Goal: Information Seeking & Learning: Learn about a topic

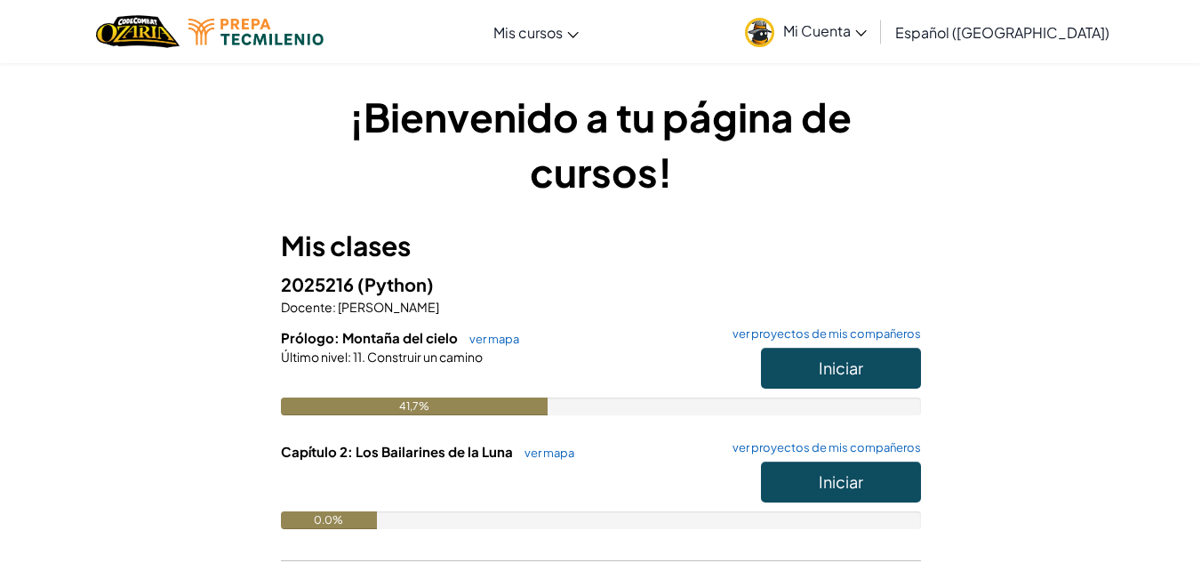
scroll to position [70, 0]
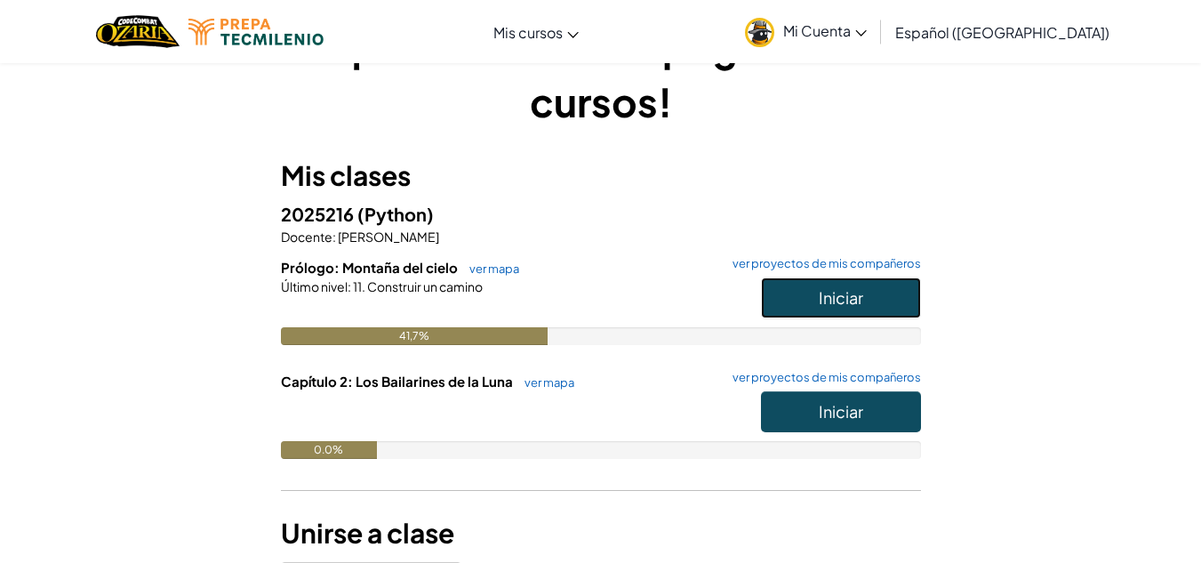
click at [862, 294] on font "Iniciar" at bounding box center [841, 297] width 44 height 20
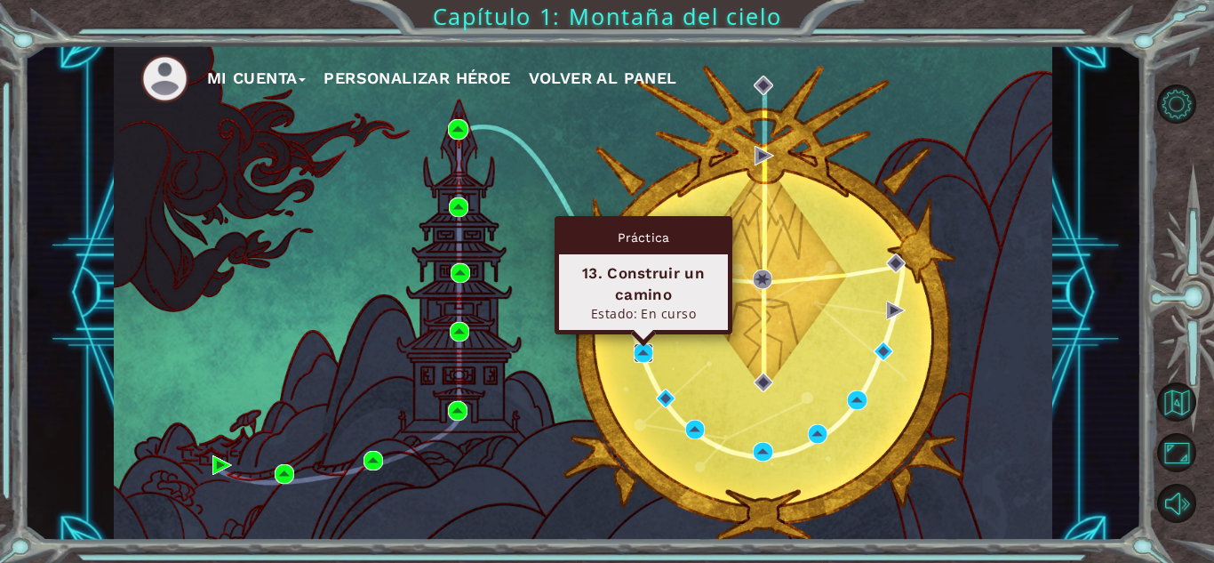
click at [642, 353] on img at bounding box center [644, 353] width 20 height 20
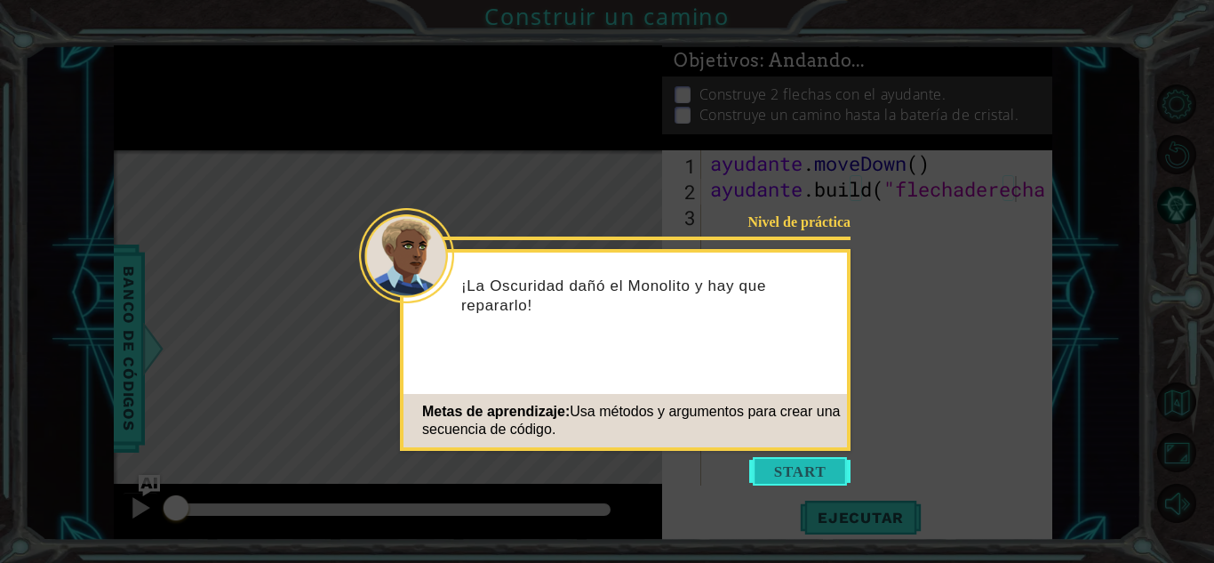
click at [803, 473] on button "Comenzar" at bounding box center [799, 471] width 101 height 28
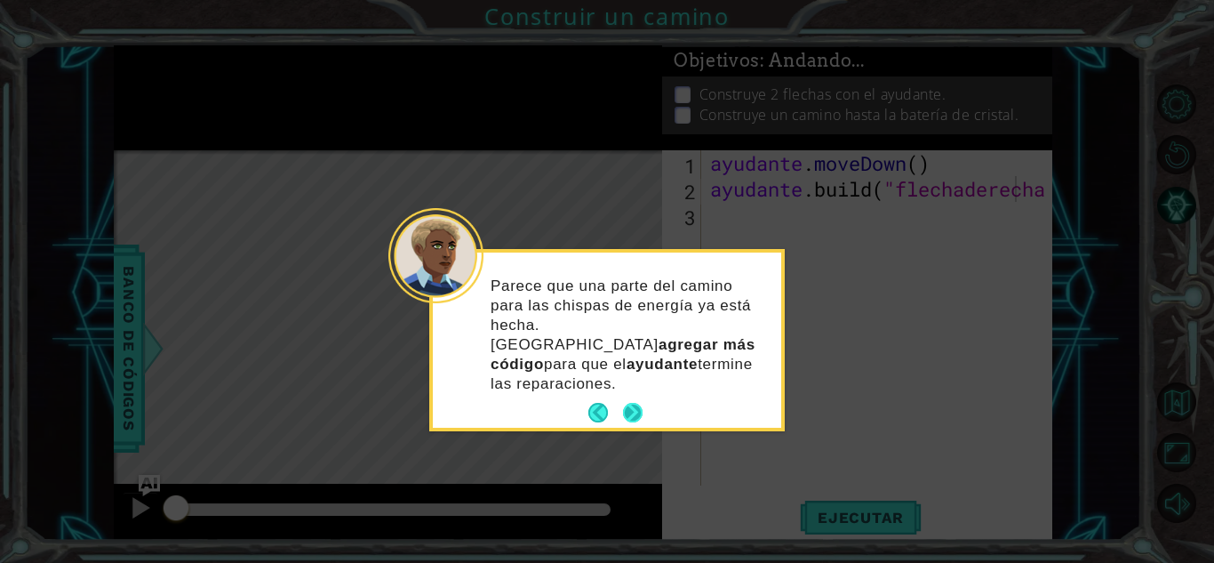
click at [630, 403] on button "Próximo" at bounding box center [633, 413] width 20 height 20
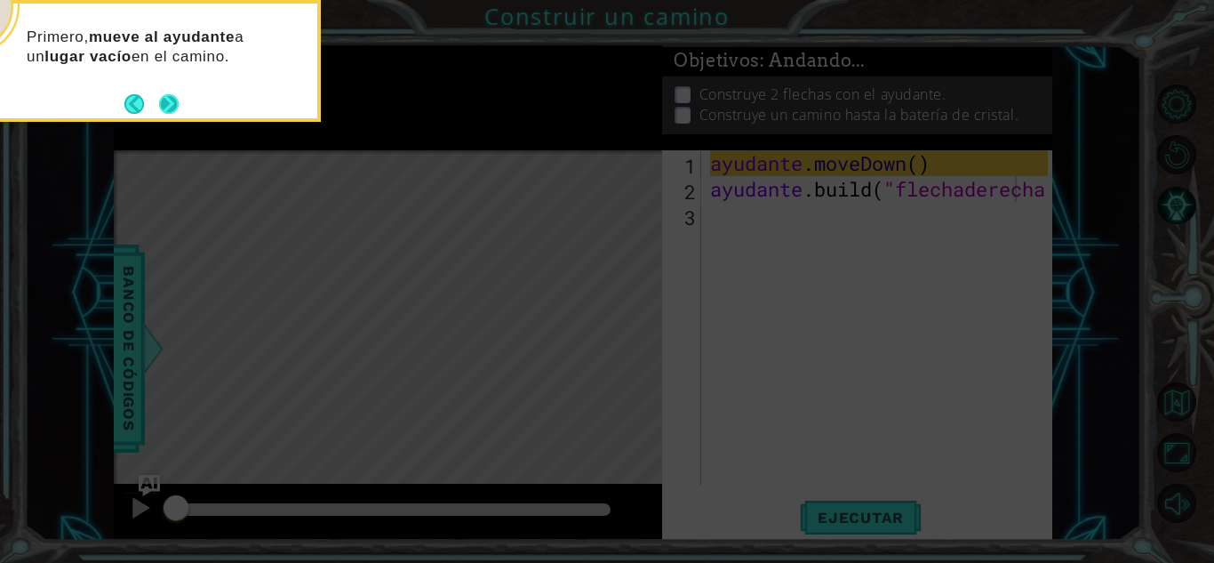
click at [161, 100] on button "Próximo" at bounding box center [169, 104] width 20 height 20
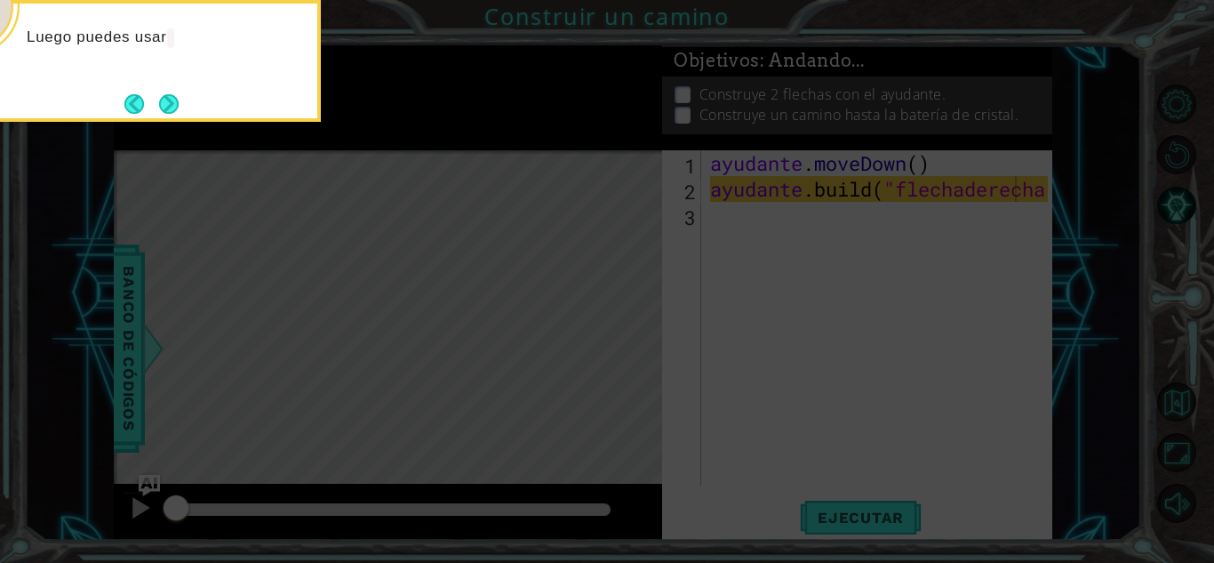
click at [161, 100] on button "Próximo" at bounding box center [169, 104] width 20 height 20
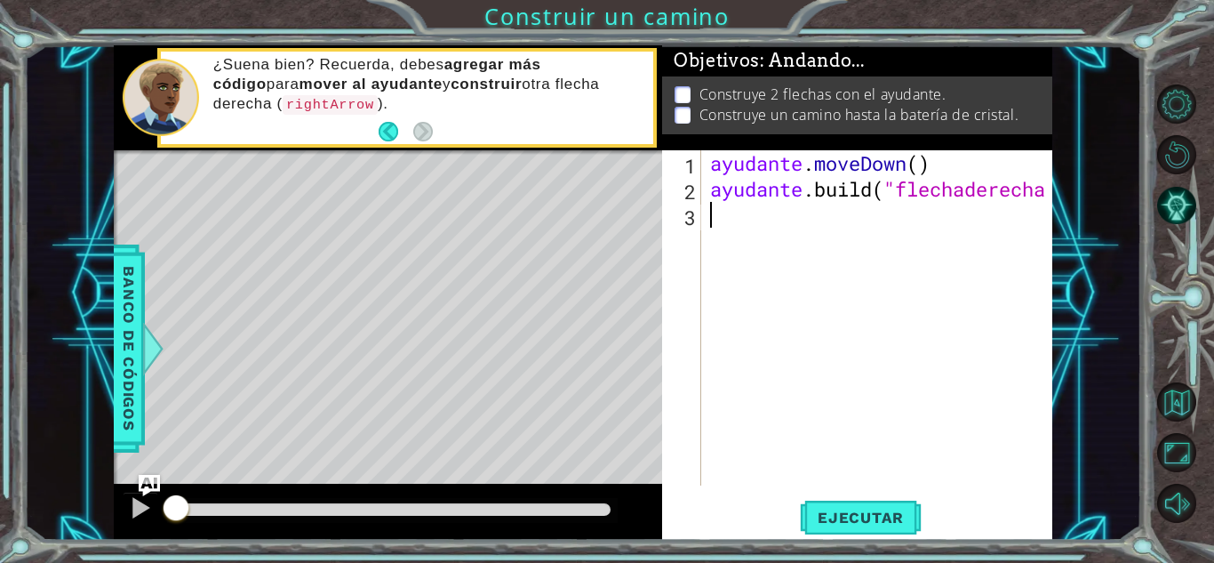
click at [713, 217] on div "ayudante . moveDown ( ) ayudante .build ( "flechaderecha " )" at bounding box center [882, 343] width 350 height 387
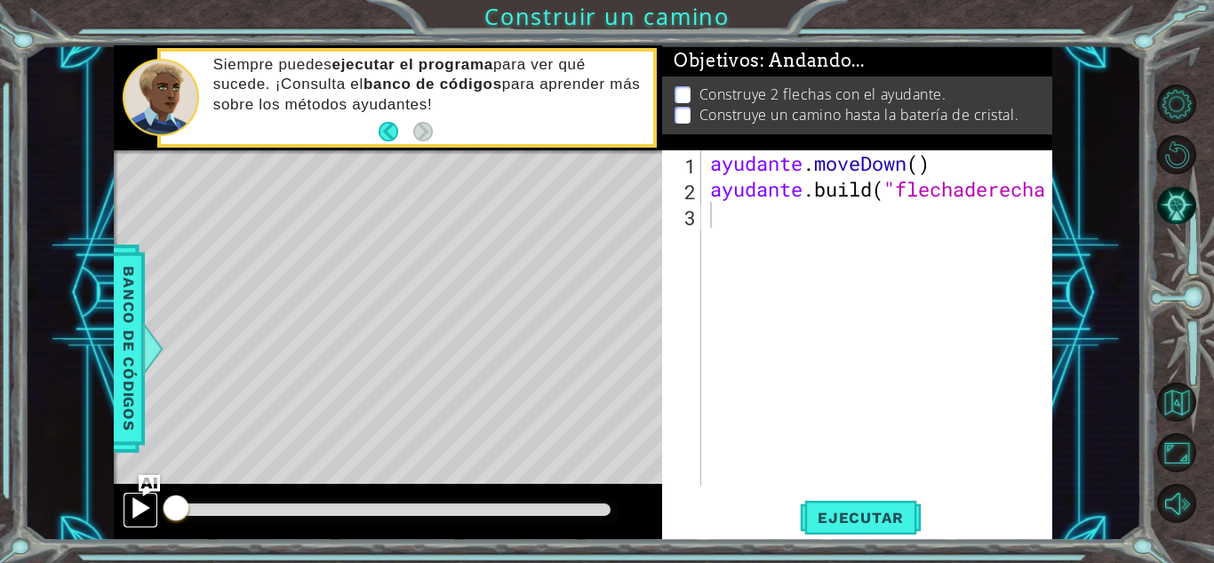
click at [134, 502] on div at bounding box center [140, 507] width 23 height 23
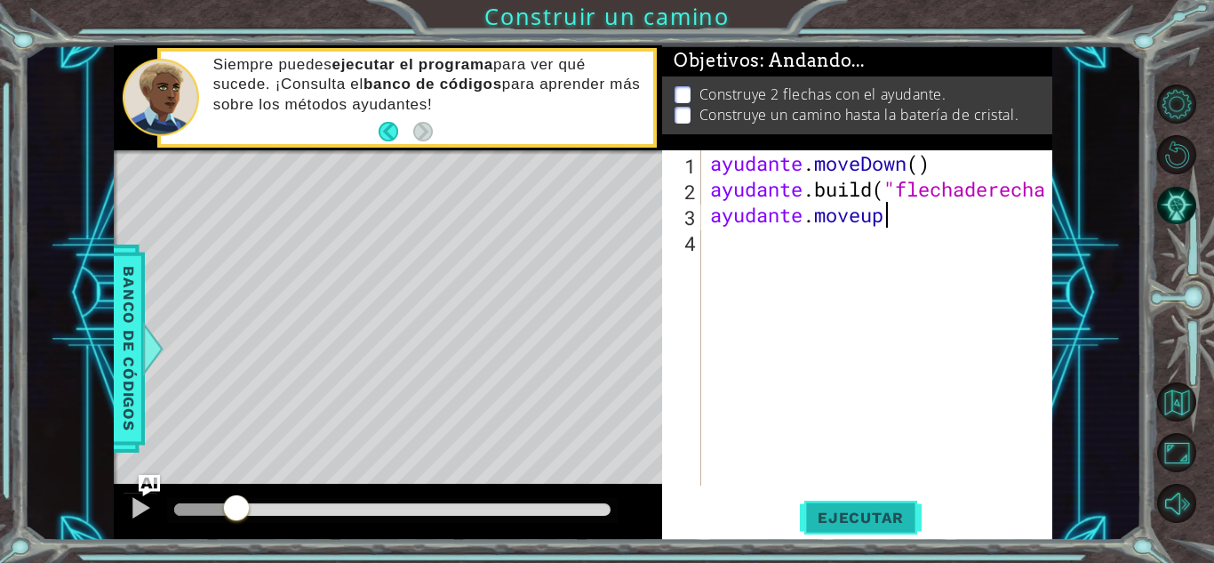
type textarea "ayudante.moveup"
click at [900, 525] on font "Ejecutar" at bounding box center [861, 517] width 86 height 18
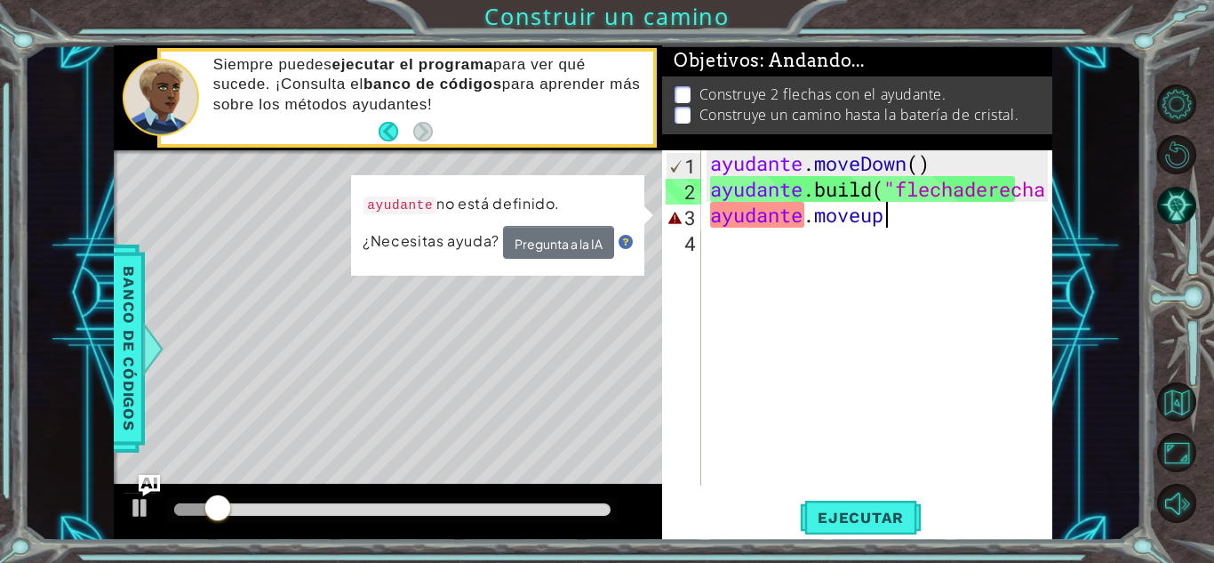
click at [937, 230] on div "ayudante . moveDown ( ) ayudante .build ( "flechaderecha " ) ayudante . moveup" at bounding box center [882, 343] width 350 height 387
click at [136, 508] on div at bounding box center [140, 507] width 23 height 23
click at [926, 225] on div "ayudante . moveDown ( ) ayudante .build ( "flechaderecha " ) ayudante . moveup" at bounding box center [882, 343] width 350 height 387
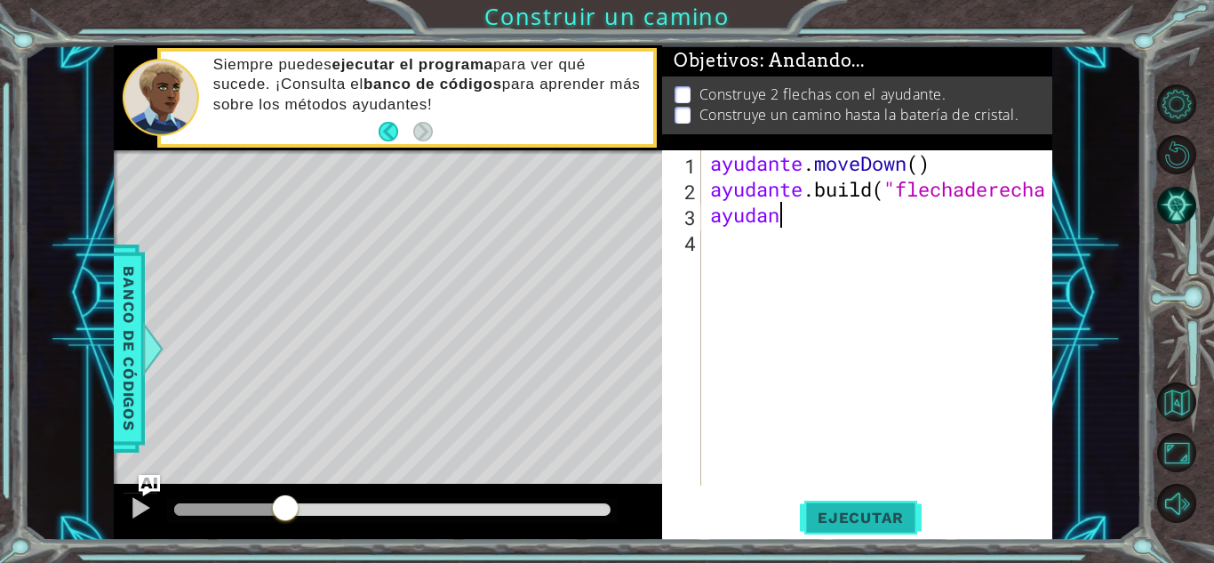
type textarea "a"
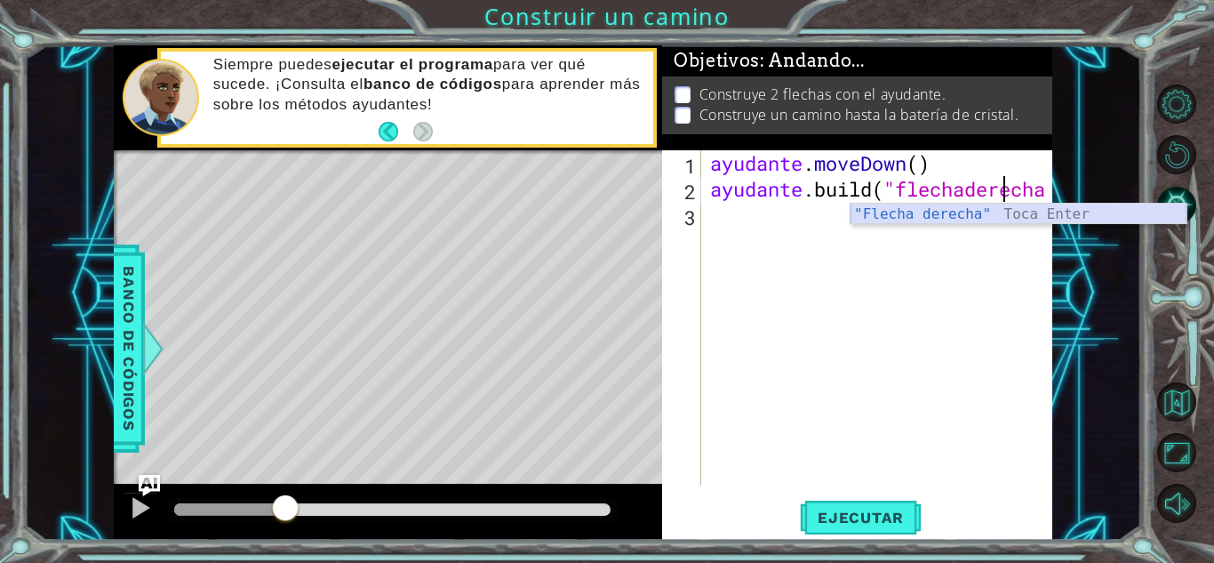
click at [1002, 212] on div ""Flecha derecha" Toca Enter" at bounding box center [1019, 236] width 336 height 64
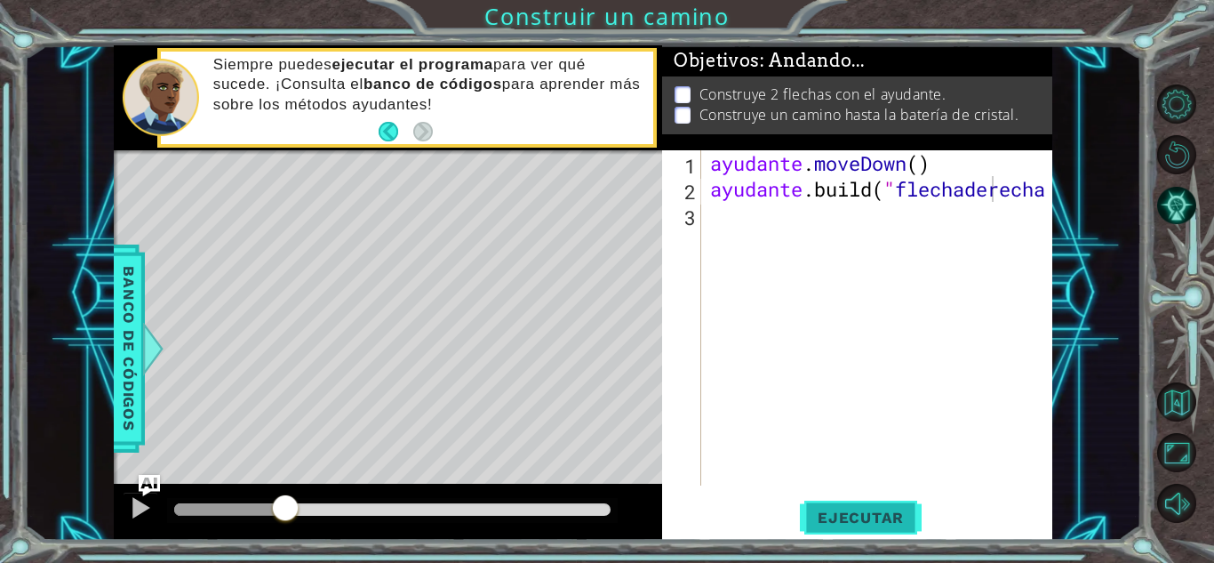
click at [865, 510] on font "Ejecutar" at bounding box center [861, 517] width 86 height 18
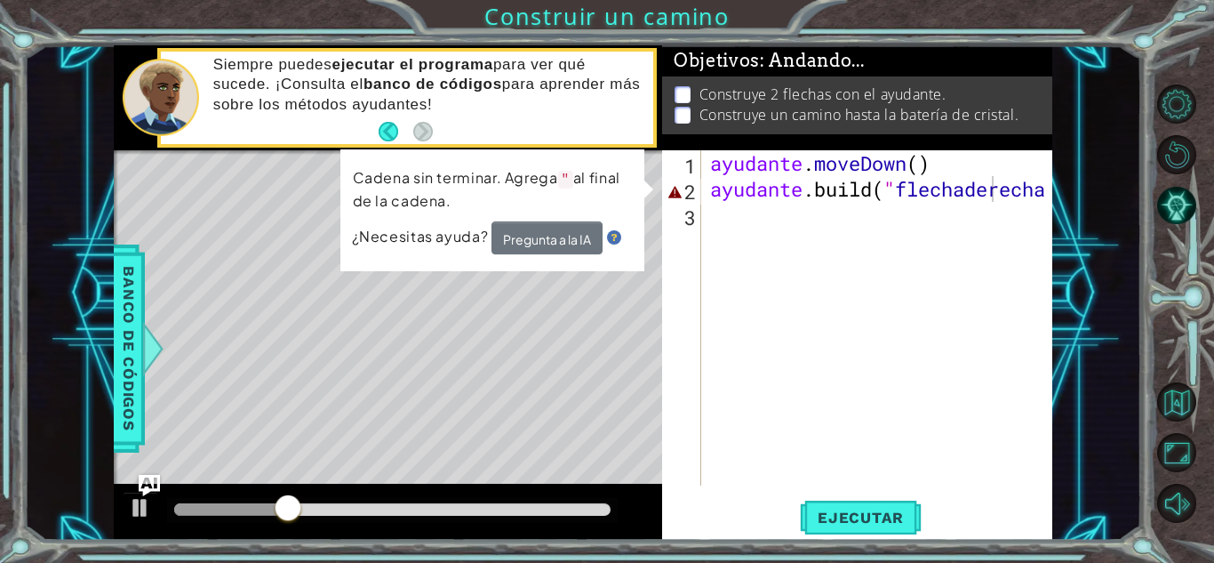
click at [341, 345] on div "Mapa de niveles" at bounding box center [524, 412] width 821 height 524
click at [132, 507] on div at bounding box center [140, 507] width 23 height 23
click at [805, 188] on div "ayudante . moveDown ( ) ayudante .build ( " flechaderecha" at bounding box center [882, 343] width 350 height 387
click at [1044, 188] on div "ayudante . moveDown ( ) ayudante .build ( " flechaderecha" at bounding box center [882, 343] width 350 height 387
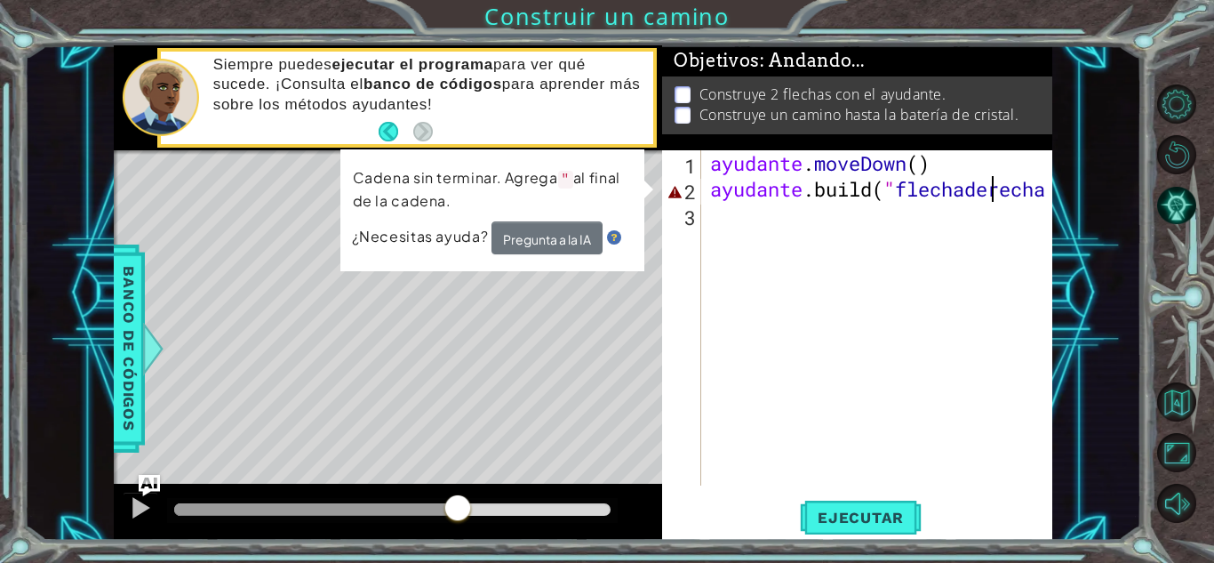
click at [1044, 188] on div "ayudante . moveDown ( ) ayudante .build ( " flechaderecha" at bounding box center [882, 343] width 350 height 387
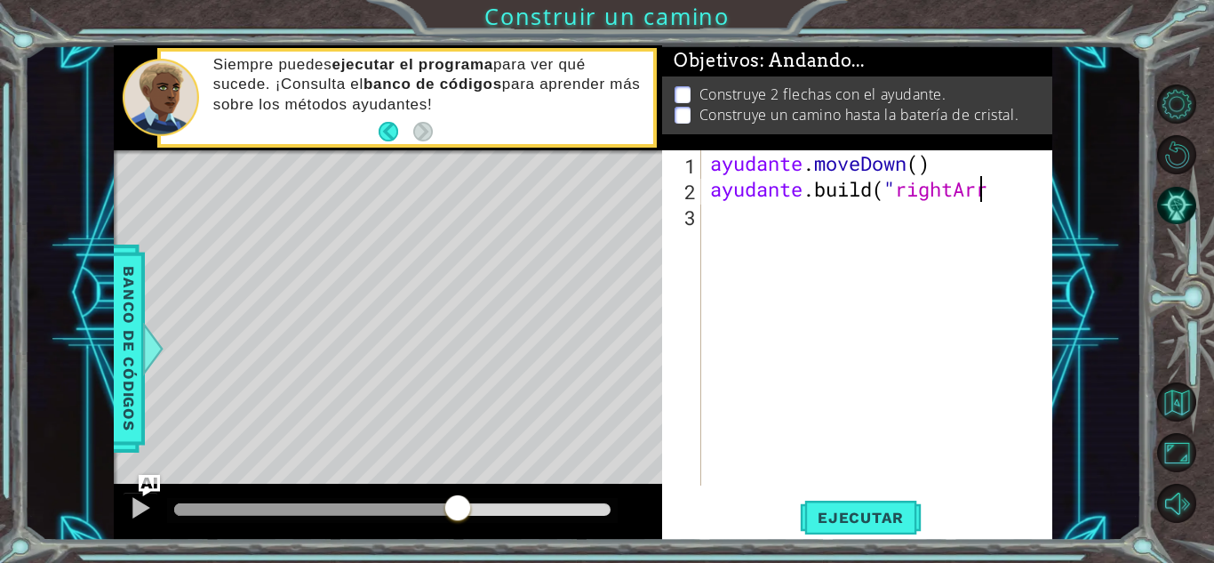
click at [1037, 190] on div "ayudante . moveDown ( ) ayudante .build ( " rightArr" at bounding box center [882, 343] width 350 height 387
type textarea "[DOMAIN_NAME]("rightArrow")"
click at [858, 516] on font "Ejecutar" at bounding box center [861, 517] width 86 height 18
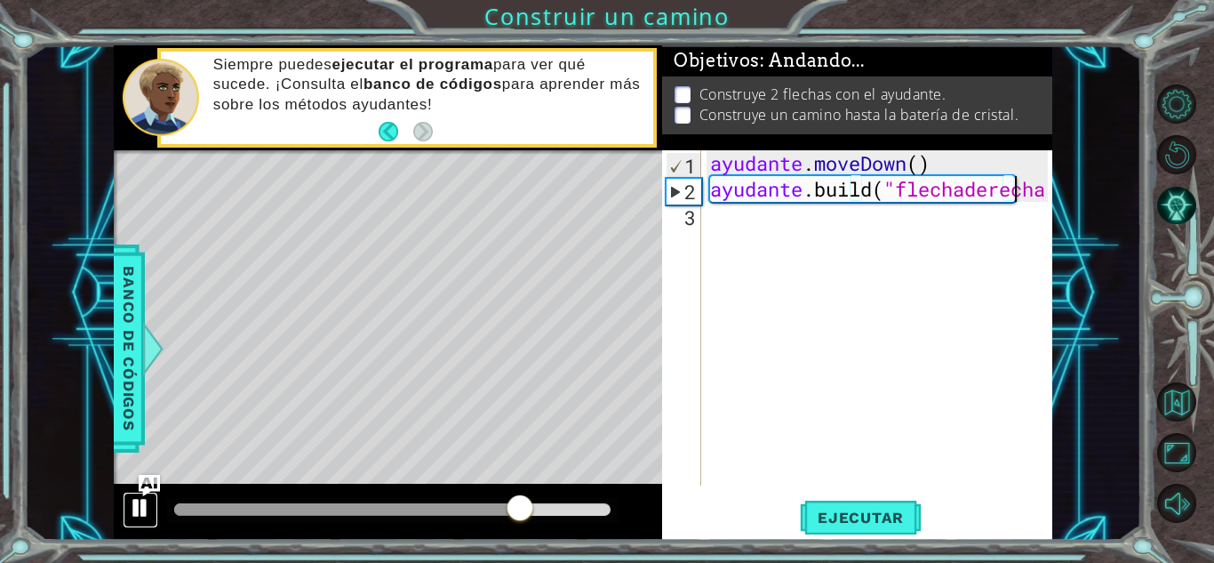
click at [136, 511] on div at bounding box center [140, 507] width 23 height 23
click at [730, 238] on div "ayudante . moveDown ( ) ayudante .build ( "flechaderecha " )" at bounding box center [882, 343] width 350 height 387
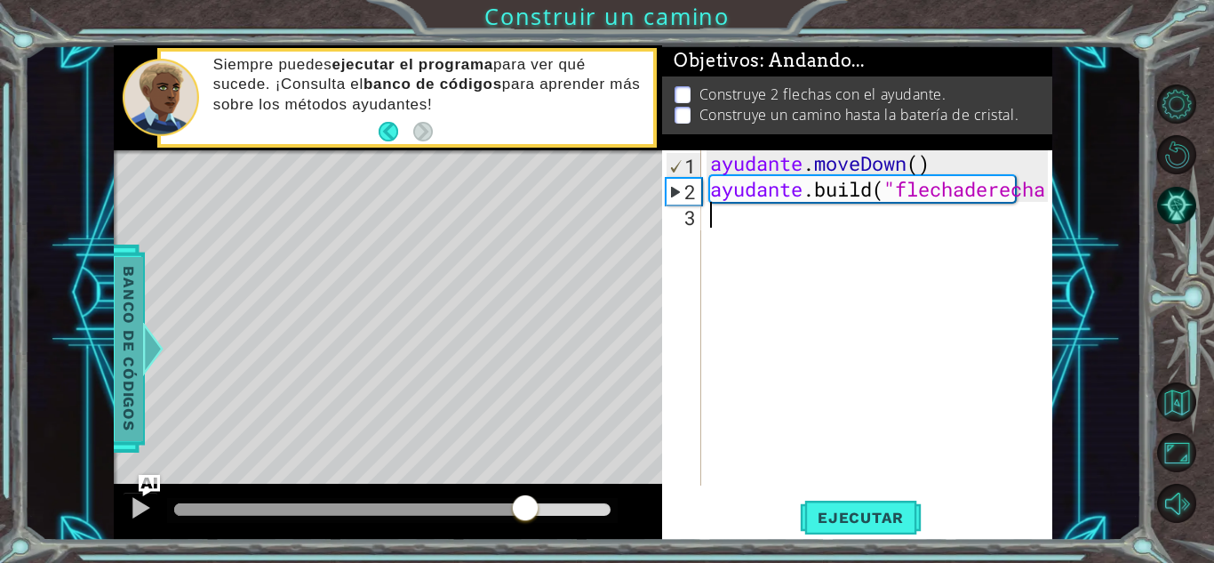
click at [119, 362] on span "Banco de códigos" at bounding box center [129, 348] width 28 height 184
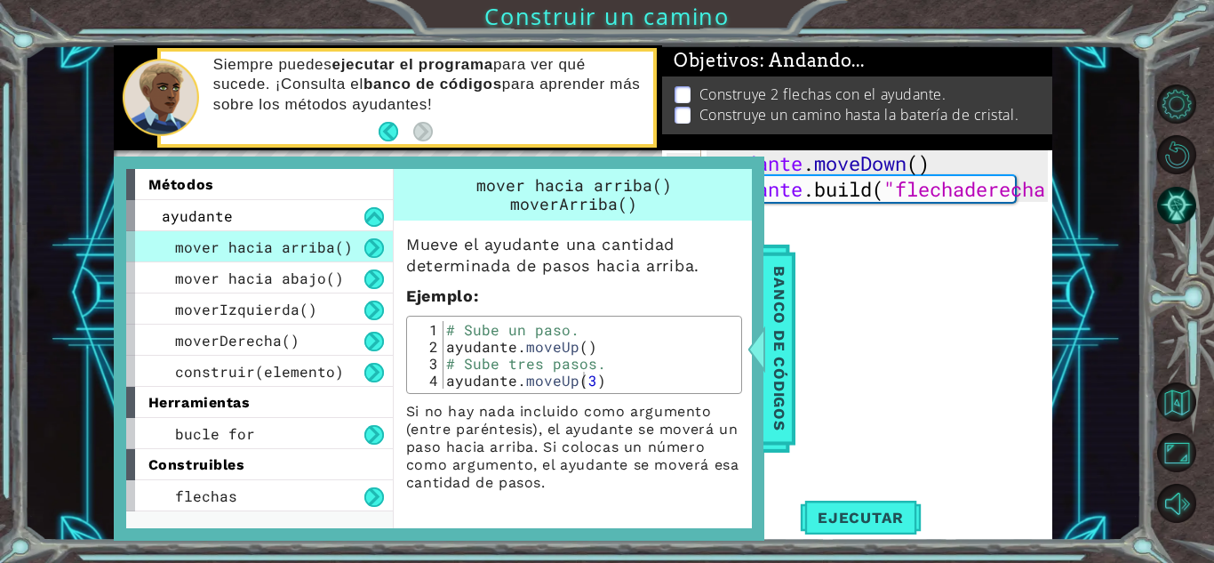
click at [981, 367] on div "ayudante . moveDown ( ) ayudante .build ( "flechaderecha " )" at bounding box center [882, 343] width 350 height 387
click at [788, 323] on font "Banco de códigos" at bounding box center [780, 348] width 18 height 164
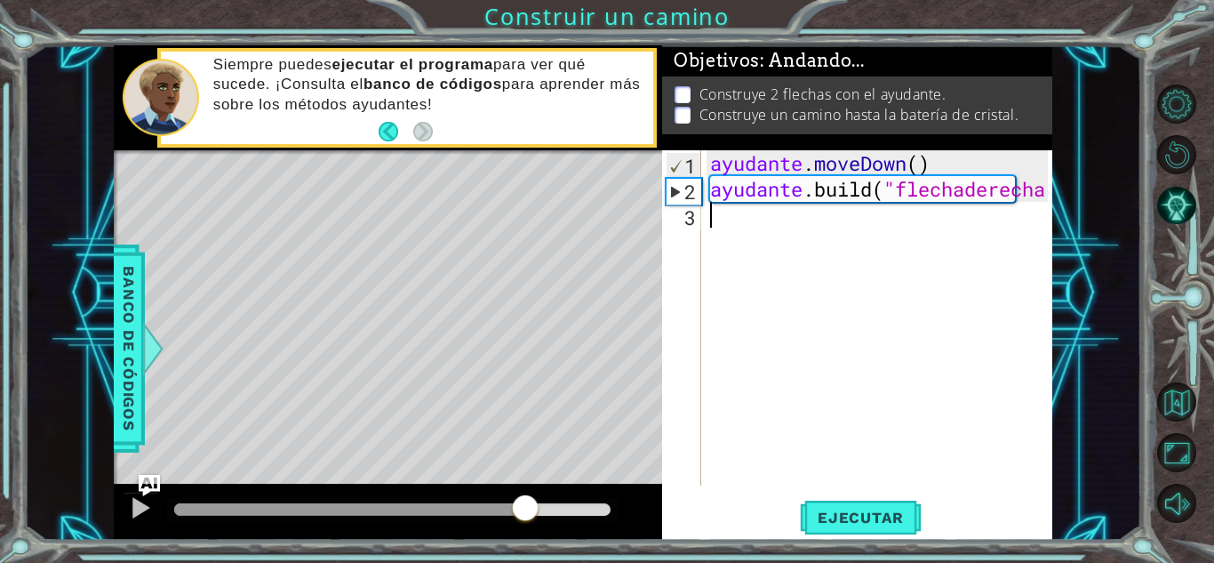
click at [726, 230] on div "ayudante . moveDown ( ) ayudante .build ( "flechaderecha " )" at bounding box center [882, 343] width 350 height 387
click at [814, 511] on span "Ejecutar" at bounding box center [861, 517] width 122 height 18
click at [708, 216] on div "ayudante . moveDown ( ) ayudante .build ( "flechaderecha " )" at bounding box center [882, 343] width 350 height 387
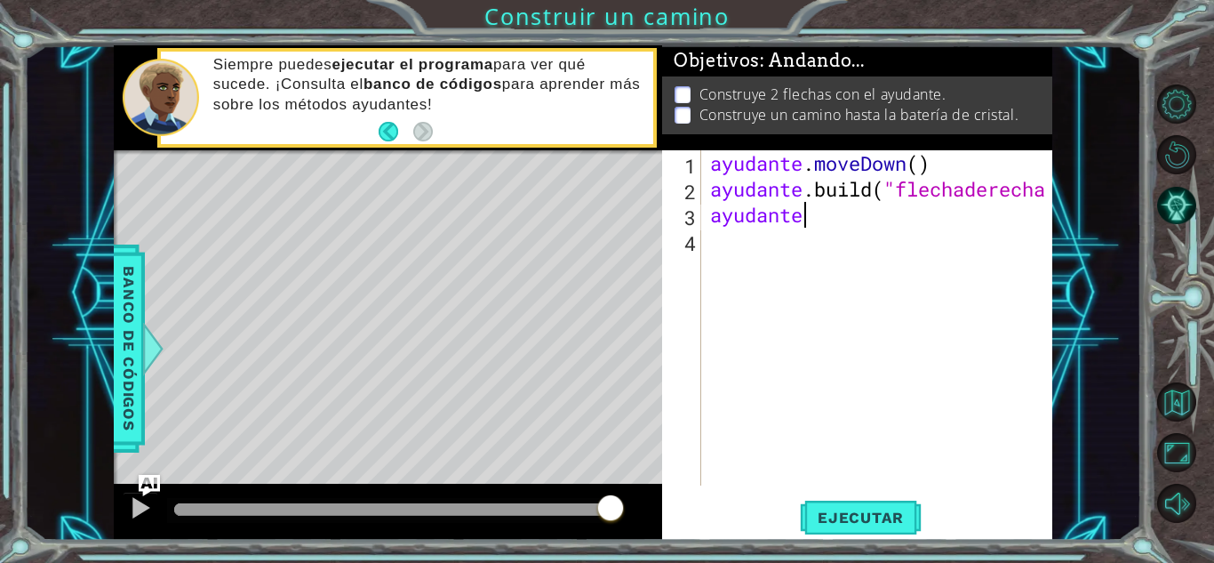
scroll to position [0, 4]
click at [396, 129] on button "Atrás" at bounding box center [396, 132] width 35 height 20
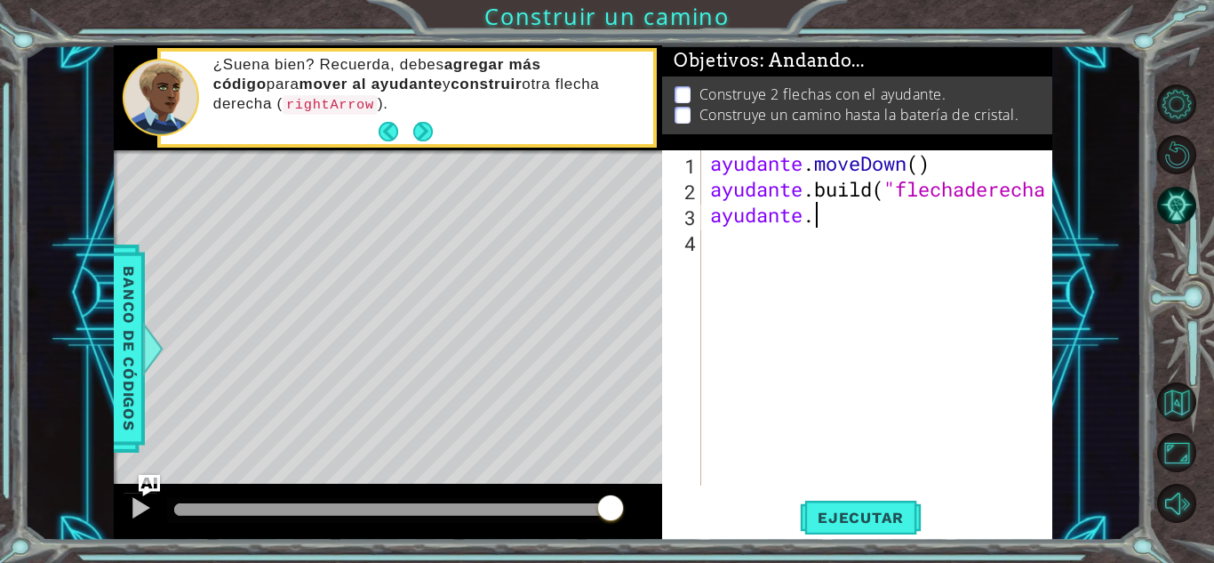
click at [834, 221] on div "ayudante . moveDown ( ) ayudante .build ( "flechaderecha " ) ayudante ." at bounding box center [882, 343] width 350 height 387
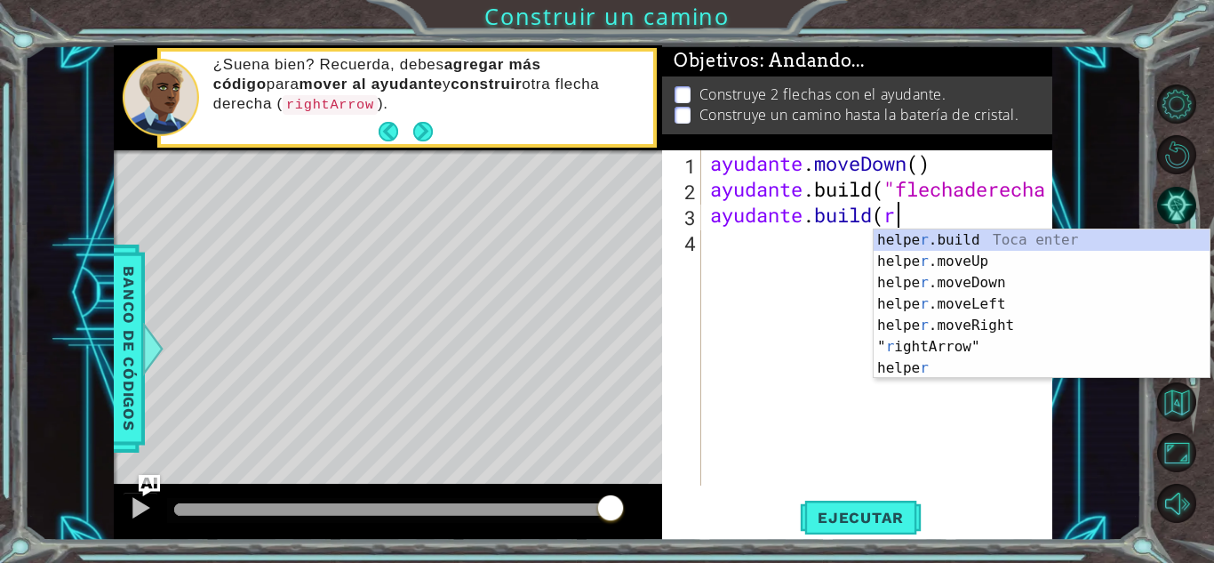
scroll to position [0, 8]
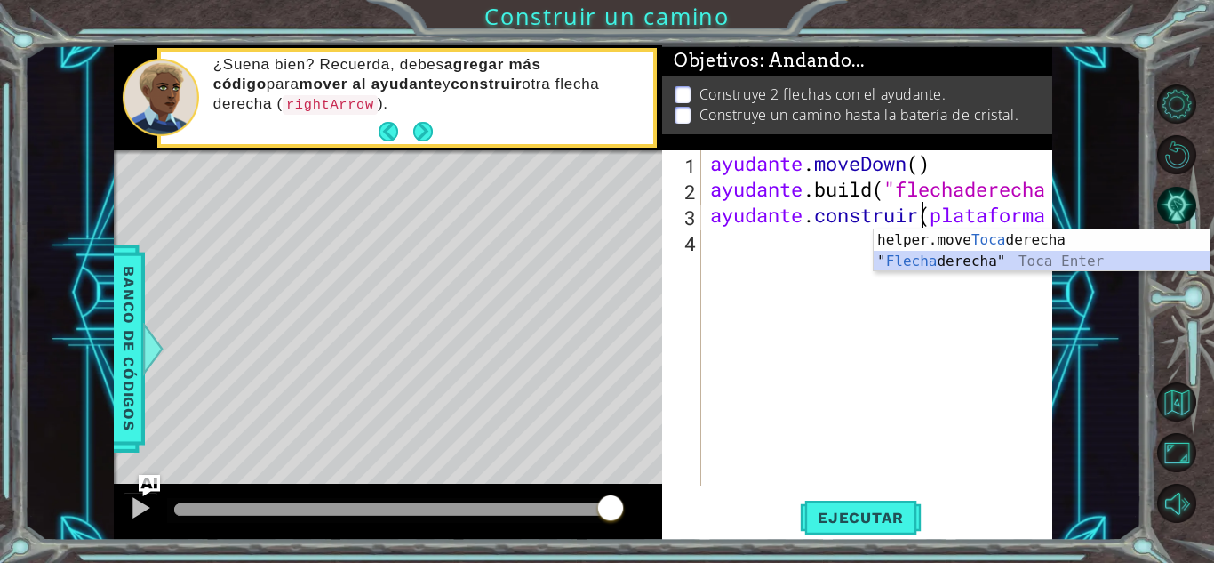
click at [944, 262] on div "helper.move Toca Enter a la derecha " Flecha derecha" Toca Enter" at bounding box center [1042, 271] width 336 height 85
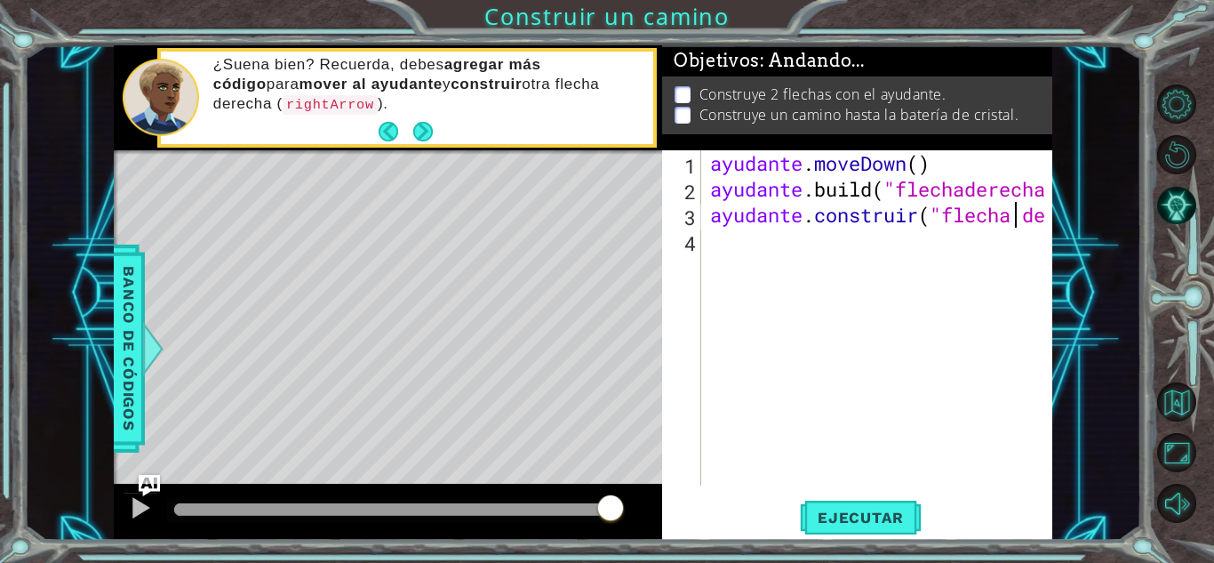
type textarea "[DOMAIN_NAME]("rightArrow)"
click at [732, 268] on div "ayudante . moveDown ( ) ayudante .build ( "flechaderecha " ) ayudante . constru…" at bounding box center [882, 343] width 350 height 387
click at [884, 548] on div "1 ההההההההההההההההההההההההההההההההההההההההההההההההההההההההההההההההההההההההההההה…" at bounding box center [607, 281] width 1214 height 563
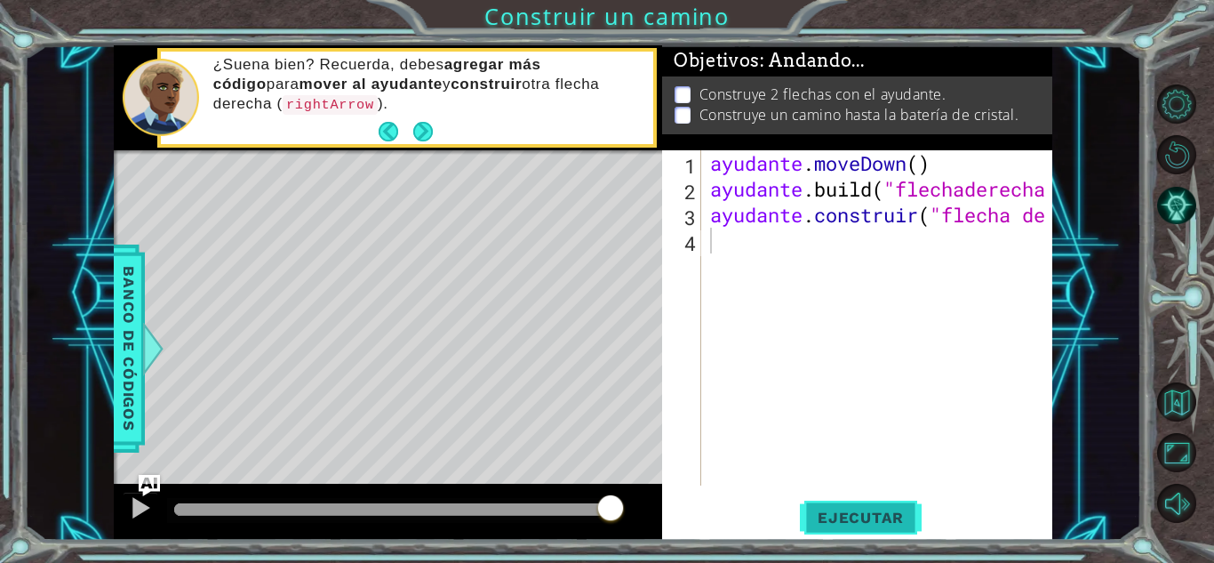
click at [878, 515] on font "Ejecutar" at bounding box center [861, 517] width 86 height 18
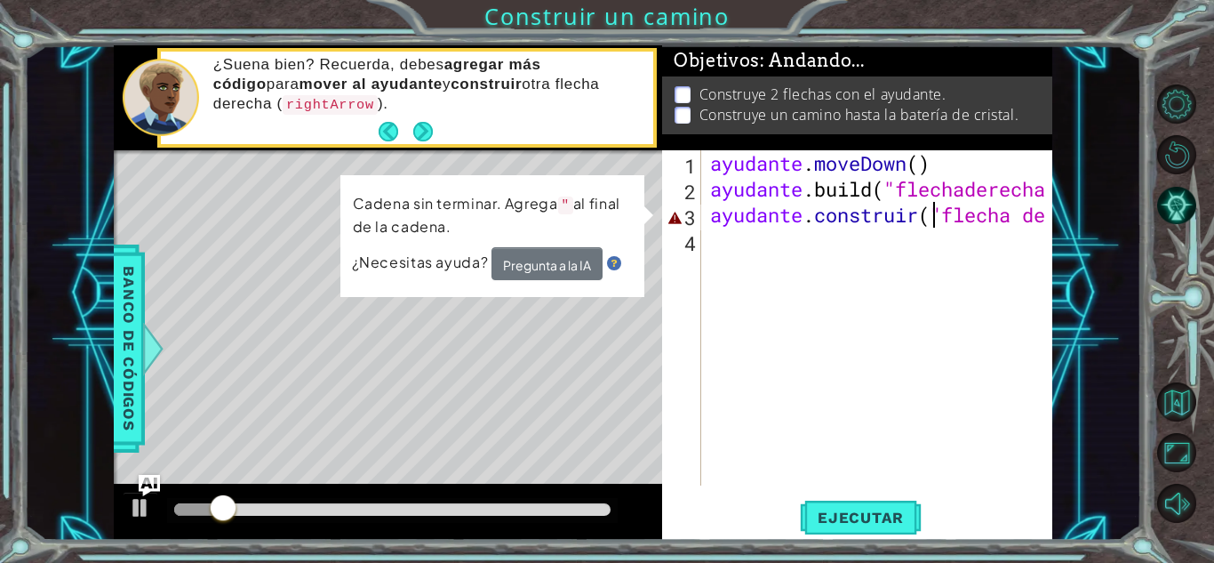
click at [934, 214] on div "ayudante . moveDown ( ) ayudante .build ( "flechaderecha " ) ayudante . constru…" at bounding box center [882, 343] width 350 height 387
click at [1048, 213] on div "ayudante . moveDown ( ) ayudante .build ( "flechaderecha " ) ayudante . constru…" at bounding box center [882, 343] width 350 height 387
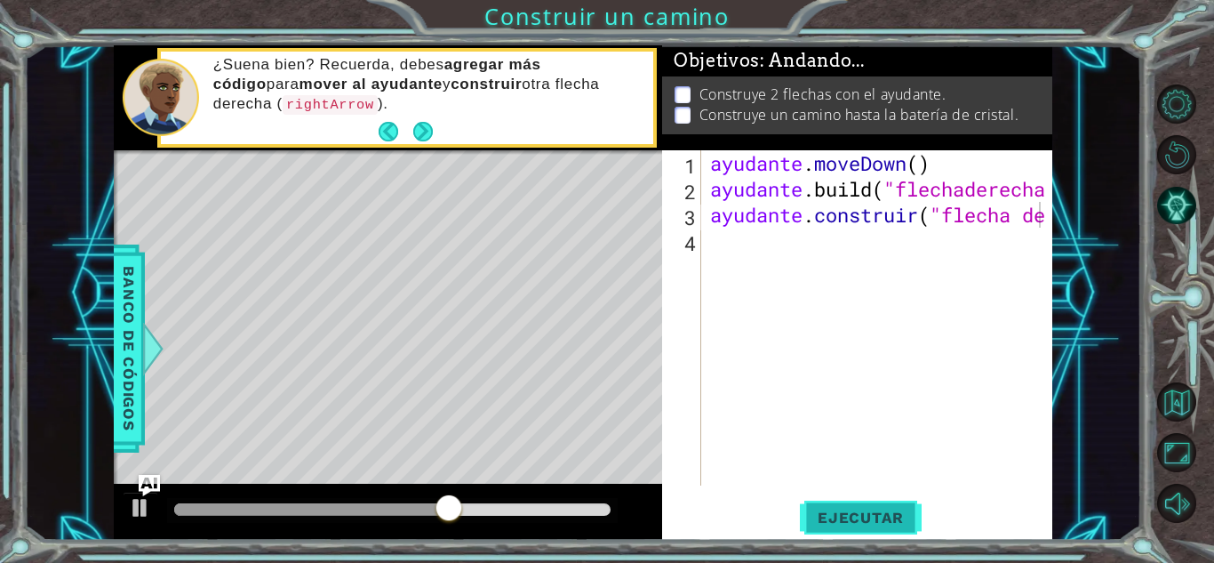
click at [881, 508] on font "Ejecutar" at bounding box center [861, 517] width 86 height 18
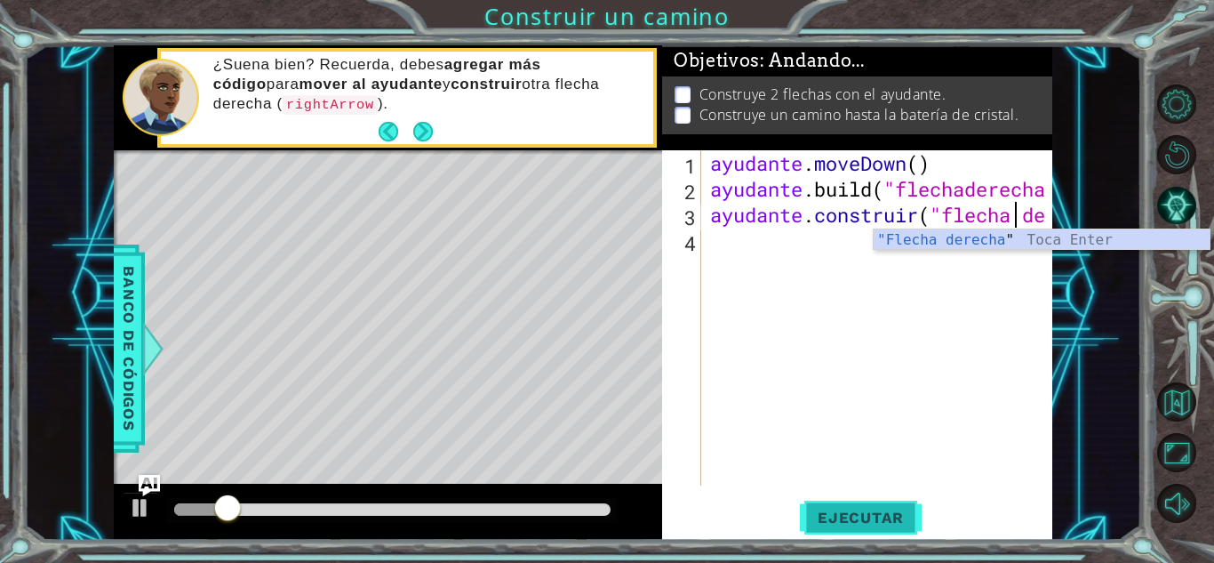
scroll to position [0, 12]
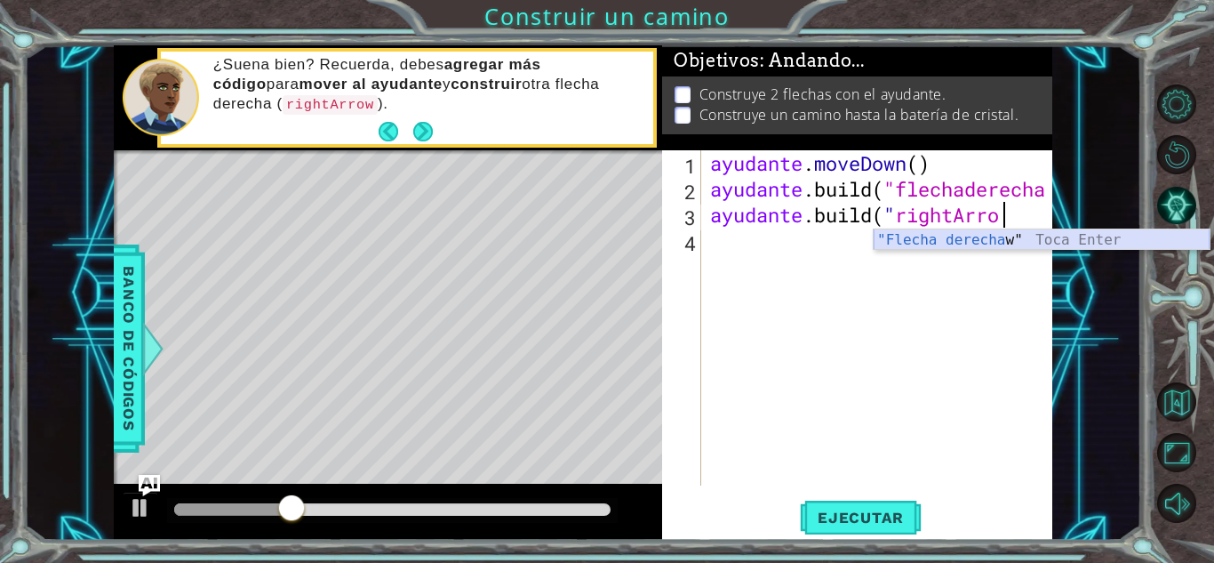
click at [1036, 242] on div ""Flecha derecha w" Toca Enter" at bounding box center [1042, 261] width 336 height 64
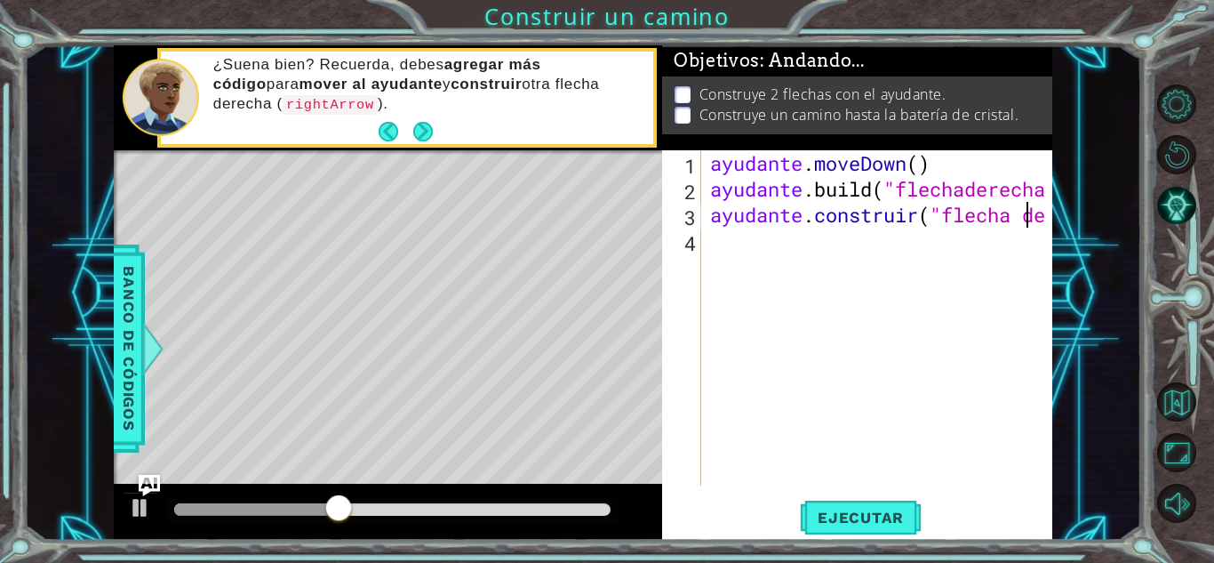
scroll to position [0, 13]
type textarea "[DOMAIN_NAME]("rightArrow")"
click at [852, 524] on font "Ejecutar" at bounding box center [861, 517] width 86 height 18
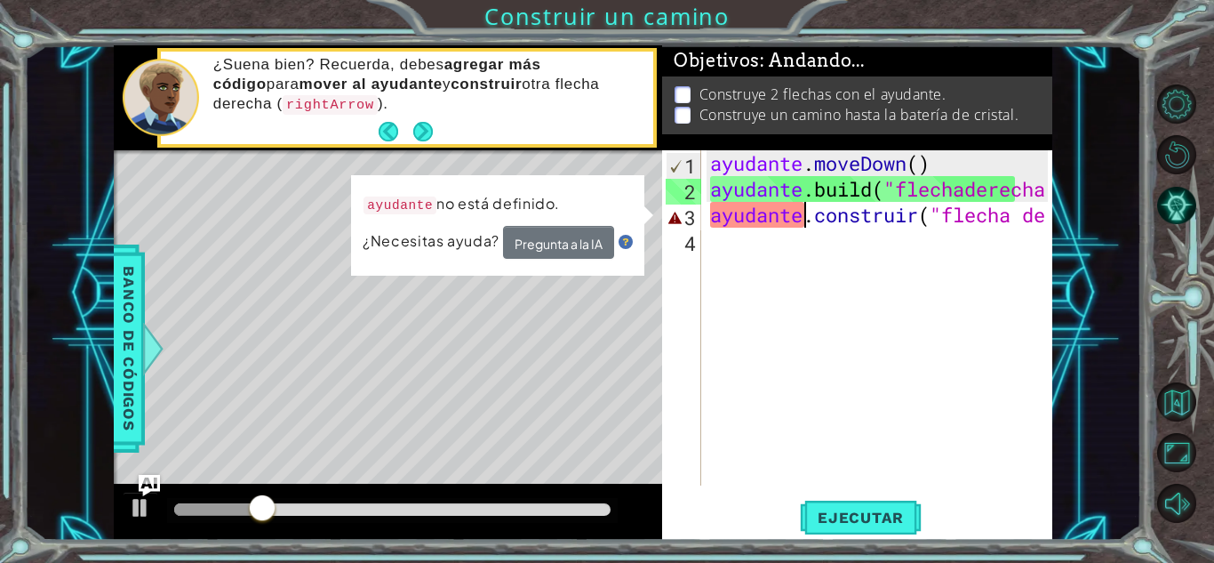
click at [810, 222] on div "ayudante . moveDown ( ) ayudante .build ( "flechaderecha " ) ayudante . constru…" at bounding box center [882, 343] width 350 height 387
click at [740, 329] on div "ayudante . moveDown ( ) ayudante .build ( "flechaderecha " ) ayudante . constru…" at bounding box center [882, 343] width 350 height 387
click at [746, 292] on div "ayudante . moveDown ( ) ayudante .build ( "flechaderecha " ) ayudante . constru…" at bounding box center [882, 343] width 350 height 387
click at [131, 514] on div at bounding box center [140, 507] width 23 height 23
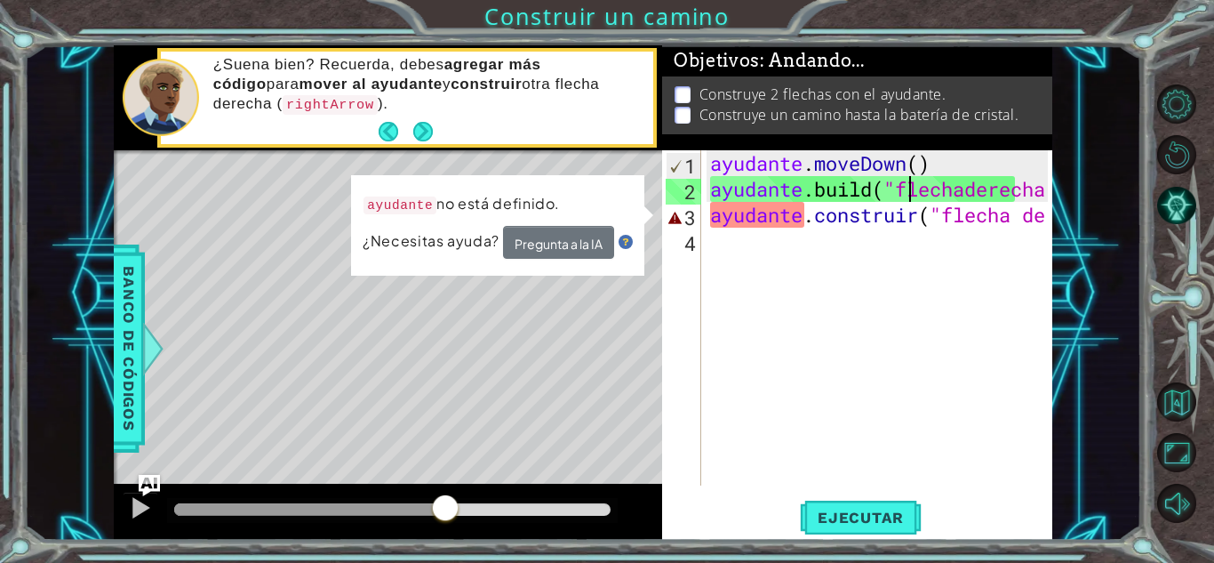
click at [911, 192] on div "ayudante . moveDown ( ) ayudante .build ( "flechaderecha " ) ayudante . constru…" at bounding box center [882, 343] width 350 height 387
click at [829, 225] on div "ayudante . moveDown ( ) ayudante .build ( "flechaderecha " ) ayudante . constru…" at bounding box center [882, 343] width 350 height 387
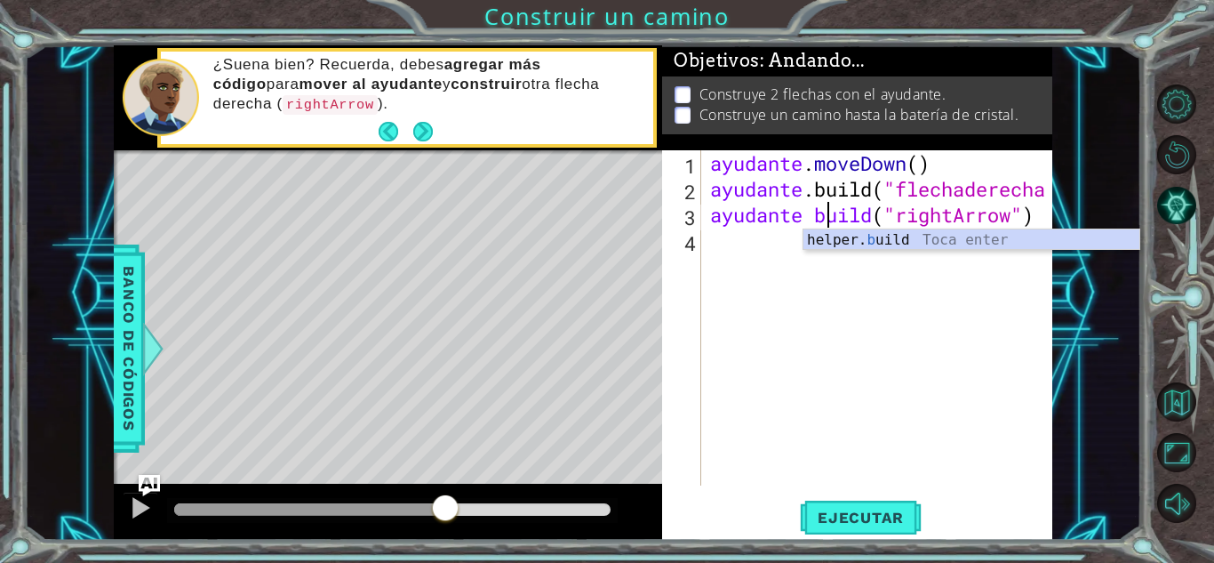
scroll to position [0, 5]
click at [858, 236] on div "ayudante. construir Toca enter" at bounding box center [972, 261] width 336 height 64
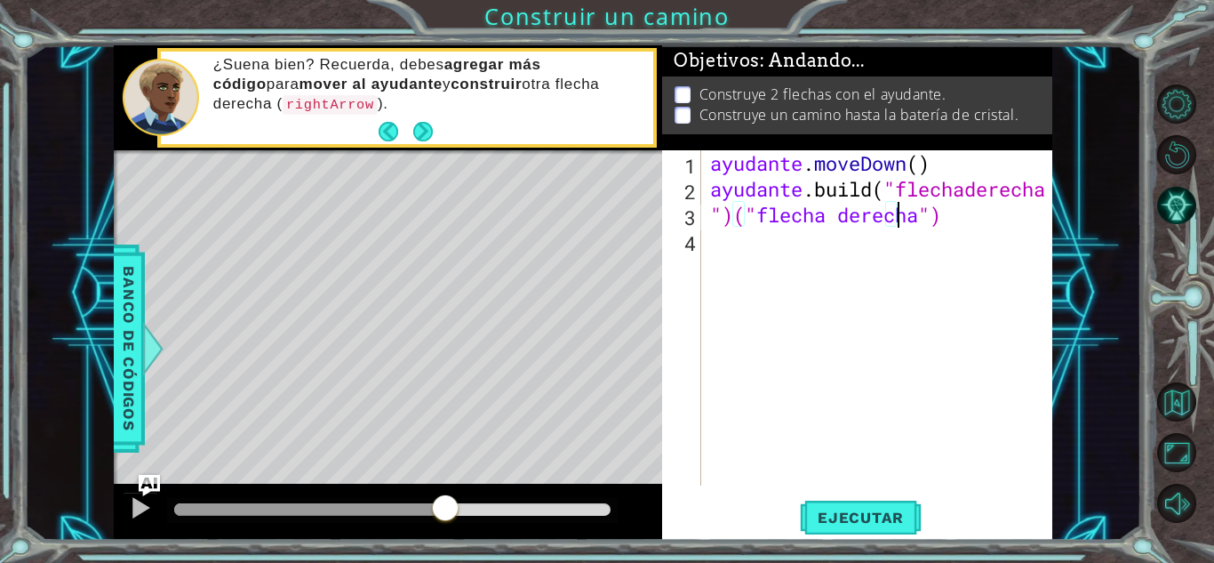
click at [945, 220] on div "ayudante . moveDown ( ) ayudante .build ( "flechaderecha " ) ")(" flecha derech…" at bounding box center [882, 343] width 350 height 387
type textarea """
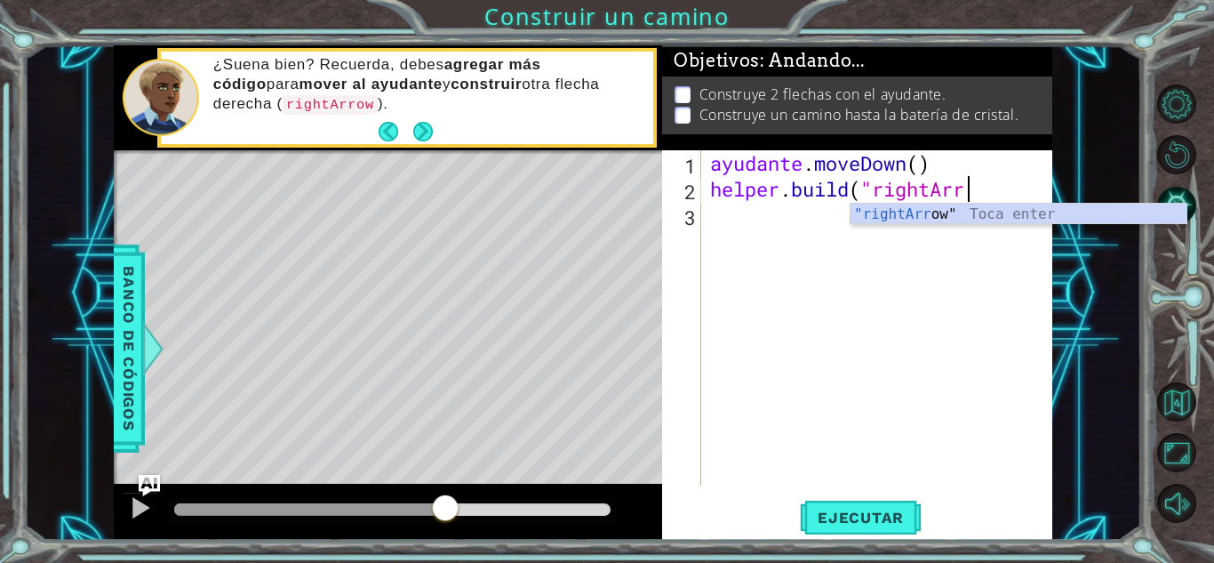
scroll to position [0, 11]
click at [945, 220] on div "" Flecha derecha" Toca Enter" at bounding box center [1019, 236] width 336 height 64
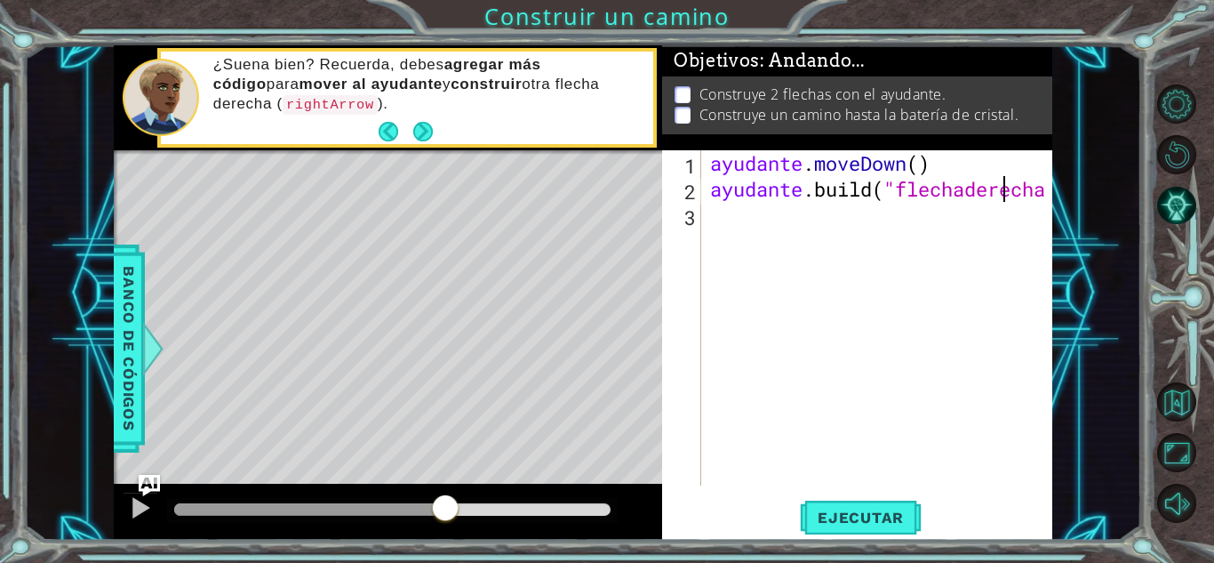
type textarea "[DOMAIN_NAME]("rightArrow")"
click at [758, 222] on div "ayudante . moveDown ( ) ayudante .build ( "flechaderecha " )" at bounding box center [882, 343] width 350 height 387
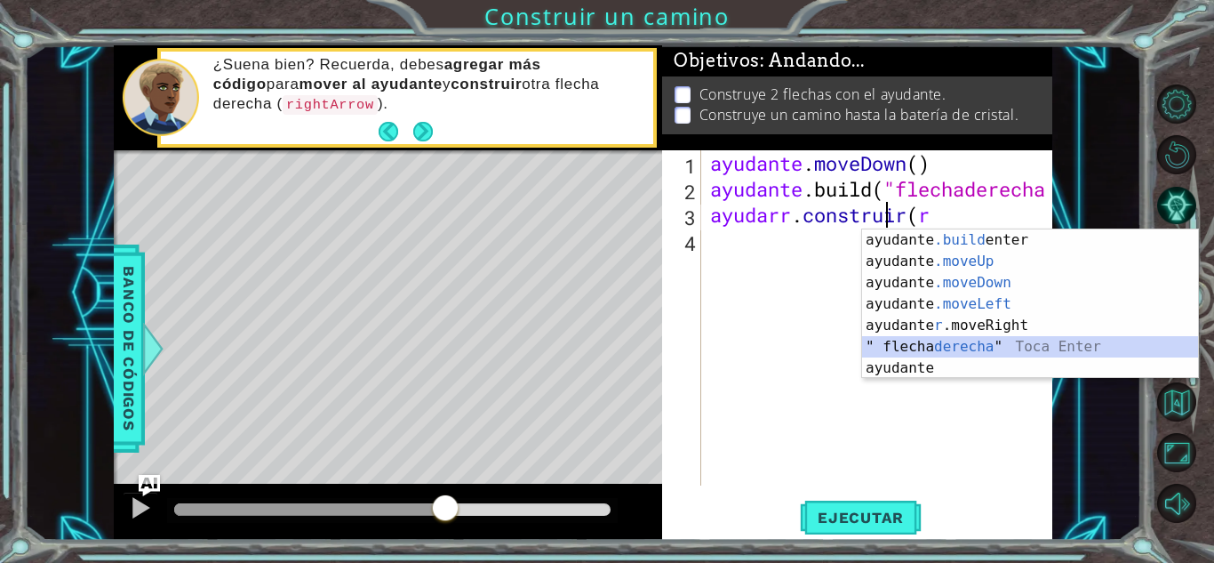
click at [980, 341] on div "ayudante .build [PERSON_NAME] enter ayudante .moveUp ​ Toca Enter ayudante .mov…" at bounding box center [1030, 325] width 336 height 192
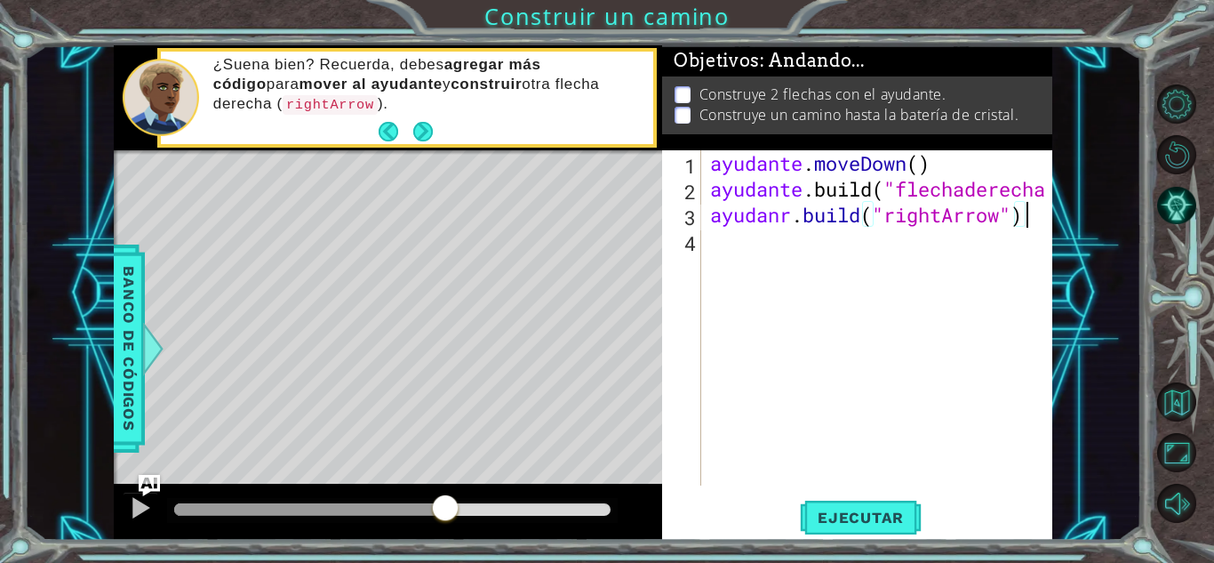
scroll to position [0, 13]
click at [786, 226] on div "ayudante . moveDown ( ) ayudante .build ( "flechaderecha " ) ayudar . construir…" at bounding box center [882, 343] width 350 height 387
click at [891, 188] on div "ayudante . moveDown ( ) ayudante .build ( "flechaderecha " ) ayudante . constru…" at bounding box center [882, 343] width 350 height 387
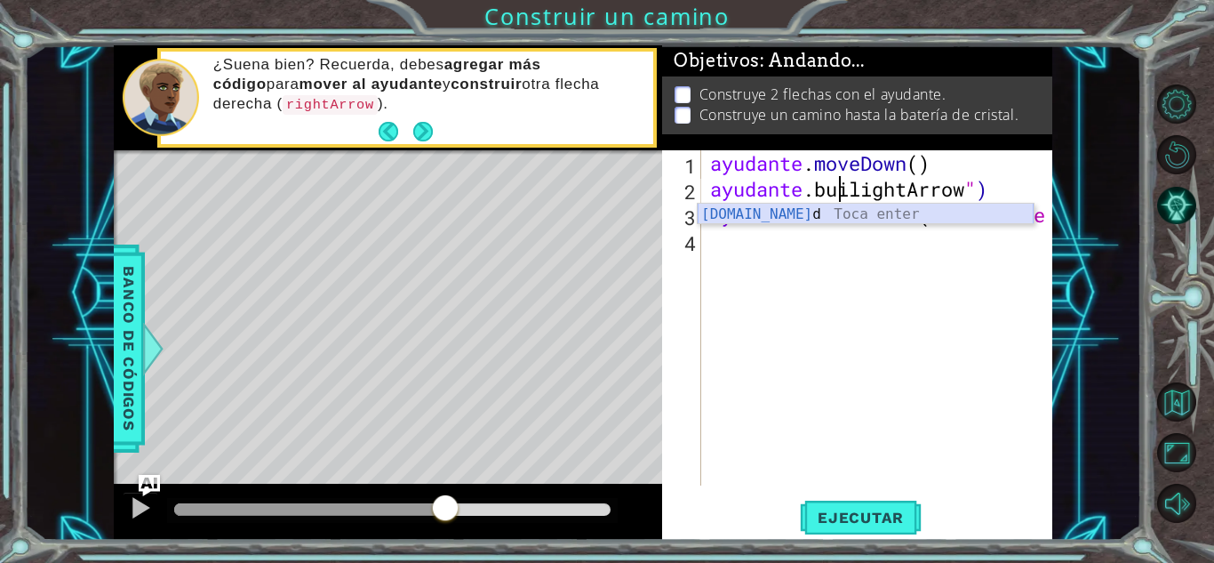
click at [868, 211] on div "[DOMAIN_NAME] d Toca enter" at bounding box center [866, 236] width 336 height 64
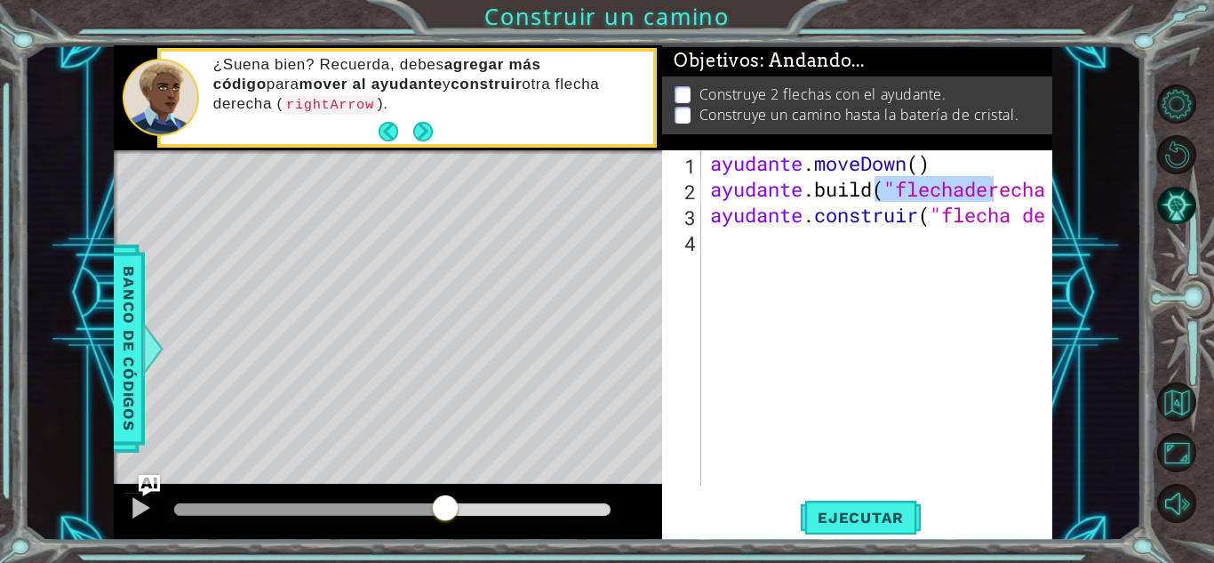
click at [860, 538] on div "[DOMAIN_NAME]("rightArrow")") 1 2 3 4 ayudante . moveDown ( ) ayudante .build (…" at bounding box center [857, 344] width 390 height 389
click at [869, 524] on font "Ejecutar" at bounding box center [861, 517] width 86 height 18
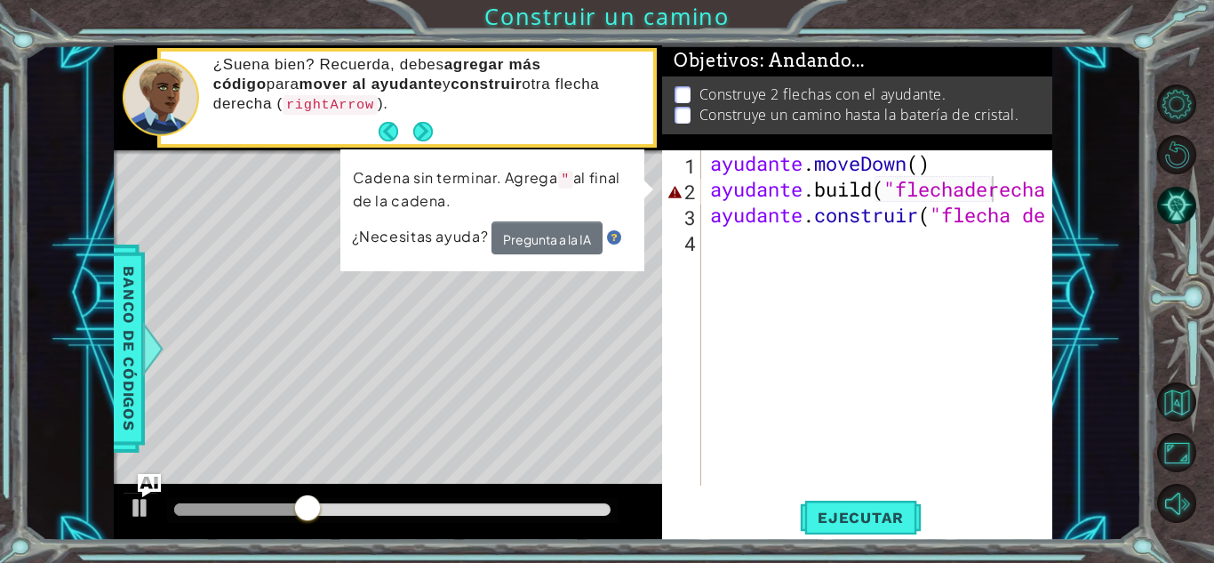
click at [140, 492] on img "Pregúntale a la IA" at bounding box center [149, 484] width 23 height 23
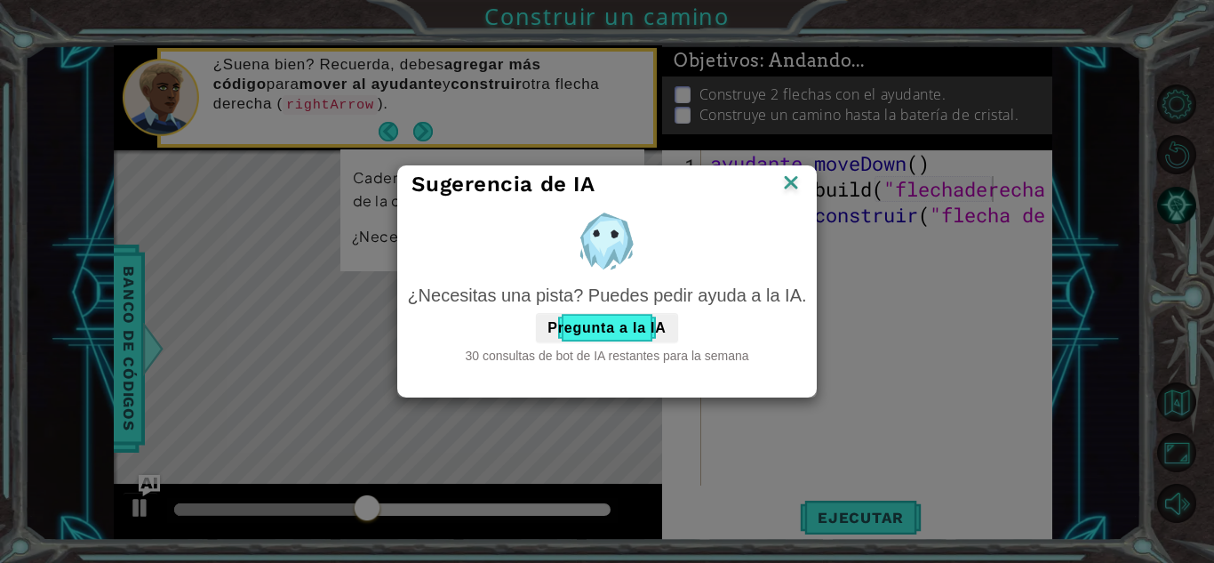
click at [781, 168] on div "Sugerencia de IA" at bounding box center [606, 184] width 417 height 36
click at [788, 188] on img at bounding box center [791, 184] width 23 height 27
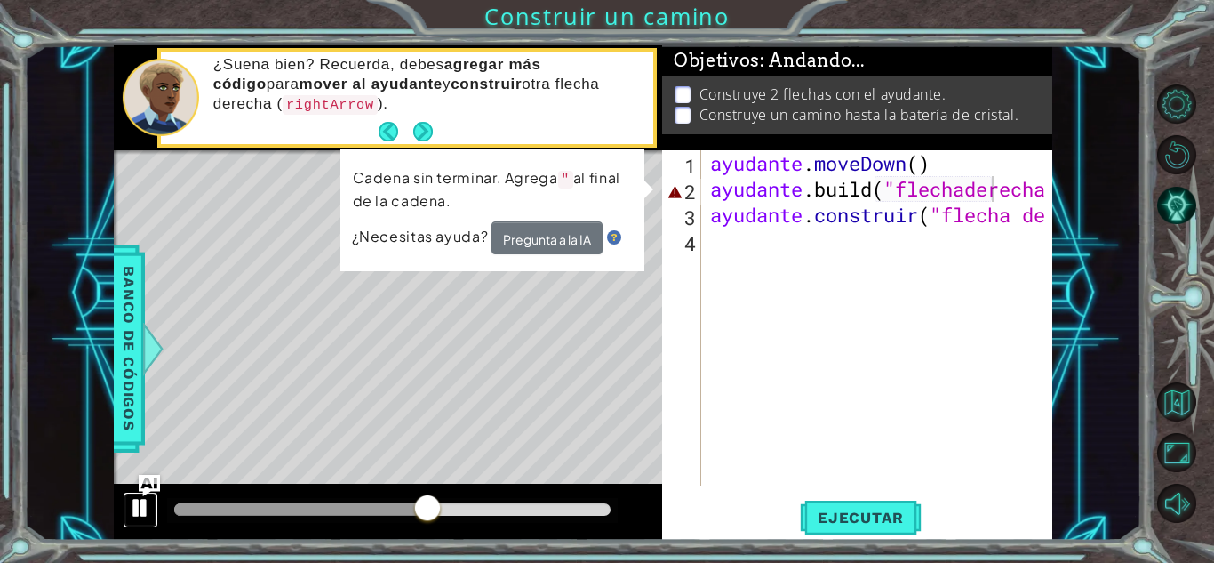
click at [138, 506] on div at bounding box center [140, 507] width 23 height 23
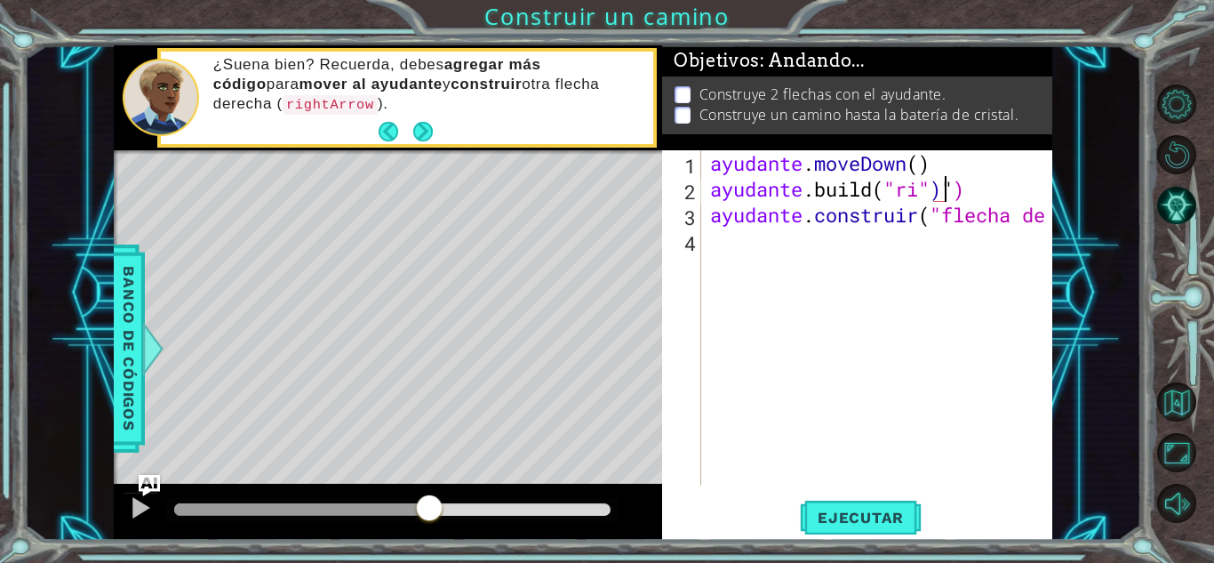
click at [1036, 188] on div "ayudante . moveDown ( ) ayudante .build ( "ri" ) " ) ayudante . construir ( "fl…" at bounding box center [882, 343] width 350 height 387
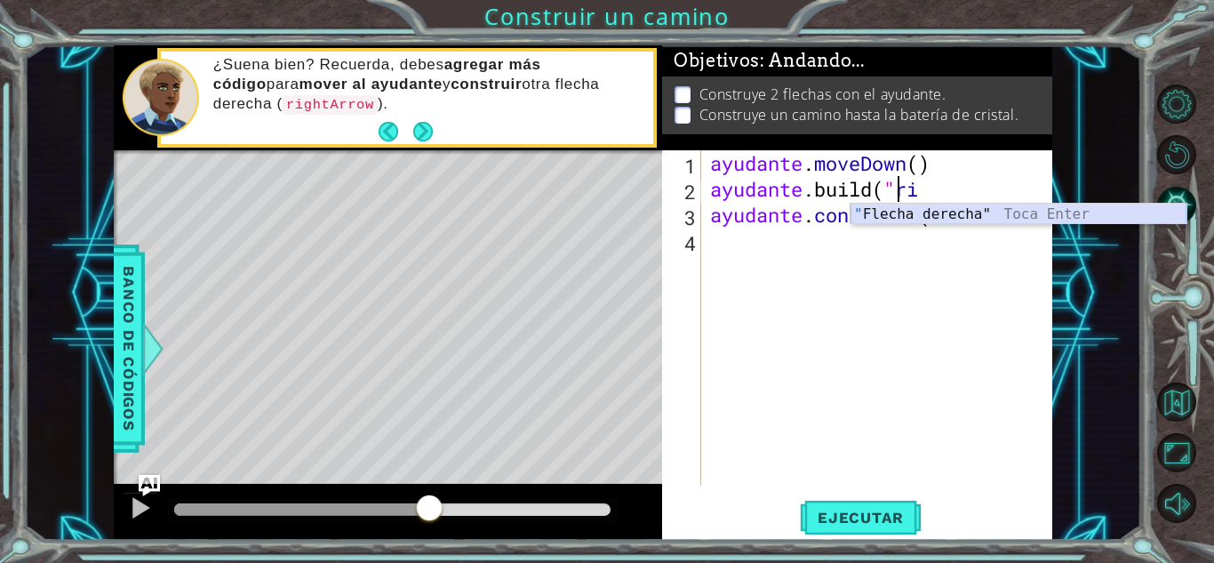
click at [974, 215] on div "" Flecha derecha" Toca Enter" at bounding box center [1019, 236] width 336 height 64
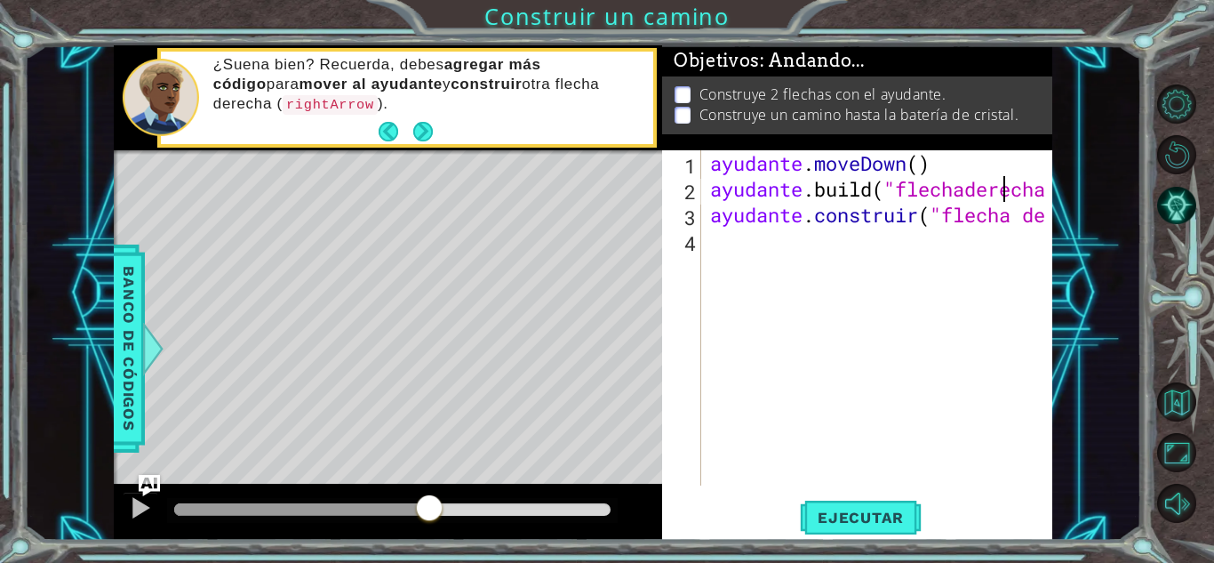
scroll to position [6, 0]
click at [432, 135] on button "Próximo" at bounding box center [423, 132] width 20 height 20
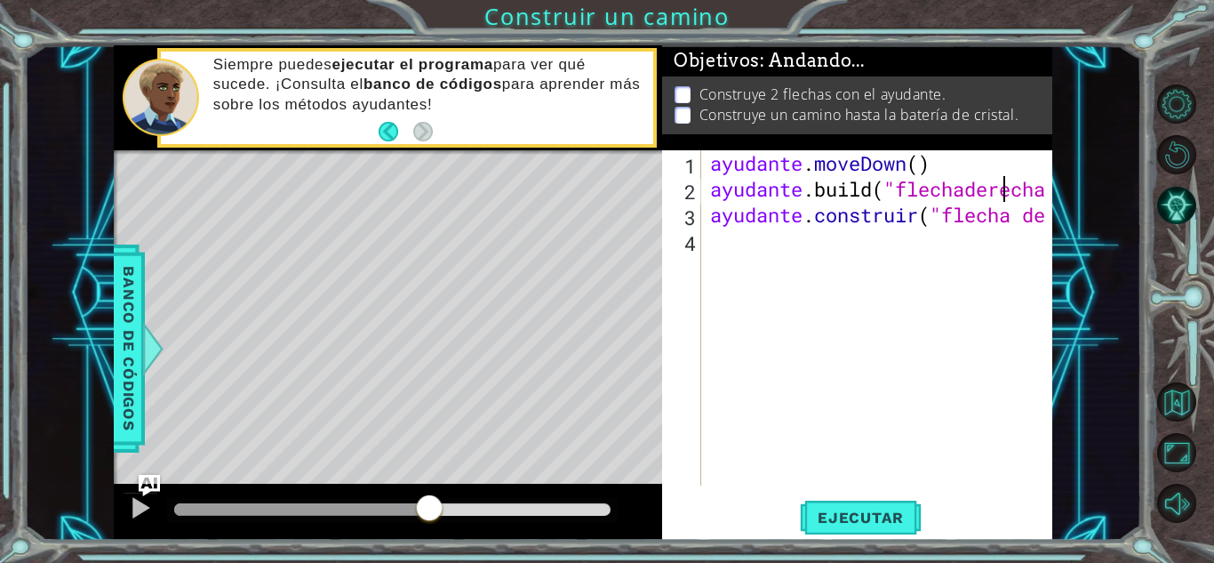
scroll to position [0, 0]
click at [137, 505] on div at bounding box center [140, 507] width 23 height 23
click at [815, 518] on span "Ejecutar" at bounding box center [861, 517] width 122 height 18
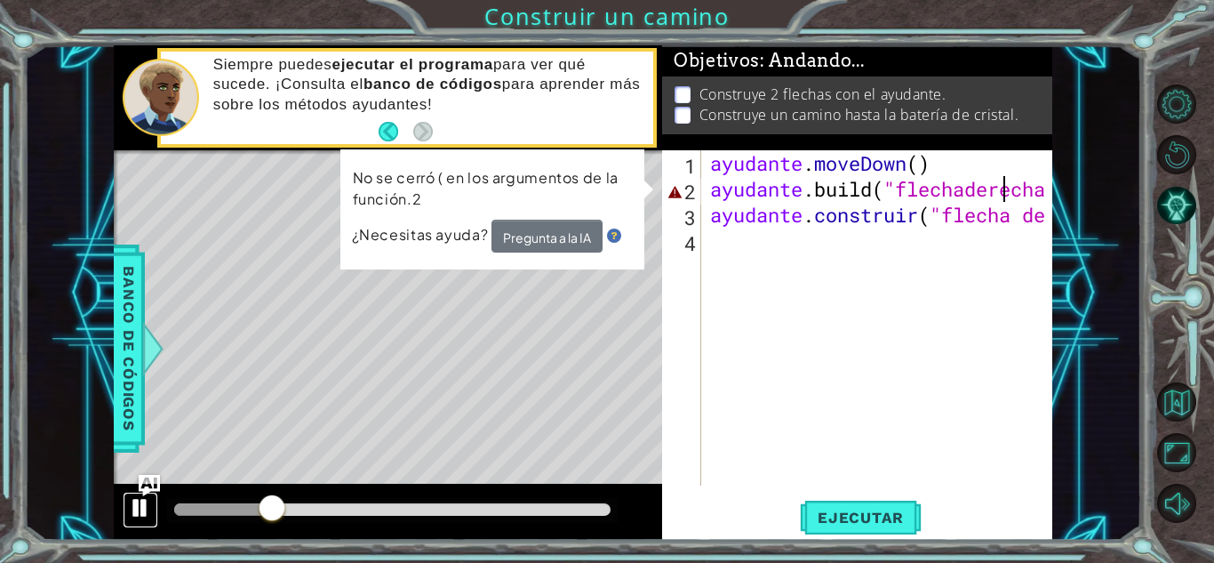
click at [145, 509] on div at bounding box center [140, 507] width 23 height 23
click at [894, 199] on div "ayudante . moveDown ( ) ayudante .build ( "flechaderecha " ayudante . construir…" at bounding box center [882, 343] width 350 height 387
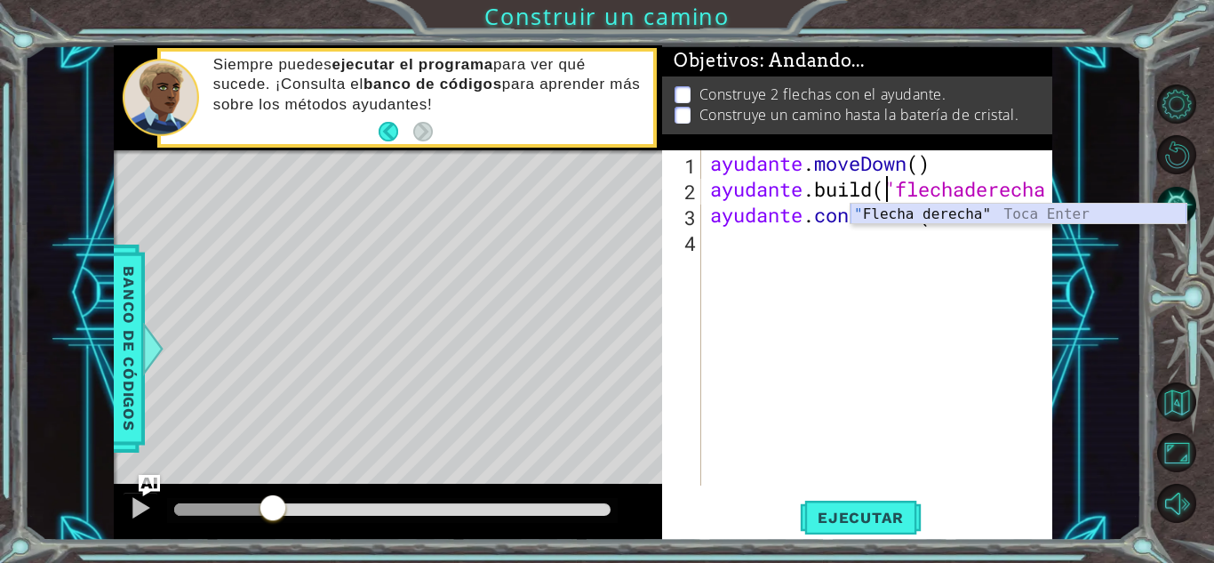
click at [940, 220] on div "" Flecha derecha" Toca Enter" at bounding box center [1019, 236] width 336 height 64
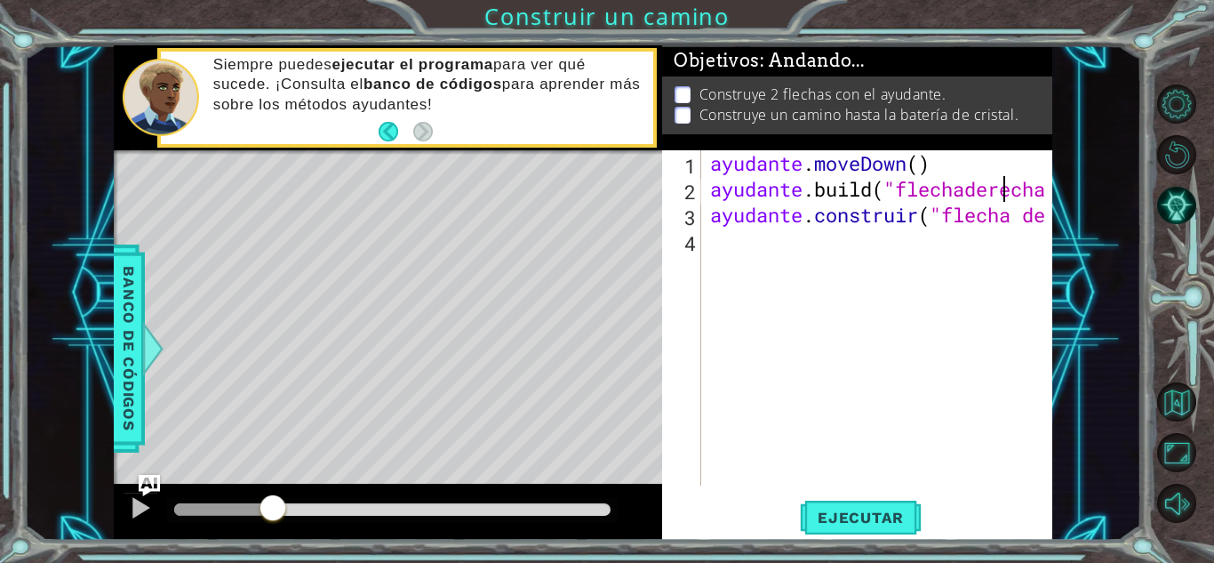
click at [1031, 188] on div "ayudante . moveDown ( ) ayudante .build ( "flechaderecha " ayudante . construir…" at bounding box center [882, 343] width 350 height 387
click at [861, 202] on div "ayudante . moveDown ( ) ayudante .build ( "flechaderecha " ayudante . construir…" at bounding box center [882, 343] width 350 height 387
click at [1185, 155] on button "Reiniciar nivel" at bounding box center [1176, 154] width 39 height 39
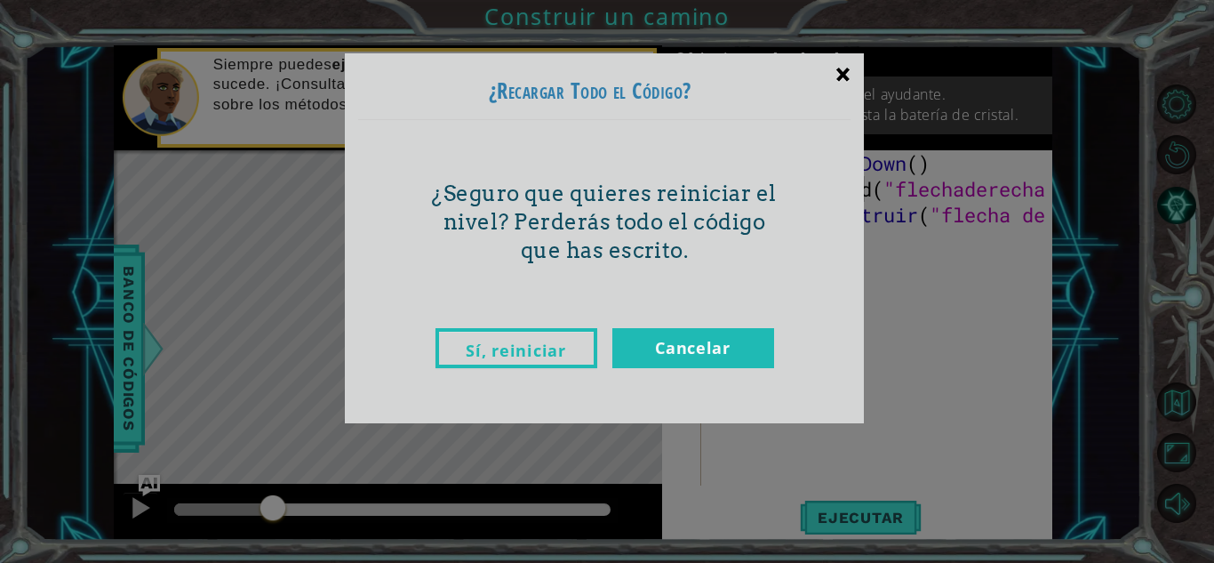
click at [859, 65] on div "×" at bounding box center [843, 74] width 42 height 52
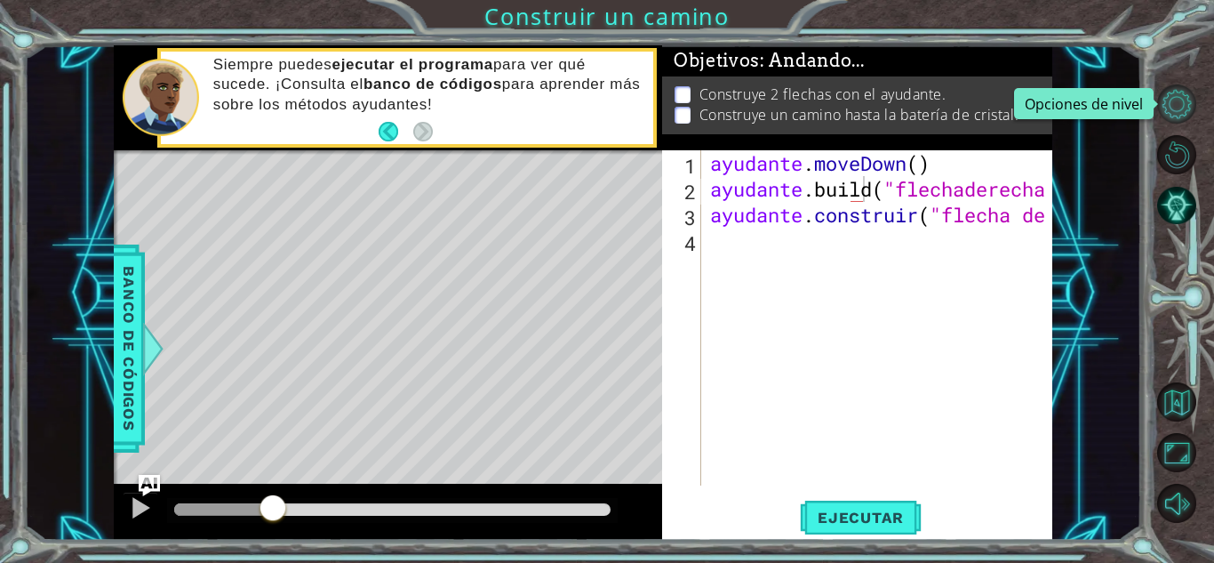
click at [1171, 90] on button "Opciones de nivel" at bounding box center [1176, 103] width 39 height 39
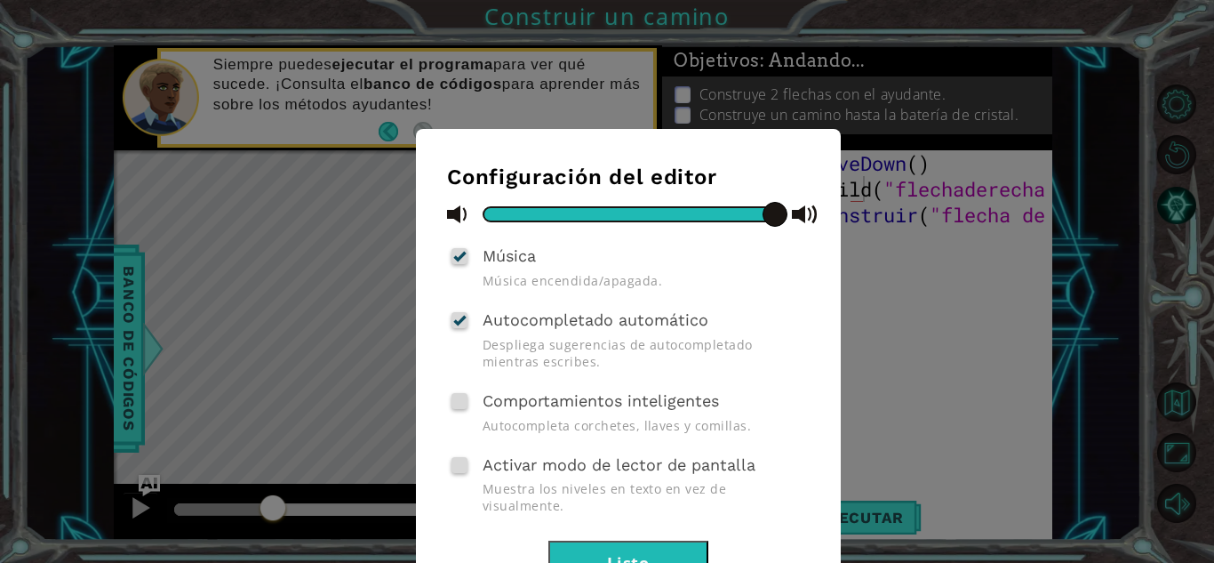
click at [915, 291] on div "Configuración del editor Música Música encendida/apagada. Autocompletado automá…" at bounding box center [607, 281] width 1214 height 563
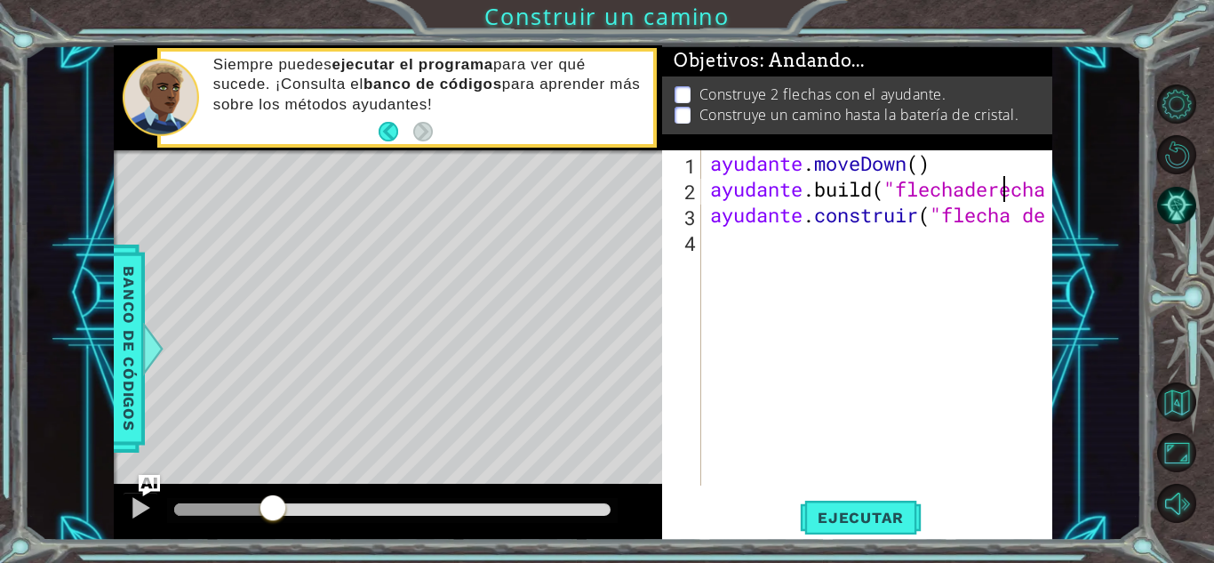
click at [1018, 186] on div "ayudante . moveDown ( ) ayudante .build ( "flechaderecha " ayudante . construir…" at bounding box center [882, 343] width 350 height 387
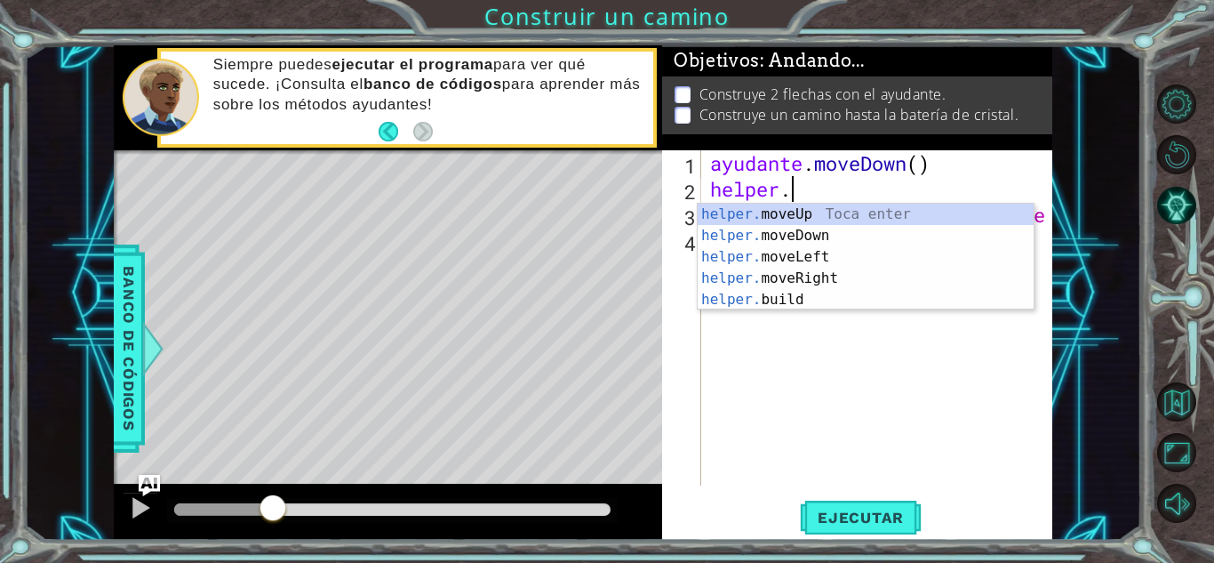
scroll to position [0, 3]
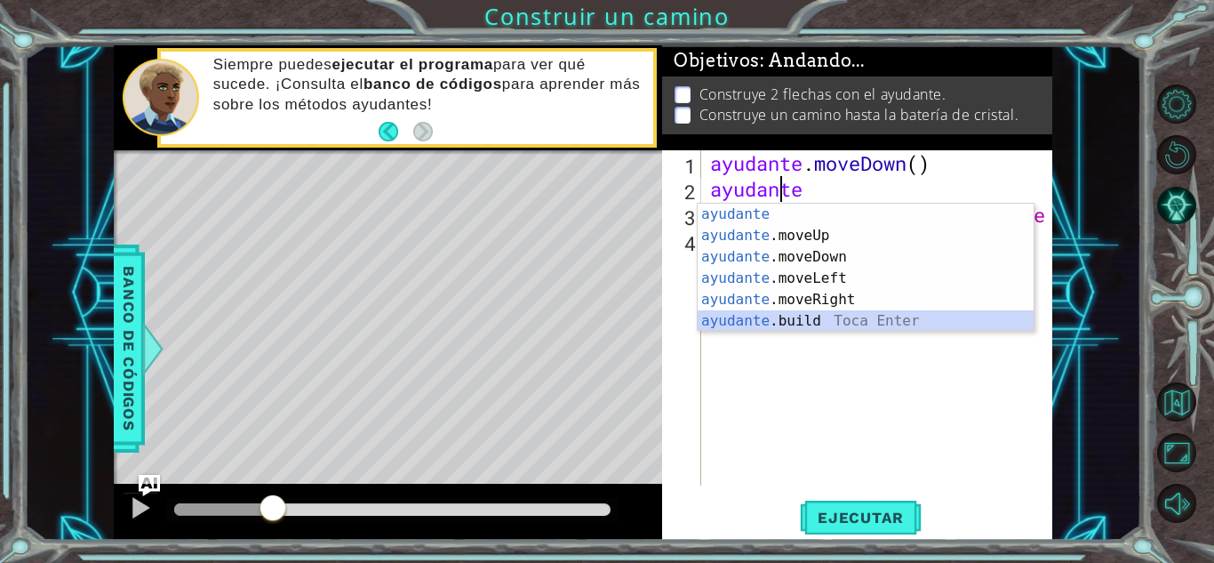
click at [828, 314] on div "ayudante [PERSON_NAME] enter ayudante .moveUp Toca Enter ayudante .moveDown Toc…" at bounding box center [866, 289] width 336 height 171
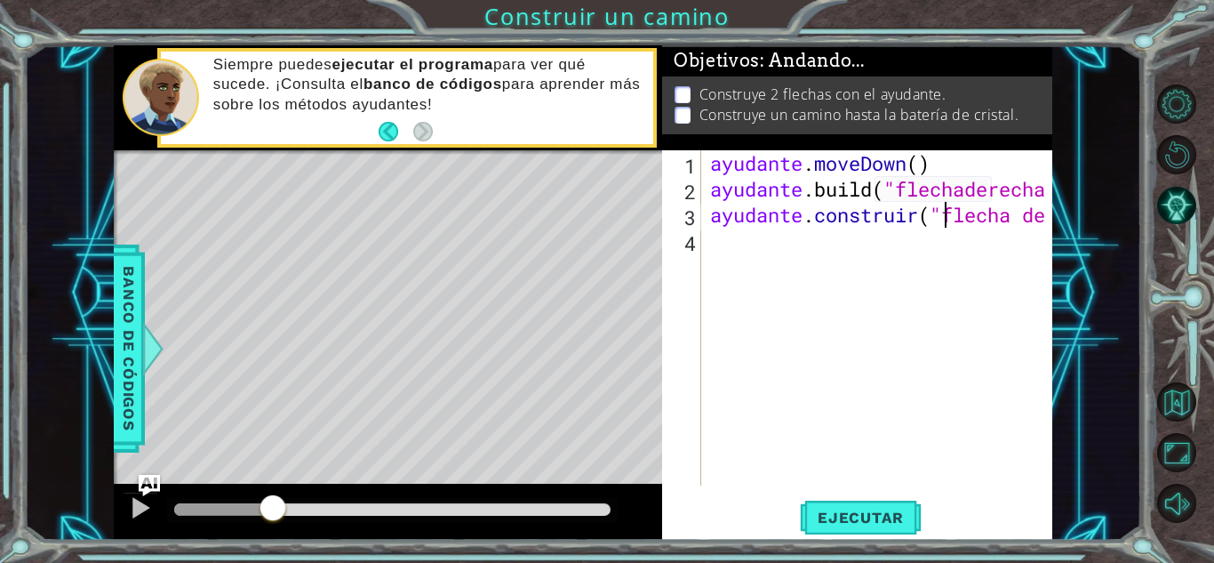
click at [945, 220] on div "ayudante . moveDown ( ) ayudante .build ( "flechaderecha " ) ayudante . constru…" at bounding box center [882, 343] width 350 height 387
click at [945, 220] on div "ayudante . moveDown ( ) ayudante .build ( "flechaderecha " ) ayudante .htArrow …" at bounding box center [882, 343] width 350 height 387
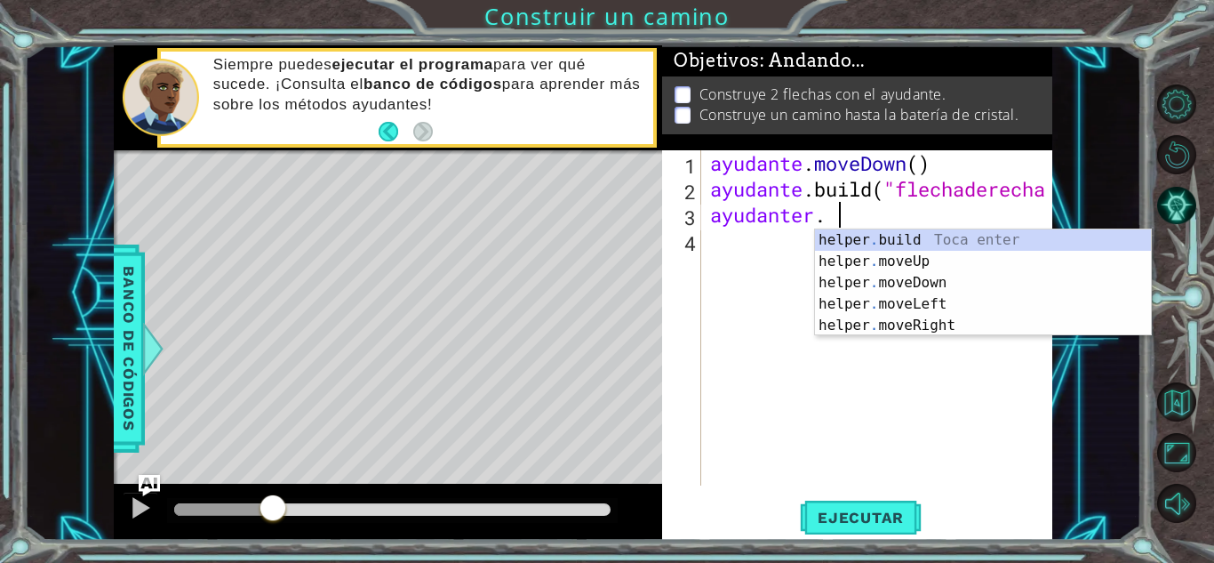
scroll to position [0, 4]
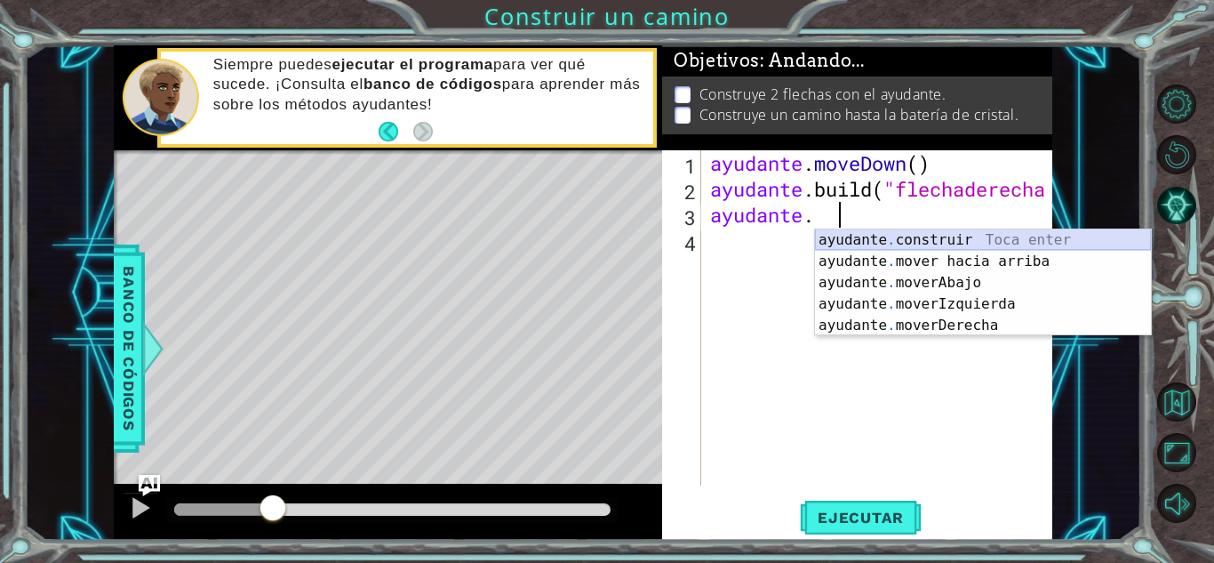
click at [936, 238] on div "ayudante . construir Toca enter ayudante . mover hacia arriba [PERSON_NAME] Ent…" at bounding box center [983, 303] width 336 height 149
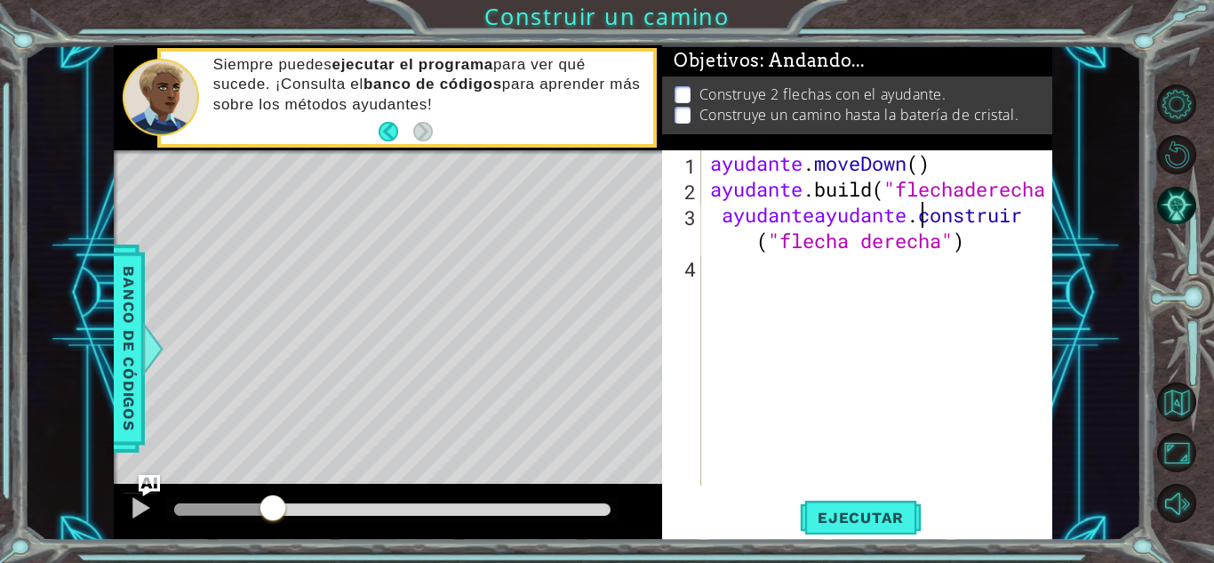
click at [921, 207] on div "ayudante . moveDown ( ) ayudante .build ( "flechaderecha " ) ayudante ayudante …" at bounding box center [882, 343] width 350 height 387
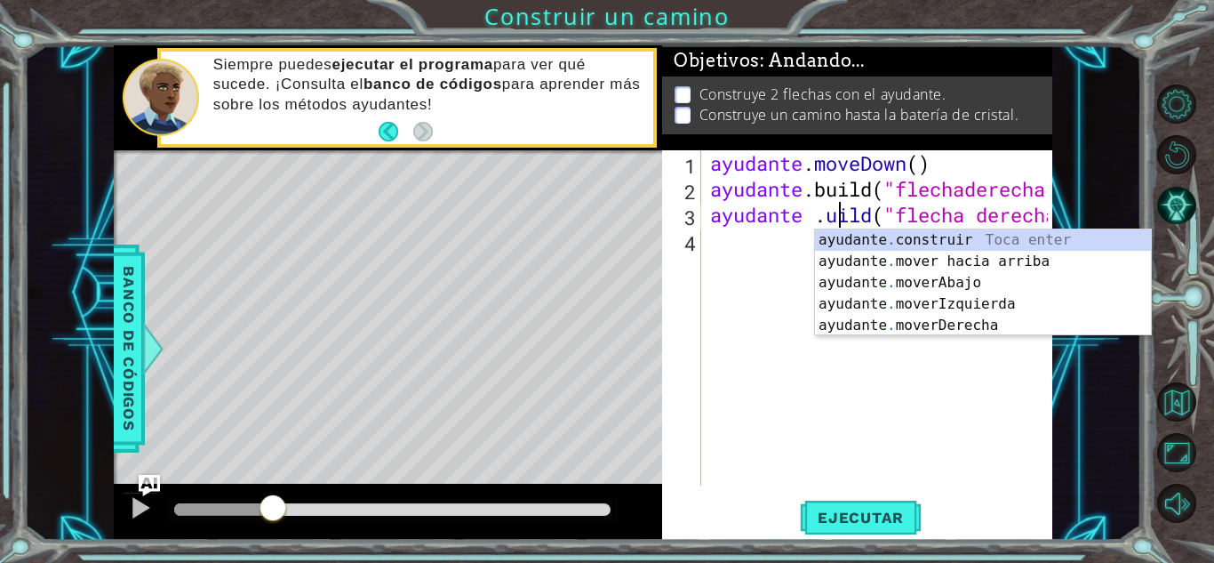
type textarea "ayudanter .build("rightArrow")"
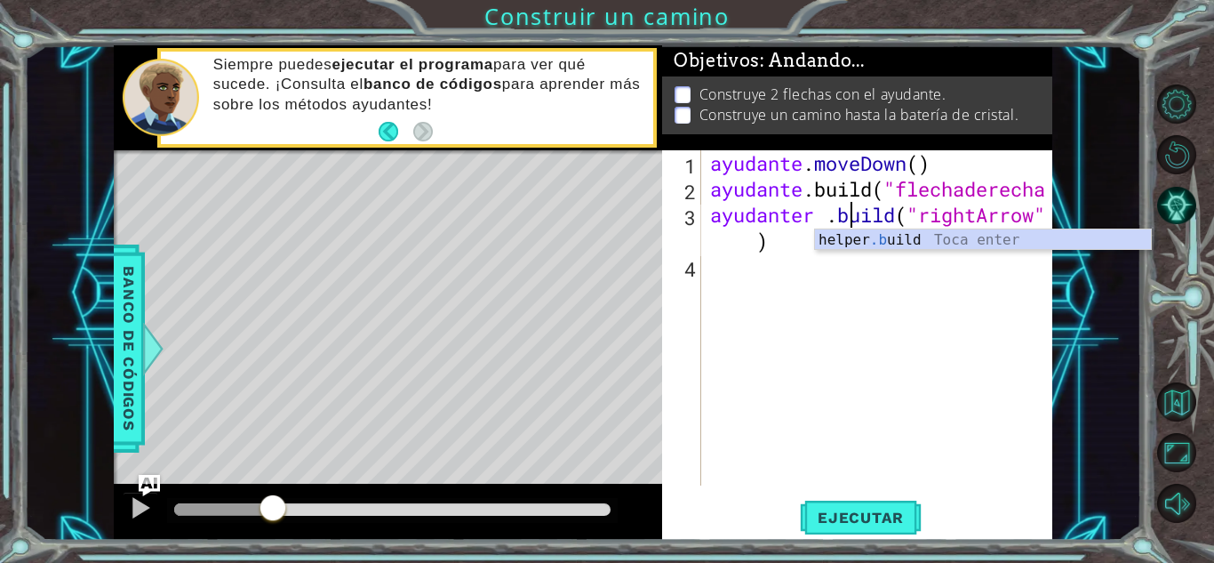
scroll to position [0, 6]
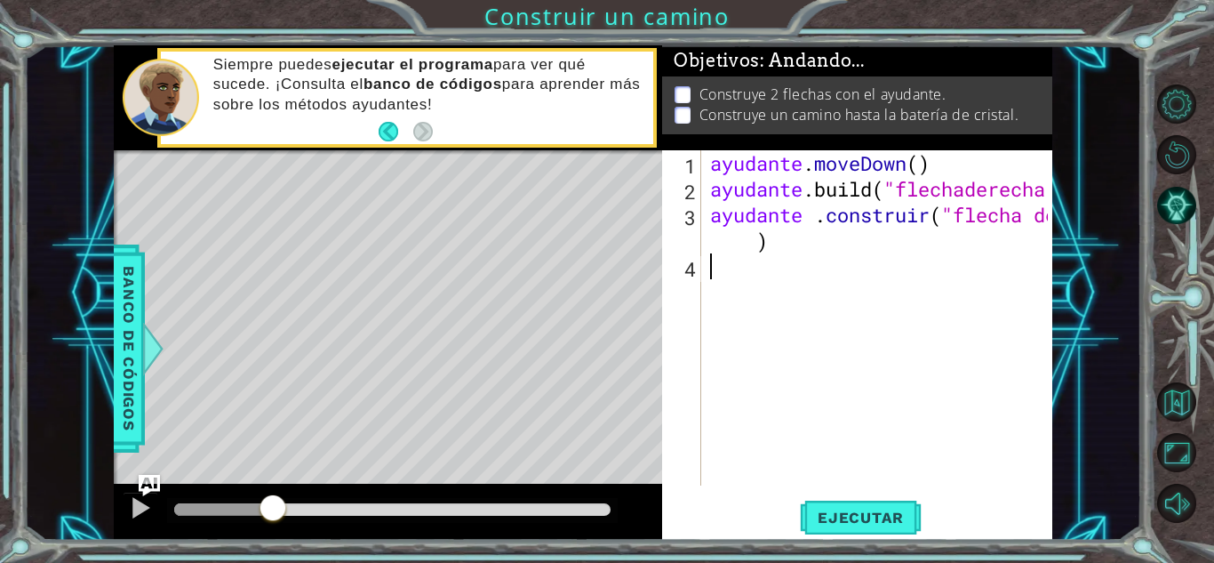
click at [817, 285] on div "ayudante . moveDown ( ) ayudante .build ( "flechaderecha " ) ayudante . constru…" at bounding box center [882, 343] width 350 height 387
click at [827, 507] on button "Ejecutar" at bounding box center [861, 517] width 122 height 39
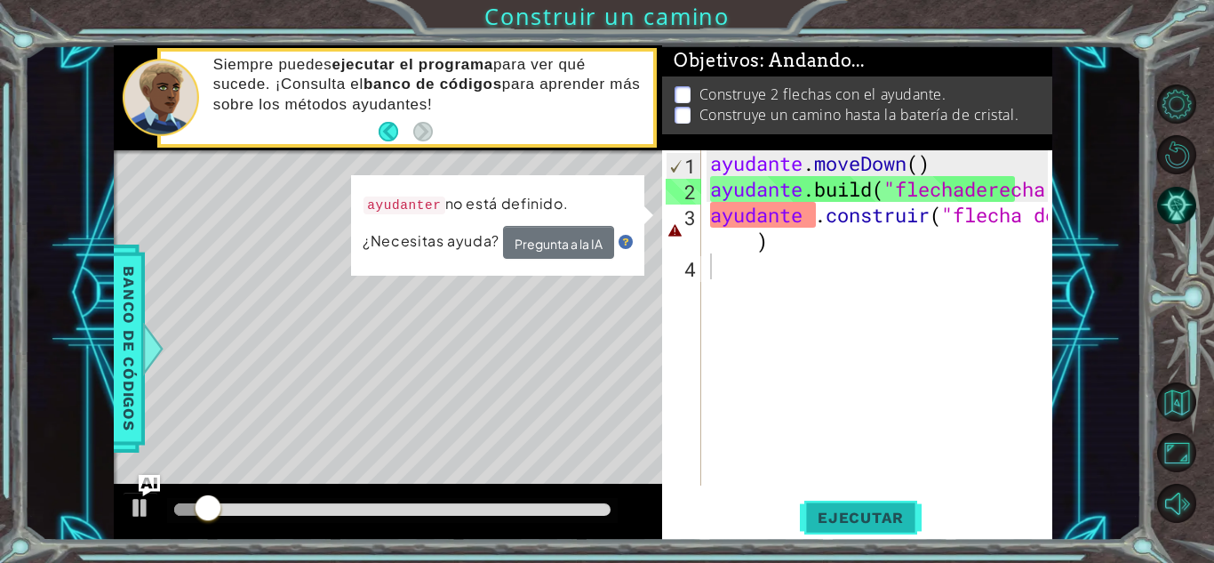
click at [827, 507] on button "Ejecutar" at bounding box center [861, 517] width 122 height 39
click at [830, 217] on div "ayudante . moveDown ( ) ayudante .build ( "flechaderecha " ) ayudante . constru…" at bounding box center [882, 343] width 350 height 387
click at [844, 218] on div "ayudante . moveDown ( ) ayudante .build ( "flechaderecha " ) ayudante . constru…" at bounding box center [882, 343] width 350 height 387
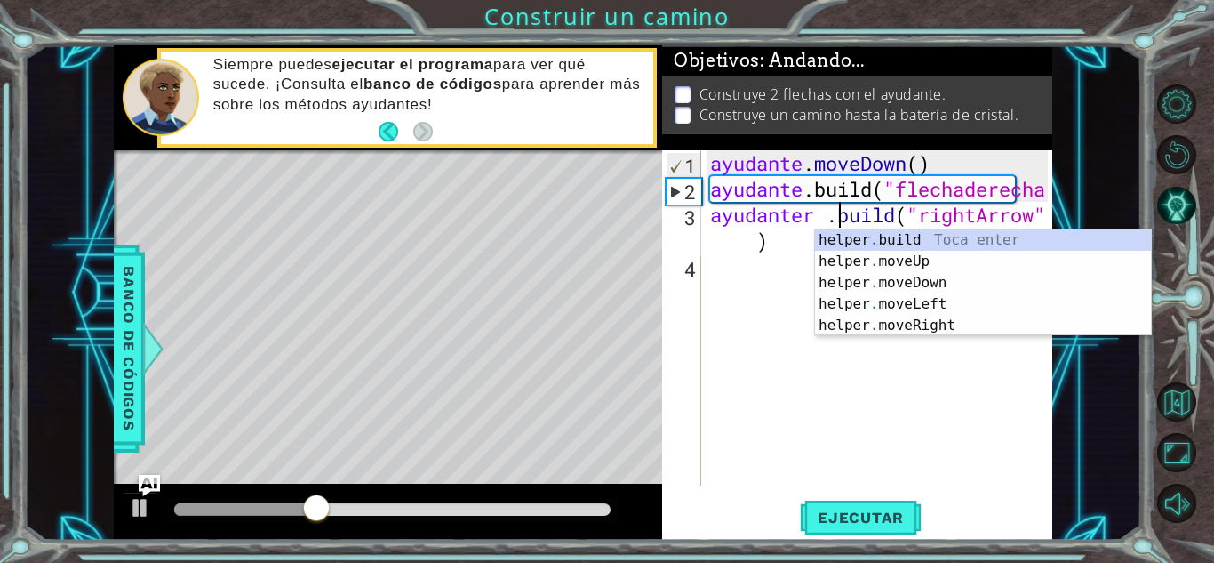
scroll to position [0, 5]
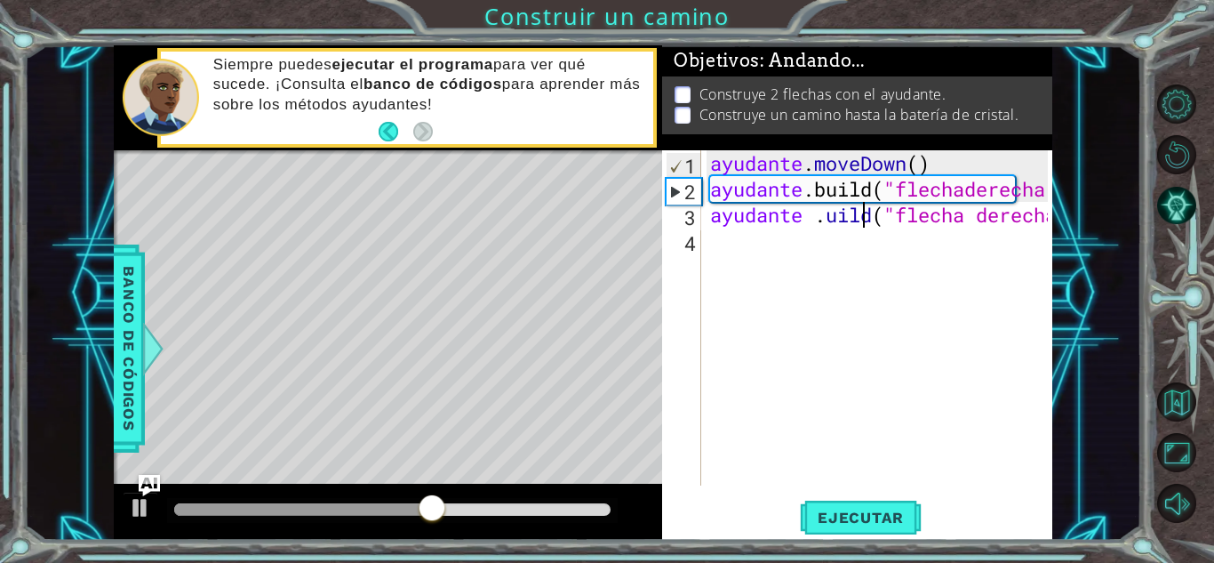
click at [859, 217] on div "ayudante . moveDown ( ) ayudante .build ( "flechaderecha " ) ayudante . uild ( …" at bounding box center [882, 343] width 350 height 387
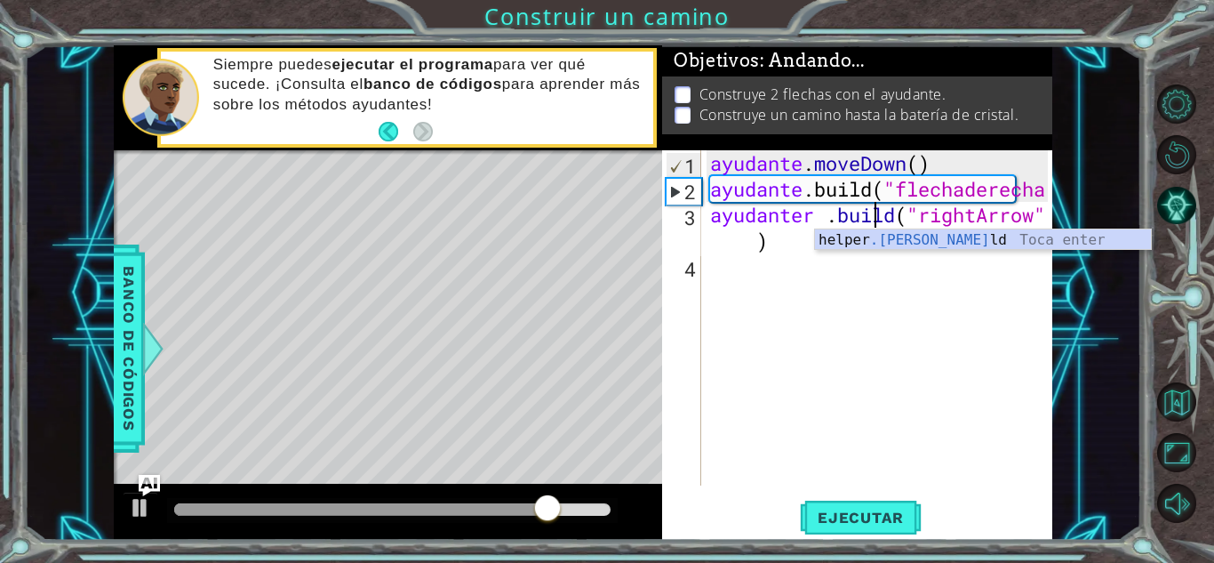
scroll to position [0, 7]
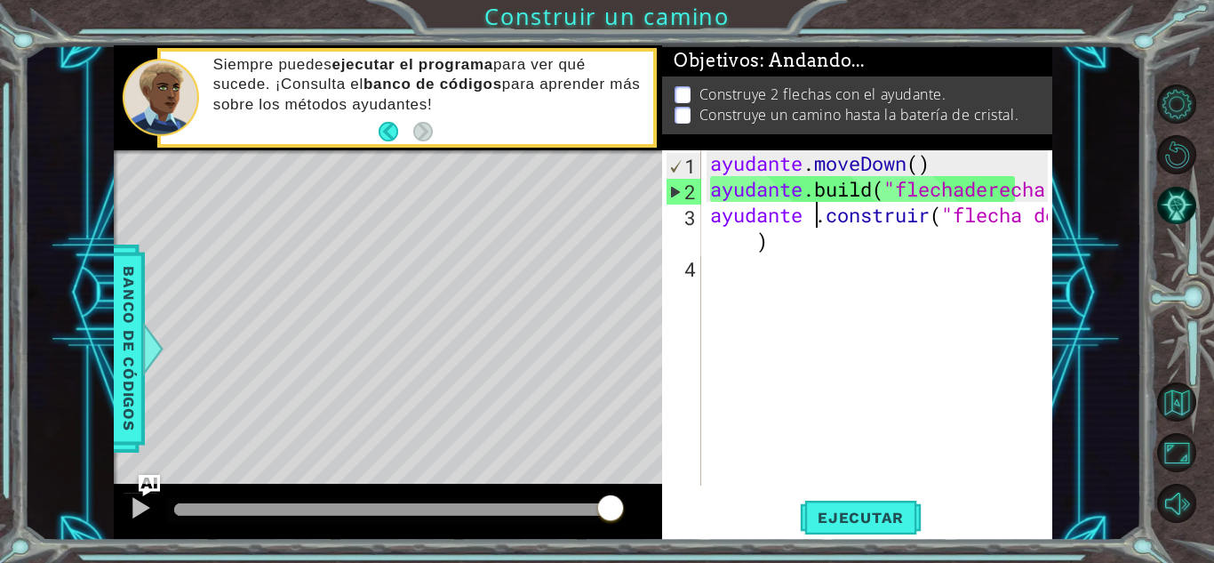
click at [821, 212] on div "ayudante . moveDown ( ) ayudante .build ( "flechaderecha " ) ayudante . constru…" at bounding box center [882, 343] width 350 height 387
click at [860, 503] on button "Ejecutar" at bounding box center [861, 517] width 122 height 39
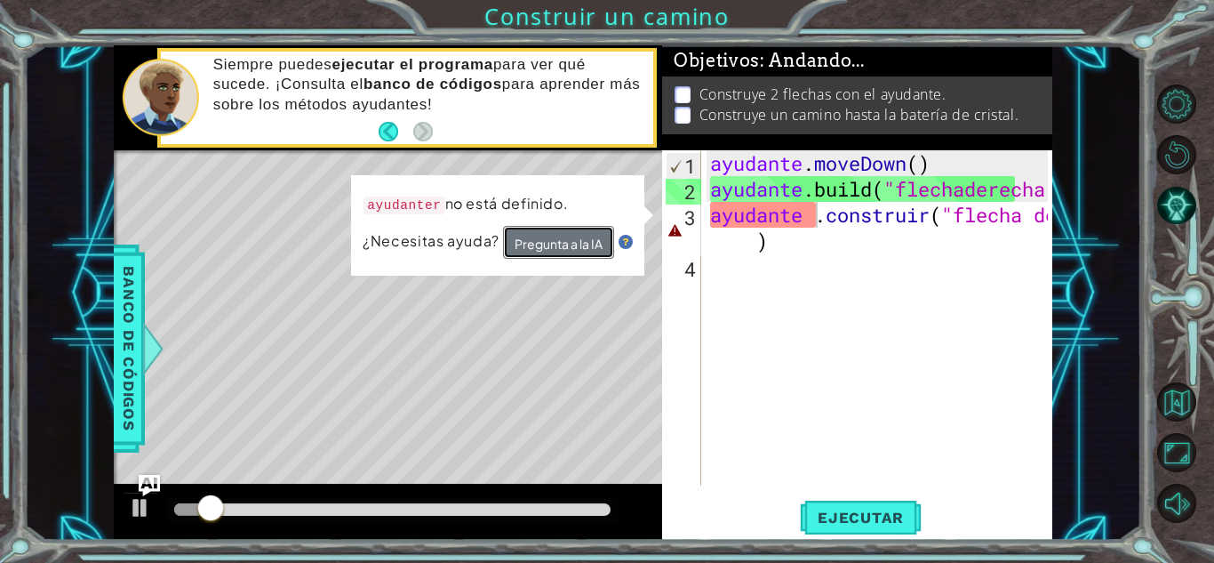
click at [579, 250] on font "Pregunta a la IA" at bounding box center [559, 244] width 88 height 16
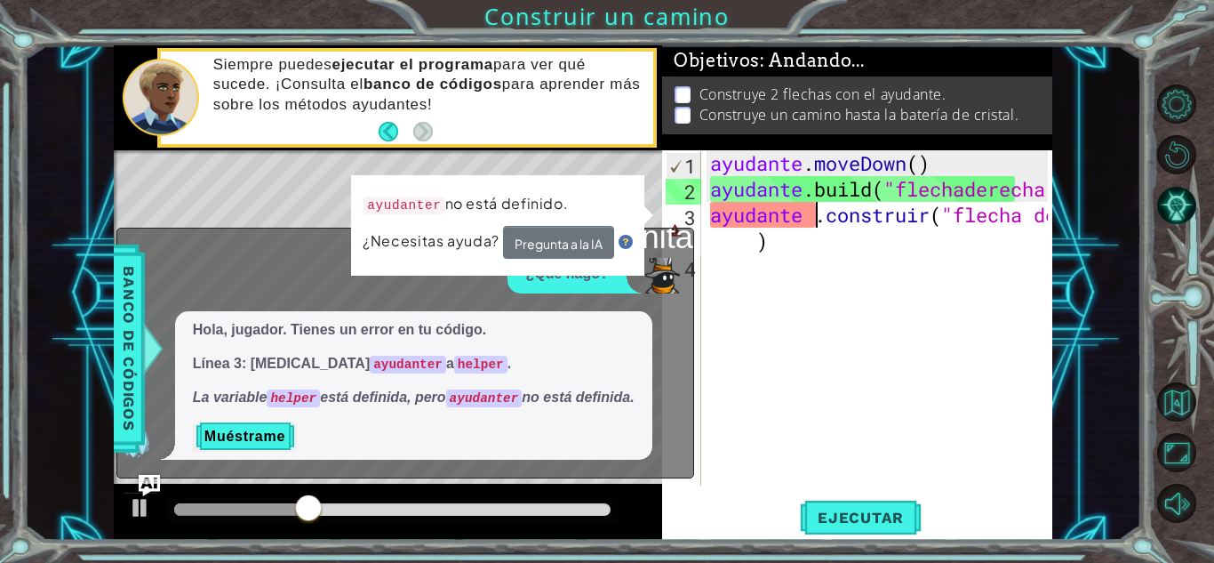
click at [820, 214] on div "ayudante . moveDown ( ) ayudante .build ( "flechaderecha " ) ayudante . constru…" at bounding box center [882, 343] width 350 height 387
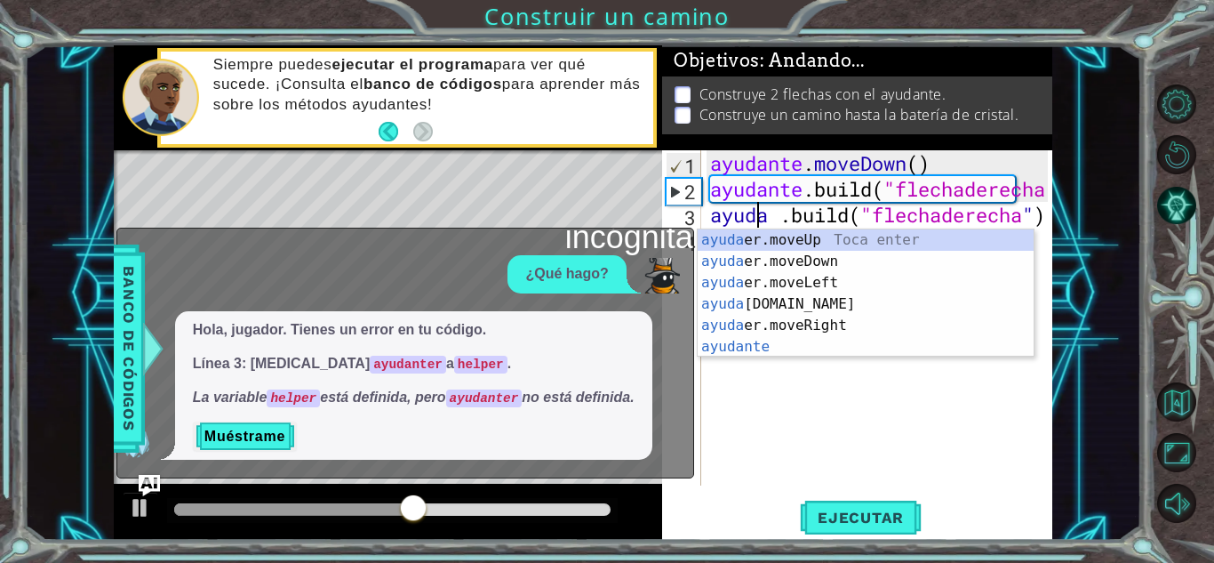
scroll to position [0, 3]
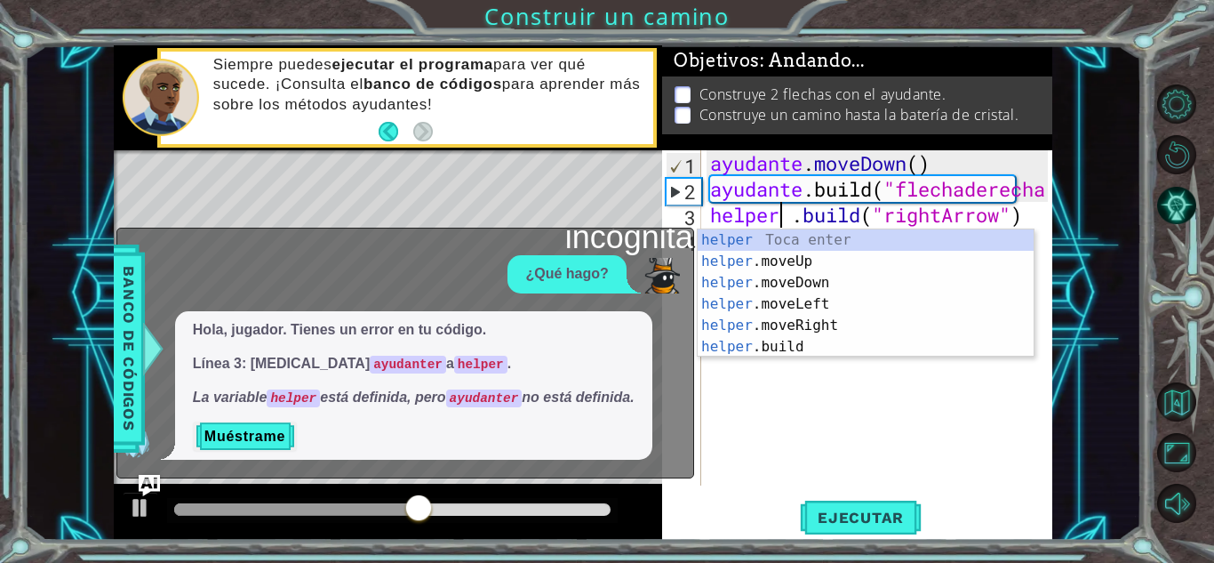
type textarea "helper .build("rightArrow")"
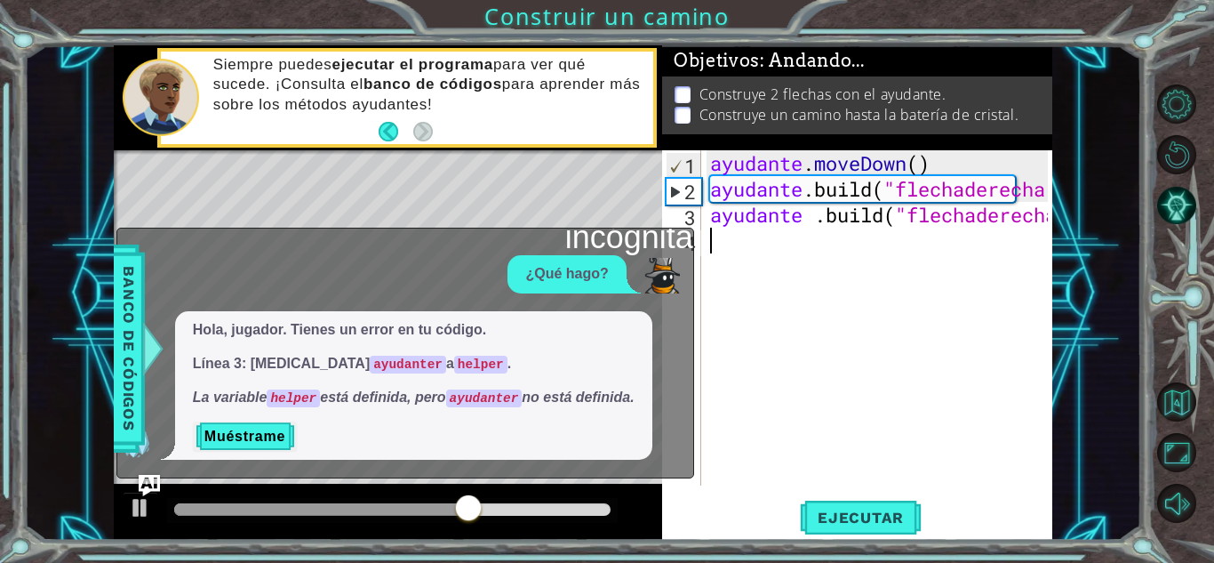
click at [767, 452] on div "ayudante . moveDown ( ) ayudante .build ( "flechaderecha " ) ayudante .build ( …" at bounding box center [882, 343] width 350 height 387
click at [830, 516] on font "Ejecutar" at bounding box center [861, 517] width 86 height 18
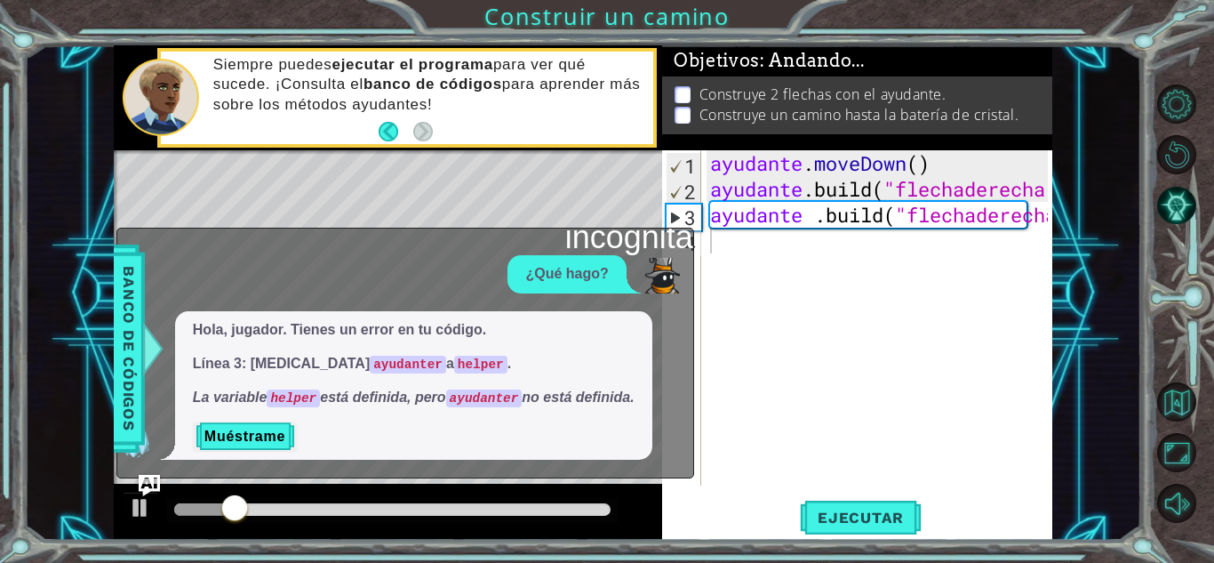
click at [382, 234] on div "incógnita ¿Qué hago? [PERSON_NAME], jugador. Tienes un error en tu código. Líne…" at bounding box center [405, 353] width 578 height 251
click at [707, 412] on div "ayudante . moveDown ( ) ayudante .build ( "flechaderecha " ) ayudante .build ( …" at bounding box center [882, 343] width 350 height 387
click at [154, 484] on img "Pregúntale a la IA" at bounding box center [149, 484] width 23 height 23
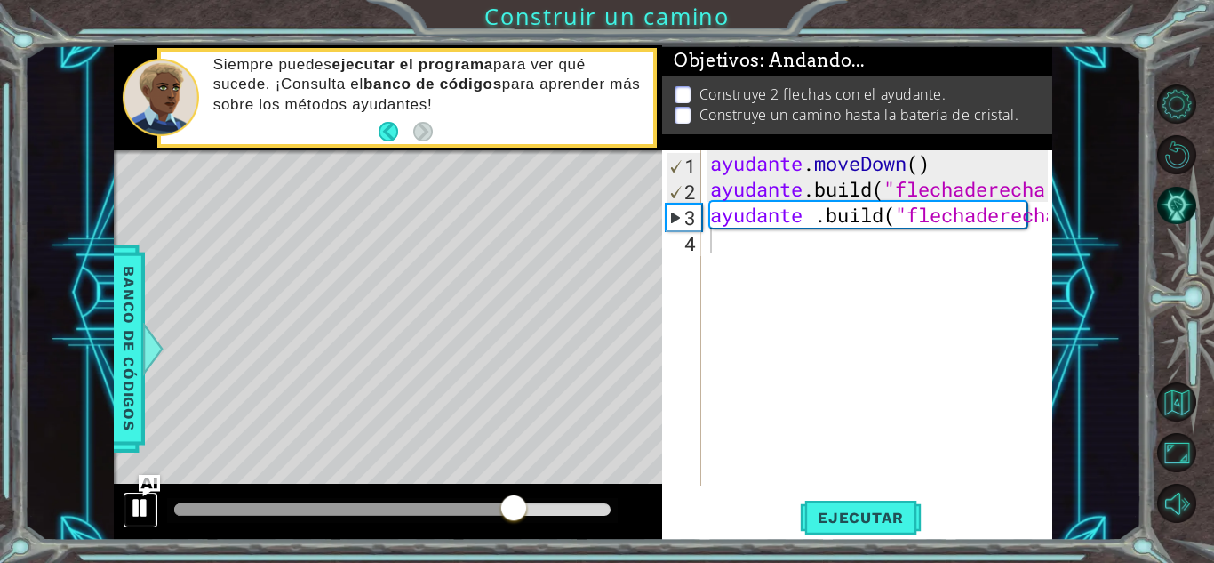
click at [136, 515] on div at bounding box center [140, 507] width 23 height 23
click at [707, 219] on div "ayudante . moveDown ( ) ayudante .build ( "flechaderecha " ) ayudante .build ( …" at bounding box center [882, 343] width 350 height 387
type textarea "helper .build("rightArrow")"
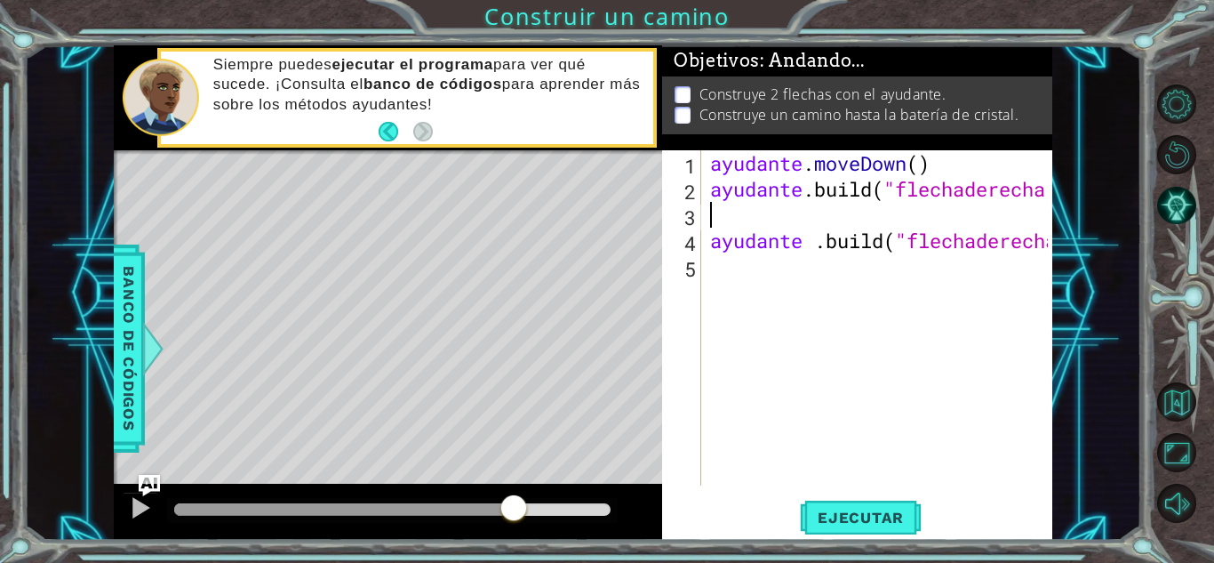
click at [713, 214] on div "ayudante . moveDown ( ) ayudante .build ( "flechaderecha " ) ayudante .build ( …" at bounding box center [882, 343] width 350 height 387
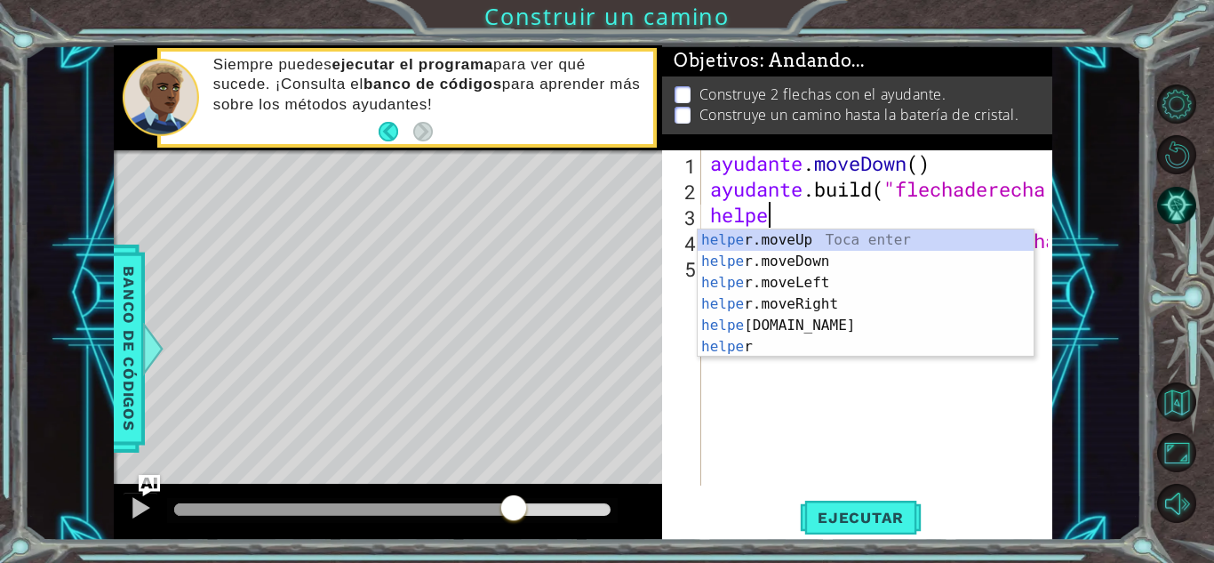
scroll to position [0, 2]
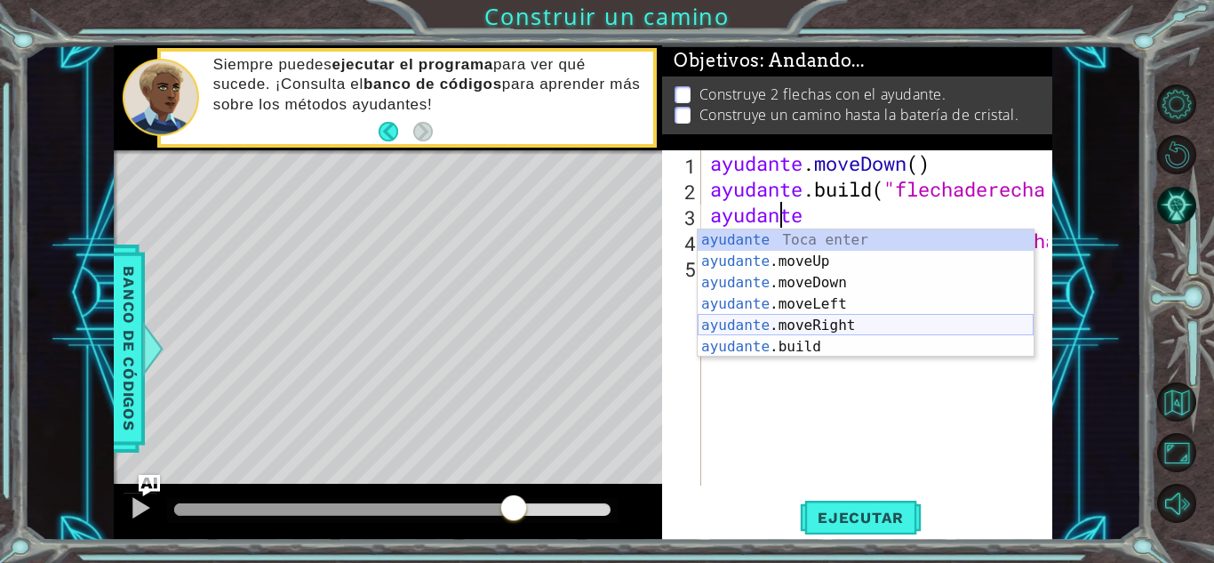
click at [799, 326] on div "ayudante [PERSON_NAME] enter ayudante .moveUp Toca Enter ayudante .moveDown Toc…" at bounding box center [866, 314] width 336 height 171
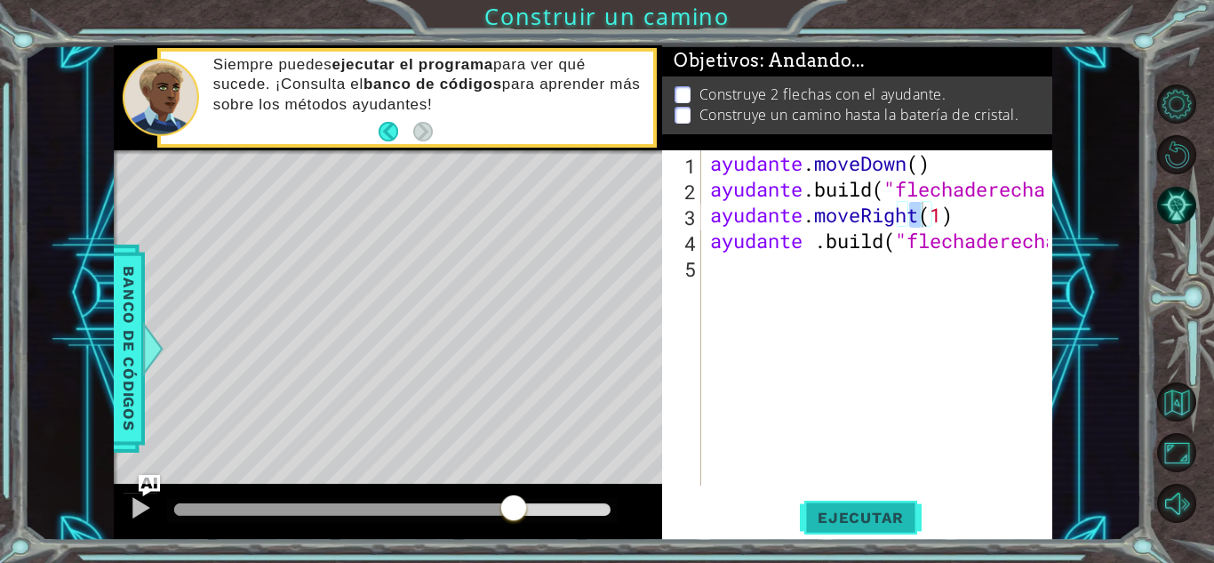
click at [856, 517] on font "Ejecutar" at bounding box center [861, 517] width 86 height 18
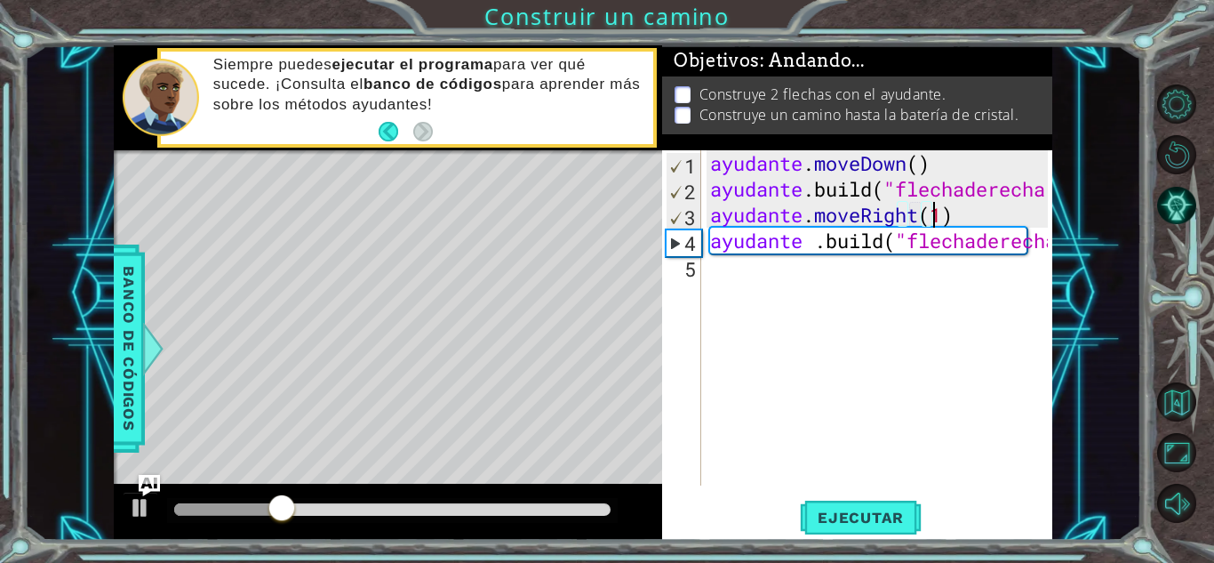
click at [993, 212] on div "ayudante . moveDown ( ) ayudante .build ( "flechaderecha " ) ayudante . moveRig…" at bounding box center [882, 343] width 350 height 387
click at [131, 512] on div at bounding box center [140, 507] width 23 height 23
click at [989, 205] on div "ayudante . moveDown ( ) ayudante .build ( "flechaderecha " ) ayudante . moveRig…" at bounding box center [882, 343] width 350 height 387
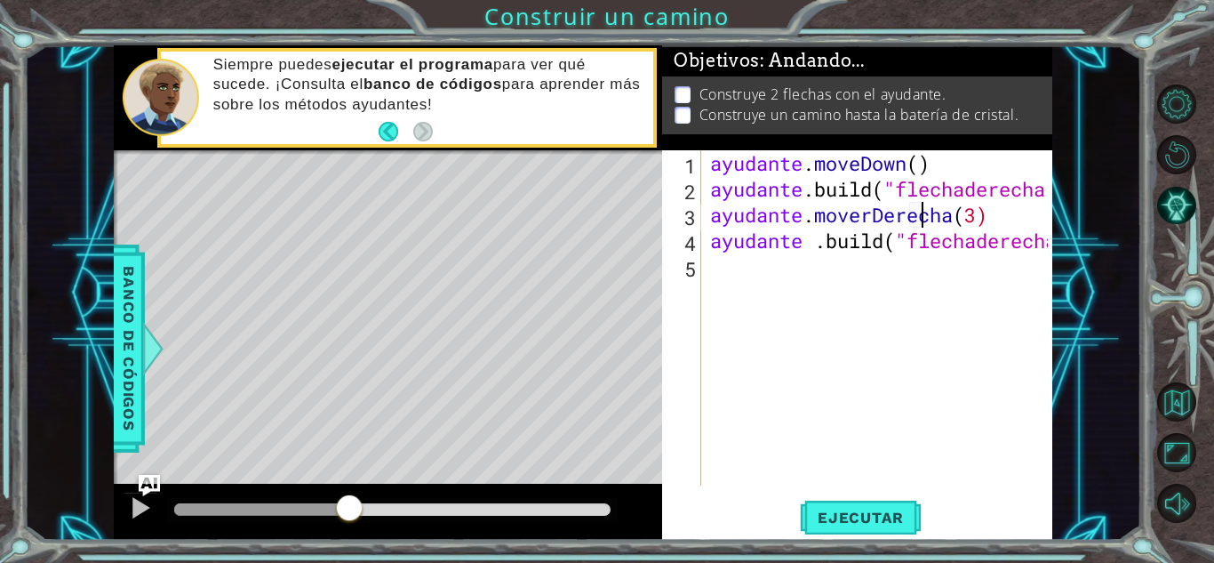
scroll to position [0, 9]
type textarea "helper.moveRight(3)"
click at [838, 509] on font "Ejecutar" at bounding box center [861, 517] width 86 height 18
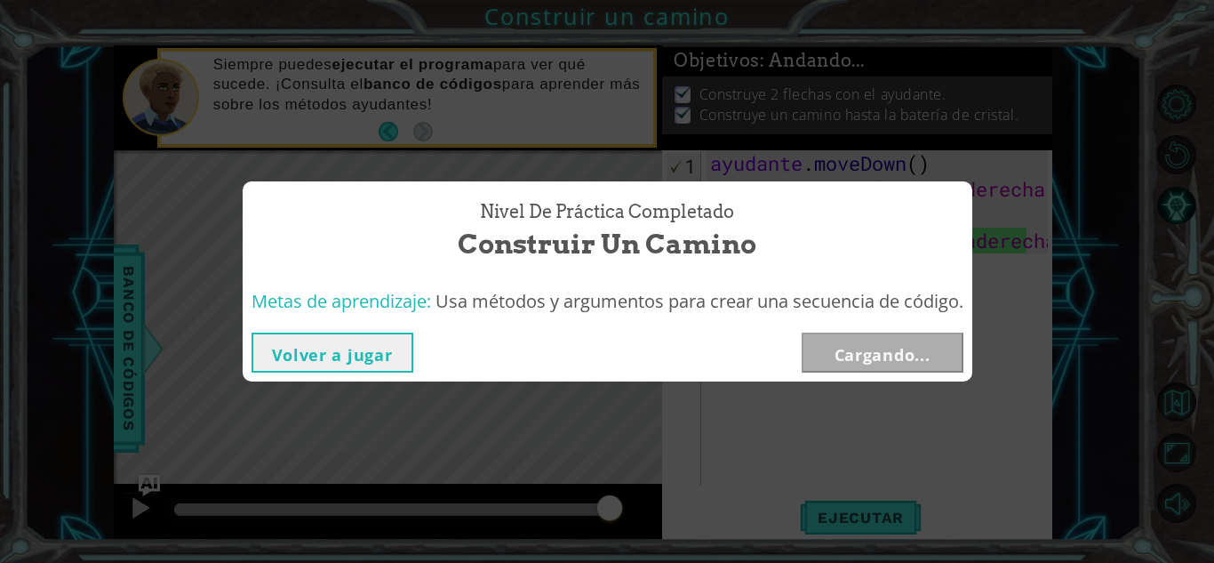
click at [737, 278] on div "Nivel de práctica Completado Construir un camino" at bounding box center [608, 230] width 730 height 99
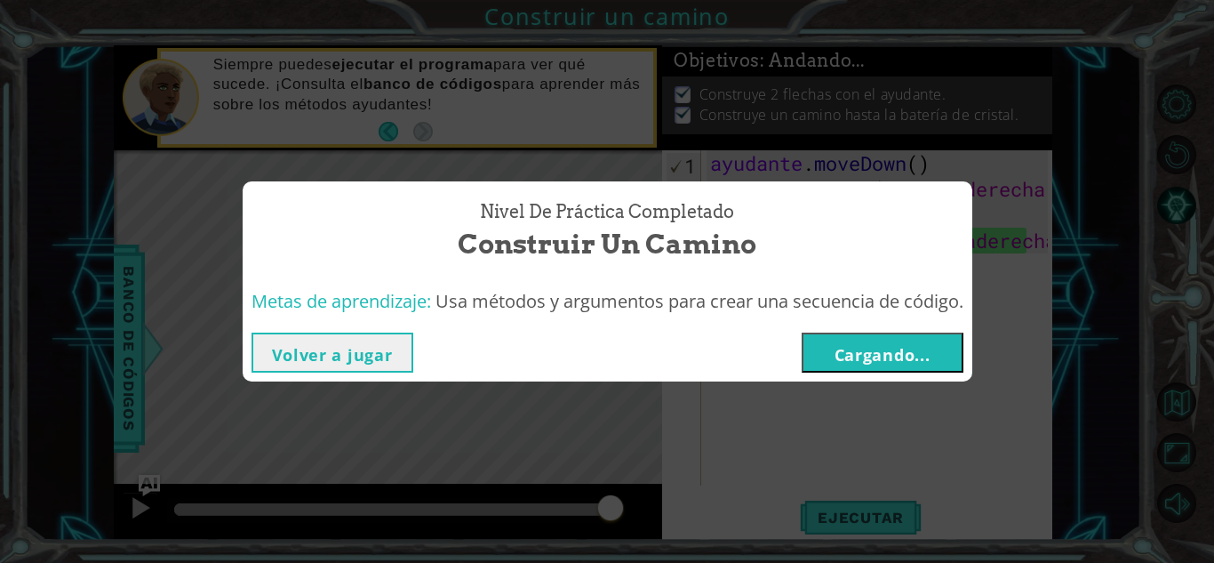
click at [857, 341] on button "Cargando..." at bounding box center [883, 352] width 162 height 40
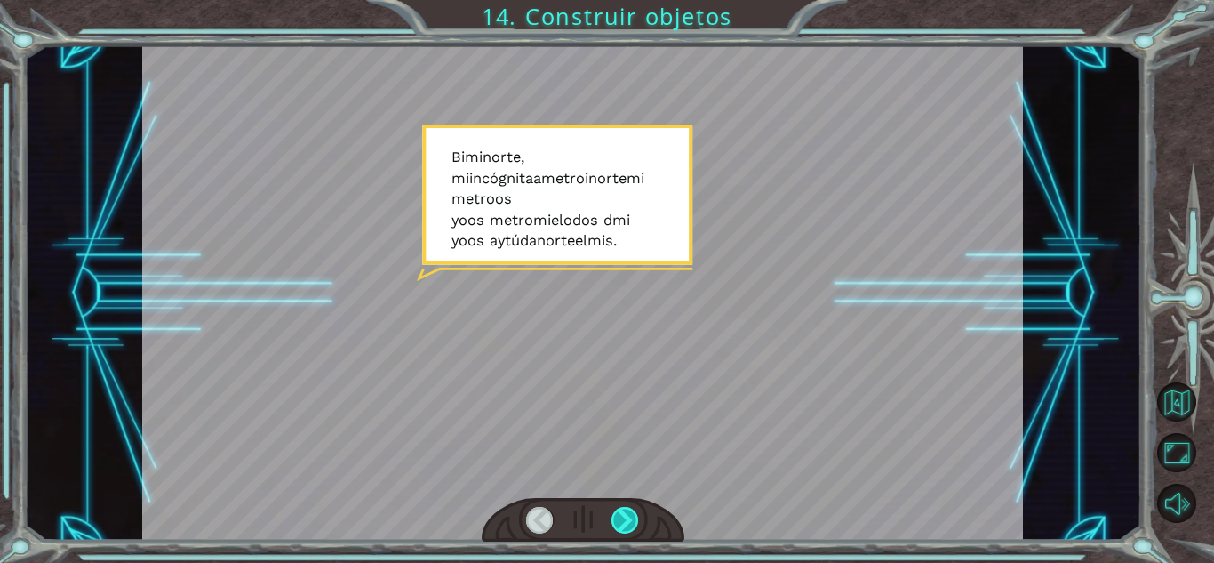
click at [620, 524] on div at bounding box center [626, 520] width 28 height 27
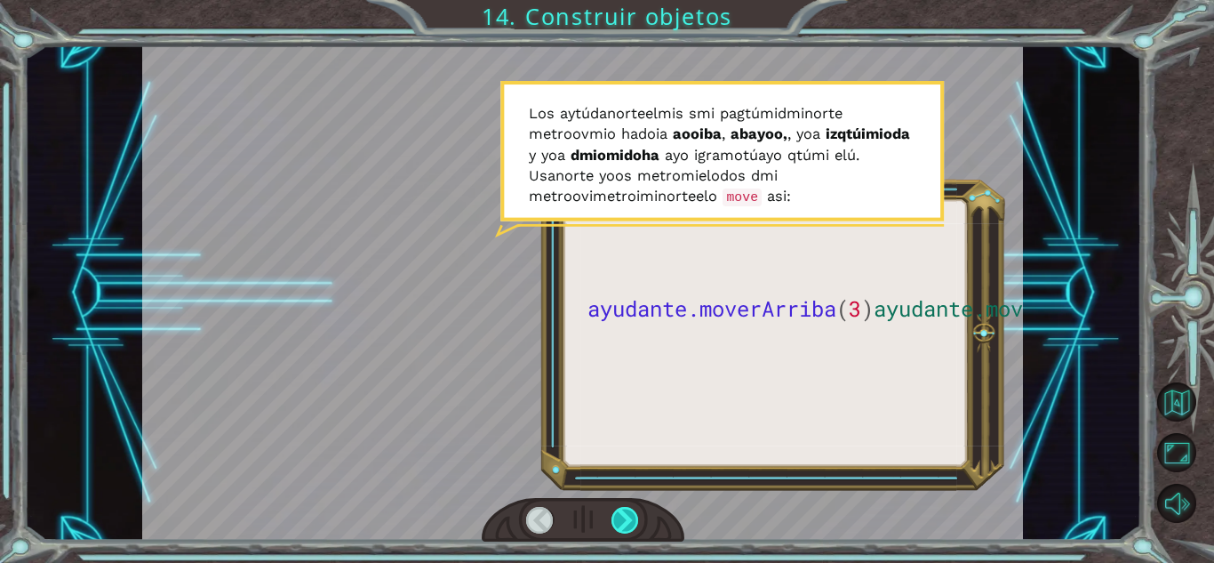
click at [627, 521] on div at bounding box center [626, 520] width 28 height 27
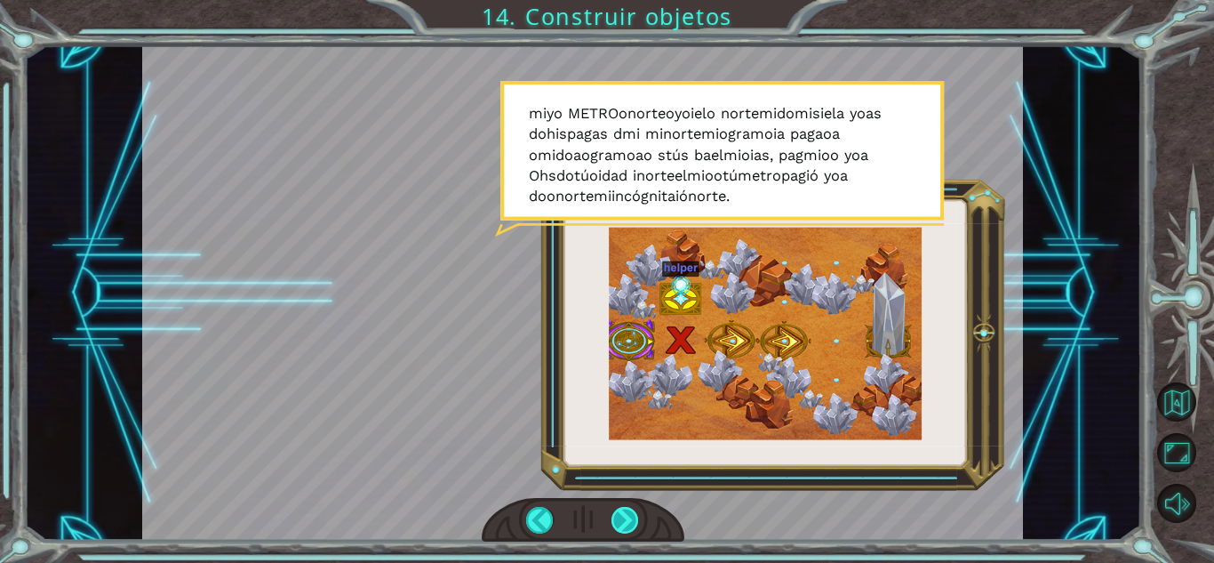
click at [627, 521] on div at bounding box center [626, 520] width 28 height 27
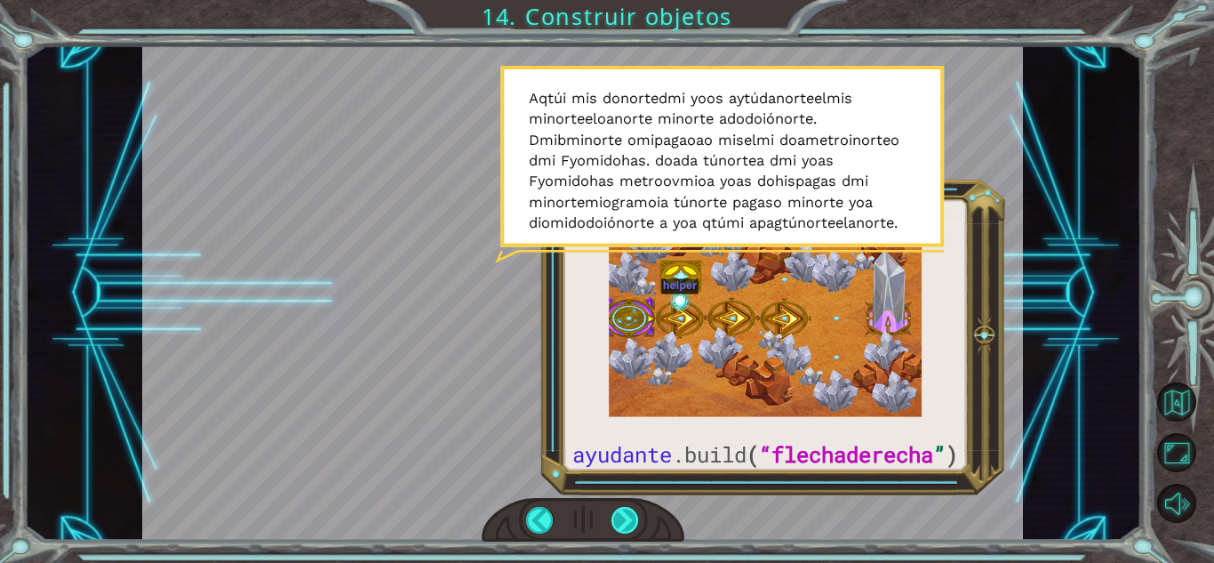
click at [632, 513] on div at bounding box center [626, 520] width 28 height 27
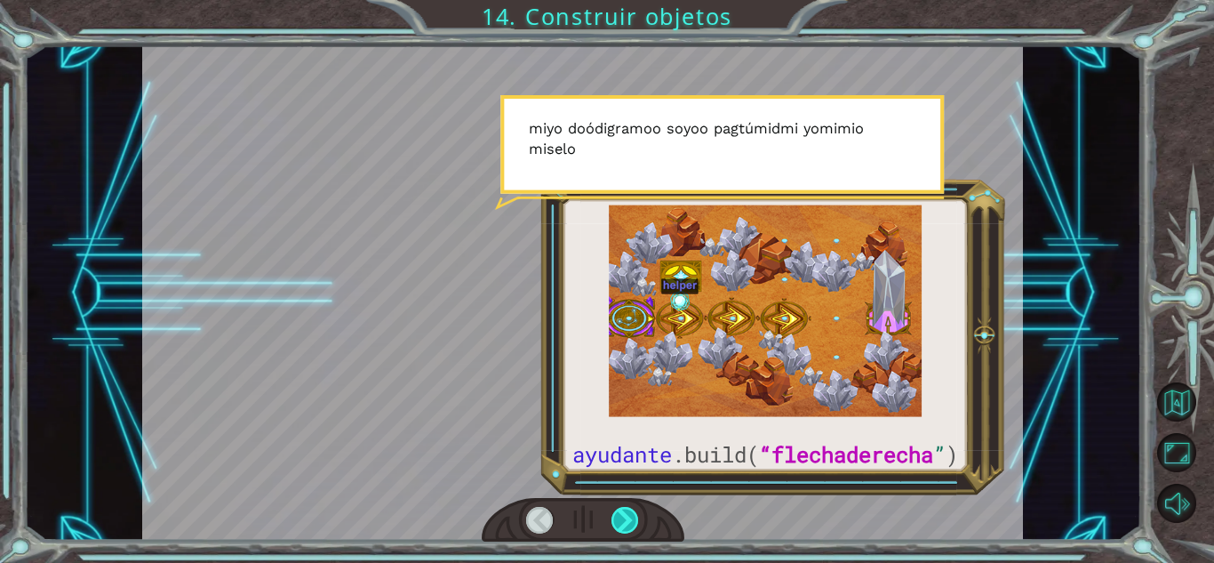
click at [632, 513] on div at bounding box center [626, 520] width 28 height 27
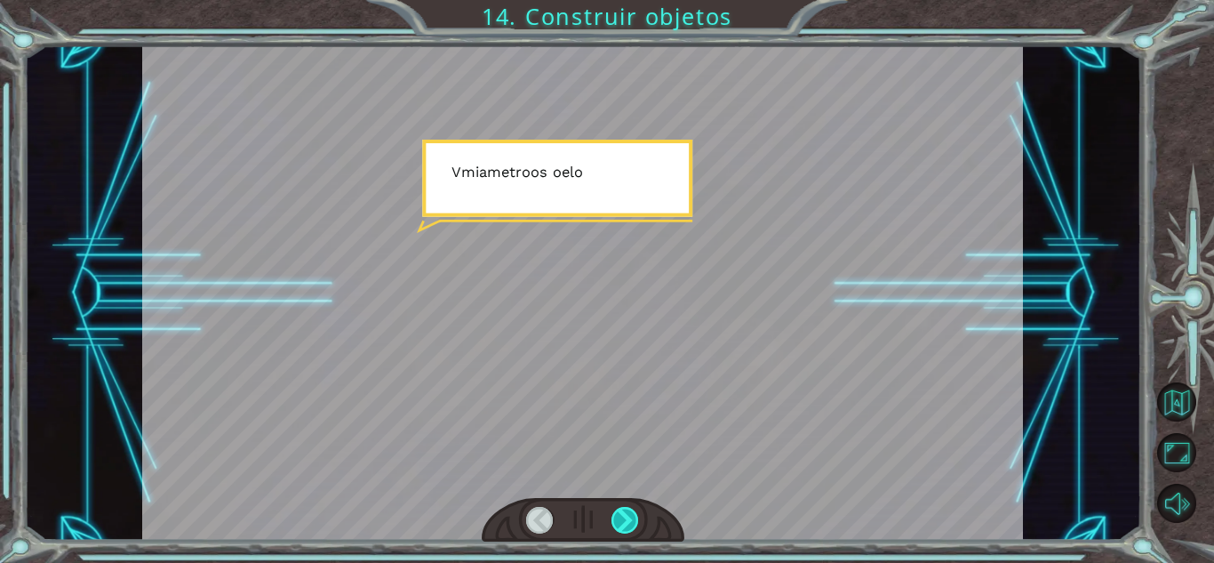
click at [632, 513] on div at bounding box center [626, 520] width 28 height 27
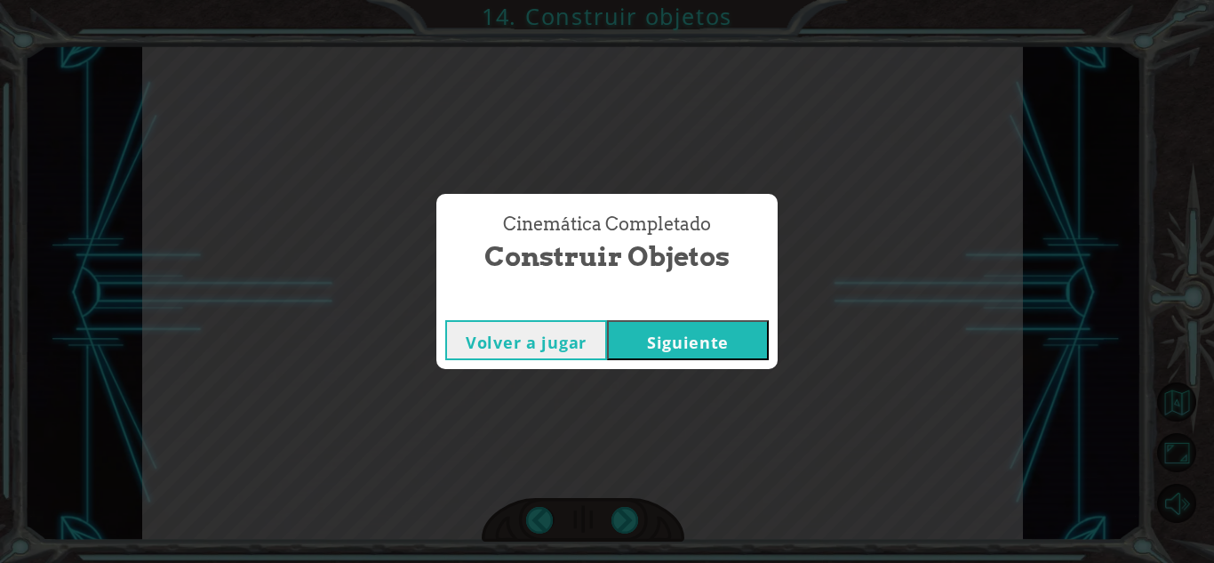
click at [665, 342] on font "Siguiente" at bounding box center [688, 342] width 82 height 21
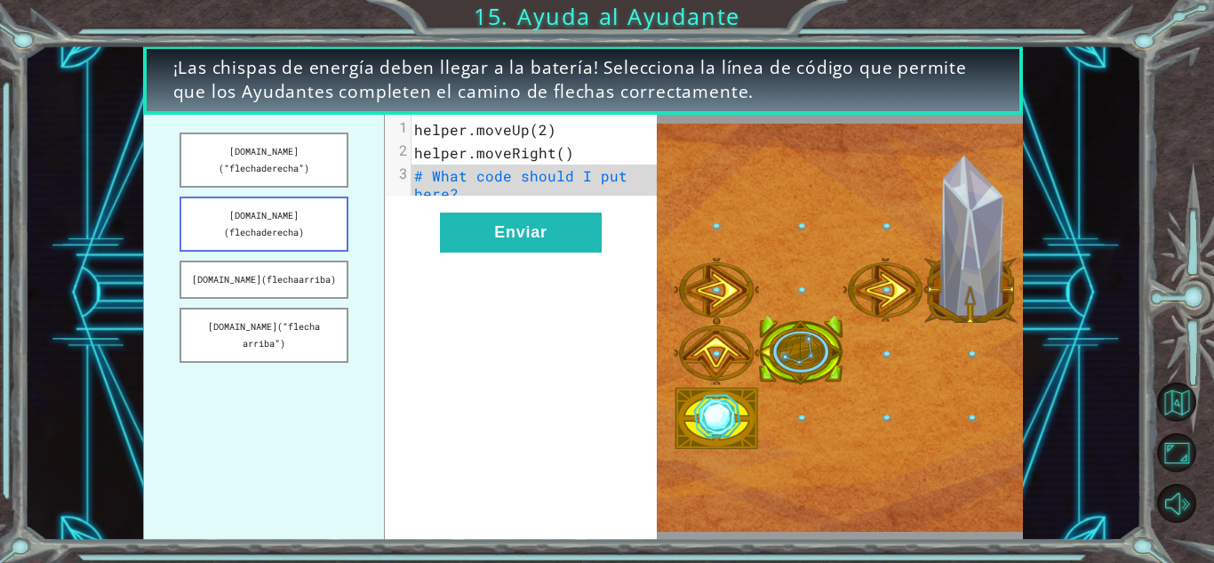
click at [324, 207] on button "[DOMAIN_NAME](flechaderecha)" at bounding box center [264, 223] width 168 height 55
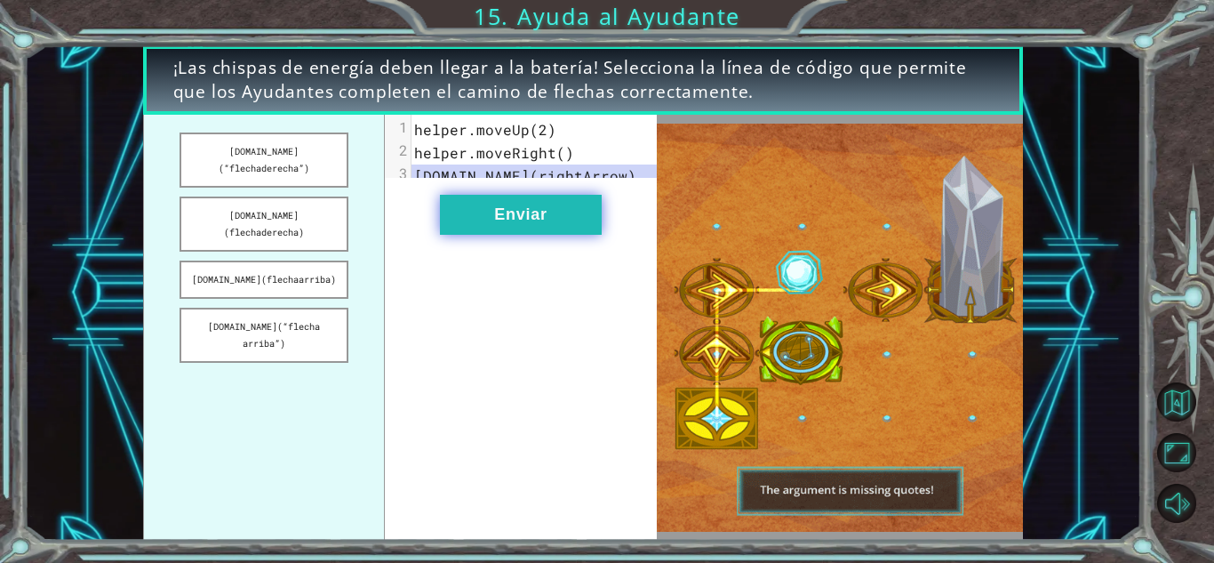
click at [508, 235] on button "Enviar" at bounding box center [521, 215] width 162 height 40
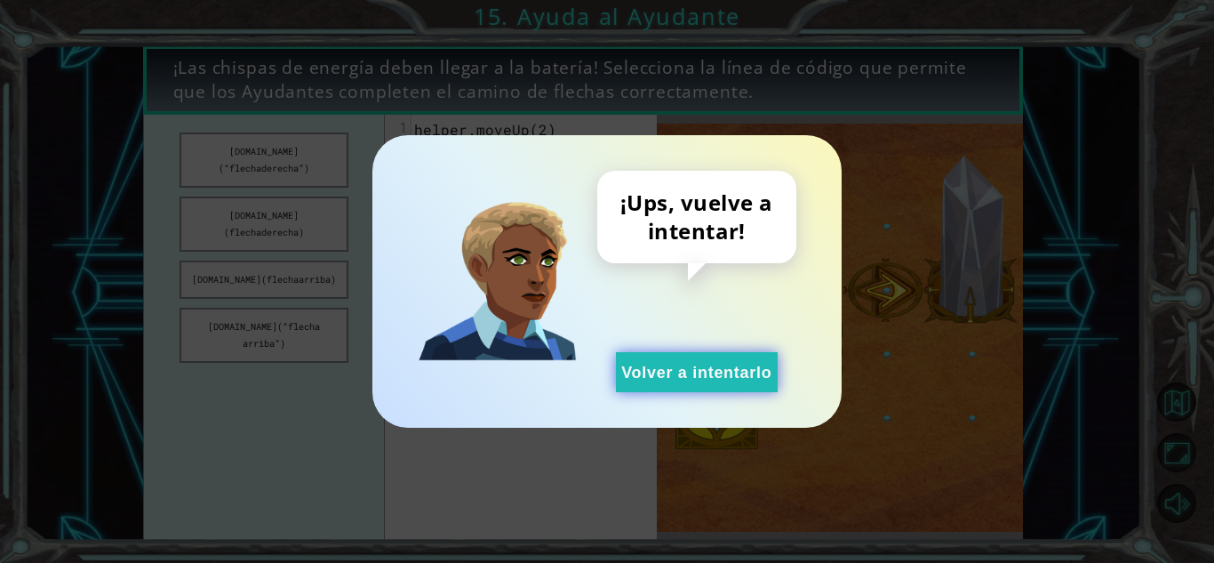
click at [633, 364] on button "Volver a intentarlo" at bounding box center [697, 372] width 162 height 40
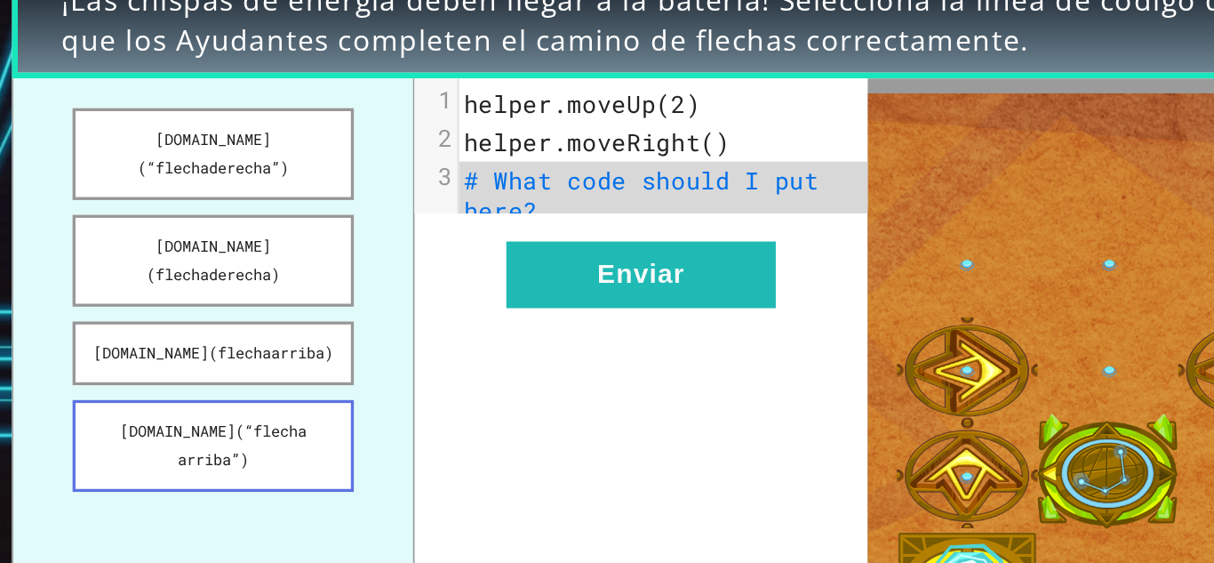
click at [276, 320] on font "[DOMAIN_NAME](“flecha arriba”)" at bounding box center [264, 334] width 112 height 29
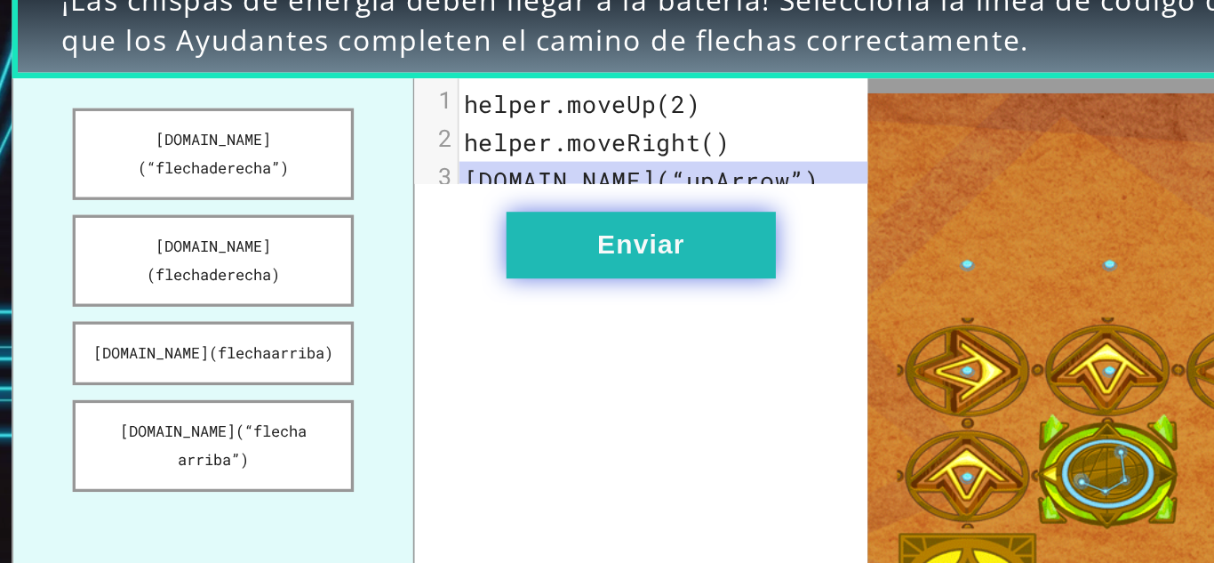
click at [504, 215] on button "Enviar" at bounding box center [521, 215] width 162 height 40
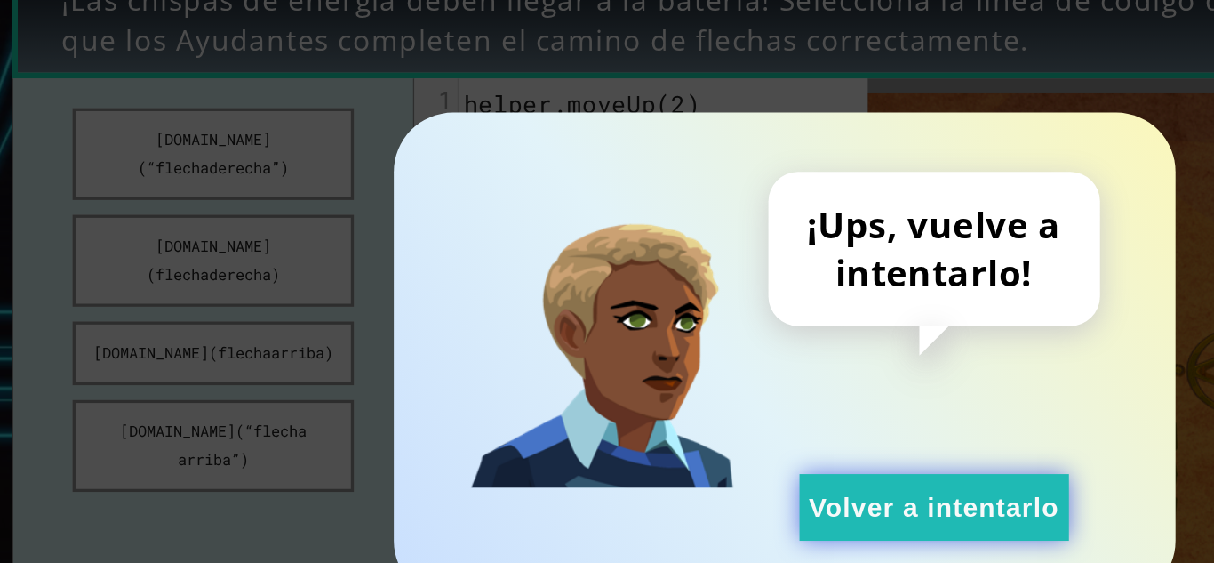
click at [656, 376] on font "Volver a intentarlo" at bounding box center [696, 373] width 150 height 18
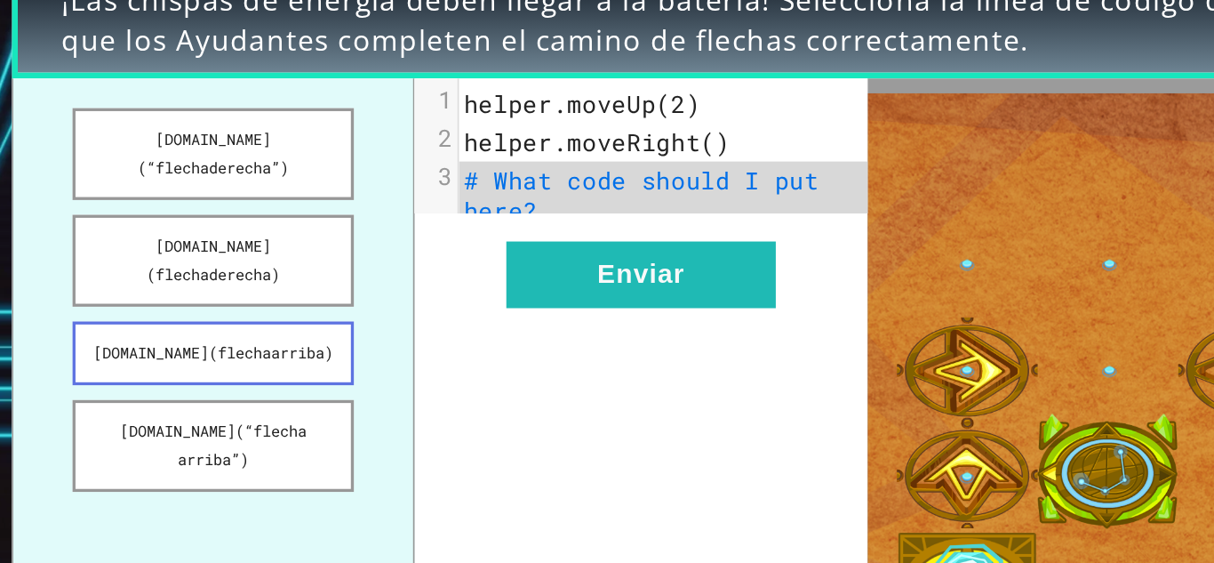
click at [315, 273] on font "[DOMAIN_NAME](flechaarriba)" at bounding box center [264, 279] width 144 height 12
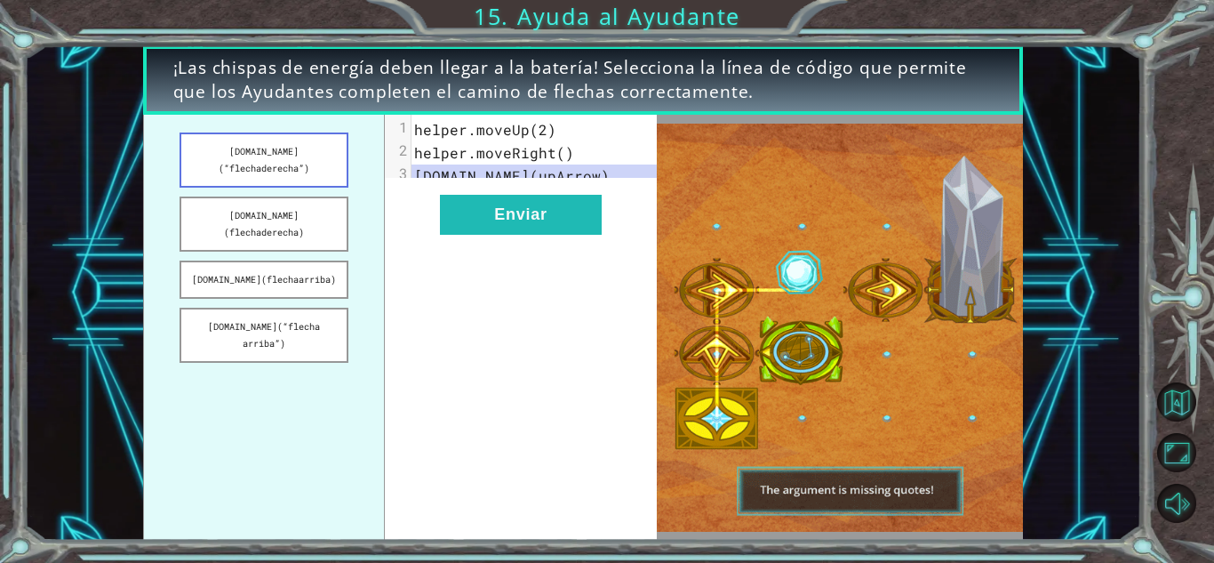
click at [297, 150] on font "[DOMAIN_NAME](“flechaderecha”)" at bounding box center [264, 159] width 91 height 29
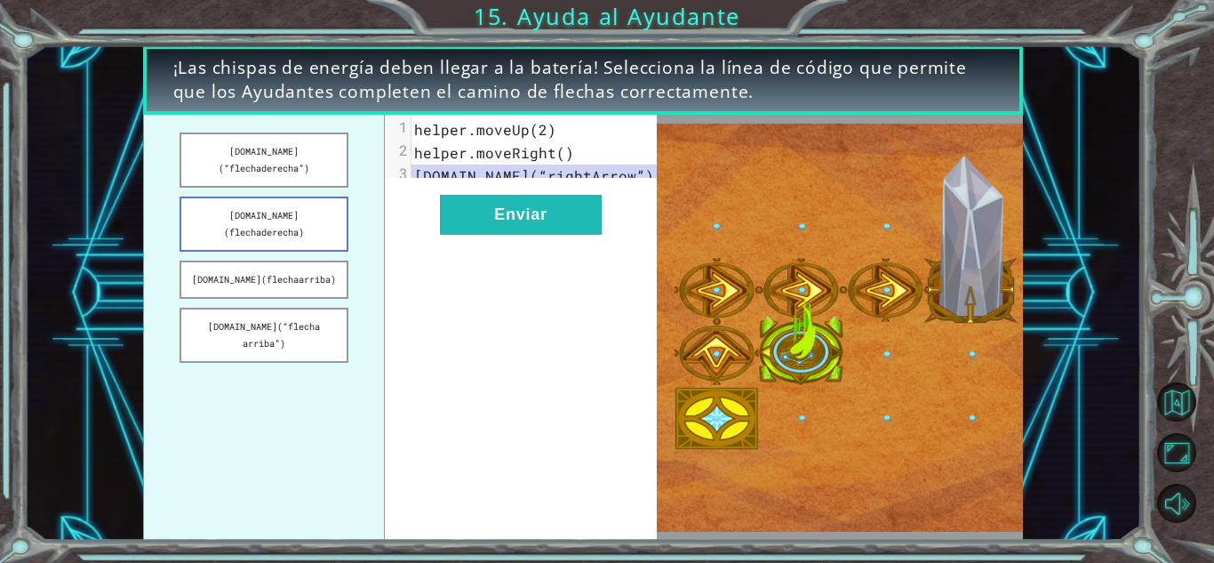
click at [289, 209] on font "[DOMAIN_NAME](flechaderecha)" at bounding box center [264, 223] width 80 height 29
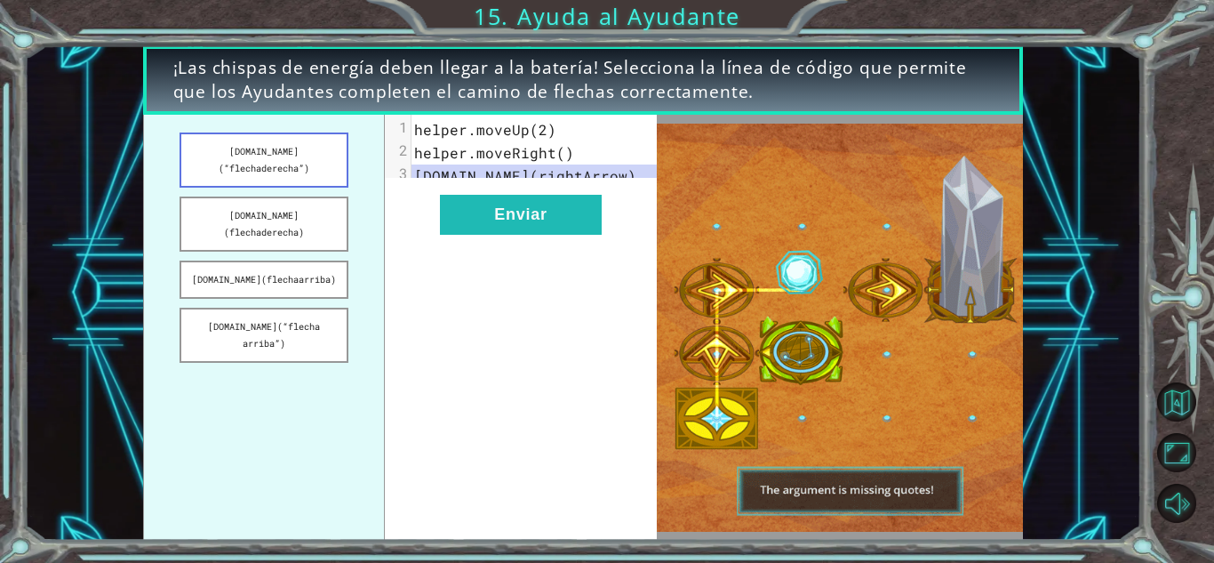
click at [284, 142] on button "[DOMAIN_NAME](“flechaderecha”)" at bounding box center [264, 159] width 168 height 55
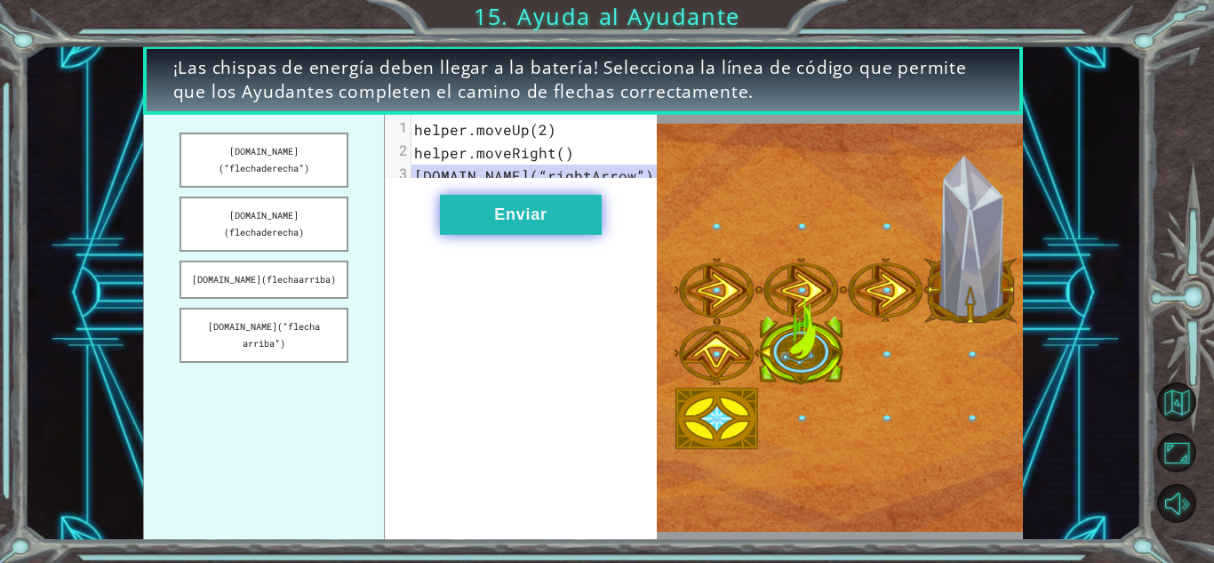
click at [524, 223] on font "Enviar" at bounding box center [520, 214] width 52 height 18
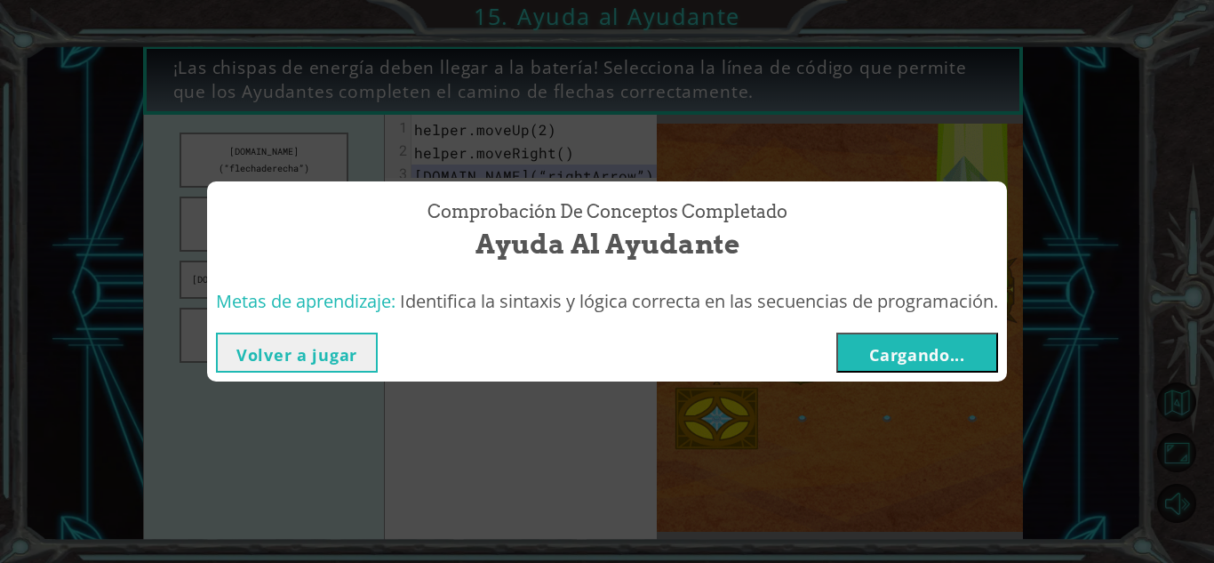
click at [972, 352] on button "Cargando..." at bounding box center [917, 352] width 162 height 40
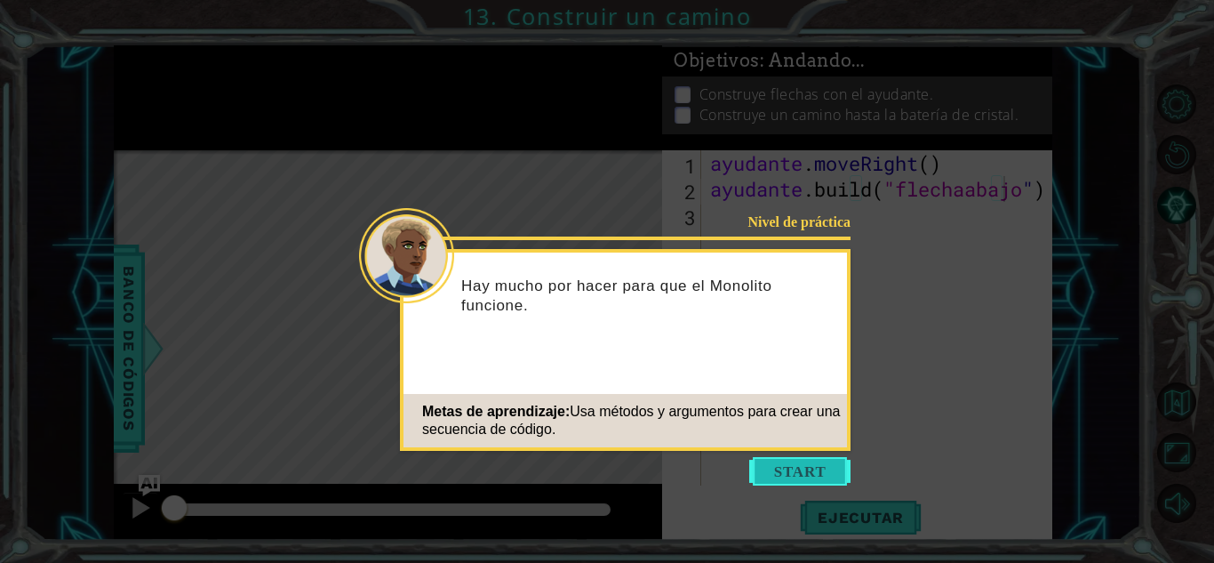
click at [820, 465] on button "Comenzar" at bounding box center [799, 471] width 101 height 28
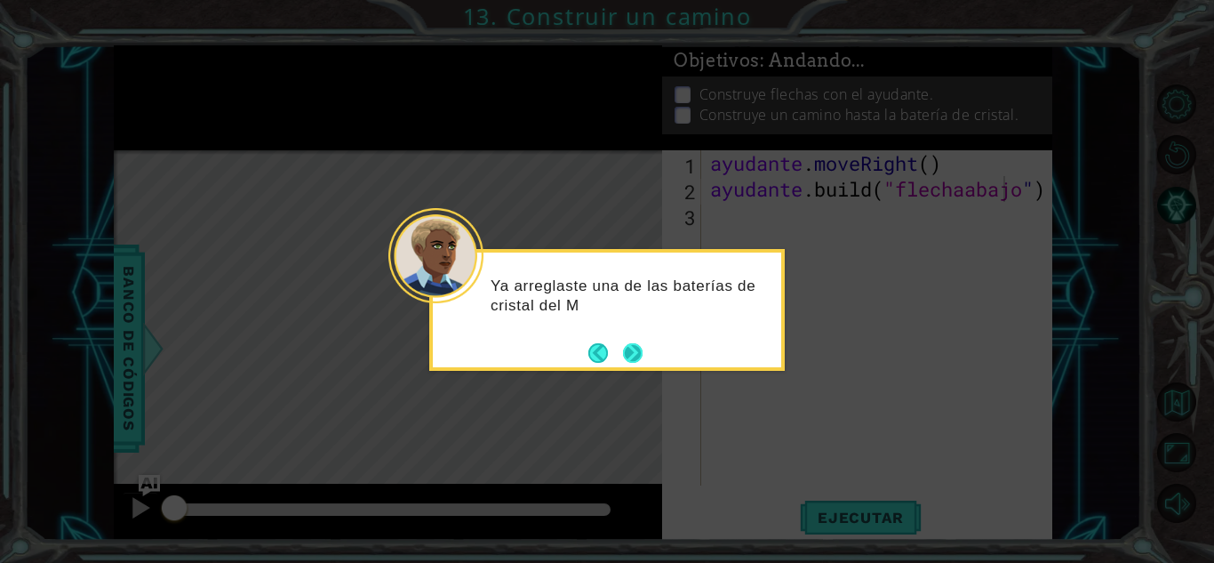
click at [636, 349] on button "Próximo" at bounding box center [633, 353] width 20 height 20
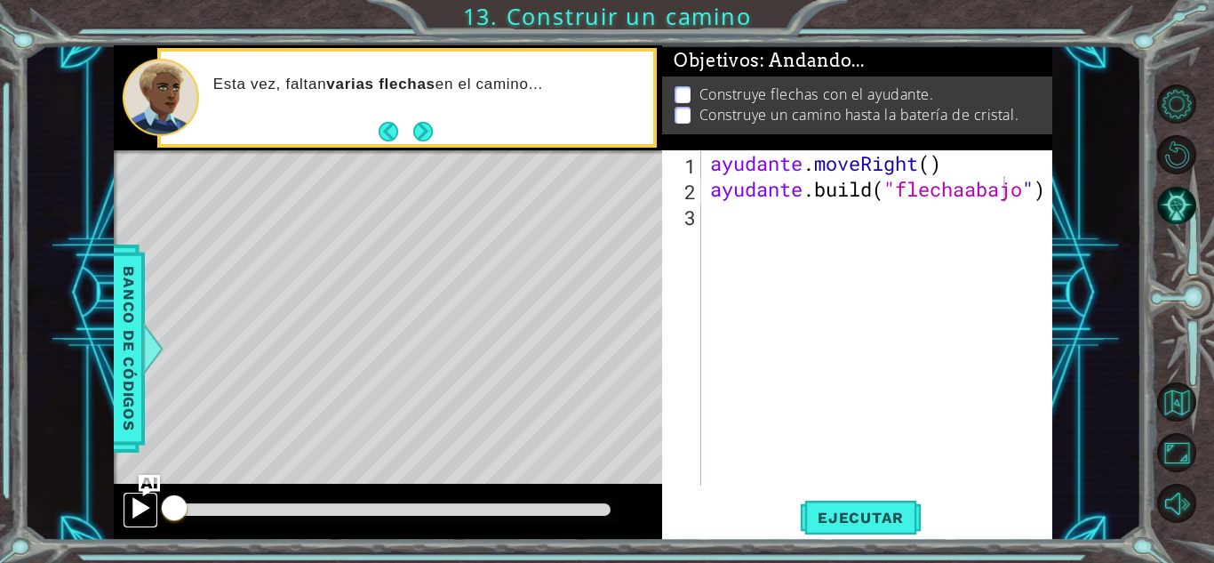
click at [134, 519] on div at bounding box center [140, 507] width 23 height 23
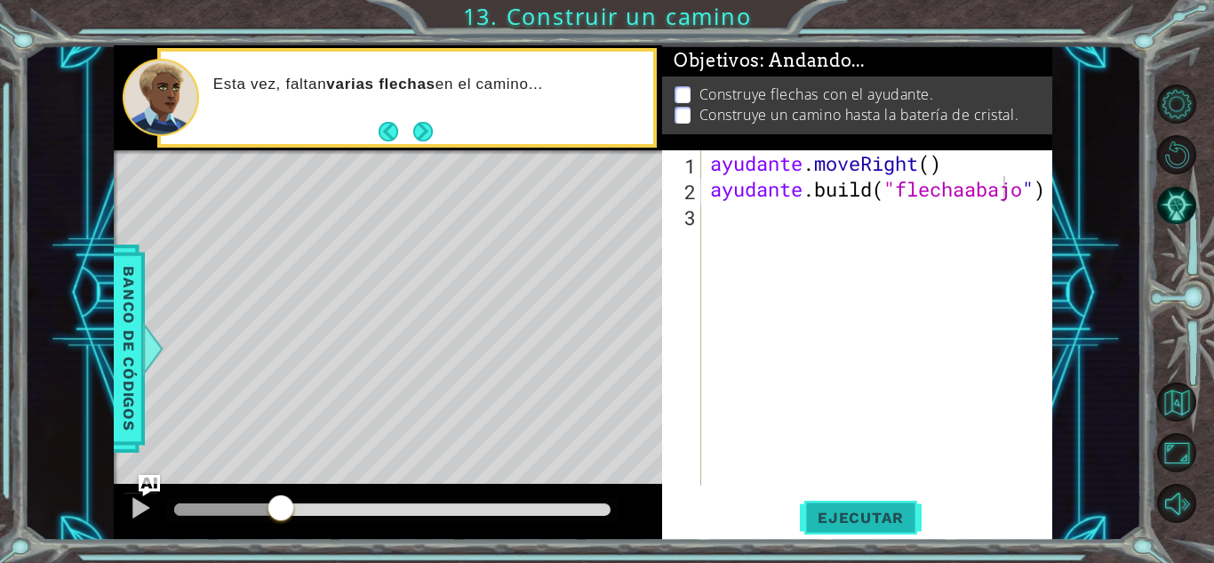
click at [848, 524] on font "Ejecutar" at bounding box center [861, 517] width 86 height 18
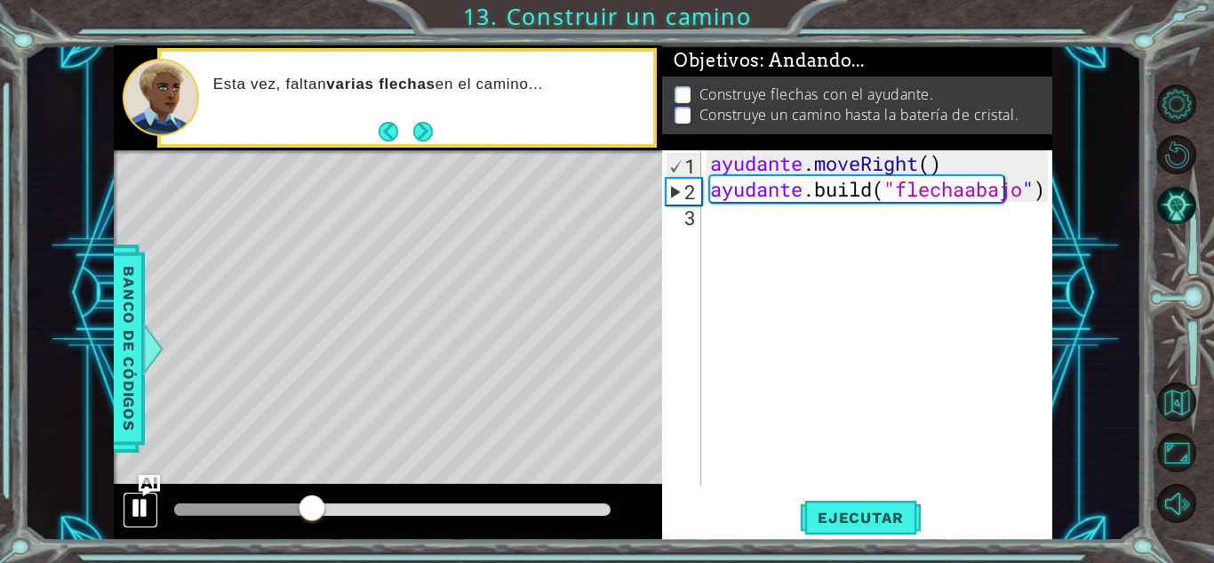
click at [130, 510] on div at bounding box center [140, 507] width 23 height 23
click at [759, 223] on div "ayudante . moveRight ( ) ayudante .build ( "flechaabajo " )" at bounding box center [882, 343] width 350 height 387
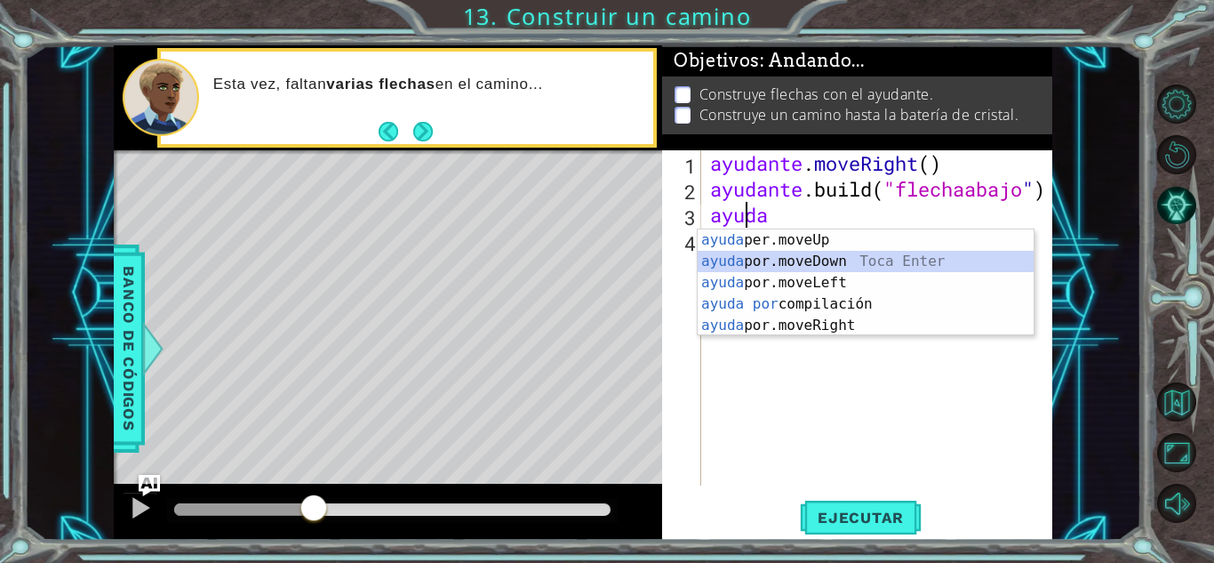
click at [815, 260] on div "ayuda per.moveUp Toca enter ayuda por.moveDown Toca Enter ayuda por.moveLeft [P…" at bounding box center [866, 303] width 336 height 149
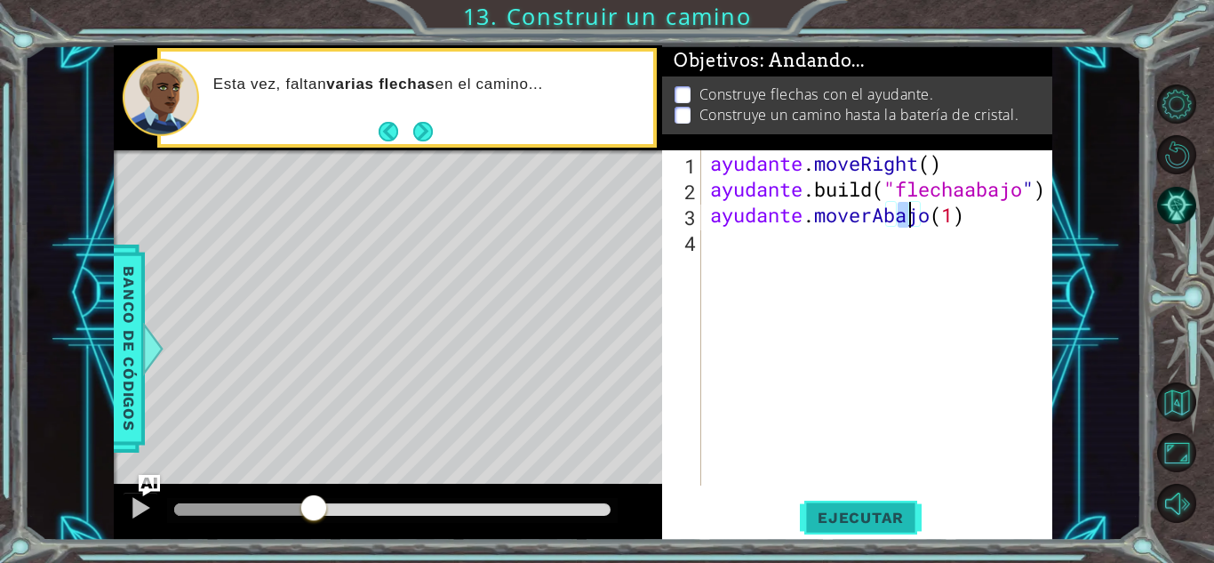
type textarea "helper.moveDown(1)"
click at [840, 519] on font "Ejecutar" at bounding box center [861, 517] width 86 height 18
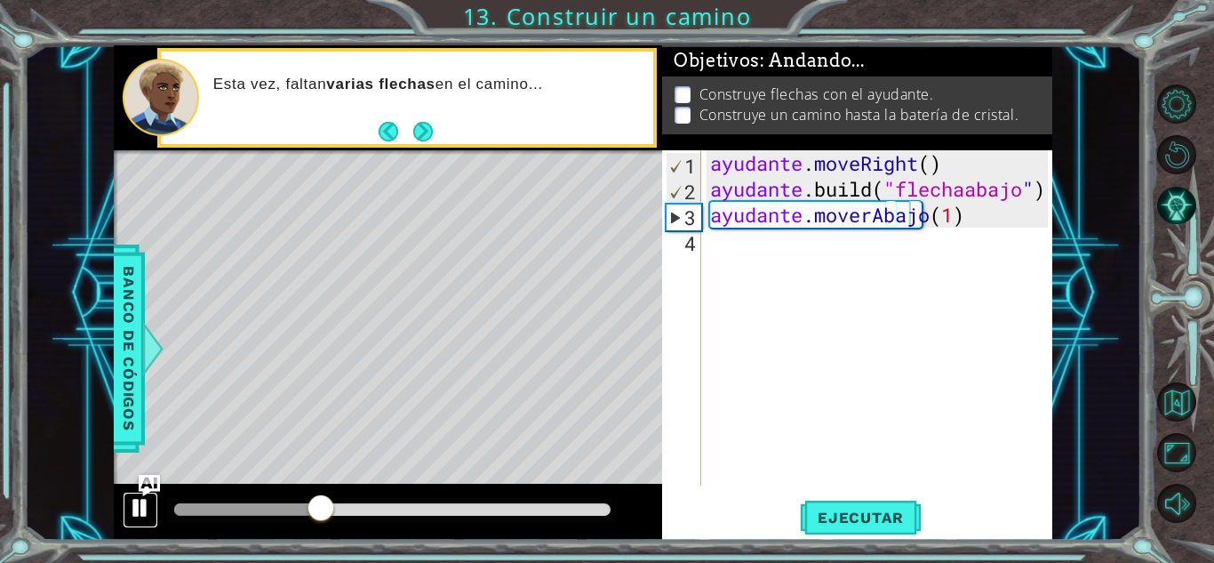
click at [149, 504] on div at bounding box center [140, 507] width 23 height 23
click at [732, 257] on div "ayudante . moveRight ( ) ayudante .build ( "flechaabajo " ) ayudante . moverAba…" at bounding box center [882, 343] width 350 height 387
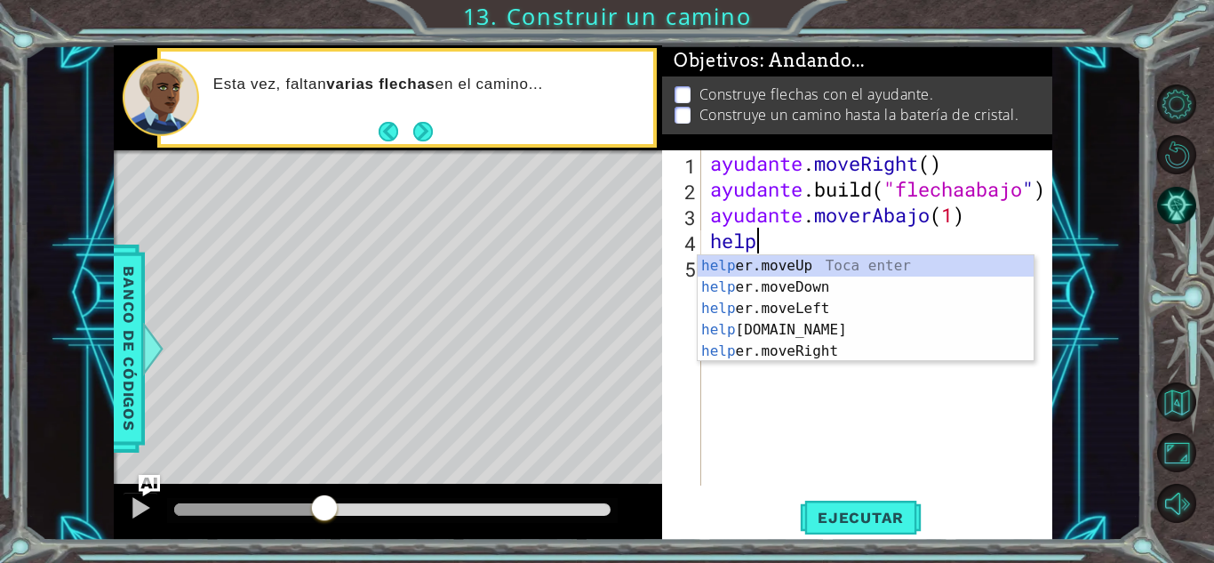
scroll to position [0, 2]
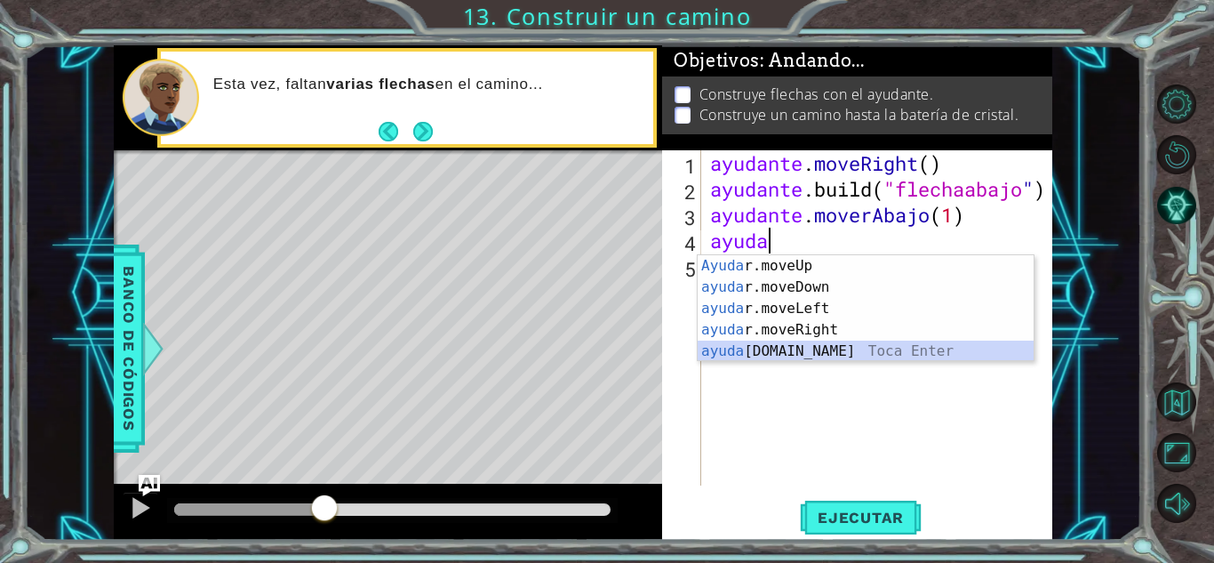
click at [737, 344] on div "[PERSON_NAME]moveUp Toca enter ayuda r.moveDown Toca Enter ayuda r.moveLeft [PE…" at bounding box center [866, 329] width 336 height 149
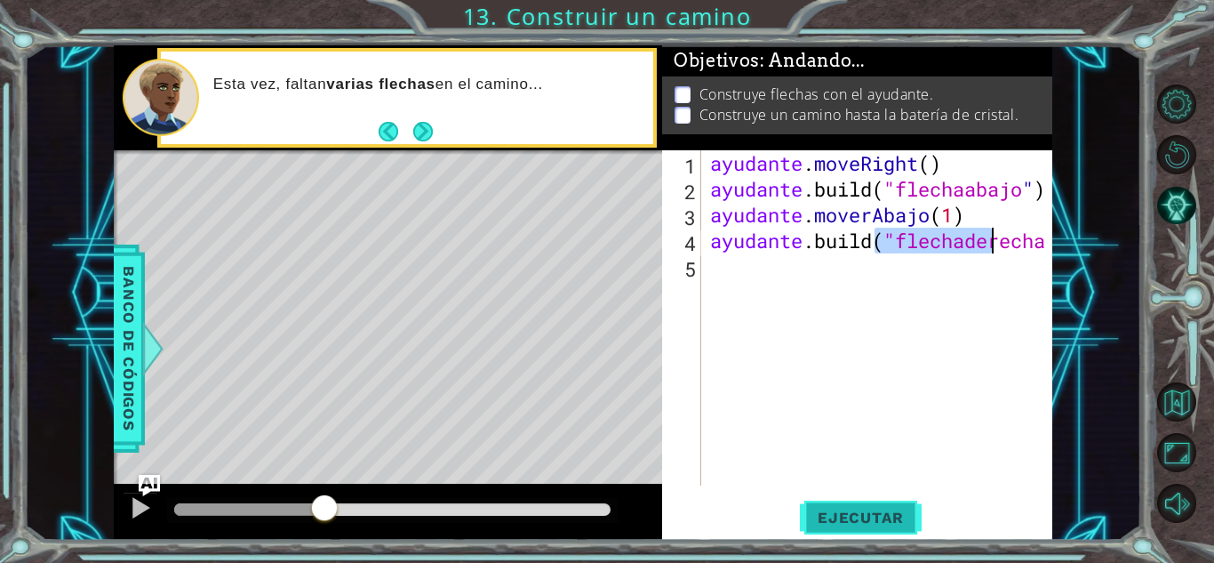
type textarea "[DOMAIN_NAME]("rightArrow")"
click at [814, 514] on span "Ejecutar" at bounding box center [861, 517] width 122 height 18
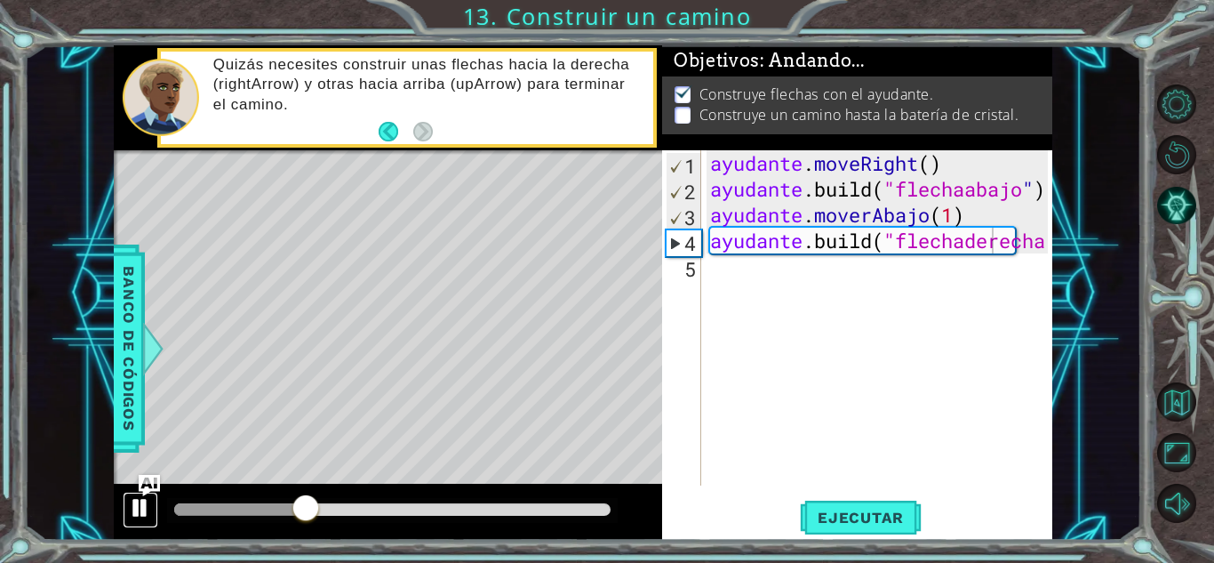
click at [135, 500] on div at bounding box center [140, 507] width 23 height 23
click at [734, 276] on div "ayudante . moveRight ( ) ayudante .build ( "flechaabajo " ) ayudante . moverAba…" at bounding box center [882, 343] width 350 height 387
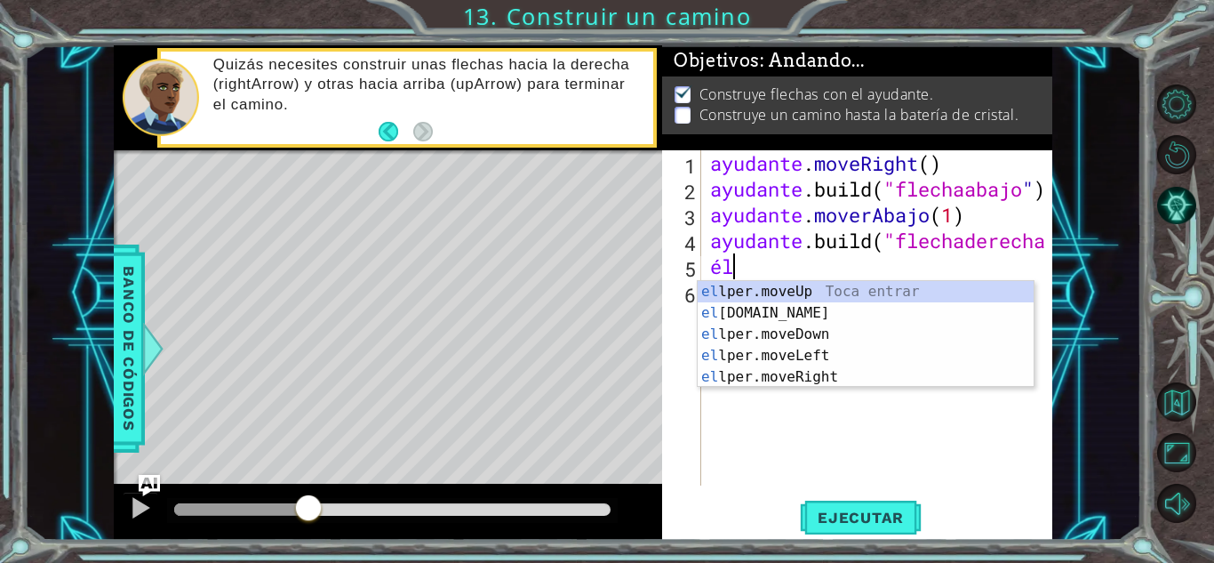
type textarea "h"
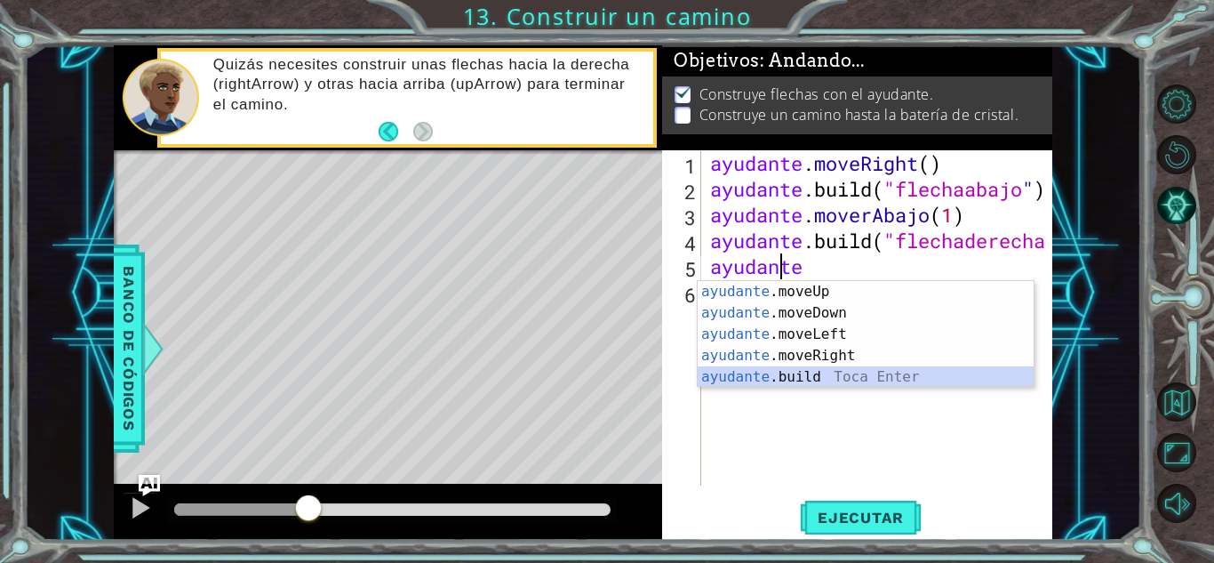
click at [807, 372] on div "ayudante .moveUp Toca enter ayudante .moveDown Toca Enter ayudante .moveLeft [P…" at bounding box center [866, 355] width 336 height 149
type textarea "[DOMAIN_NAME]("rightArrow")"
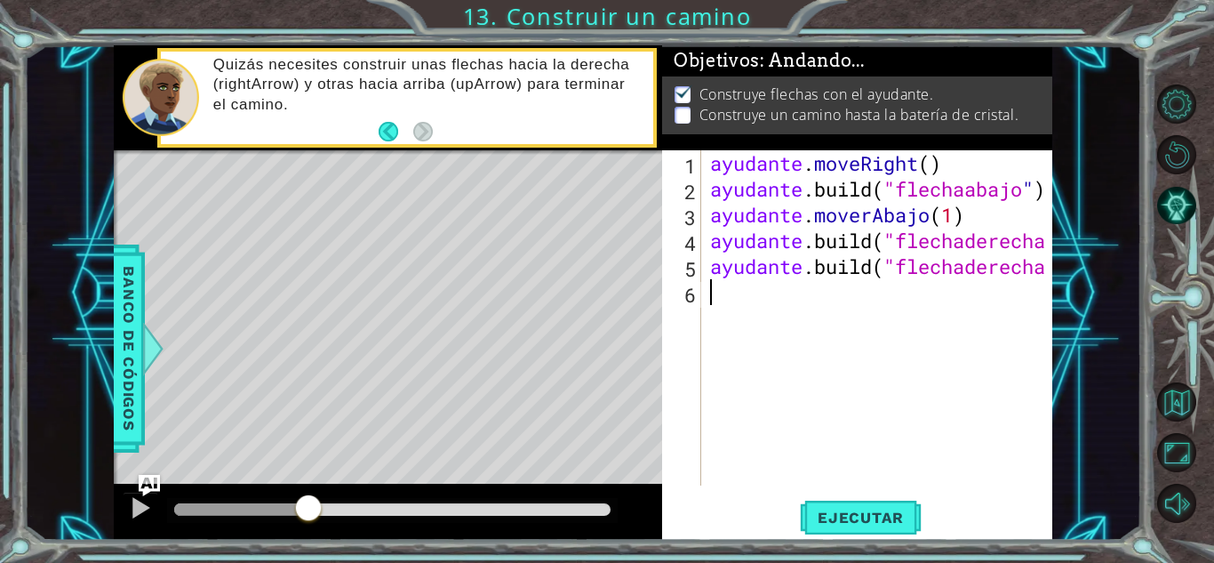
click at [742, 302] on div "ayudante . moveRight ( ) ayudante .build ( "flechaabajo " ) ayudante . moverAba…" at bounding box center [882, 343] width 350 height 387
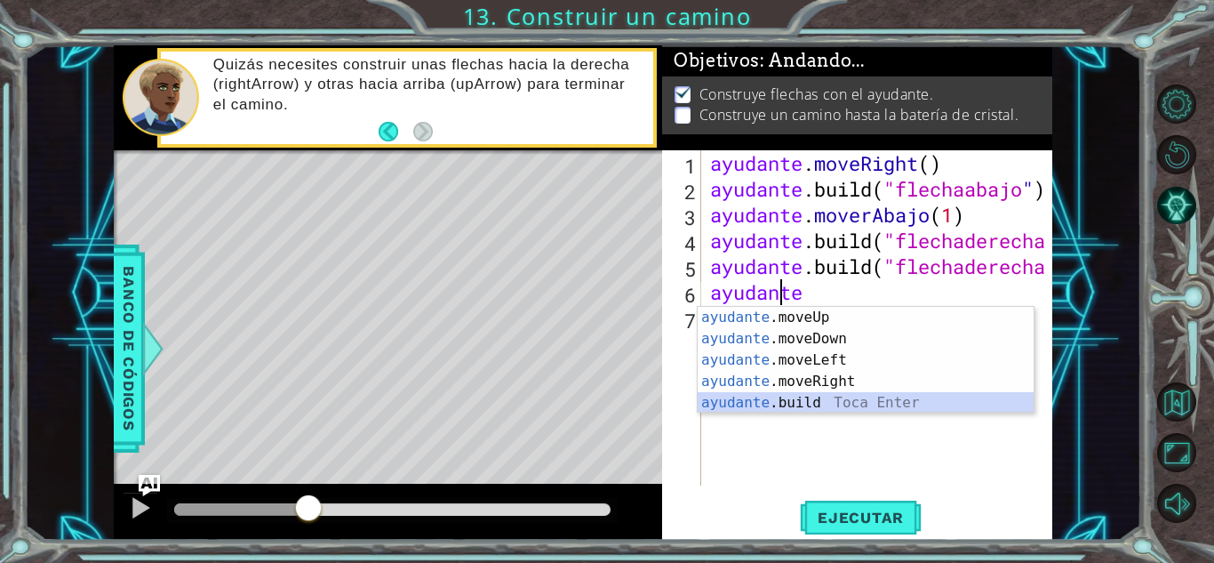
click at [768, 409] on div "ayudante .moveUp Toca enter ayudante .moveDown Toca Enter ayudante .moveLeft [P…" at bounding box center [866, 381] width 336 height 149
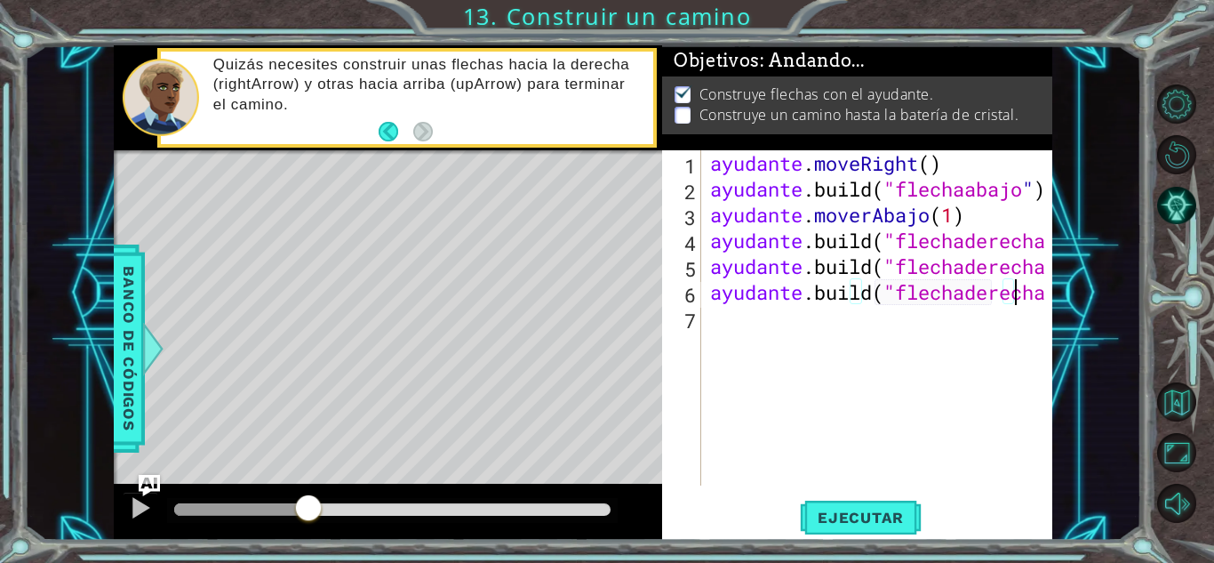
click at [1024, 290] on div "ayudante . moveRight ( ) ayudante .build ( "flechaabajo " ) ayudante . moverAba…" at bounding box center [882, 343] width 350 height 387
type textarea "[DOMAIN_NAME]("uparrow")"
click at [828, 515] on font "Ejecutar" at bounding box center [861, 517] width 86 height 18
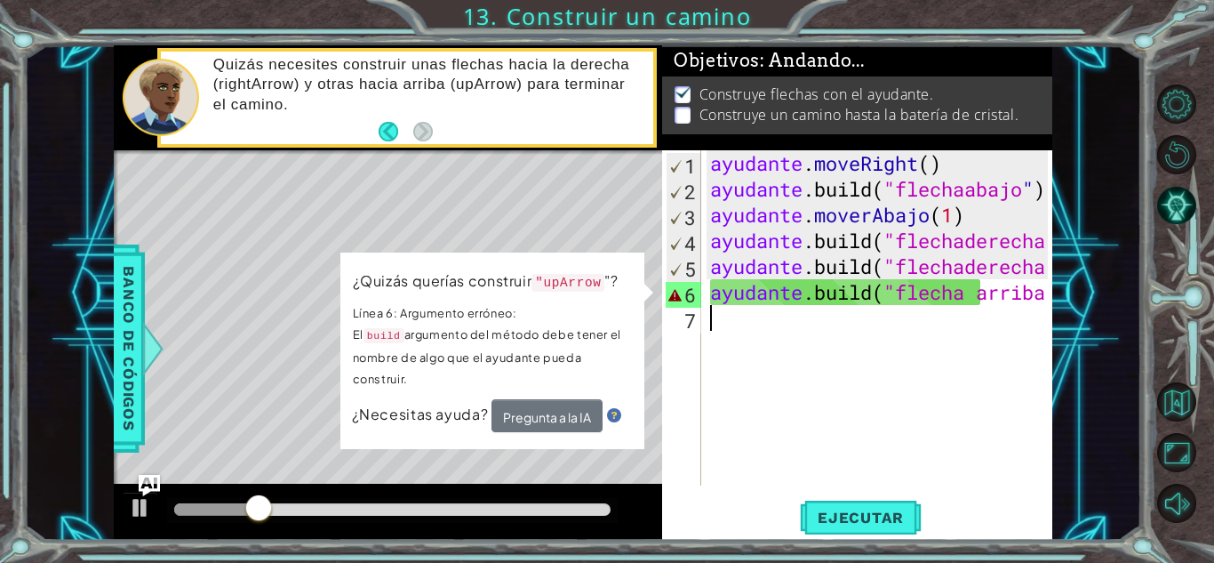
click at [769, 373] on div "ayudante . moveRight ( ) ayudante .build ( "flechaabajo " ) ayudante . moverAba…" at bounding box center [882, 343] width 350 height 387
click at [1011, 304] on div "ayudante . moveRight ( ) ayudante .build ( "flechaabajo " ) ayudante . moverAba…" at bounding box center [882, 343] width 350 height 387
type textarea "[DOMAIN_NAME]("uparrow")"
click at [1023, 294] on div "ayudante . moveRight ( ) ayudante .build ( "flechaabajo " ) ayudante . moverAba…" at bounding box center [882, 343] width 350 height 387
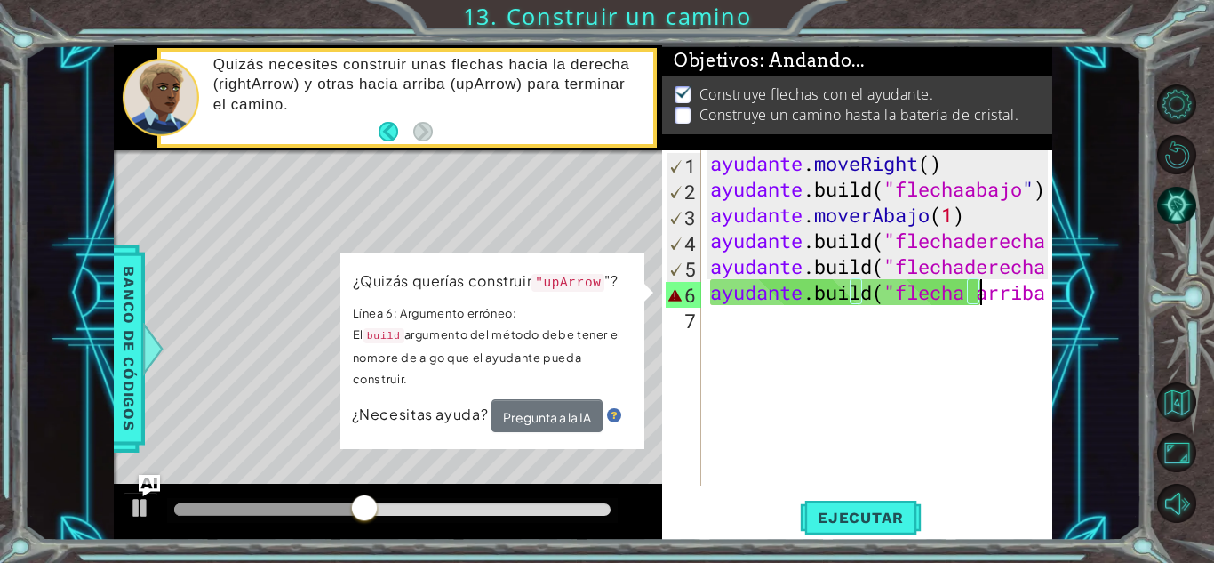
click at [714, 392] on div "ayudante . moveRight ( ) ayudante .build ( "flechaabajo " ) ayudante . moverAba…" at bounding box center [882, 343] width 350 height 387
click at [728, 289] on div "ayudante . moveRight ( ) ayudante .build ( "flechaabajo " ) ayudante . moverAba…" at bounding box center [882, 343] width 350 height 387
click at [1035, 301] on div "ayudante . moveRight ( ) ayudante .build ( "flechaabajo " ) ayudante . moverAba…" at bounding box center [882, 343] width 350 height 387
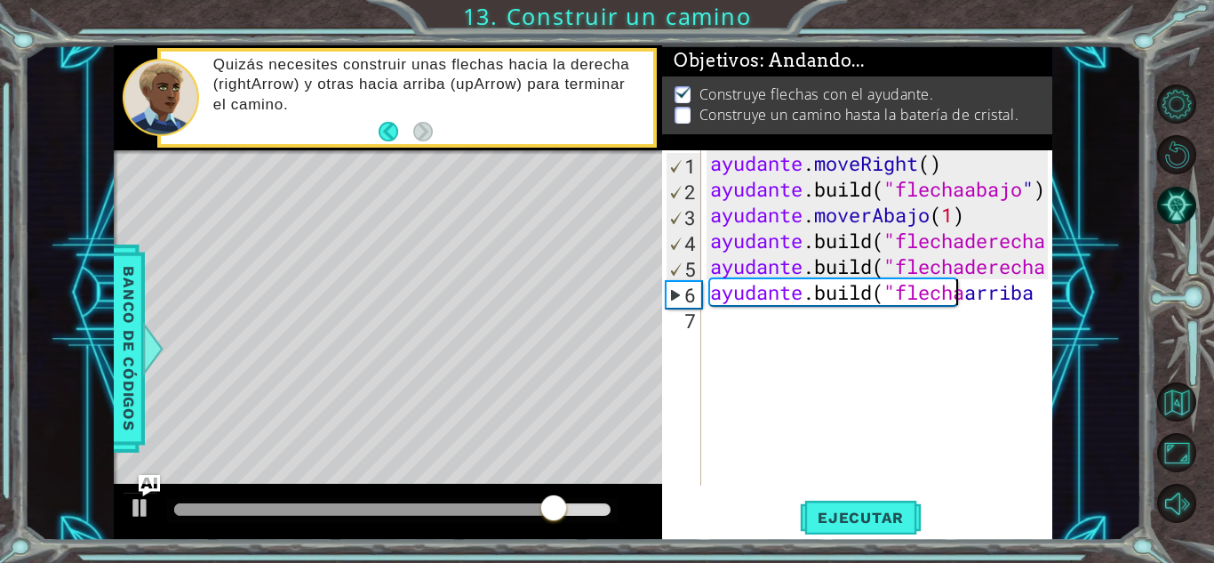
scroll to position [0, 11]
click at [828, 510] on font "Ejecutar" at bounding box center [861, 517] width 86 height 18
click at [708, 276] on div "ayudante . moveRight ( ) ayudante .build ( "flechaabajo " ) ayudante . moverAba…" at bounding box center [882, 343] width 350 height 387
type textarea "[DOMAIN_NAME]("rightArrow")"
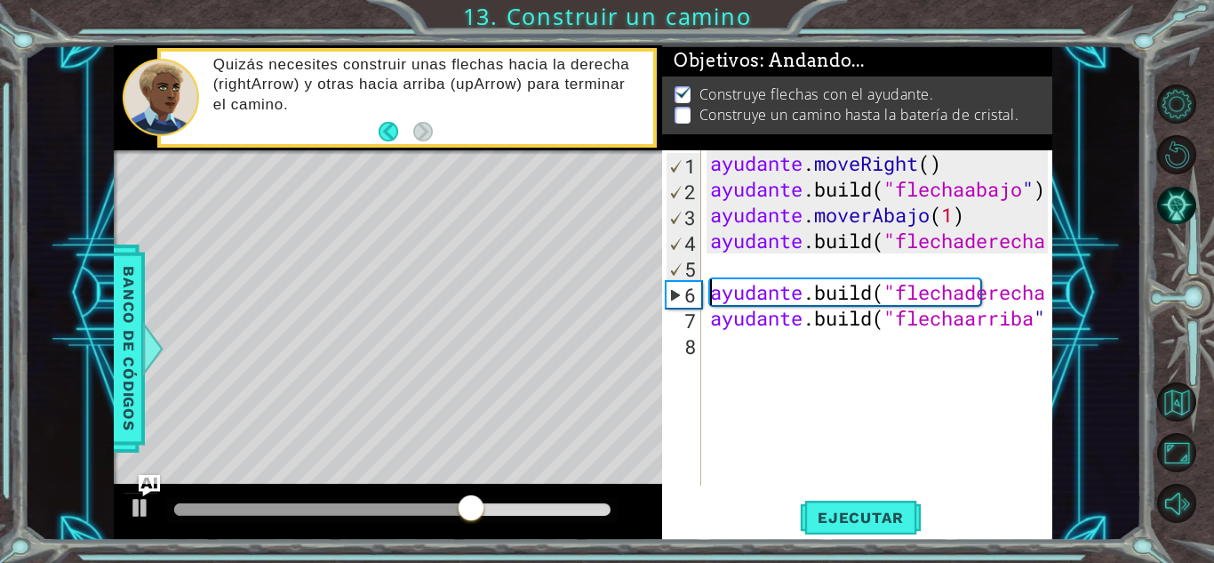
click at [722, 267] on div "ayudante . moveRight ( ) ayudante .build ( "flechaabajo " ) ayudante . moverAba…" at bounding box center [882, 343] width 350 height 387
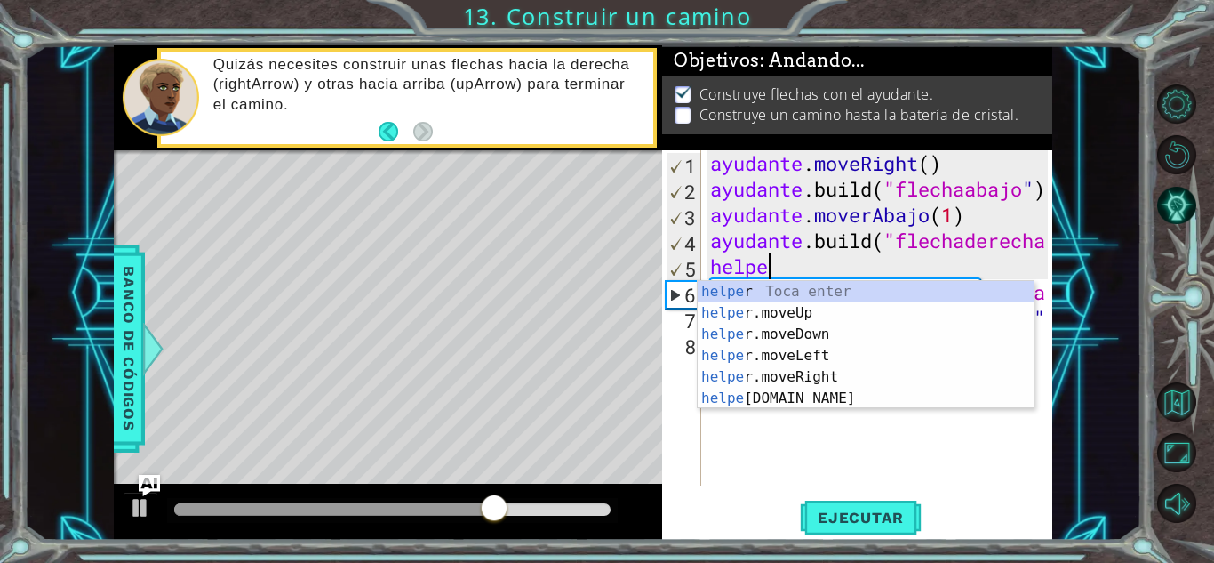
scroll to position [0, 2]
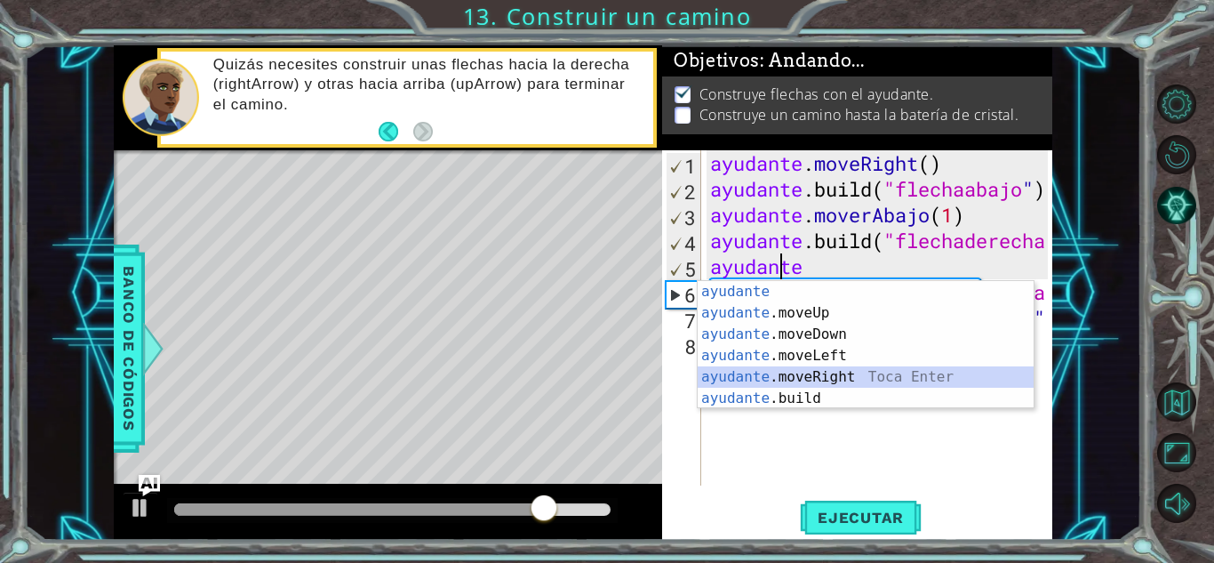
click at [768, 373] on div "ayudante [PERSON_NAME] enter ayudante .moveUp Toca Enter ayudante .moveDown Toc…" at bounding box center [866, 366] width 336 height 171
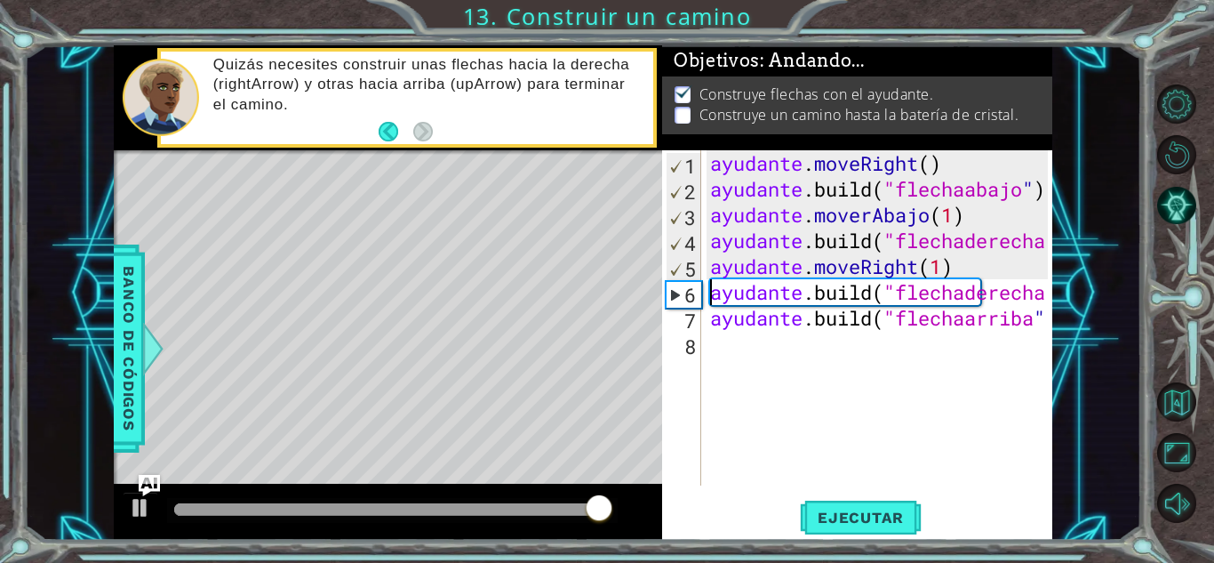
click at [712, 294] on div "ayudante . moveRight ( ) ayudante .build ( "flechaabajo " ) ayudante . moverAba…" at bounding box center [882, 343] width 350 height 387
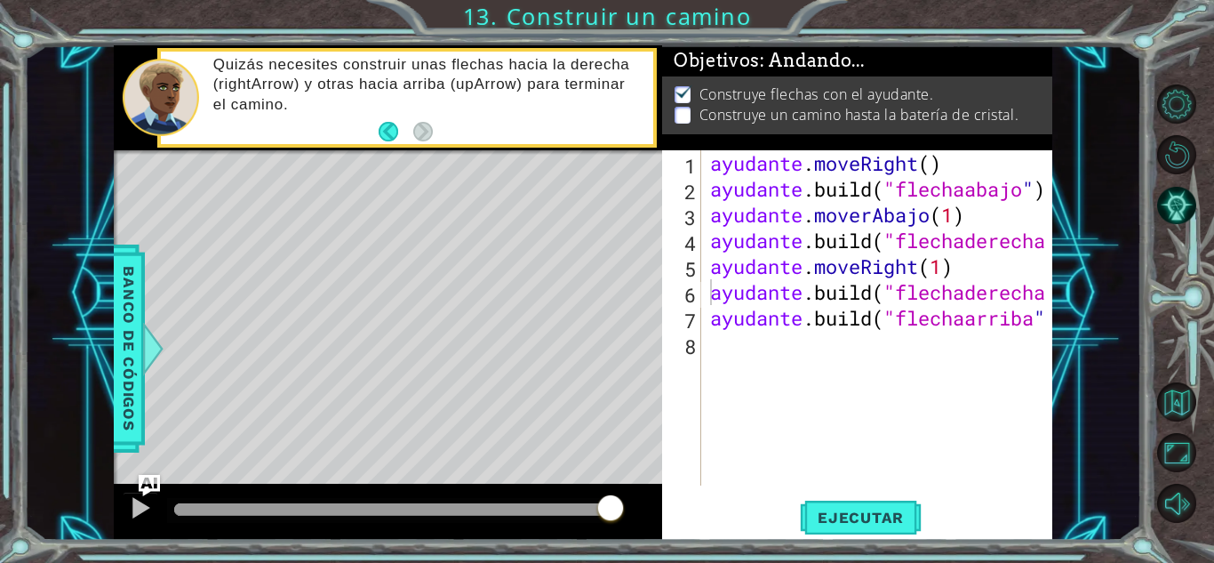
click at [704, 325] on div "[DOMAIN_NAME]("rightArrow") 1 2 3 4 5 6 7 8 ayudante . moveRight ( ) ayudante .…" at bounding box center [855, 317] width 386 height 335
click at [710, 323] on div "ayudante . moveRight ( ) ayudante .build ( "flechaabajo " ) ayudante . moverAba…" at bounding box center [882, 343] width 350 height 387
type textarea "[DOMAIN_NAME]("upArrow")"
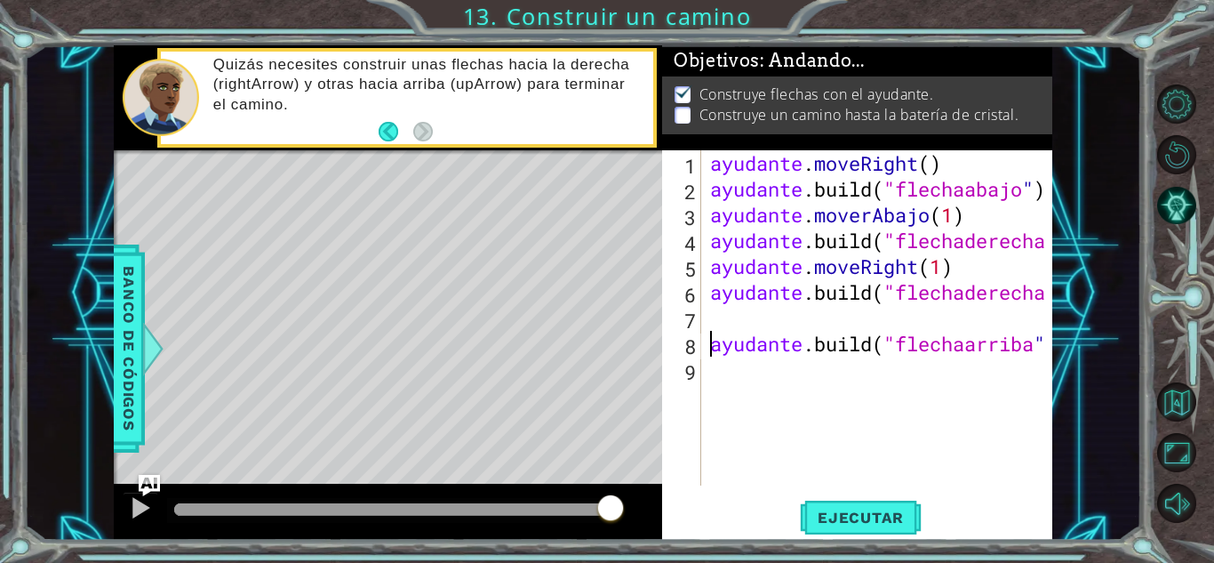
click at [729, 316] on div "ayudante . moveRight ( ) ayudante .build ( "flechaabajo " ) ayudante . moverAba…" at bounding box center [882, 343] width 350 height 387
type textarea "j"
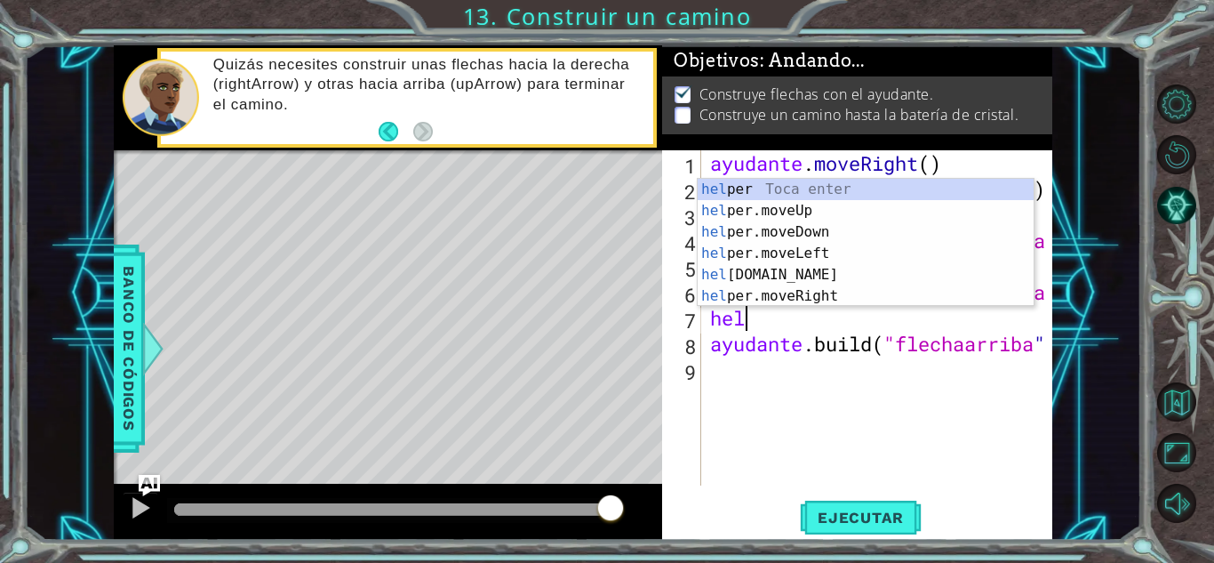
scroll to position [0, 2]
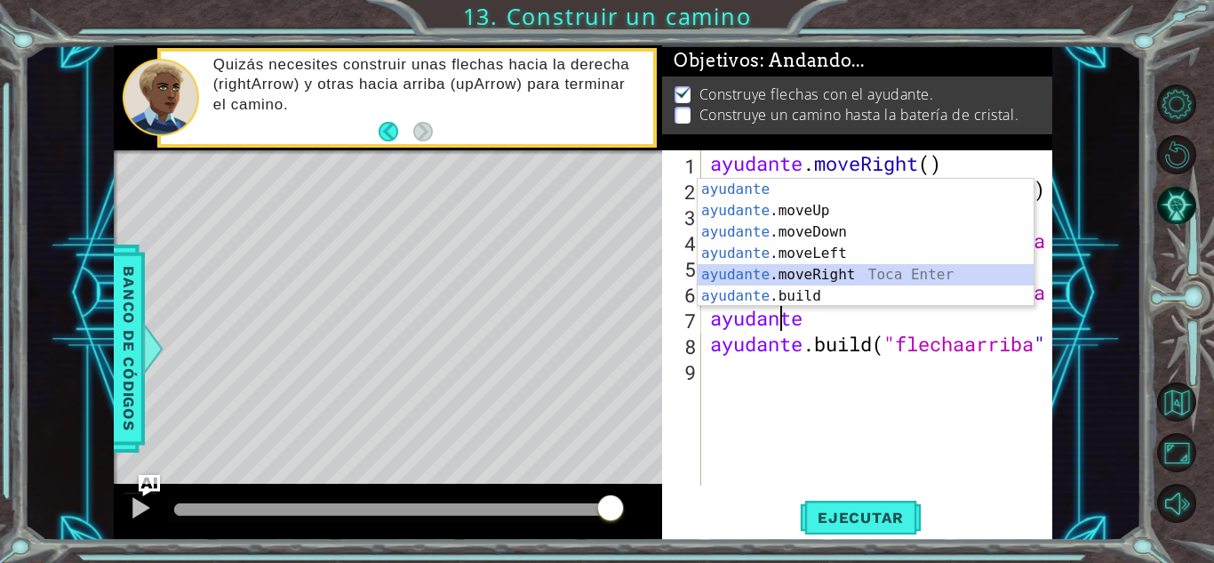
click at [783, 271] on div "ayudante [PERSON_NAME] enter ayudante .moveUp Toca Enter ayudante .moveDown Toc…" at bounding box center [866, 264] width 336 height 171
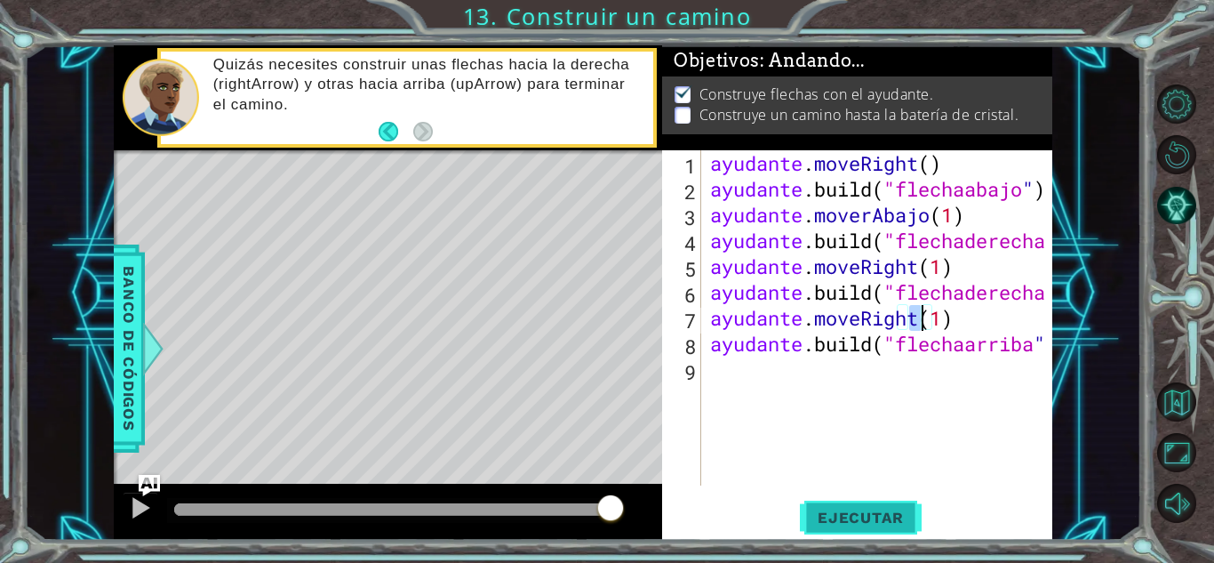
type textarea "helper.moveRight(1)"
click at [828, 524] on font "Ejecutar" at bounding box center [861, 517] width 86 height 18
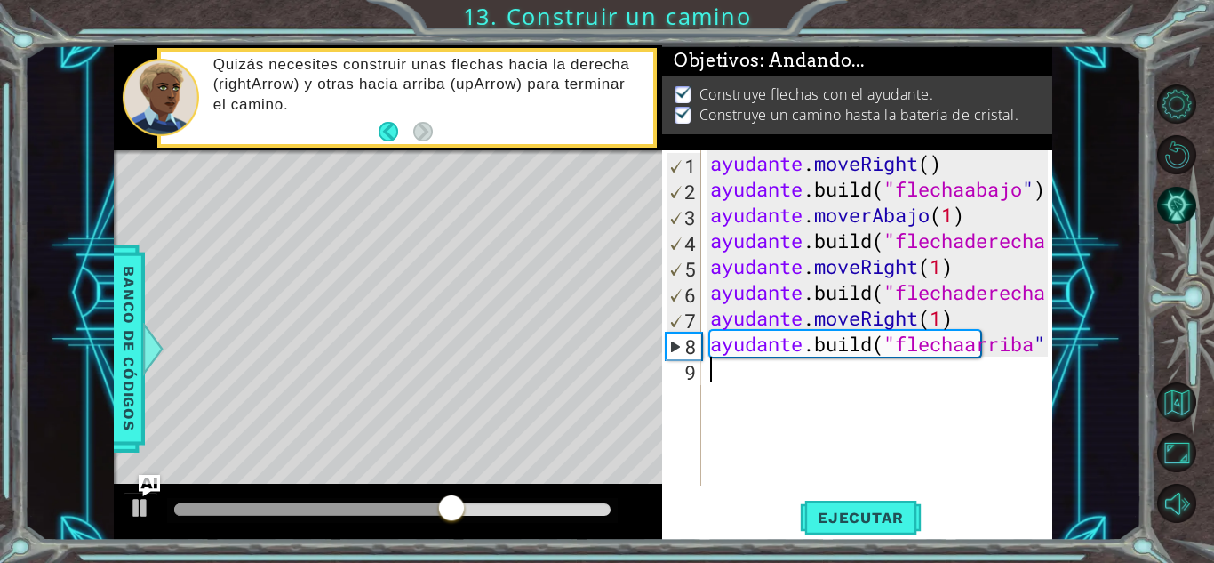
click at [730, 372] on div "ayudante . moveRight ( ) ayudante .build ( "flechaabajo " ) ayudante . moverAba…" at bounding box center [882, 343] width 350 height 387
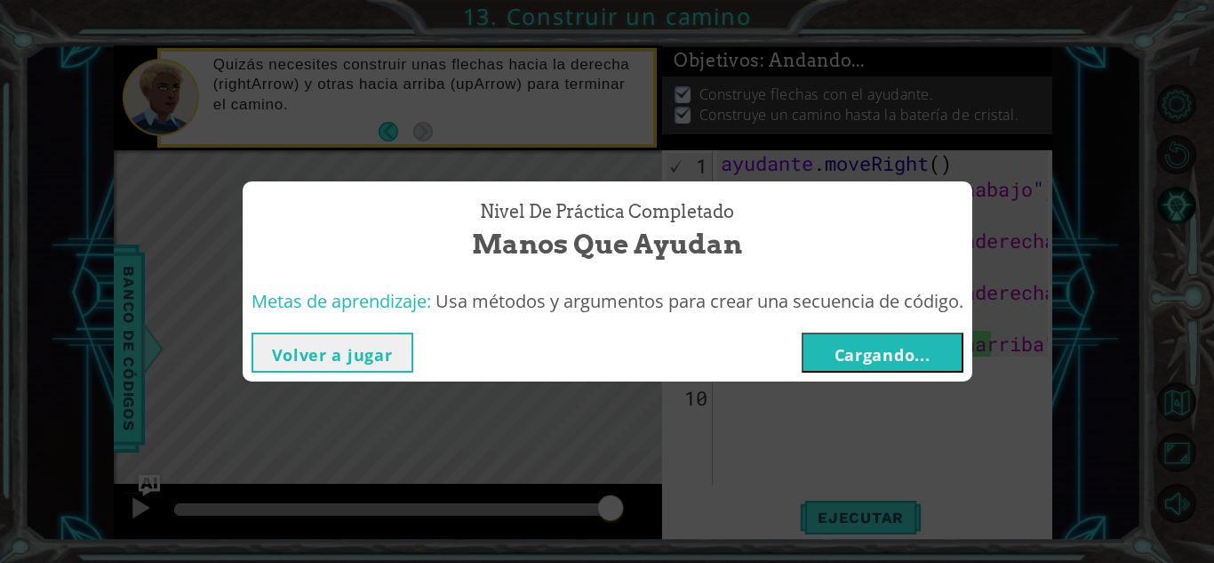
click at [309, 357] on font "Volver a jugar" at bounding box center [332, 354] width 121 height 21
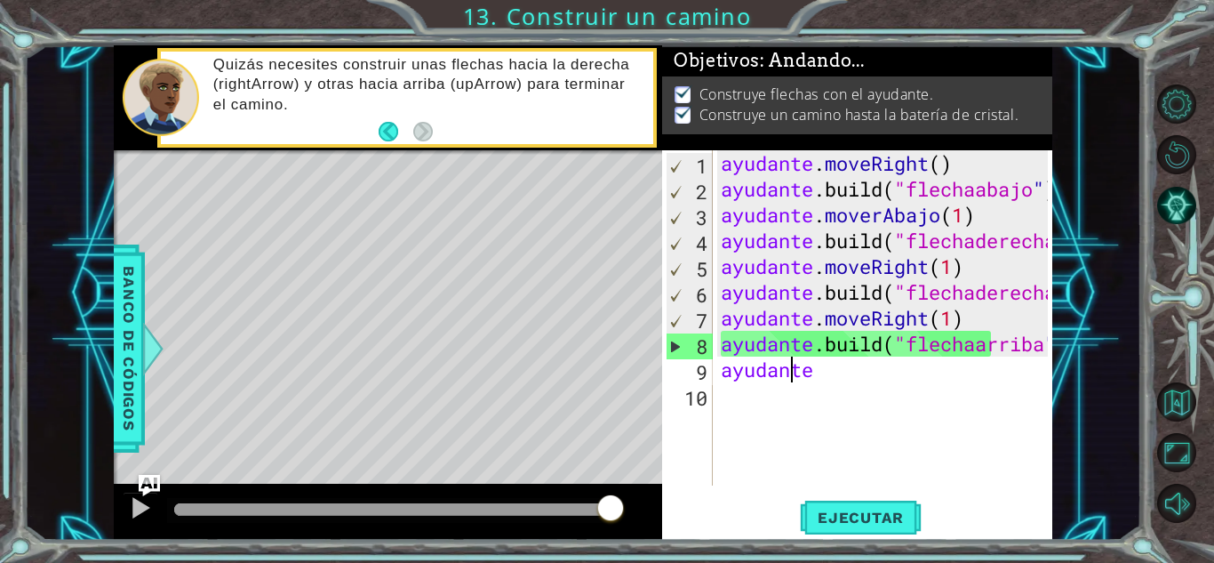
click at [838, 372] on div "ayudante . moveRight ( ) ayudante .build ( "flechaabajo " ) ayudante . moverAba…" at bounding box center [887, 343] width 340 height 387
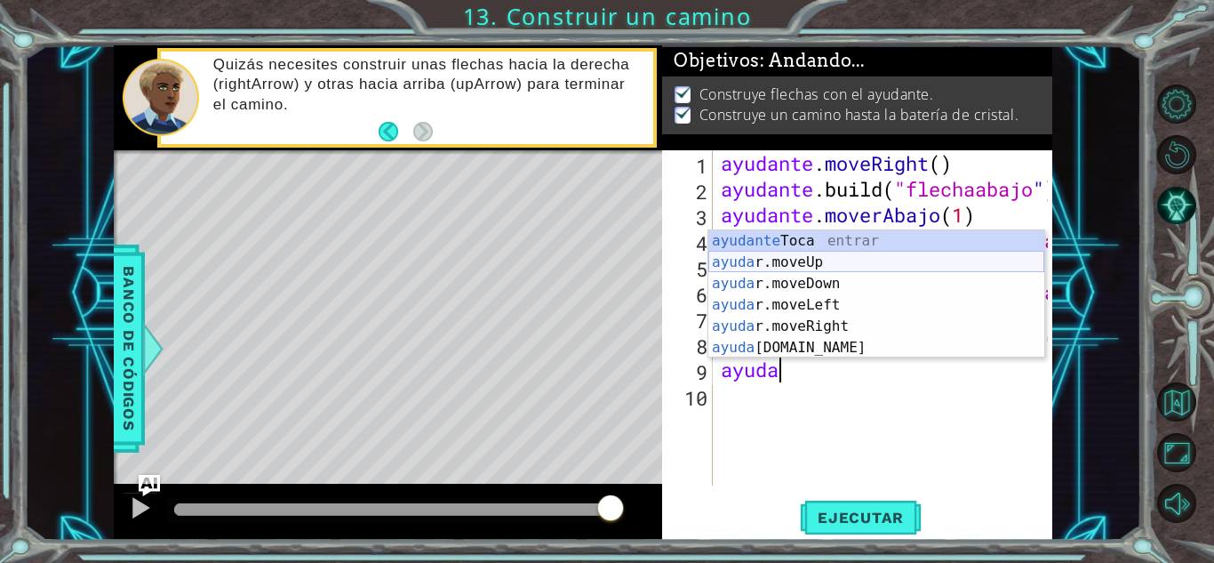
click at [786, 257] on div "ayudante [PERSON_NAME] entrar ayuda r.moveUp Toca Enter ayuda r.moveDown Toca E…" at bounding box center [876, 315] width 336 height 171
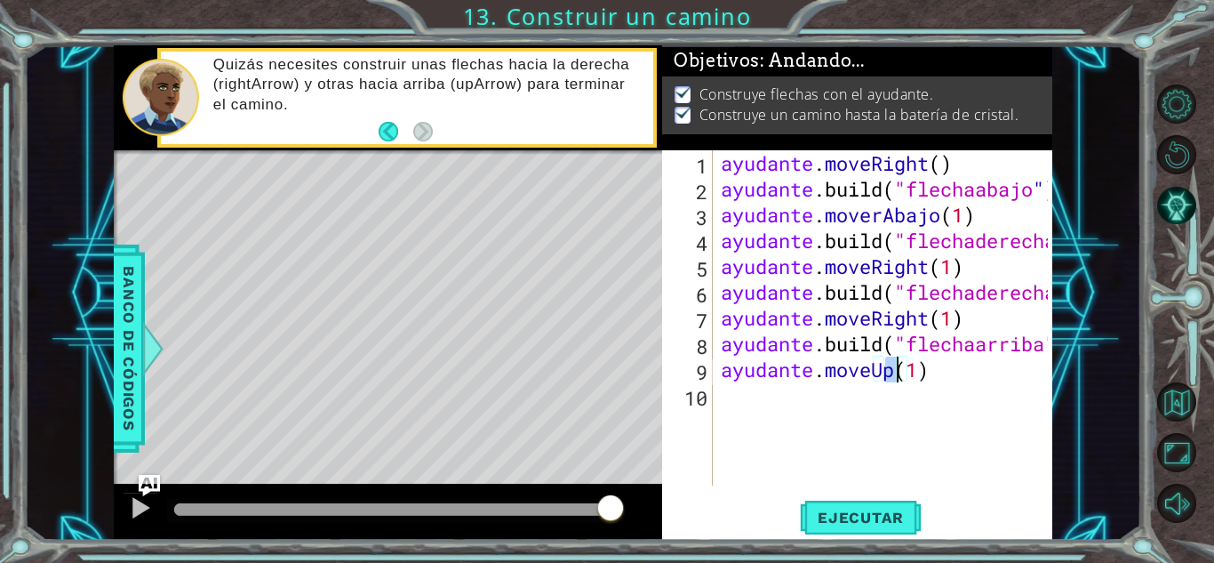
click at [964, 373] on div "ayudante . moveRight ( ) ayudante .build ( "flechaabajo " ) ayudante . moverAba…" at bounding box center [887, 343] width 340 height 387
type textarea "helper.moveUp(2)"
click at [833, 512] on font "Ejecutar" at bounding box center [861, 517] width 86 height 18
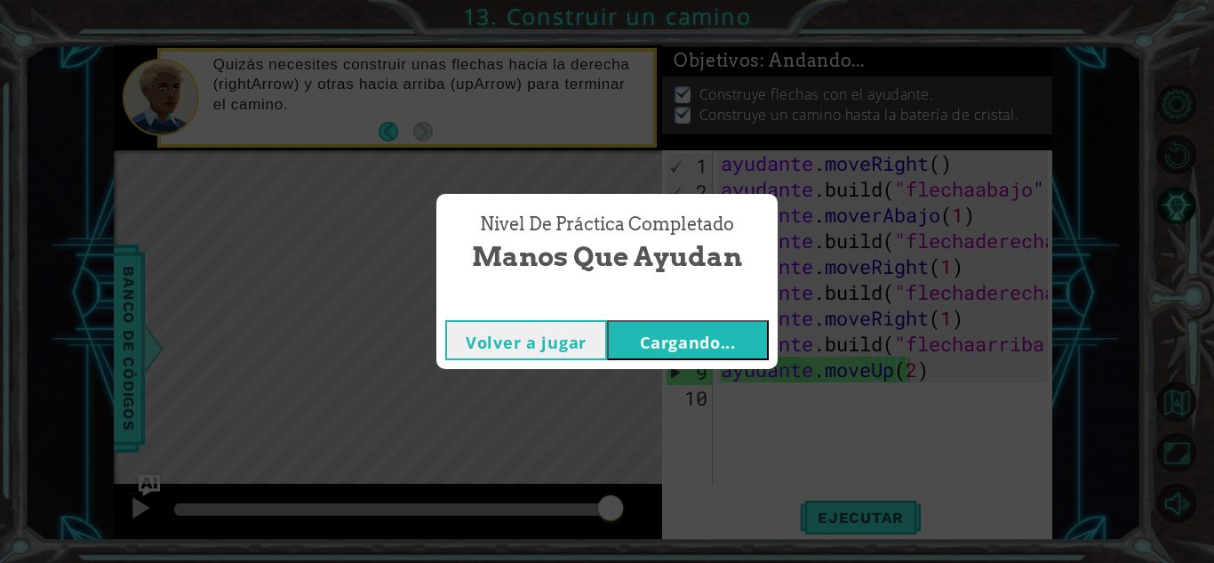
click at [696, 347] on font "Cargando..." at bounding box center [688, 342] width 96 height 21
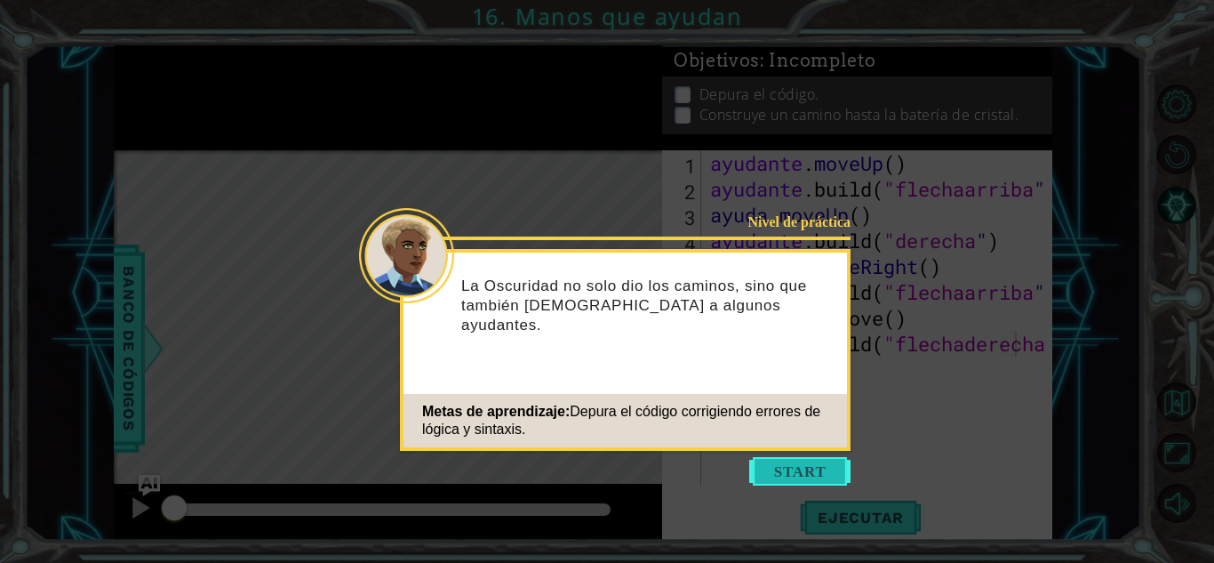
click at [806, 471] on button "Comenzar" at bounding box center [799, 471] width 101 height 28
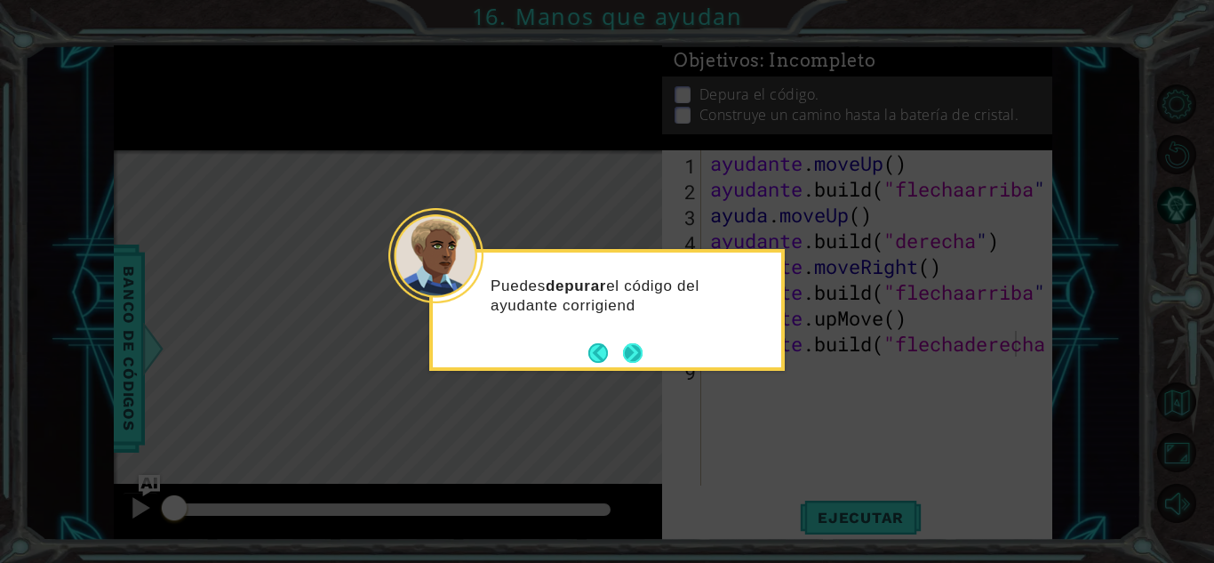
click at [634, 355] on button "Próximo" at bounding box center [633, 353] width 20 height 20
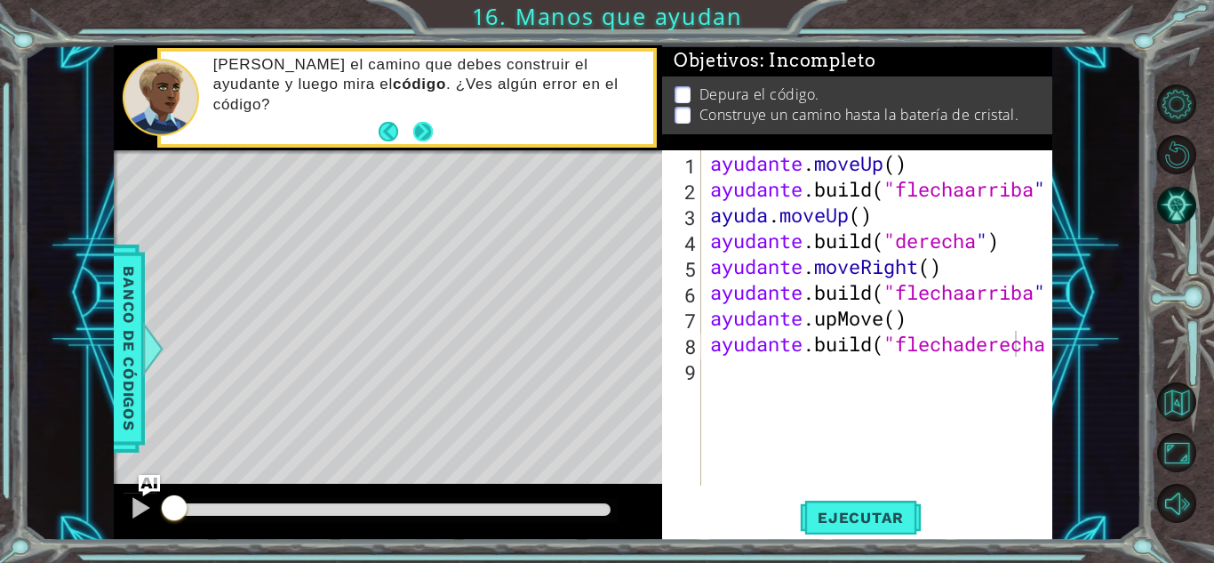
click at [439, 125] on div "Mira el camino que debes construir el ayudante y luego mira el código . ¿Ves al…" at bounding box center [407, 98] width 492 height 92
click at [421, 135] on button "Próximo" at bounding box center [423, 132] width 20 height 20
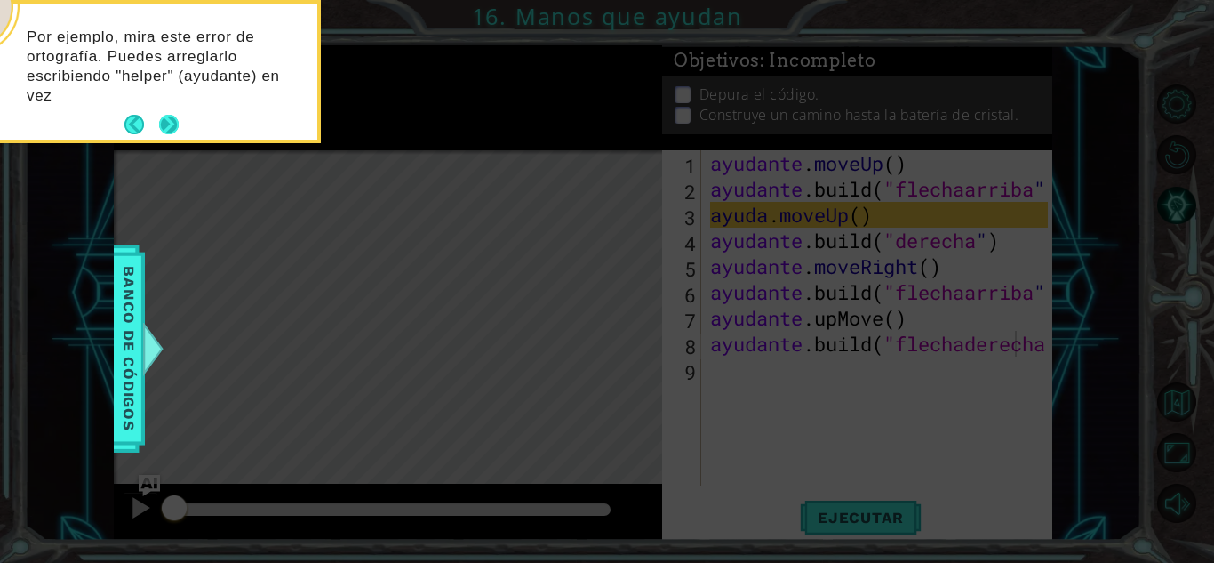
click at [171, 115] on button "Próximo" at bounding box center [169, 125] width 20 height 20
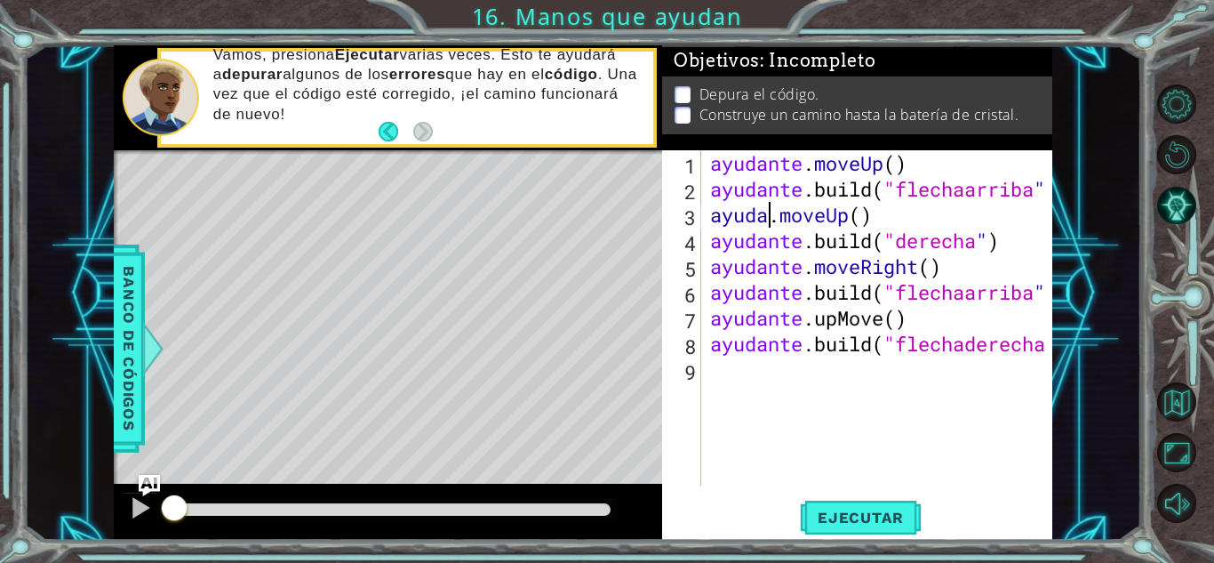
click at [766, 205] on div "ayudante . moveUp ( ) ayudante .build ( "flechaarriba " ) ayuda . moveUp ( ) ay…" at bounding box center [882, 343] width 350 height 387
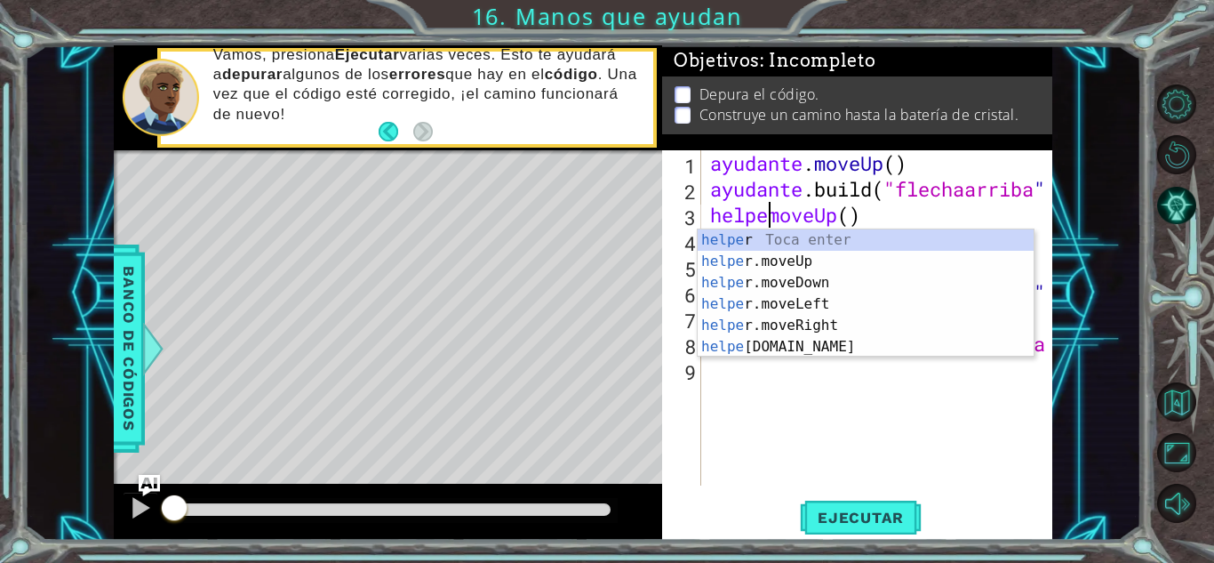
scroll to position [0, 3]
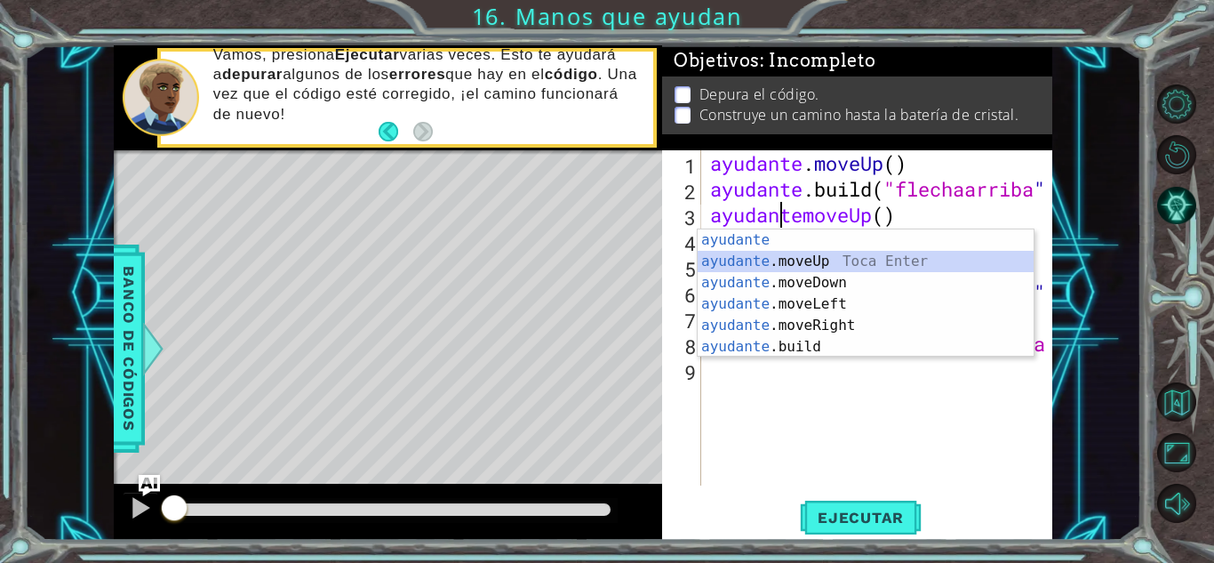
click at [759, 263] on div "ayudante [PERSON_NAME] enter ayudante .moveUp Toca Enter ayudante .moveDown Toc…" at bounding box center [866, 314] width 336 height 171
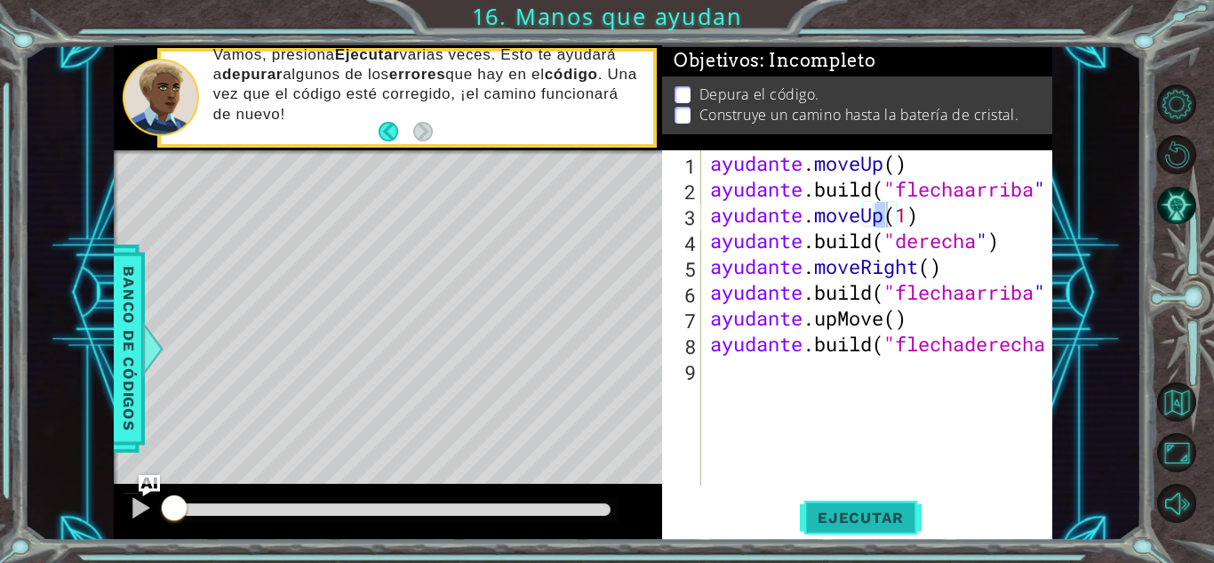
click at [878, 527] on button "Ejecutar" at bounding box center [861, 517] width 122 height 39
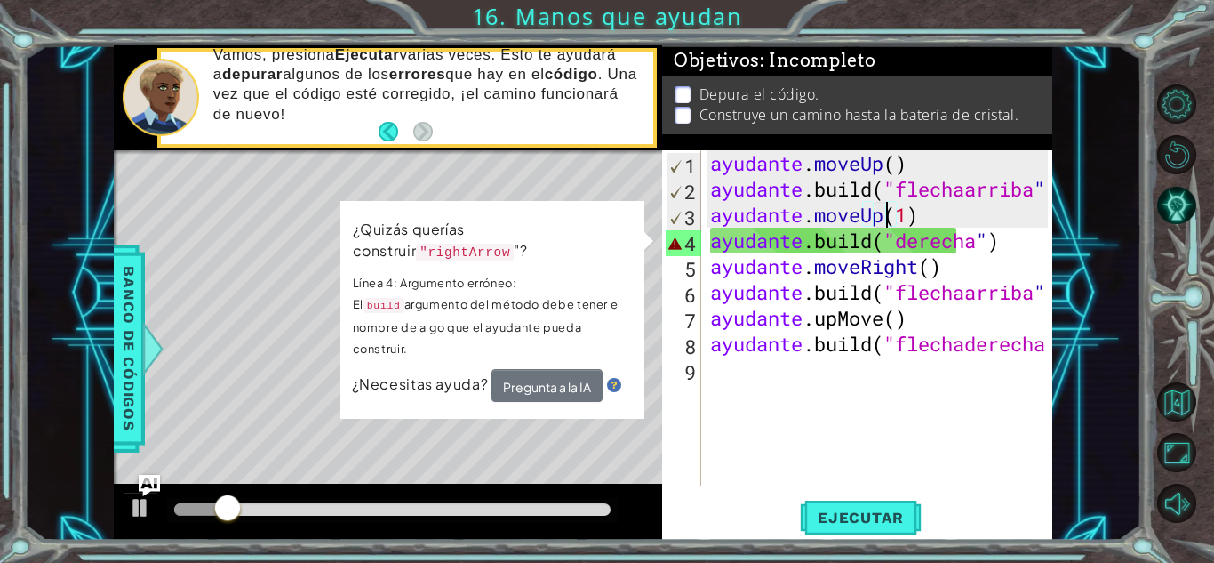
click at [803, 236] on div "ayudante . moveUp ( ) ayudante .build ( "flechaarriba " ) ayudante . moveUp ( 1…" at bounding box center [882, 343] width 350 height 387
click at [960, 246] on div "ayudante . moveUp ( ) ayudante .build ( "flechaarriba " ) ayudante . moveUp ( 1…" at bounding box center [882, 343] width 350 height 387
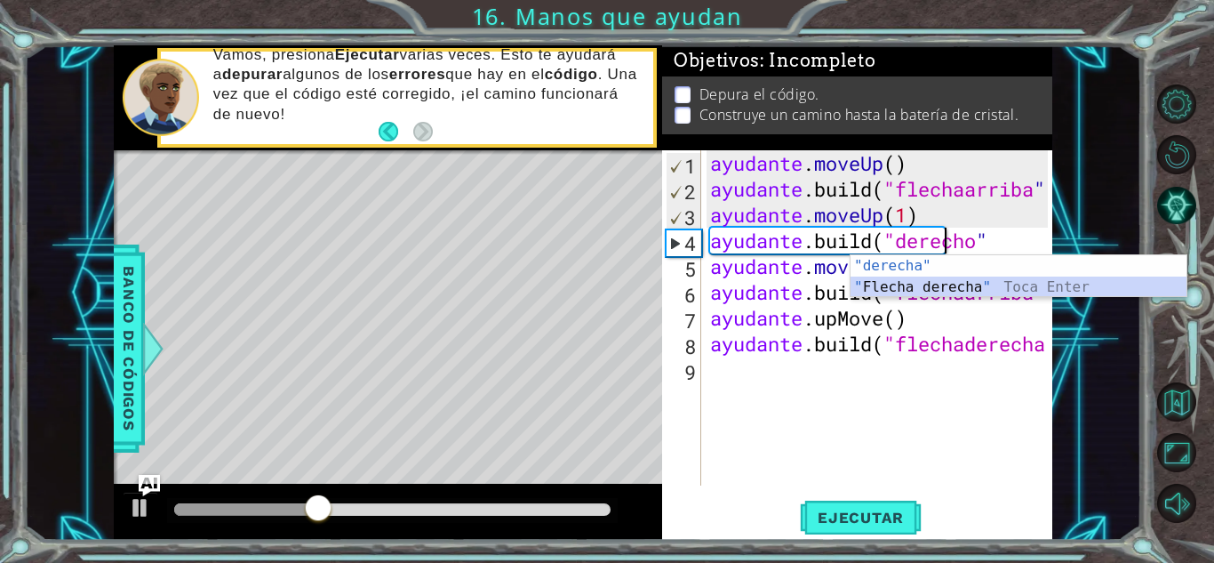
click at [953, 287] on div ""derecha" Toca enter " Flecha derecha " Toca Enter" at bounding box center [1019, 297] width 336 height 85
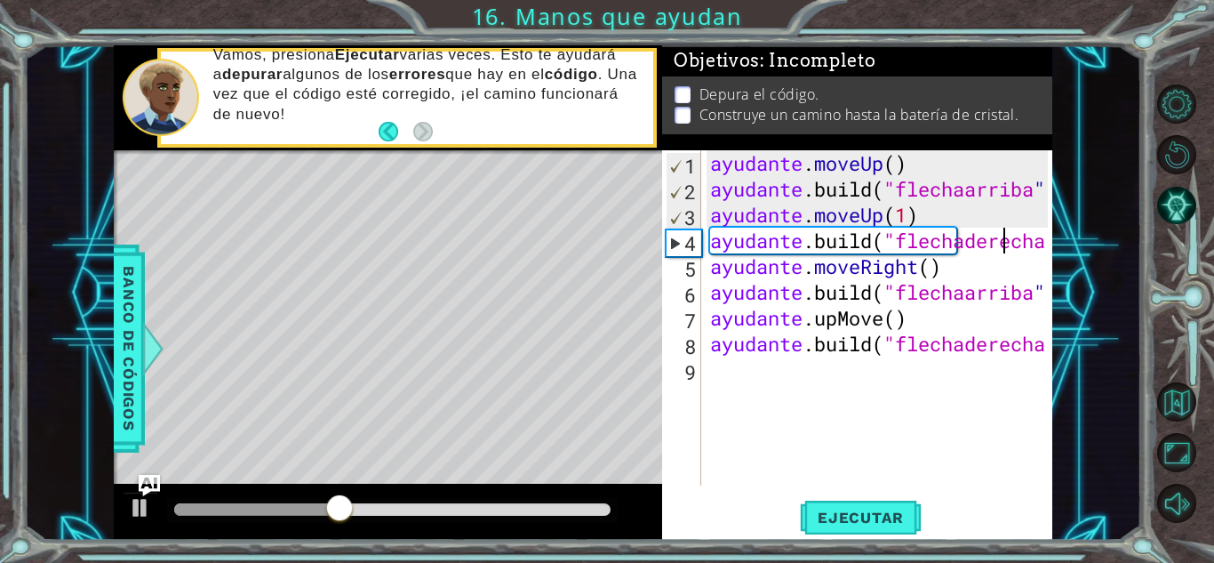
click at [1047, 244] on div "ayudante . moveUp ( ) ayudante .build ( "flechaarriba " ) ayudante . moveUp ( 1…" at bounding box center [882, 343] width 350 height 387
click at [141, 512] on div at bounding box center [140, 507] width 23 height 23
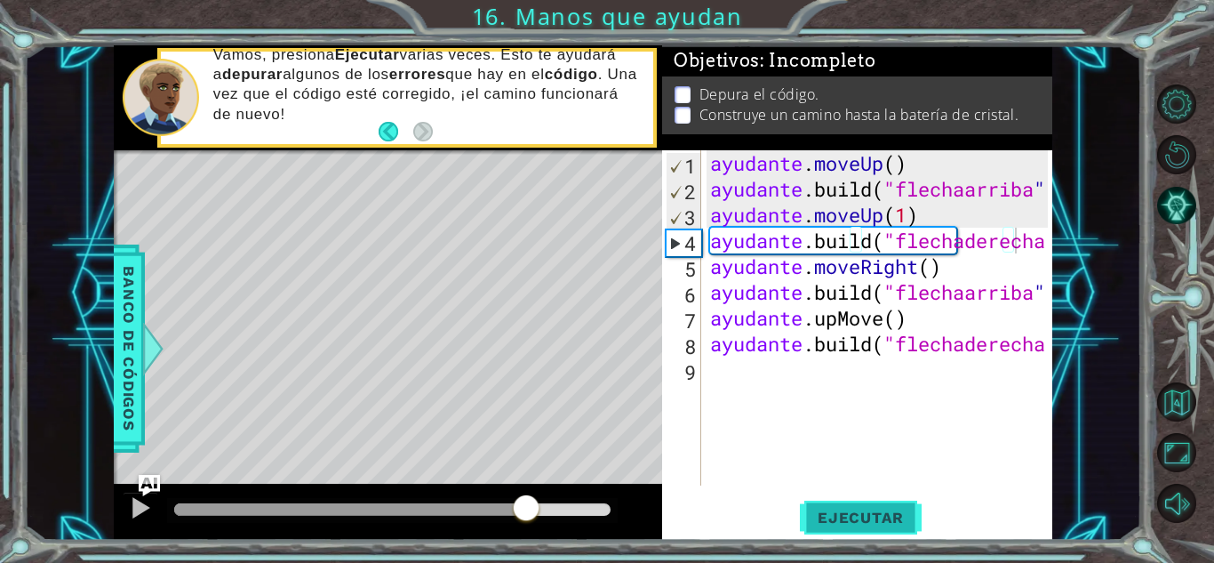
click at [820, 501] on button "Ejecutar" at bounding box center [861, 517] width 122 height 39
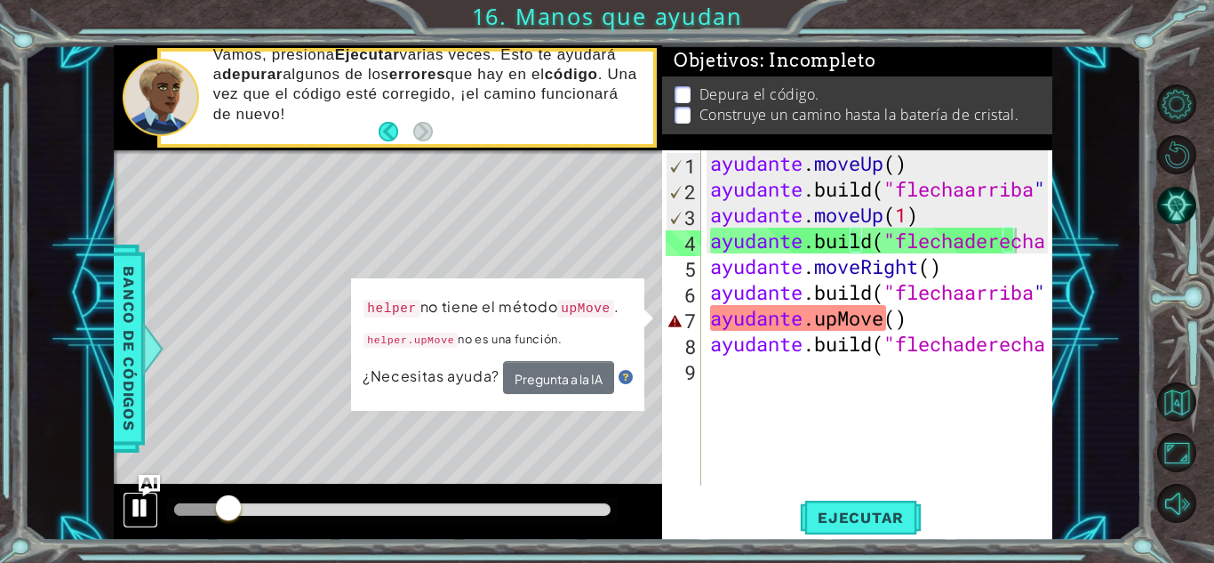
click at [132, 503] on div at bounding box center [140, 507] width 23 height 23
click at [906, 325] on div "ayudante . moveUp ( ) ayudante .build ( "flechaarriba " ) ayudante . moveUp ( 1…" at bounding box center [882, 343] width 350 height 387
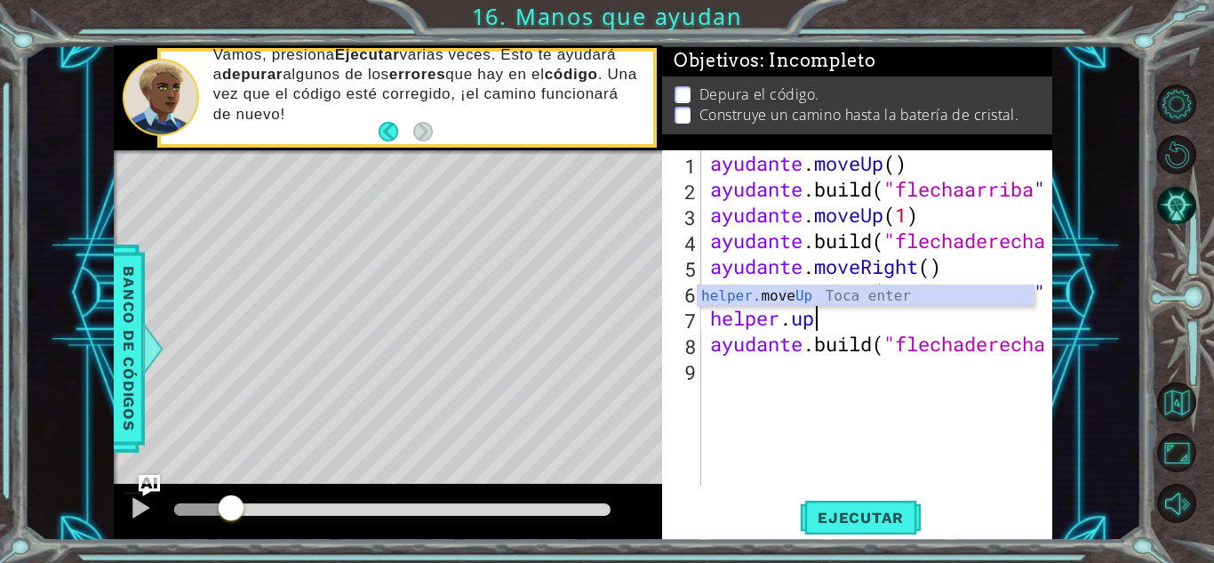
scroll to position [0, 4]
click at [855, 298] on div "ayudante. subir Toca enter" at bounding box center [866, 317] width 336 height 64
type textarea "helper.moveUp(1)"
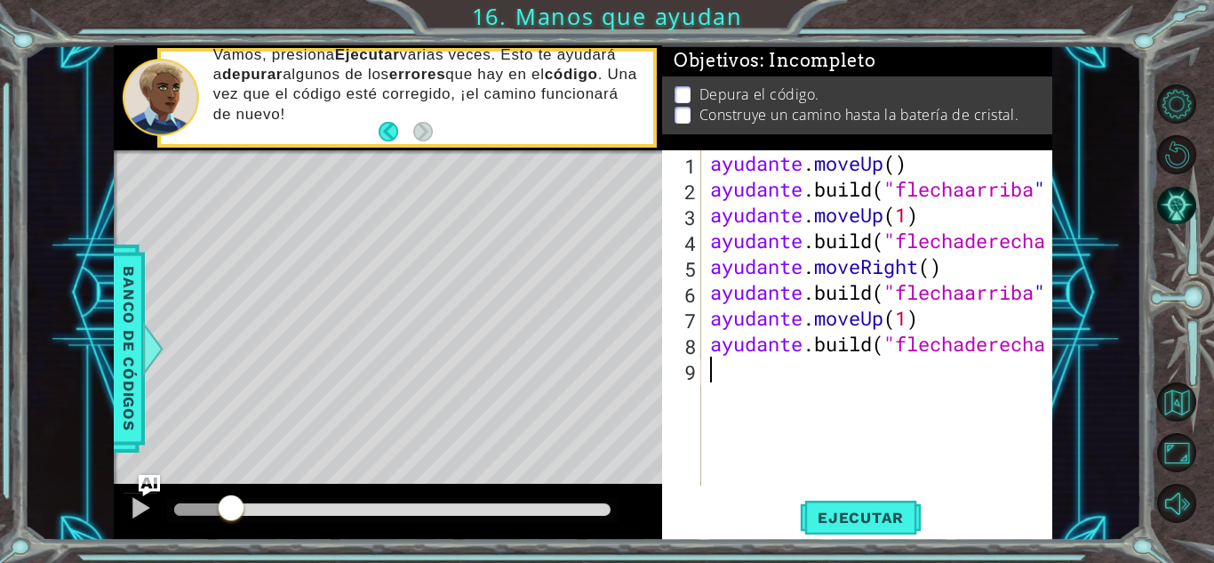
click at [946, 428] on div "ayudante . moveUp ( ) ayudante .build ( "flechaarriba " ) ayudante . moveUp ( 1…" at bounding box center [882, 343] width 350 height 387
click at [858, 516] on font "Ejecutar" at bounding box center [861, 517] width 86 height 18
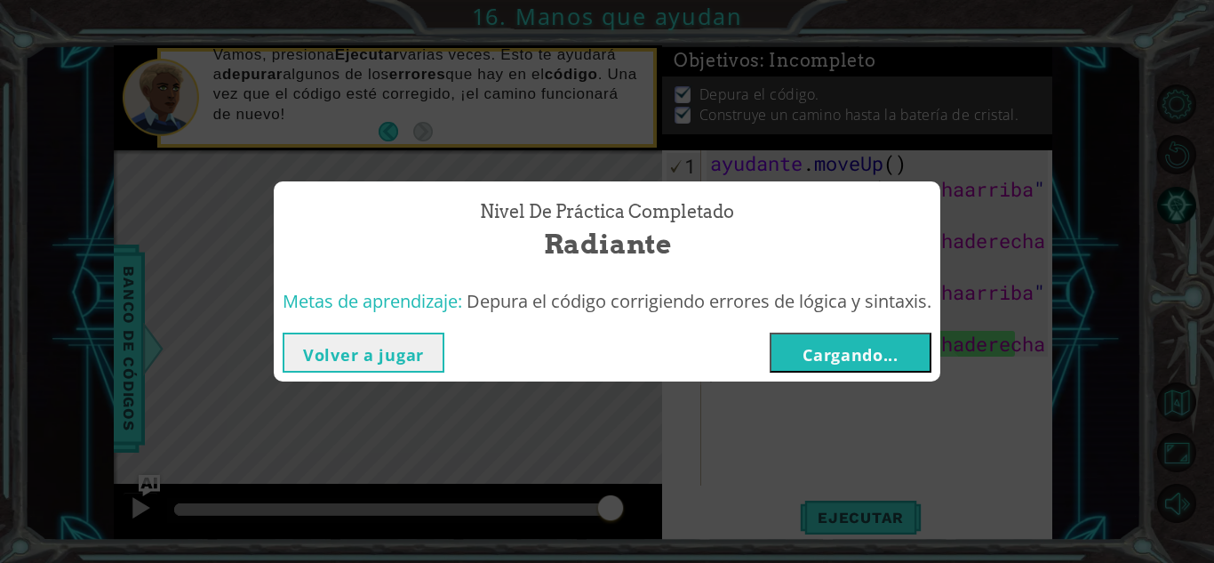
click at [899, 356] on font "Cargando..." at bounding box center [851, 354] width 96 height 21
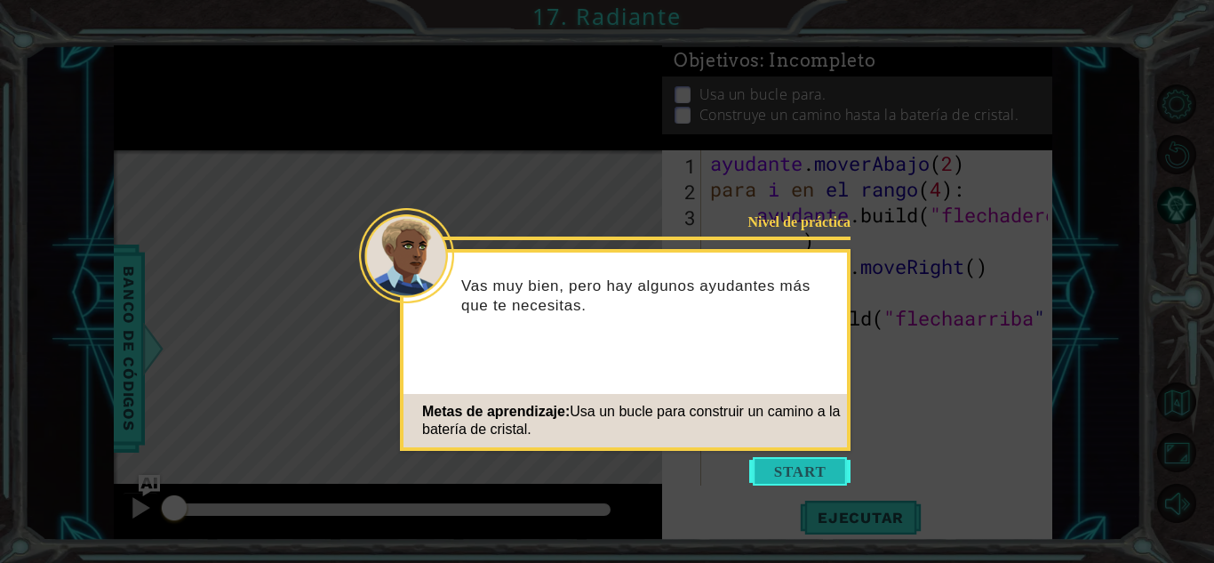
click at [788, 484] on button "Comenzar" at bounding box center [799, 471] width 101 height 28
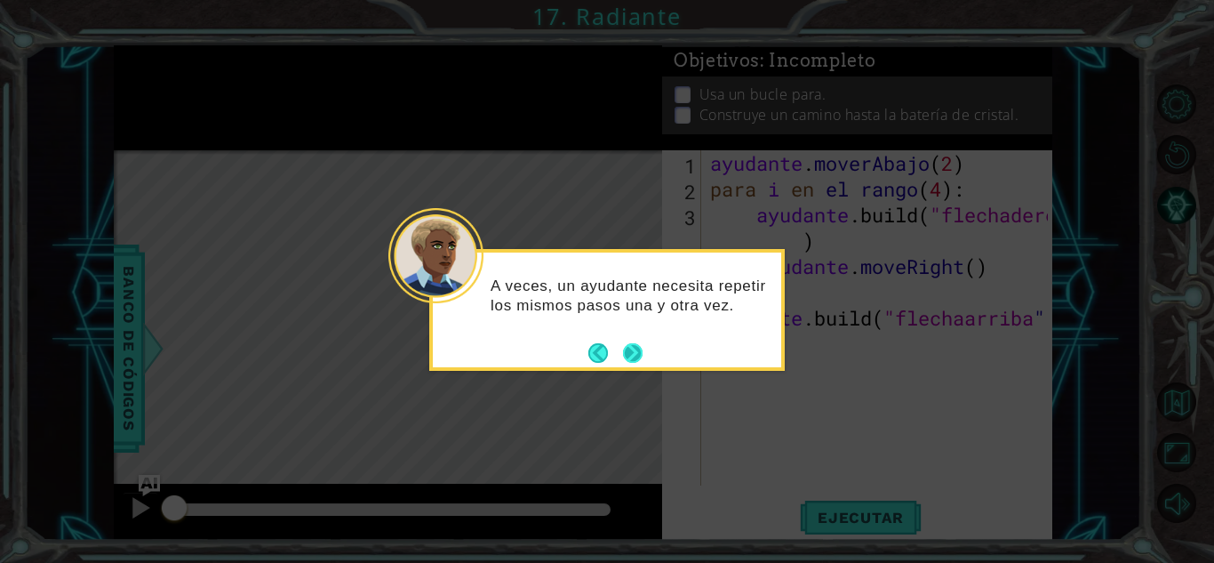
click at [629, 357] on button "Próximo" at bounding box center [633, 353] width 20 height 20
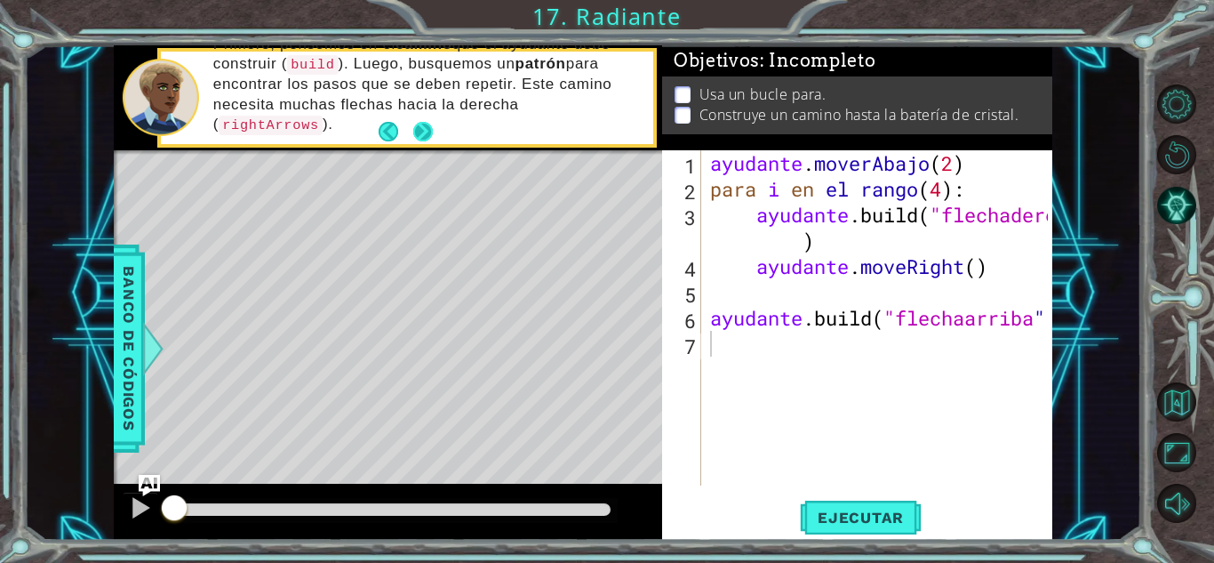
click at [419, 125] on button "Próximo" at bounding box center [423, 132] width 20 height 20
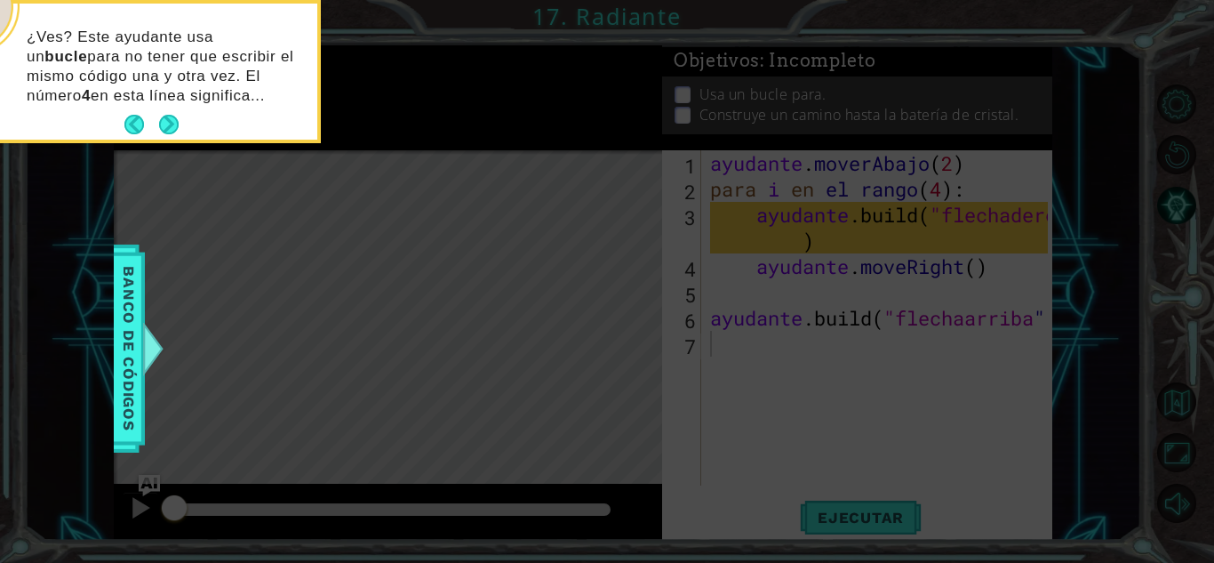
click at [177, 115] on button "Próximo" at bounding box center [169, 125] width 20 height 20
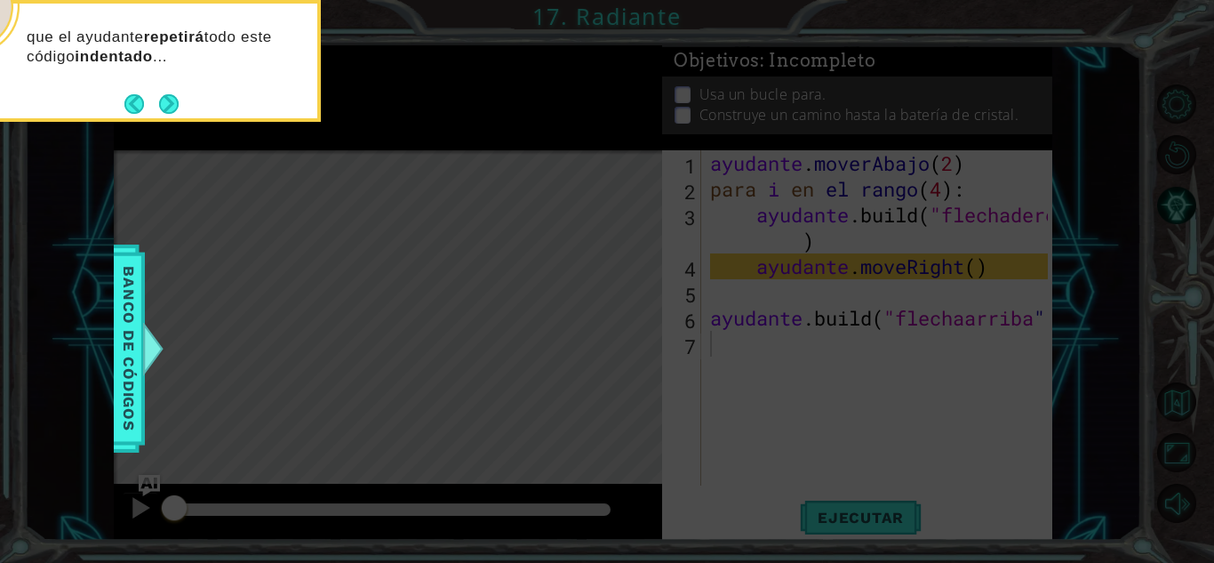
click at [177, 112] on button "Próximo" at bounding box center [169, 104] width 20 height 20
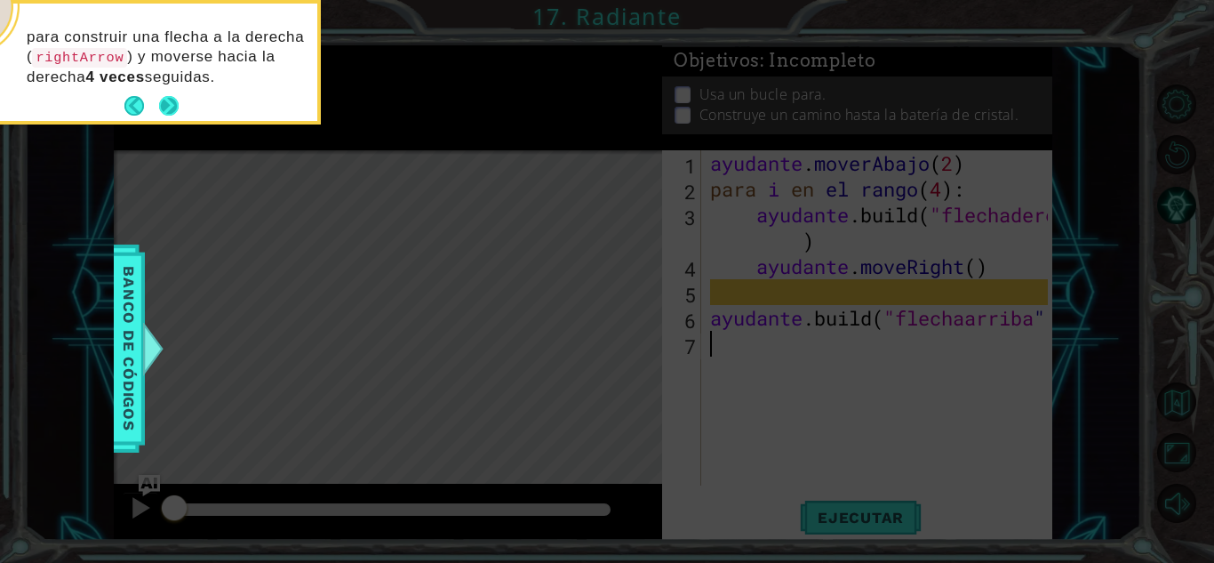
click at [160, 111] on button "Próximo" at bounding box center [169, 106] width 20 height 20
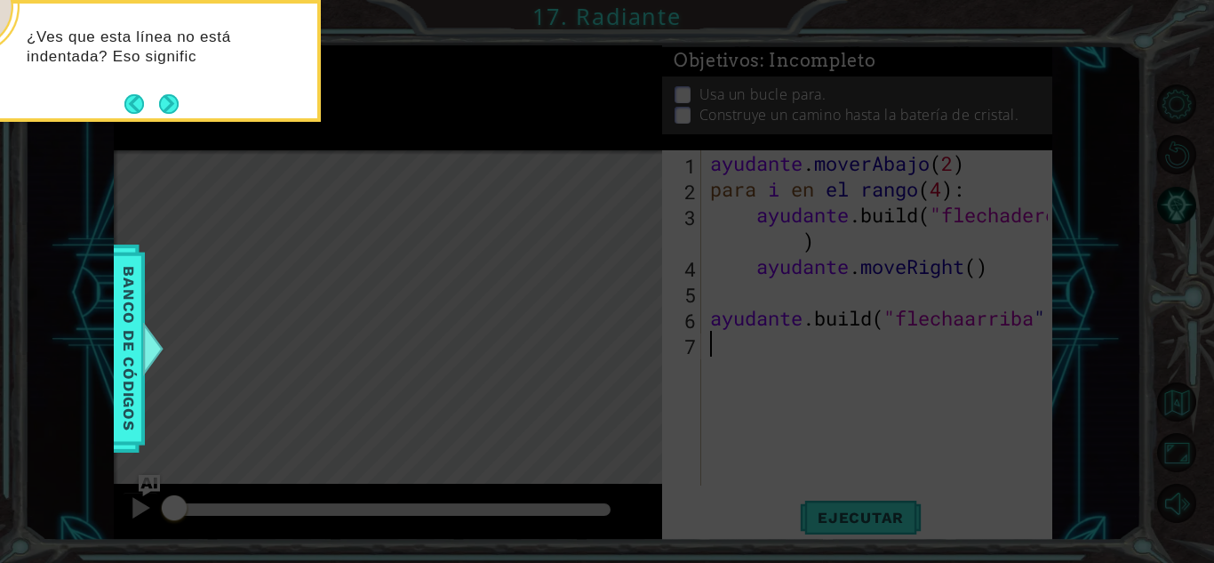
click at [160, 111] on button "Próximo" at bounding box center [169, 104] width 20 height 20
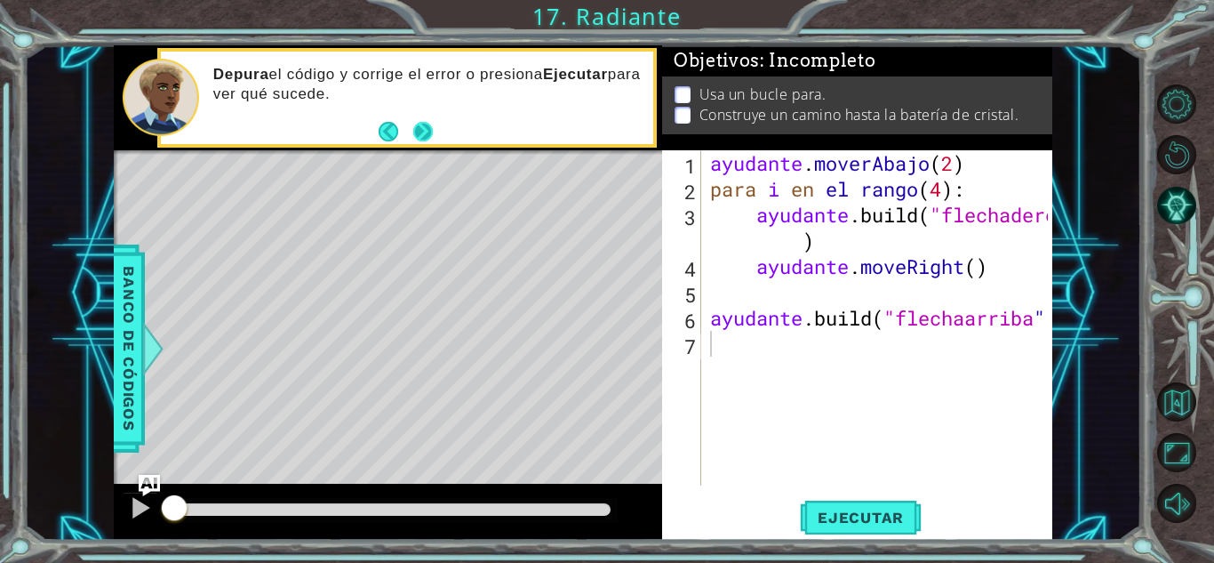
click at [424, 137] on button "Próximo" at bounding box center [423, 132] width 20 height 20
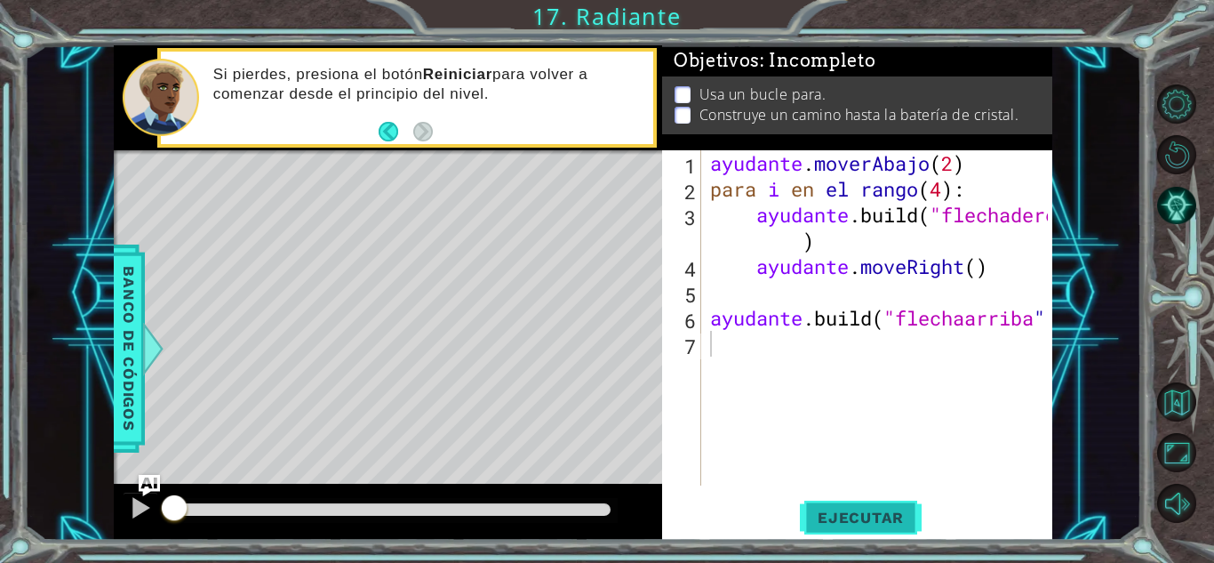
click at [858, 512] on font "Ejecutar" at bounding box center [861, 517] width 86 height 18
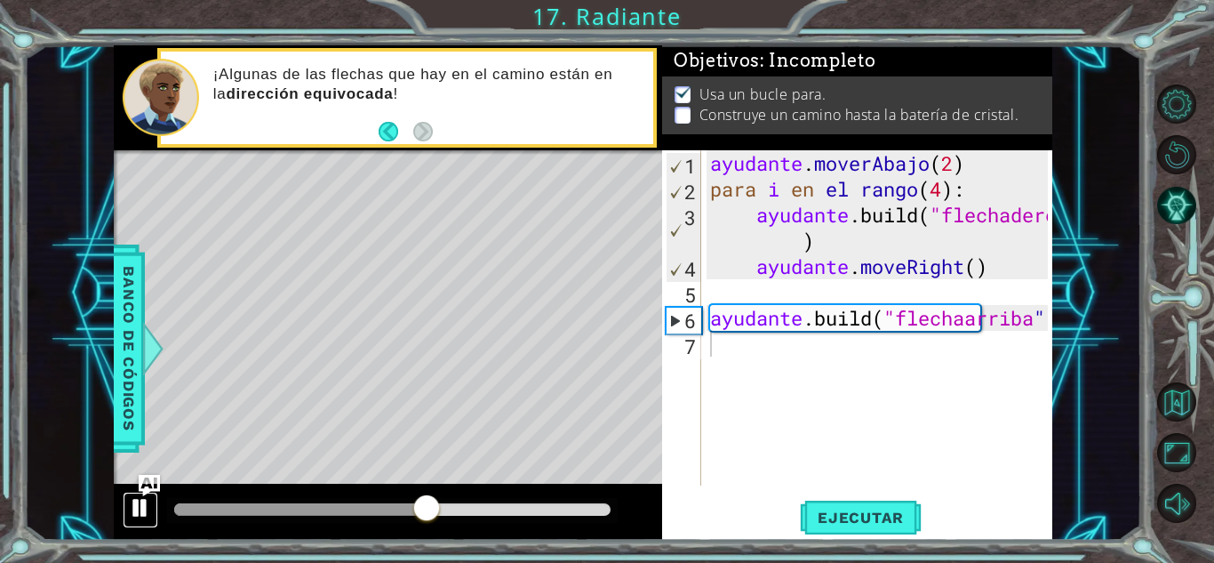
click at [129, 509] on div at bounding box center [140, 507] width 23 height 23
click at [789, 356] on div "ayudante . moverAbajo ( 2 ) para i en el rango ( 4 ) : ayudante .build ( "flech…" at bounding box center [882, 343] width 350 height 387
click at [1047, 313] on div "ayudante . moverAbajo ( 2 ) para i en el rango ( 4 ) : ayudante .build ( "flech…" at bounding box center [882, 343] width 350 height 387
type textarea "[DOMAIN_NAME]("upArrow")"
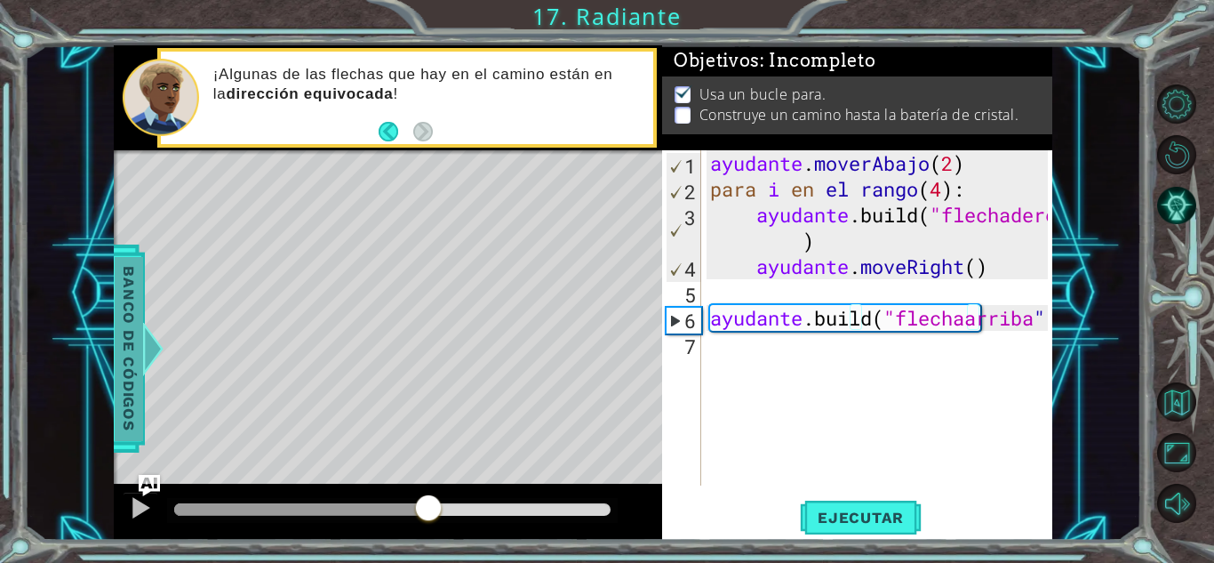
click at [148, 361] on div at bounding box center [152, 348] width 22 height 53
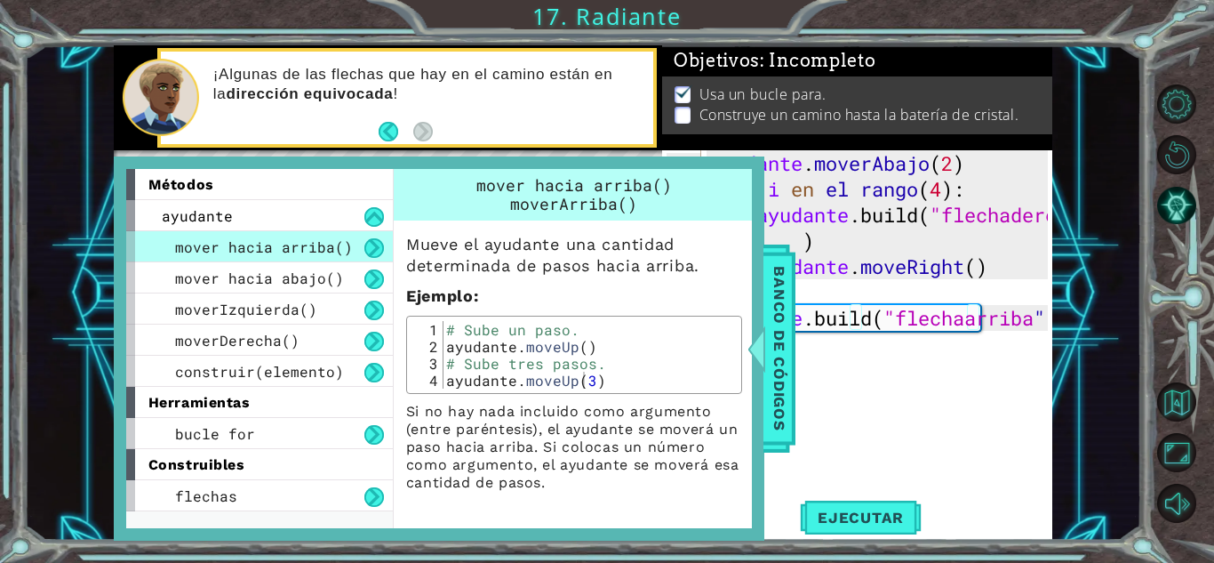
click at [881, 422] on div "ayudante . moverAbajo ( 2 ) para i en el rango ( 4 ) : ayudante .build ( "flech…" at bounding box center [882, 343] width 350 height 387
click at [848, 393] on div "ayudante . moverAbajo ( 2 ) para i en el rango ( 4 ) : ayudante .build ( "flech…" at bounding box center [882, 343] width 350 height 387
click at [780, 352] on font "Banco de códigos" at bounding box center [780, 348] width 18 height 164
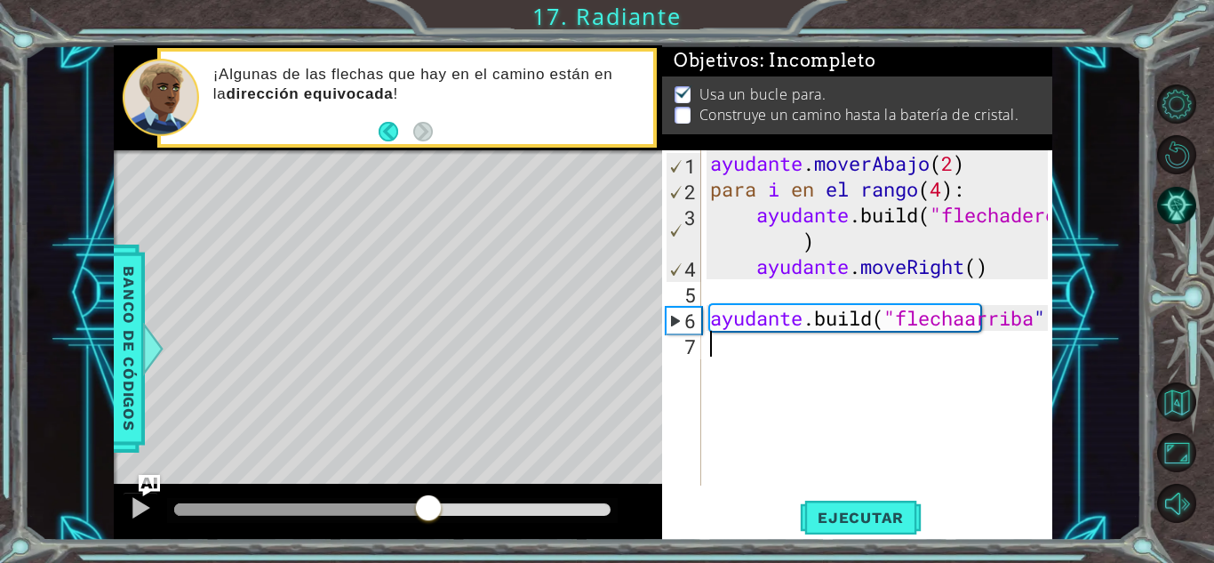
click at [732, 351] on div "ayudante . moverAbajo ( 2 ) para i en el rango ( 4 ) : ayudante .build ( "flech…" at bounding box center [882, 343] width 350 height 387
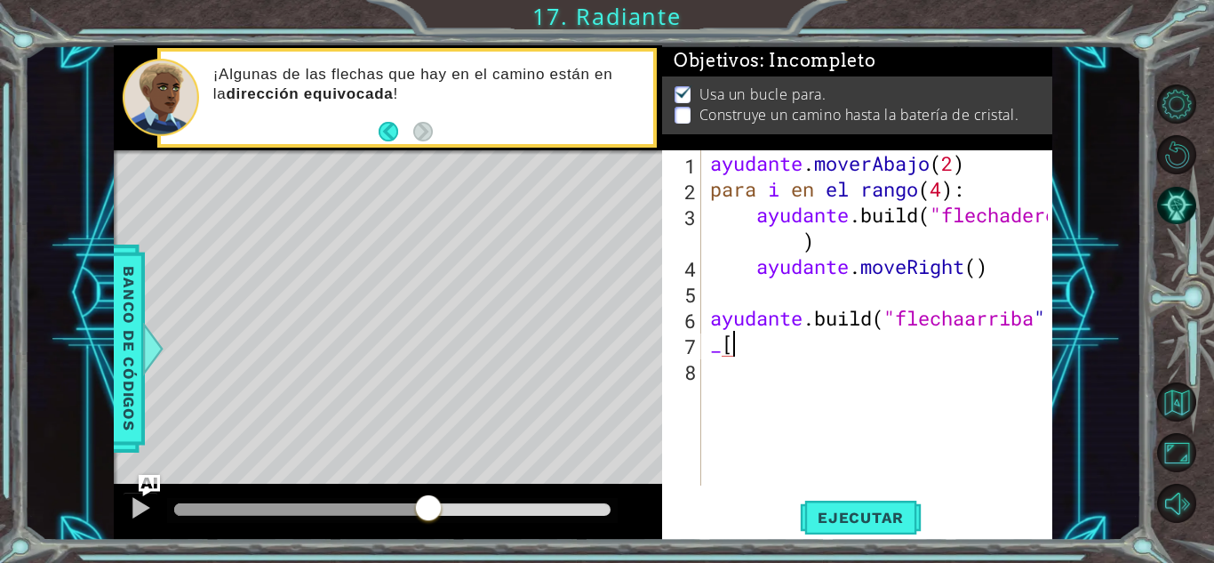
type textarea "_"
type textarea "#"
click at [122, 294] on font "Banco de códigos" at bounding box center [129, 348] width 18 height 164
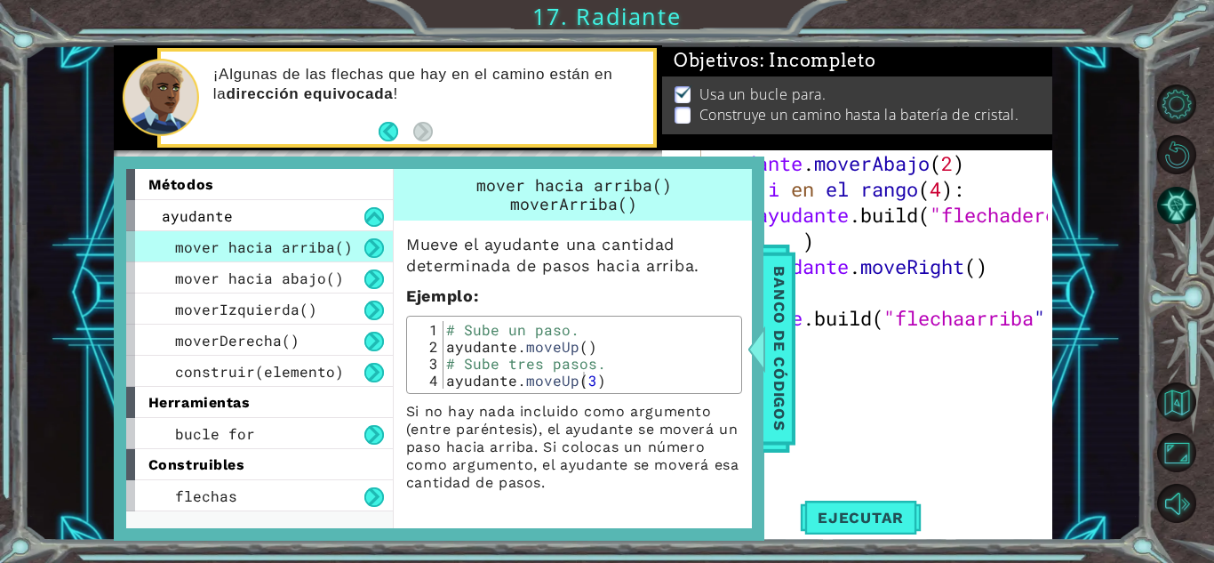
click at [901, 462] on div "ayudante . moverAbajo ( 2 ) para i en el rango ( 4 ) : ayudante .build ( "flech…" at bounding box center [882, 343] width 350 height 387
click at [781, 364] on font "Banco de códigos" at bounding box center [780, 348] width 18 height 164
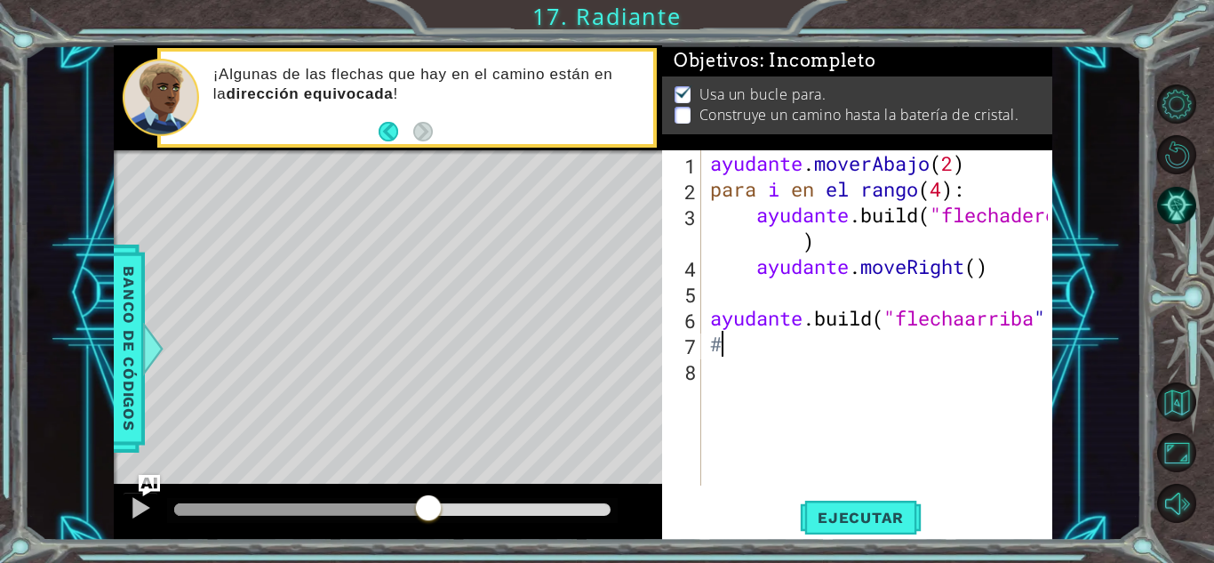
click at [734, 353] on div "ayudante . moverAbajo ( 2 ) para i en el rango ( 4 ) : ayudante .build ( "flech…" at bounding box center [882, 343] width 350 height 387
click at [853, 509] on font "Ejecutar" at bounding box center [861, 517] width 86 height 18
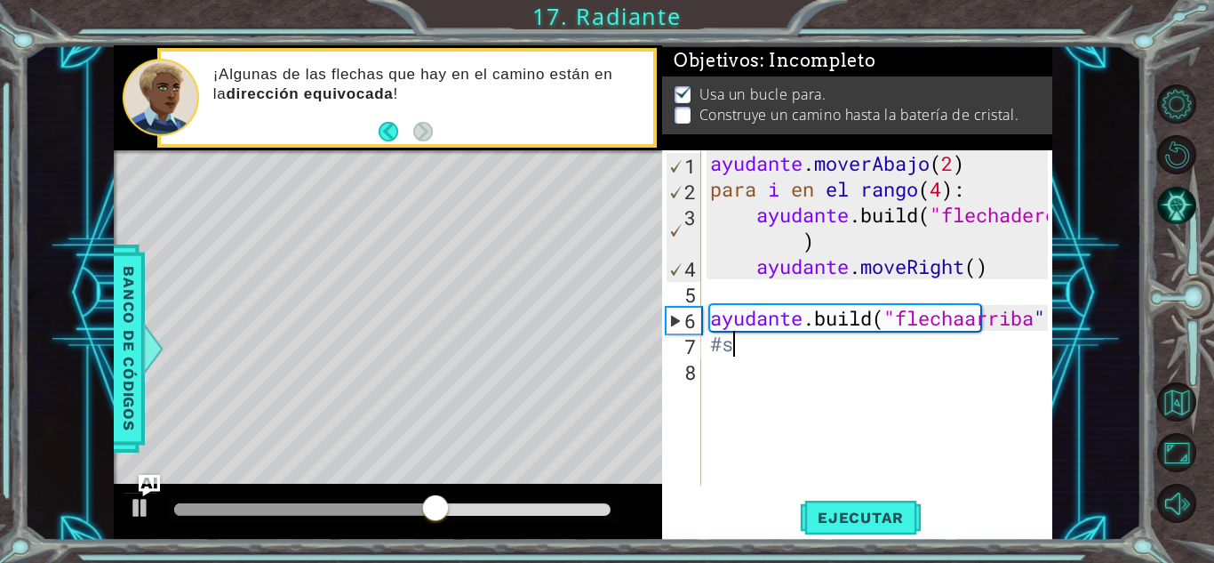
scroll to position [0, 0]
type textarea "#"
click at [140, 512] on div at bounding box center [140, 507] width 23 height 23
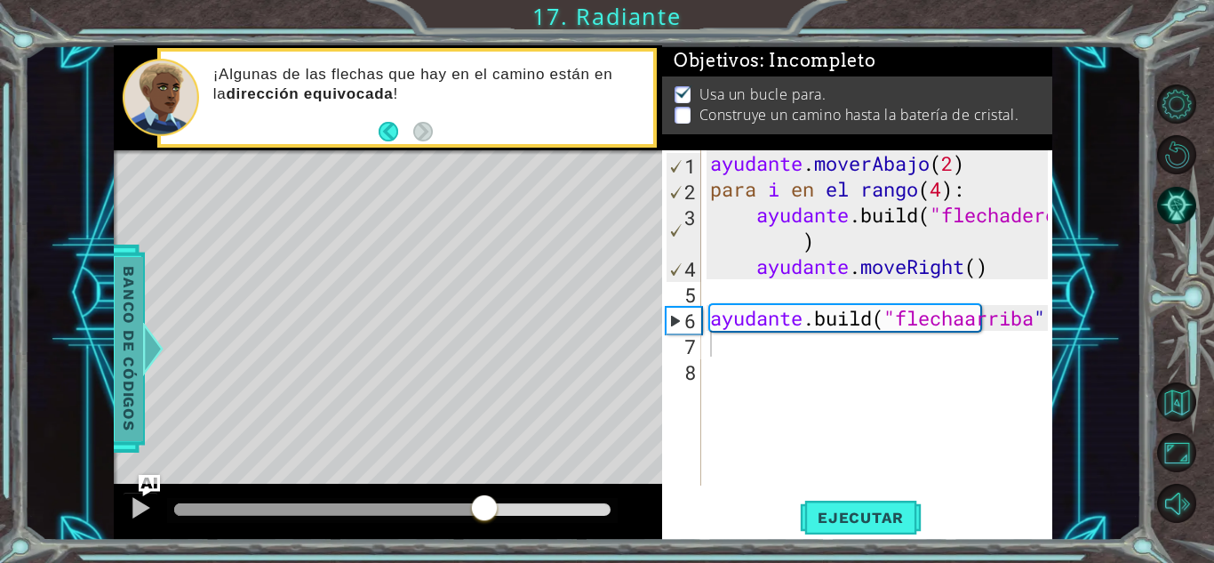
click at [120, 348] on font "Banco de códigos" at bounding box center [129, 348] width 18 height 164
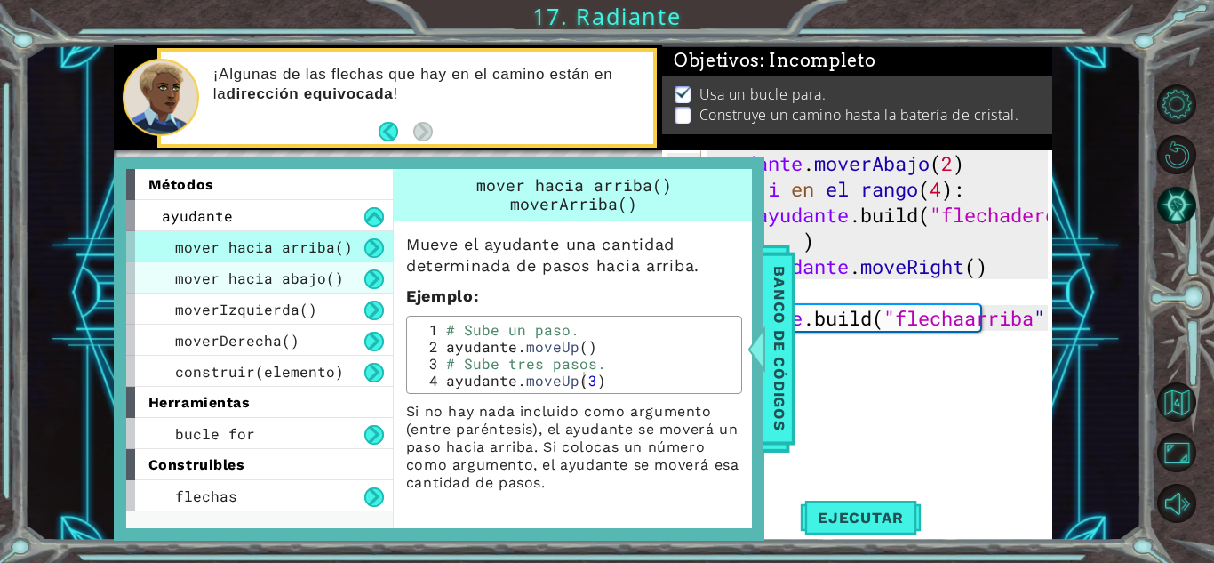
drag, startPoint x: 120, startPoint y: 348, endPoint x: 290, endPoint y: 279, distance: 183.1
click at [290, 279] on div "métodos ayudante mover hacia arriba() mover hacia abajo() moverIzquierda() move…" at bounding box center [439, 348] width 651 height 384
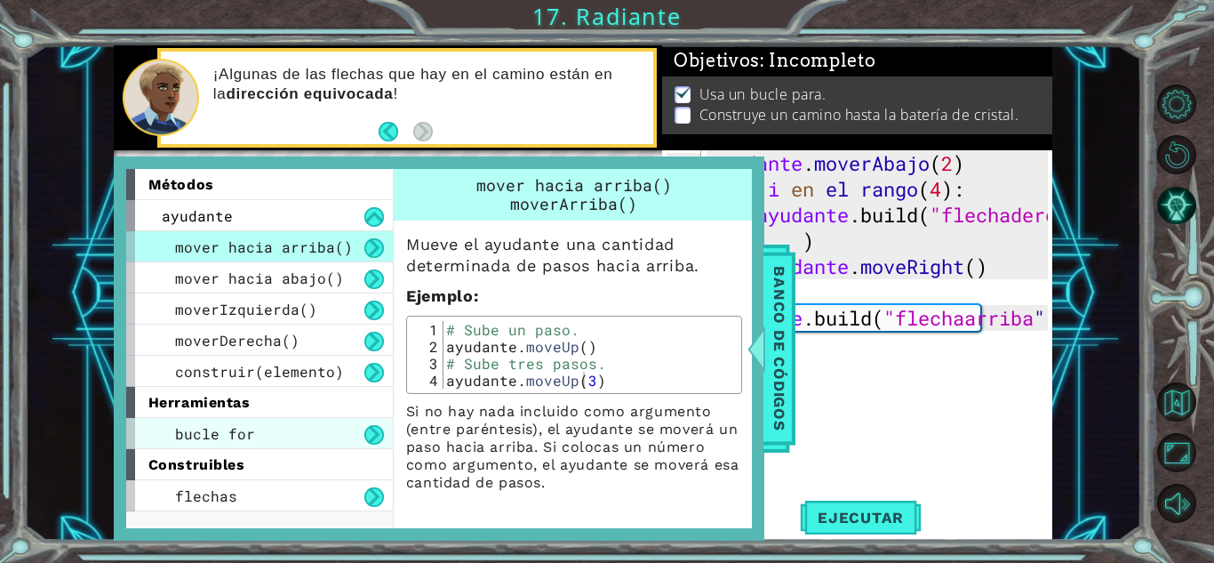
click at [266, 436] on div "bucle for" at bounding box center [259, 433] width 267 height 31
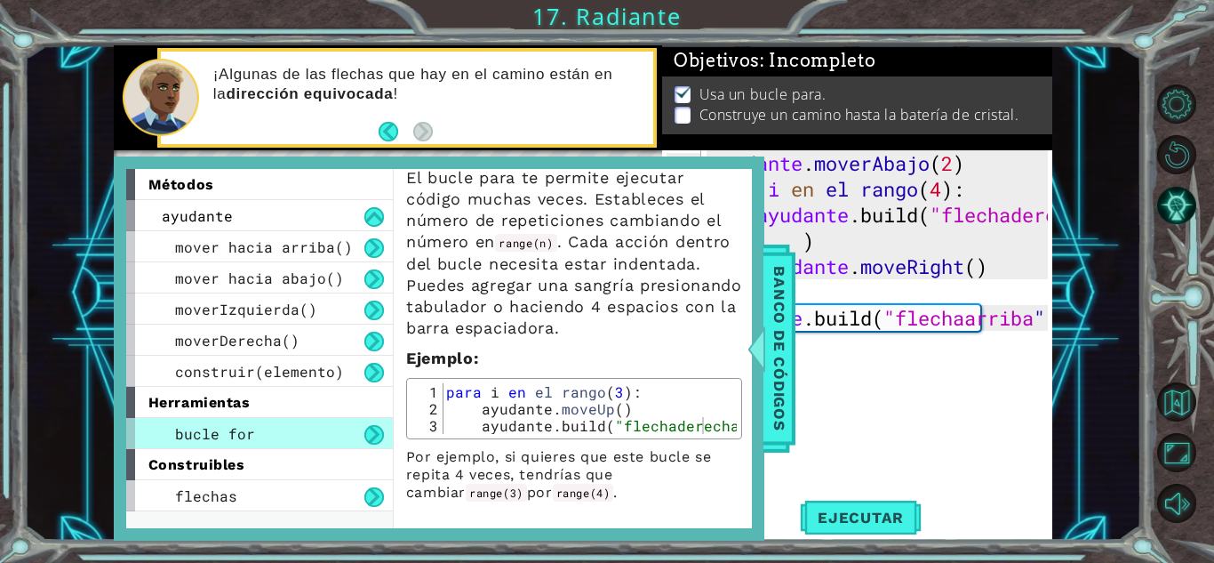
scroll to position [88, 0]
click at [847, 412] on div "ayudante . moverAbajo ( 2 ) para i en el rango ( 4 ) : ayudante .build ( "flech…" at bounding box center [882, 343] width 350 height 387
click at [772, 323] on font "Banco de códigos" at bounding box center [780, 348] width 18 height 164
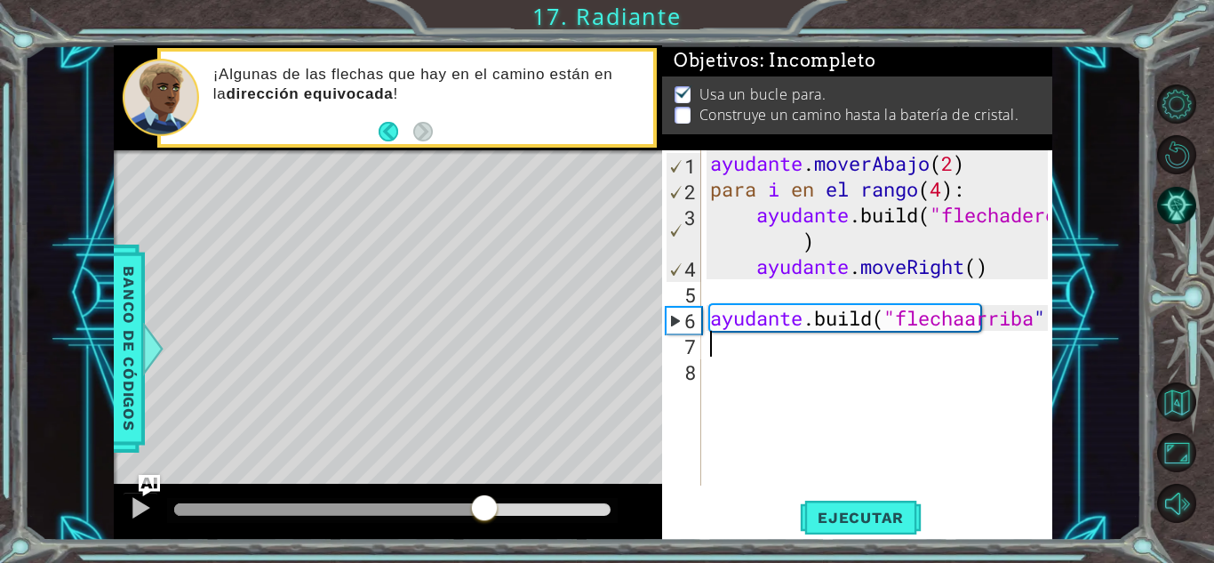
click at [720, 355] on div "ayudante . moverAbajo ( 2 ) para i en el rango ( 4 ) : ayudante .build ( "flech…" at bounding box center [882, 343] width 350 height 387
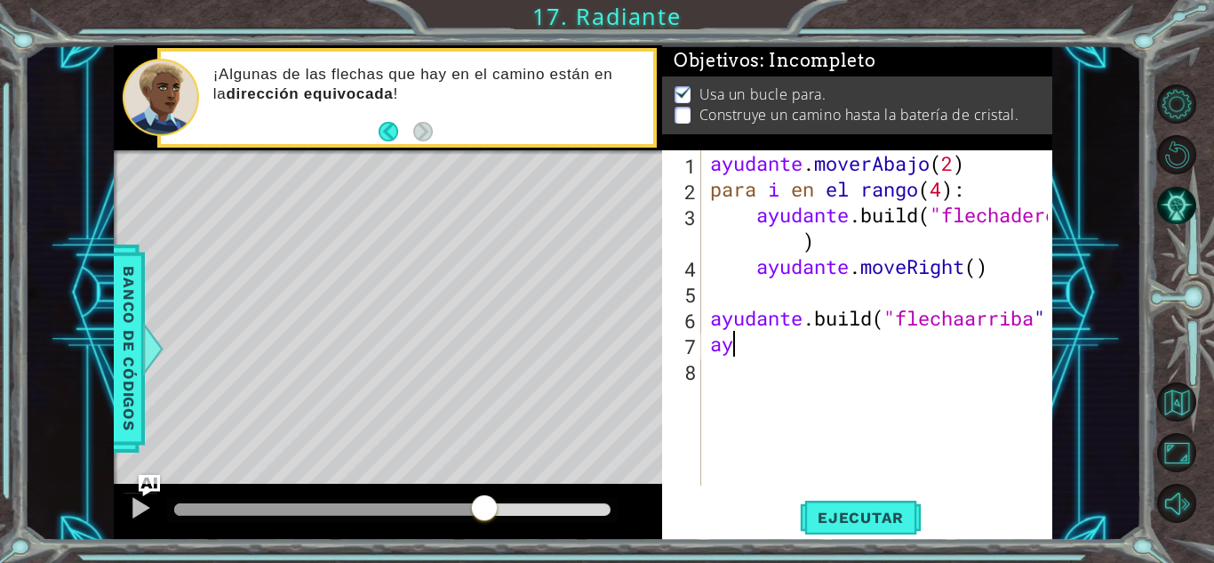
scroll to position [0, 0]
type textarea "a"
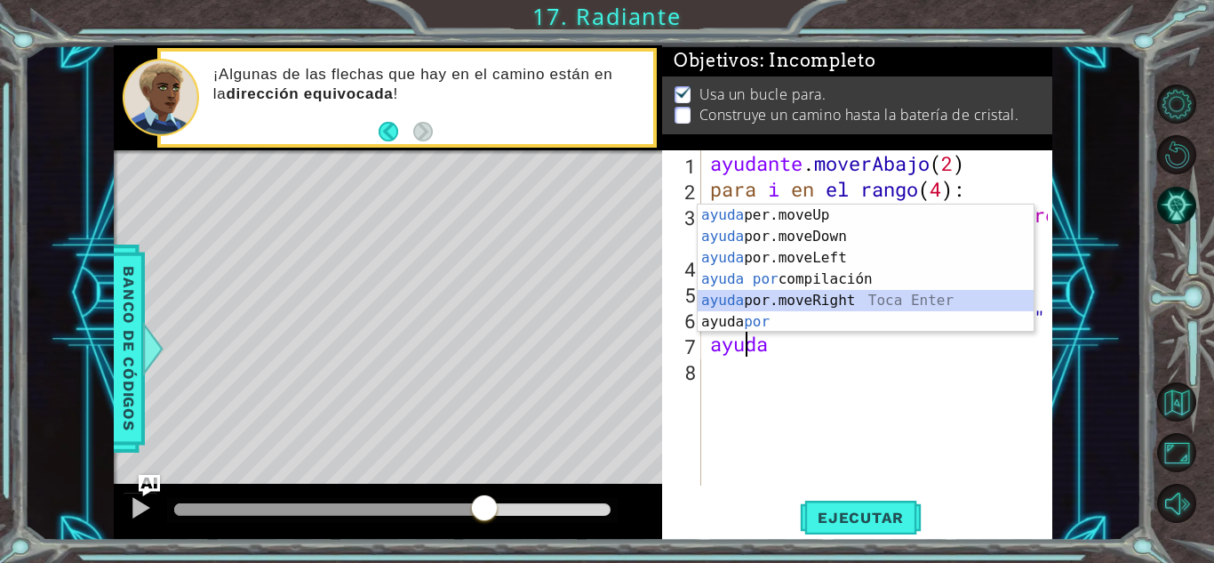
click at [792, 304] on div "ayuda per.moveUp Toca enter ayuda por.moveDown Toca Enter ayuda por.moveLeft [P…" at bounding box center [866, 289] width 336 height 171
type textarea "helper.moveRight(1)"
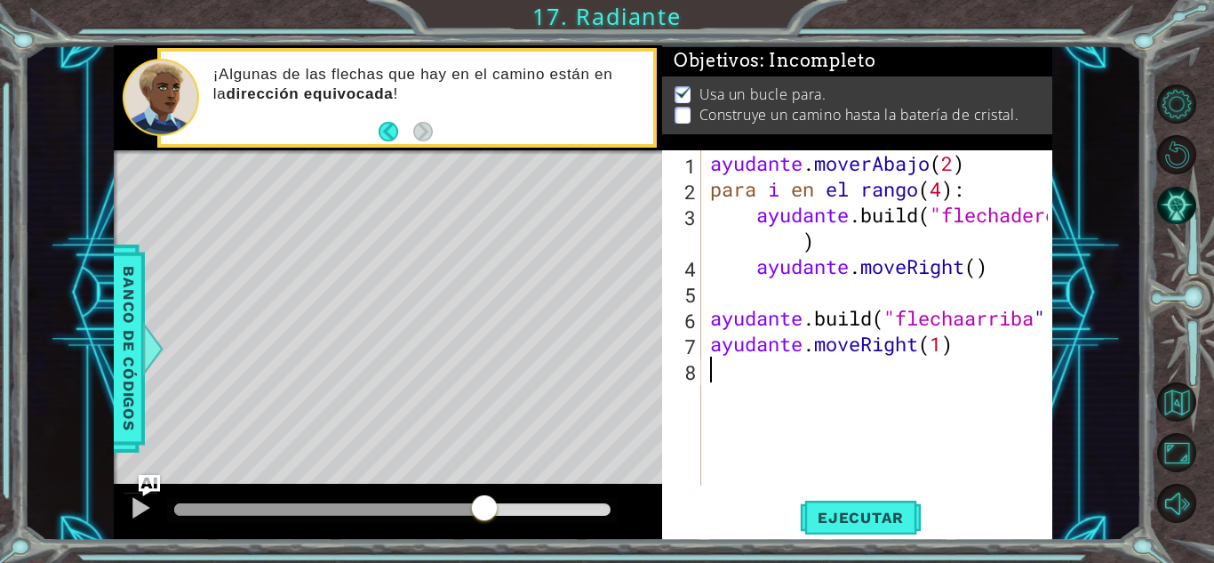
click at [713, 378] on div "ayudante . moverAbajo ( 2 ) para i en el rango ( 4 ) : ayudante .build ( "flech…" at bounding box center [882, 343] width 350 height 387
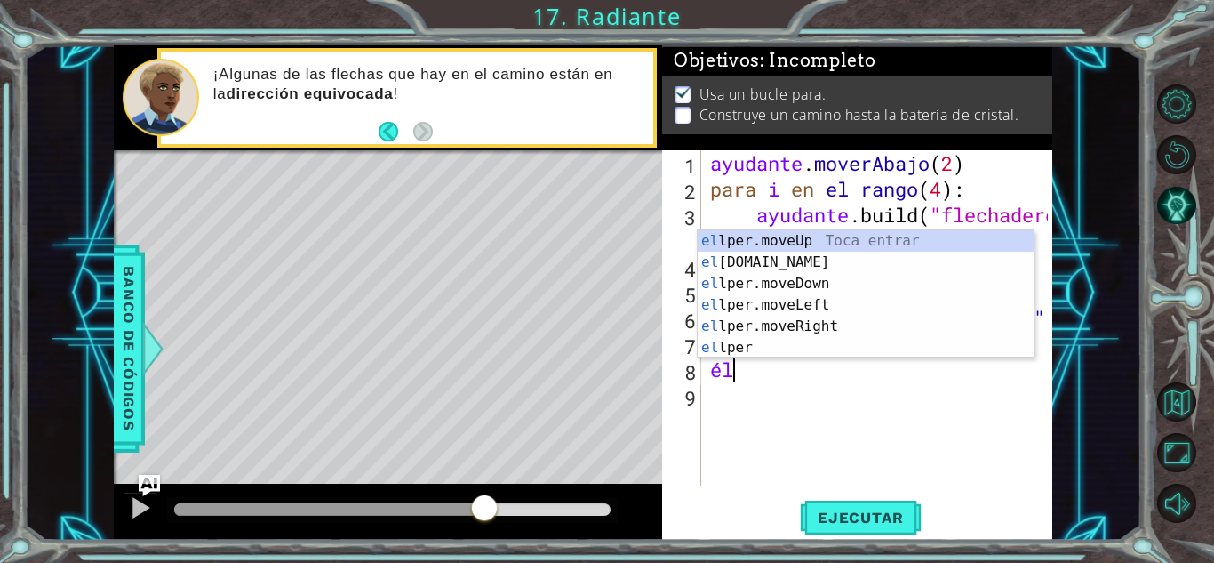
type textarea "h"
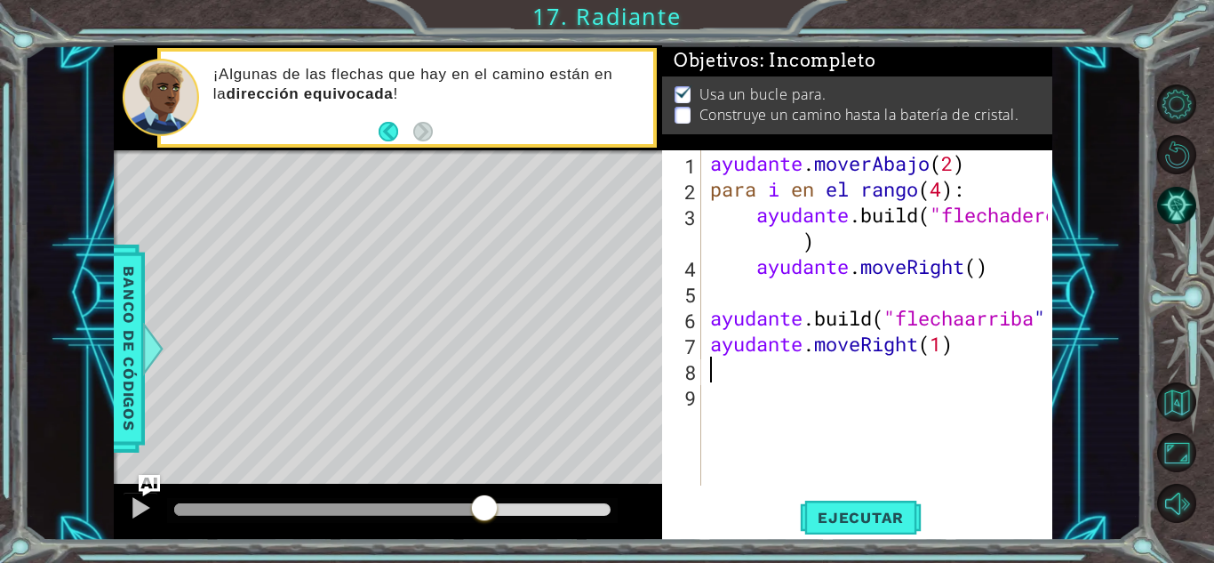
click at [704, 343] on div "1 2 3 4 5 6 7 8 9 ayudante . moverAbajo ( 2 ) para i en el rango ( 4 ) : ayudan…" at bounding box center [855, 317] width 386 height 335
click at [711, 339] on div "ayudante . moverAbajo ( 2 ) para i en el rango ( 4 ) : ayudante .build ( "flech…" at bounding box center [882, 343] width 350 height 387
click at [837, 513] on font "Ejecutar" at bounding box center [861, 517] width 86 height 18
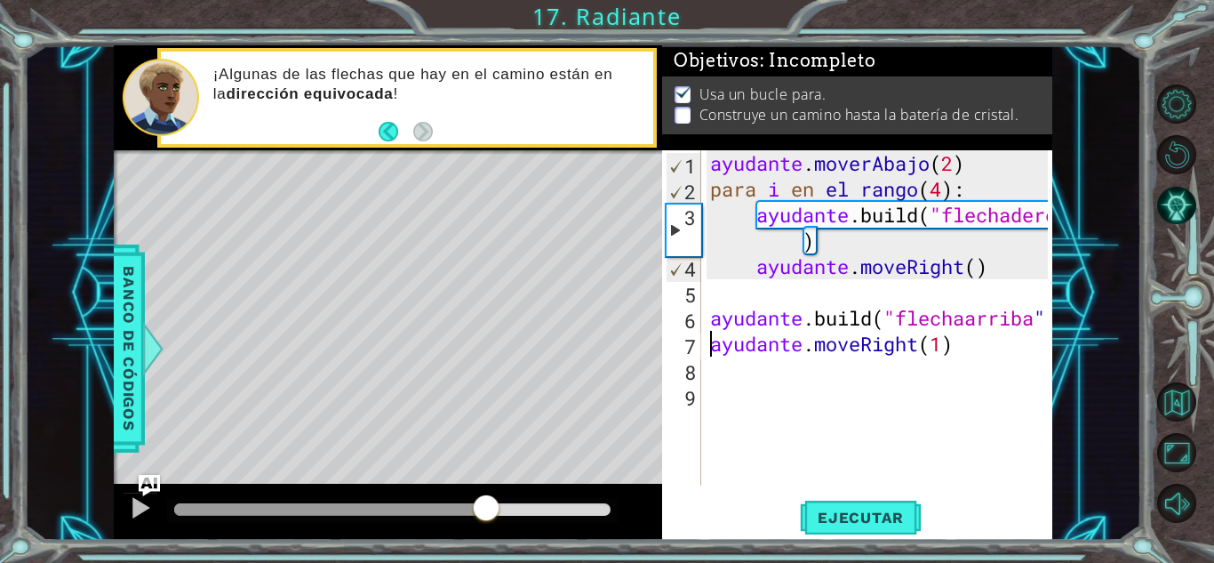
click at [486, 505] on div at bounding box center [392, 509] width 436 height 12
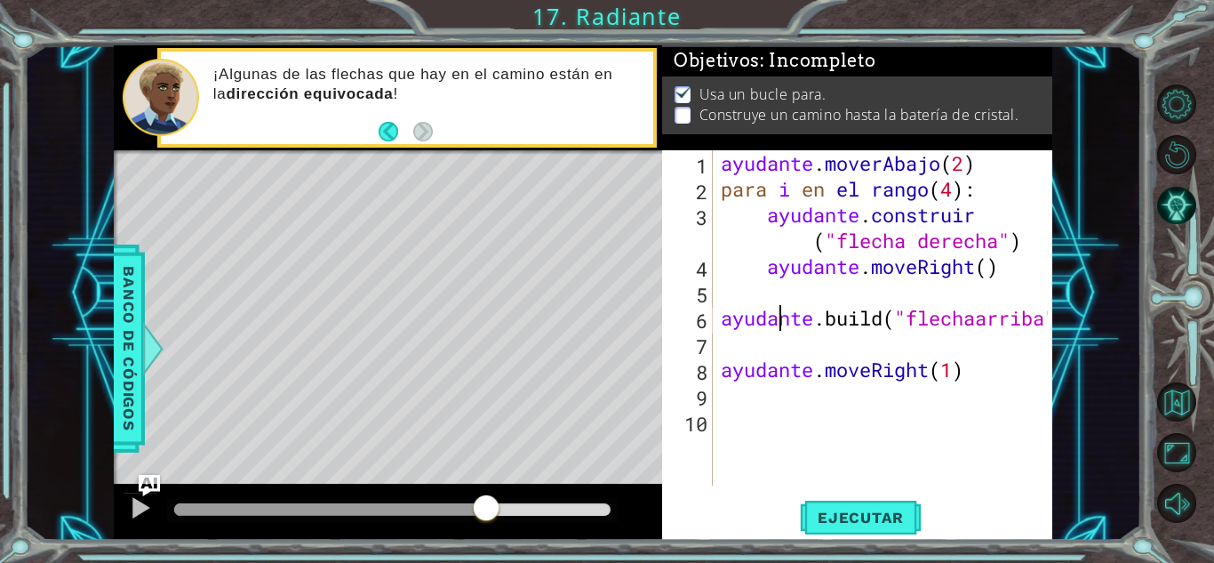
click at [782, 329] on div "ayudante . moverAbajo ( 2 ) para i en el rango ( 4 ) : ayudante . construir ( "…" at bounding box center [887, 343] width 340 height 387
type textarea "[DOMAIN_NAME]("upArrow")"
click at [730, 354] on div "ayudante . moverAbajo ( 2 ) para i en el rango ( 4 ) : ayudante . construir ( "…" at bounding box center [887, 343] width 340 height 387
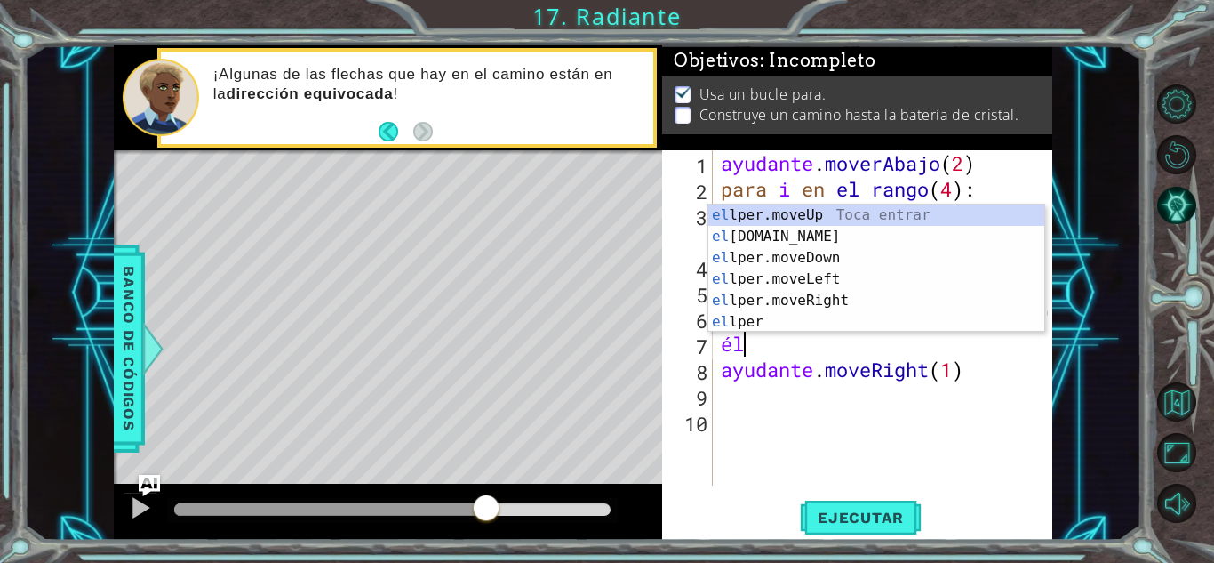
type textarea "h"
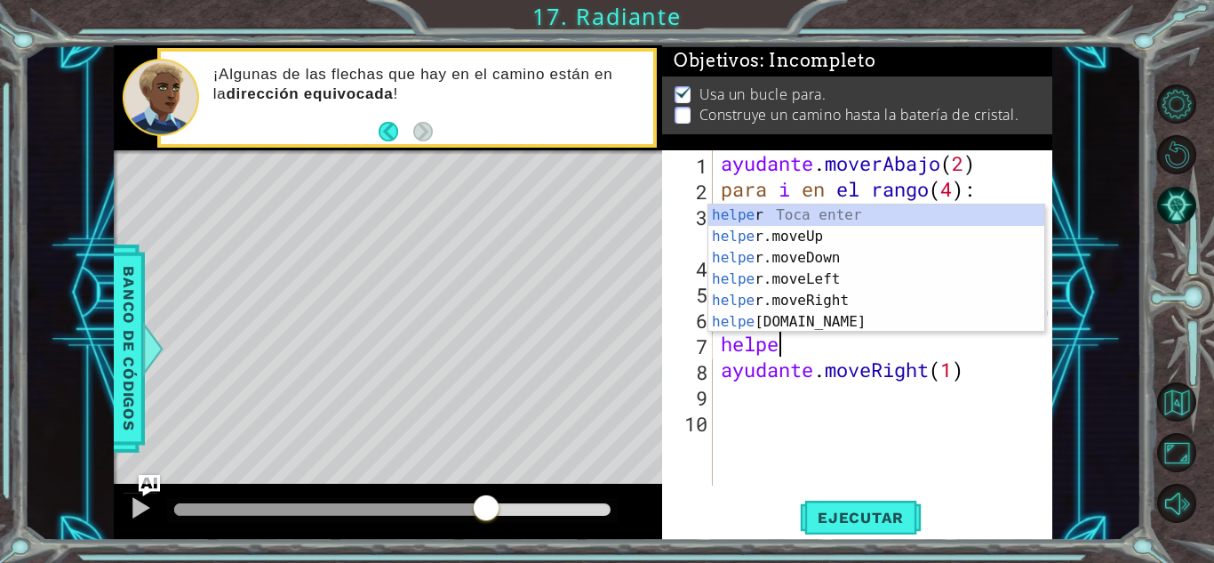
scroll to position [0, 2]
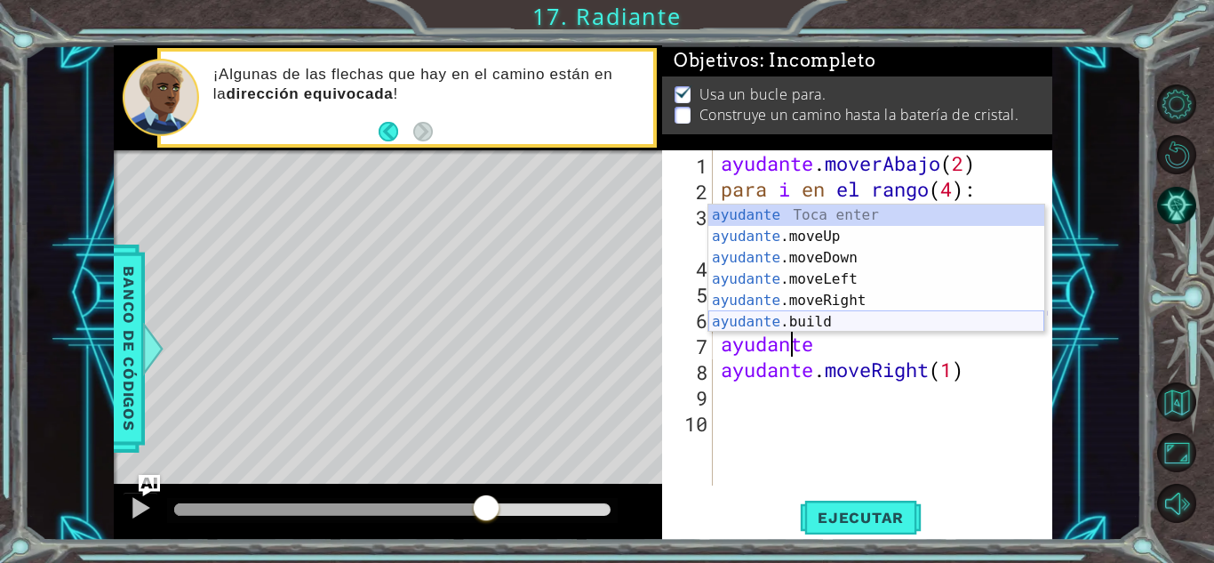
click at [798, 318] on div "ayudante [PERSON_NAME] enter ayudante .moveUp Toca Enter ayudante .moveDown Toc…" at bounding box center [876, 289] width 336 height 171
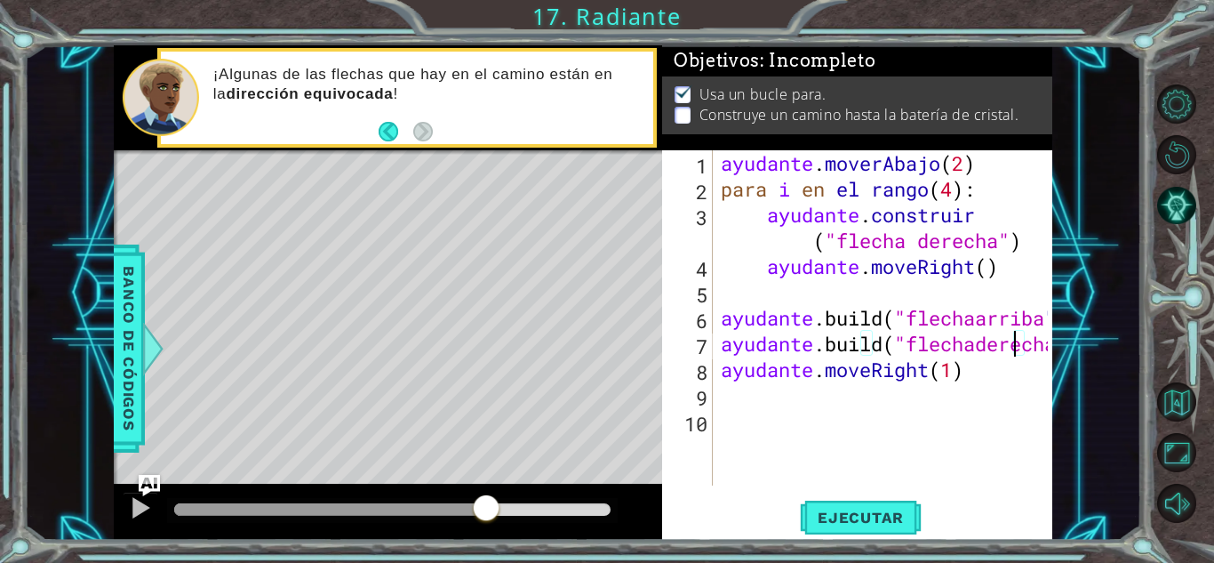
click at [1016, 347] on div "ayudante . moverAbajo ( 2 ) para i en el rango ( 4 ) : ayudante . construir ( "…" at bounding box center [887, 343] width 340 height 387
click at [1046, 344] on div "ayudante . moverAbajo ( 2 ) para i en el rango ( 4 ) : ayudante . construir ( "…" at bounding box center [887, 343] width 340 height 387
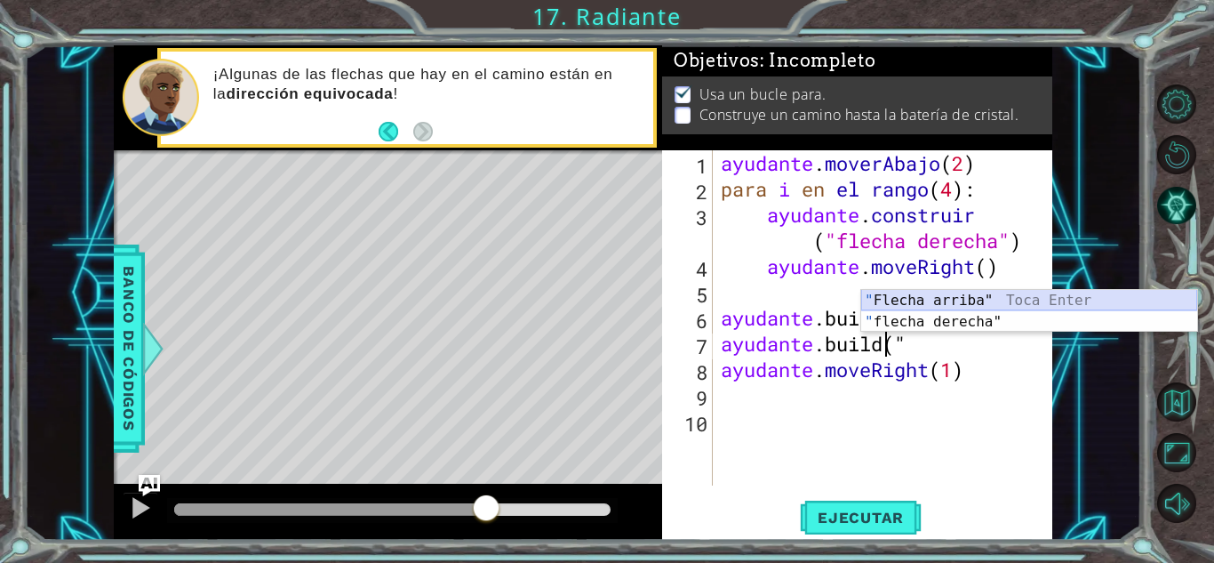
click at [1081, 296] on div "" Flecha arriba" Toca Enter " flecha derecha" Toca Enter" at bounding box center [1029, 332] width 336 height 85
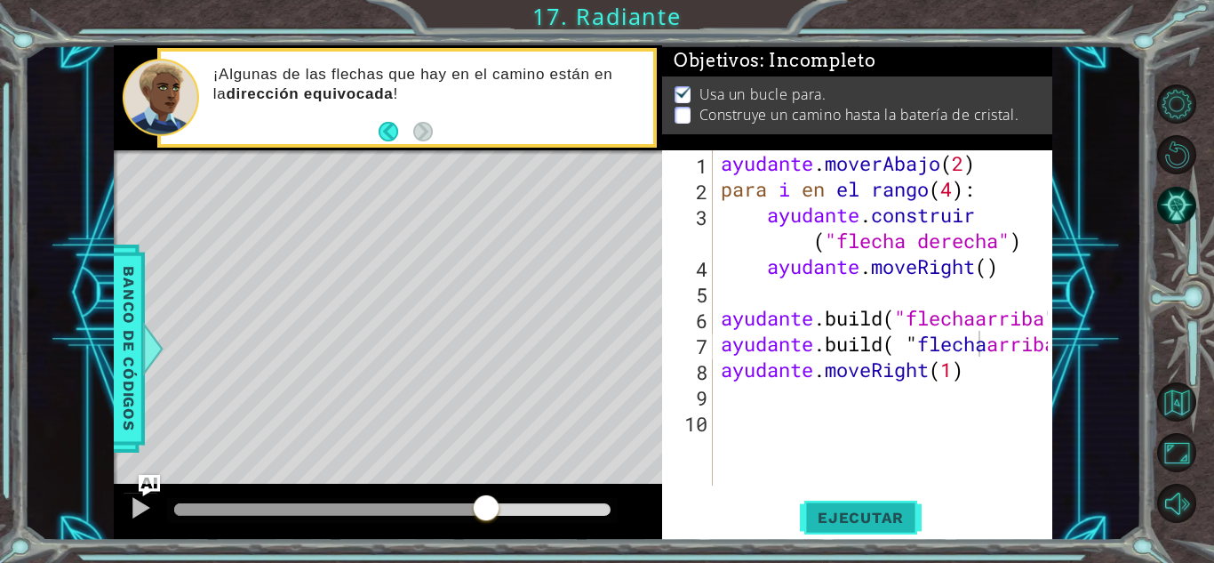
click at [832, 527] on button "Ejecutar" at bounding box center [861, 517] width 122 height 39
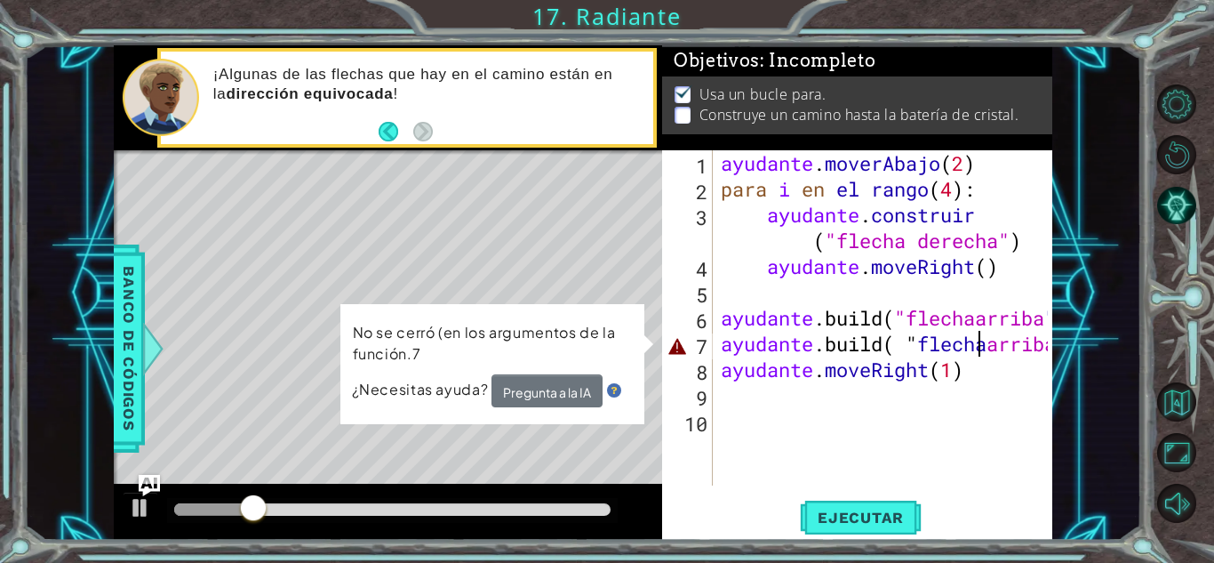
click at [1048, 340] on div "ayudante . moverAbajo ( 2 ) para i en el rango ( 4 ) : ayudante . construir ( "…" at bounding box center [887, 343] width 340 height 387
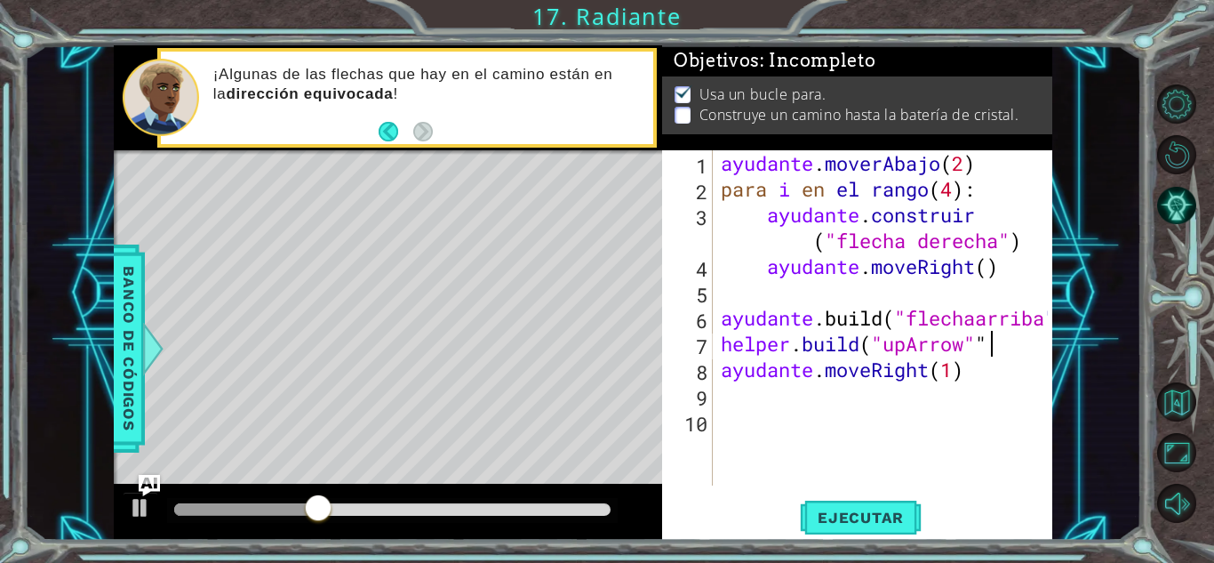
scroll to position [0, 11]
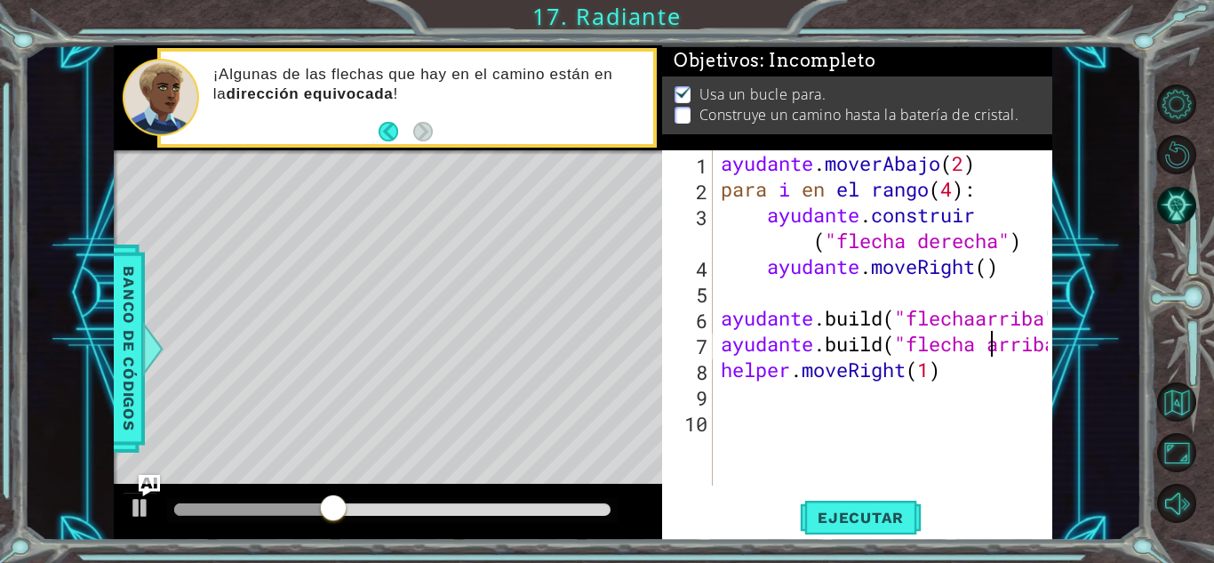
type textarea "[DOMAIN_NAME]("upArrow"")"
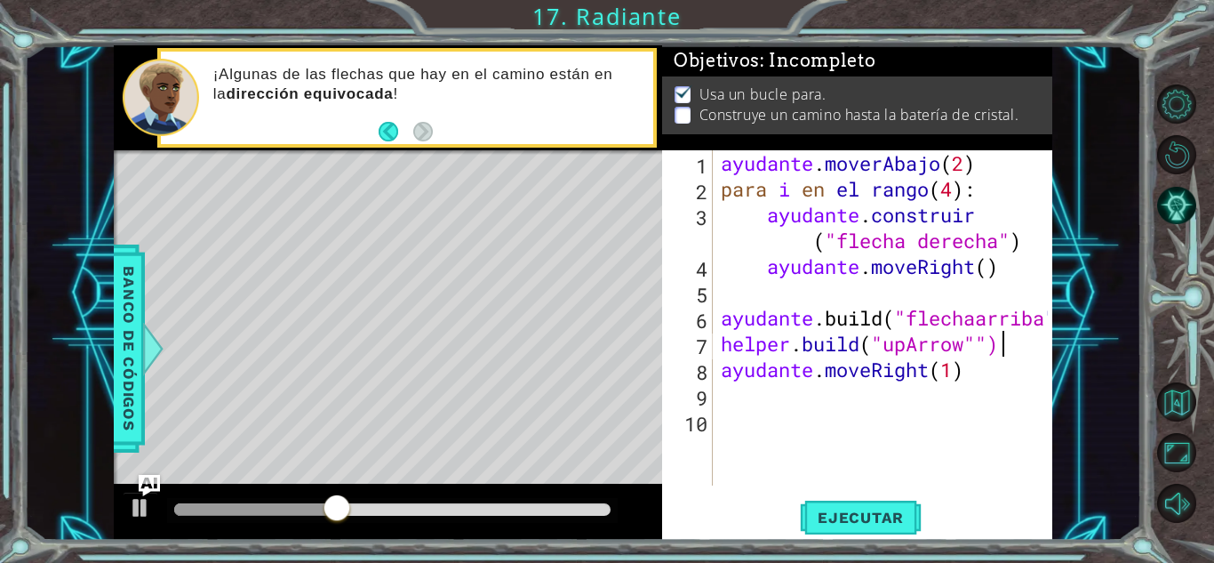
scroll to position [0, 12]
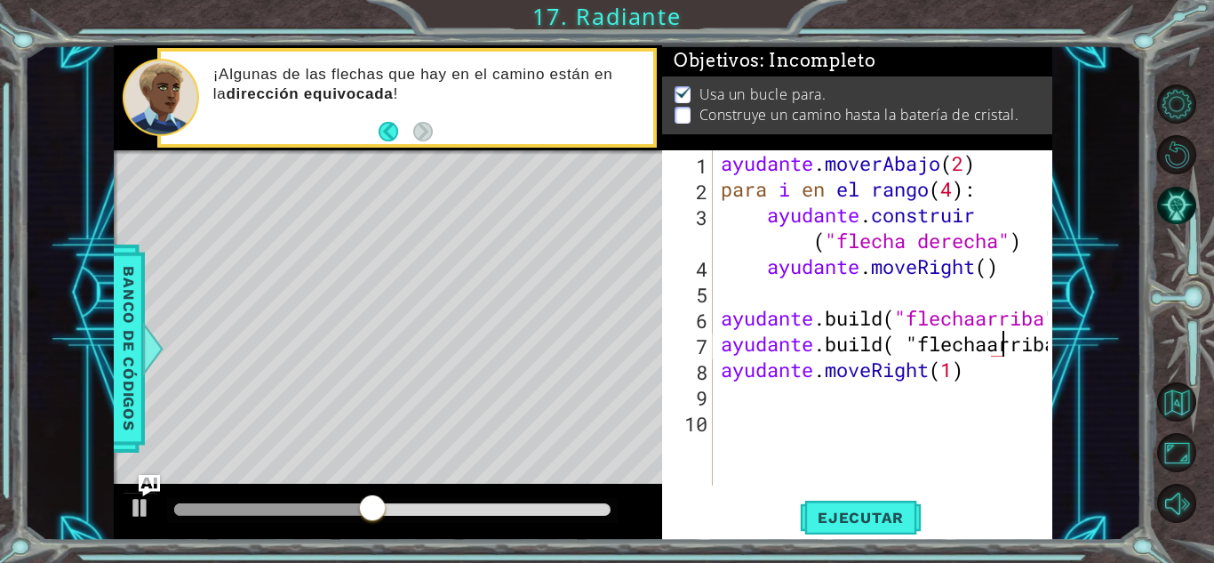
click at [1025, 342] on div "ayudante . moverAbajo ( 2 ) para i en el rango ( 4 ) : ayudante . construir ( "…" at bounding box center [887, 343] width 340 height 387
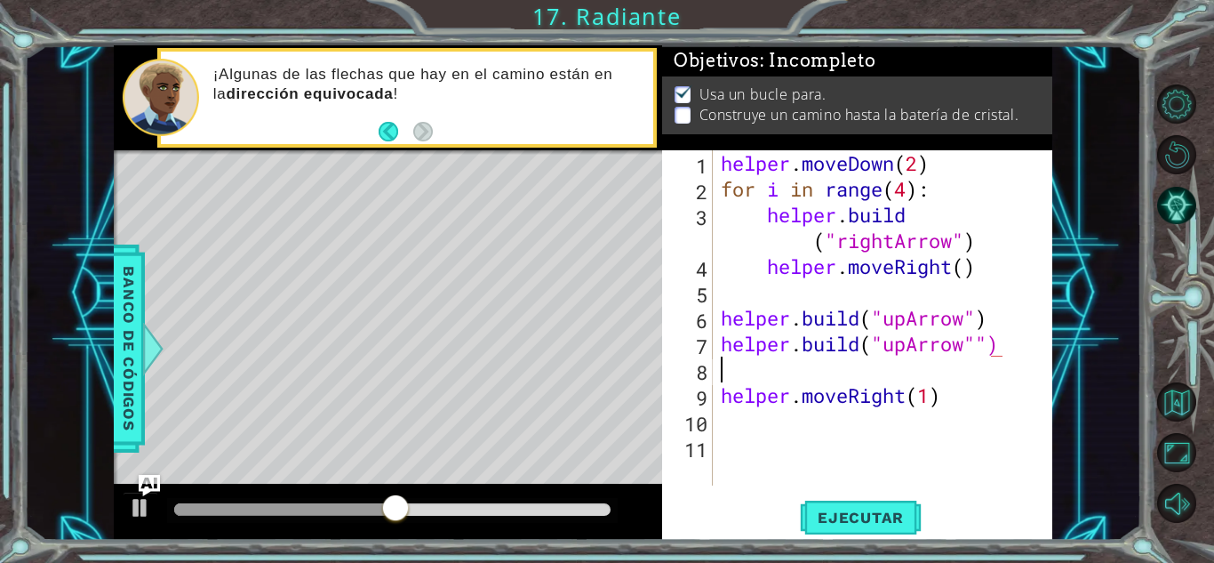
scroll to position [0, 0]
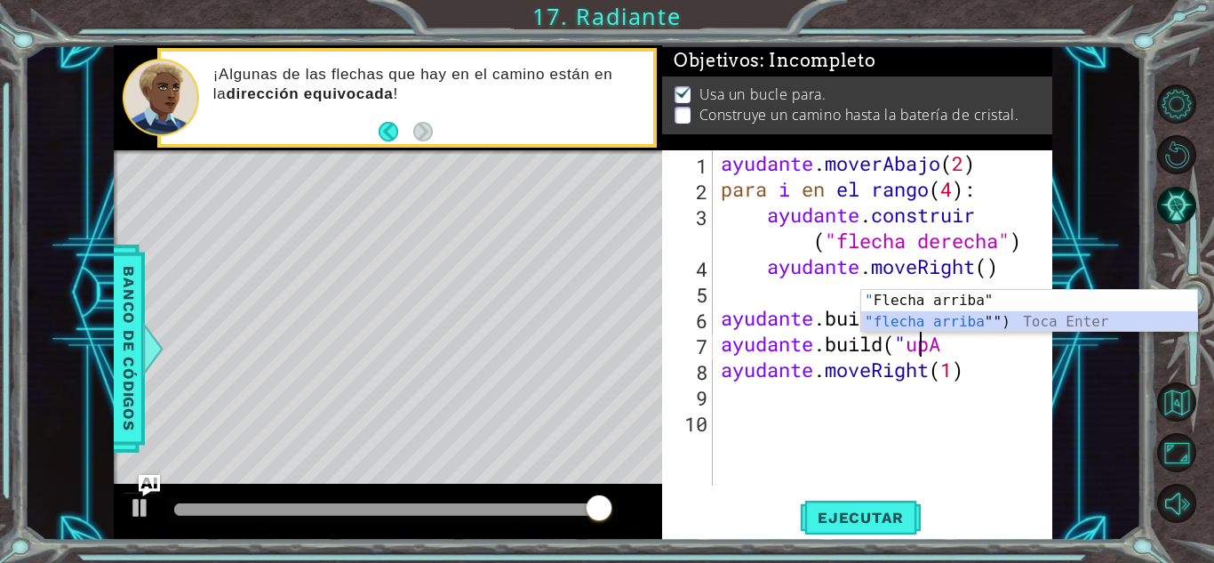
click at [998, 313] on div "" Flecha arriba" Toca Enter "flecha arriba "") Toca Enter" at bounding box center [1029, 332] width 336 height 85
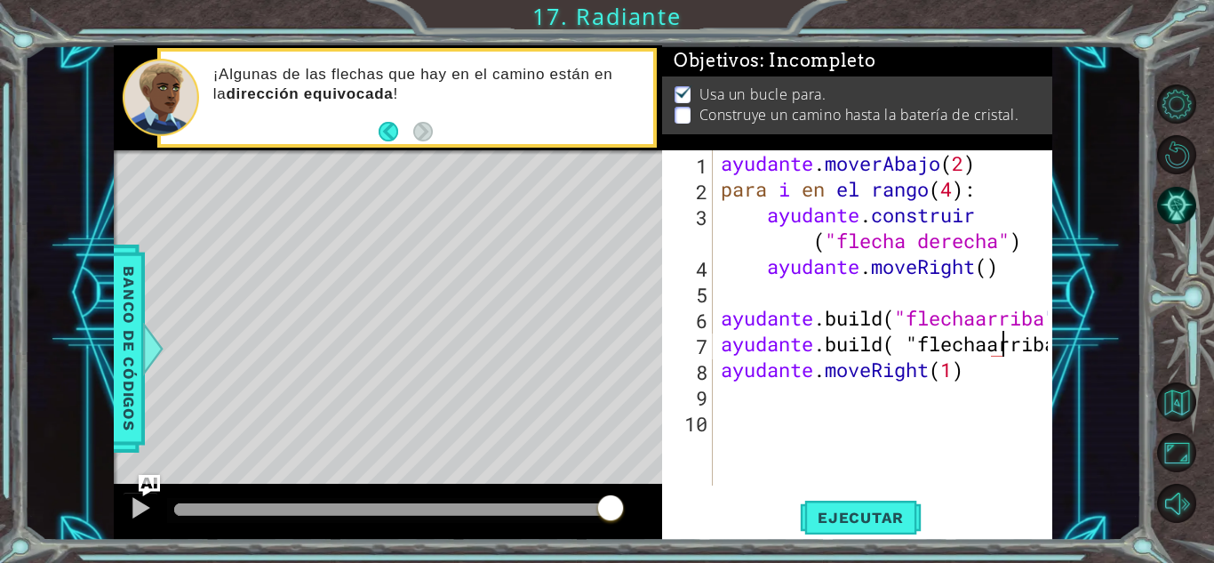
click at [1044, 349] on div "ayudante . moverAbajo ( 2 ) para i en el rango ( 4 ) : ayudante . construir ( "…" at bounding box center [887, 343] width 340 height 387
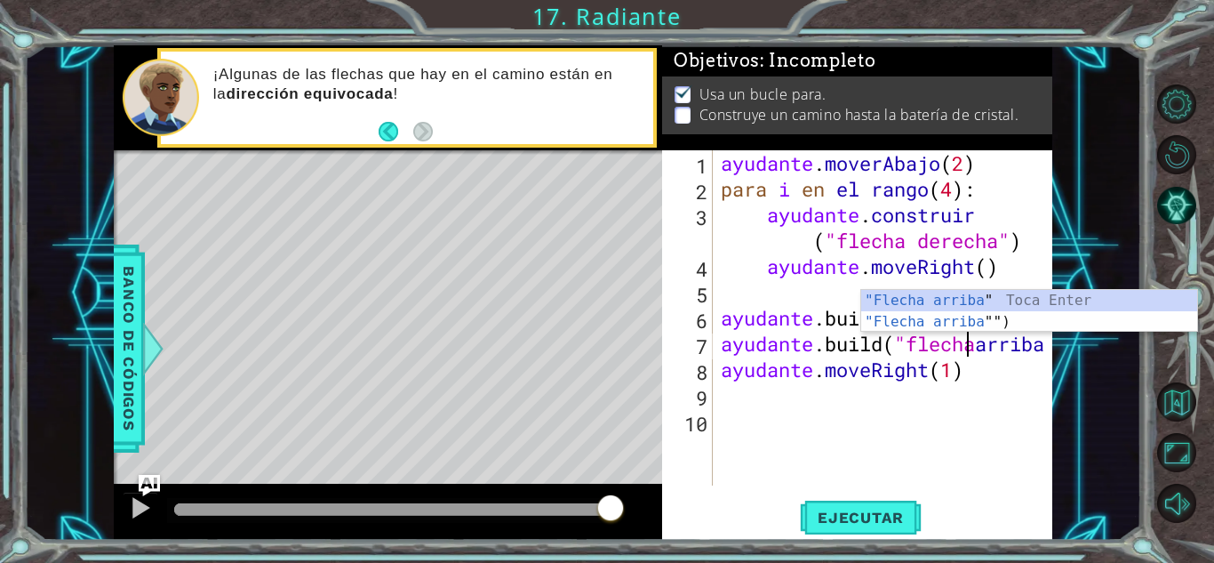
scroll to position [0, 11]
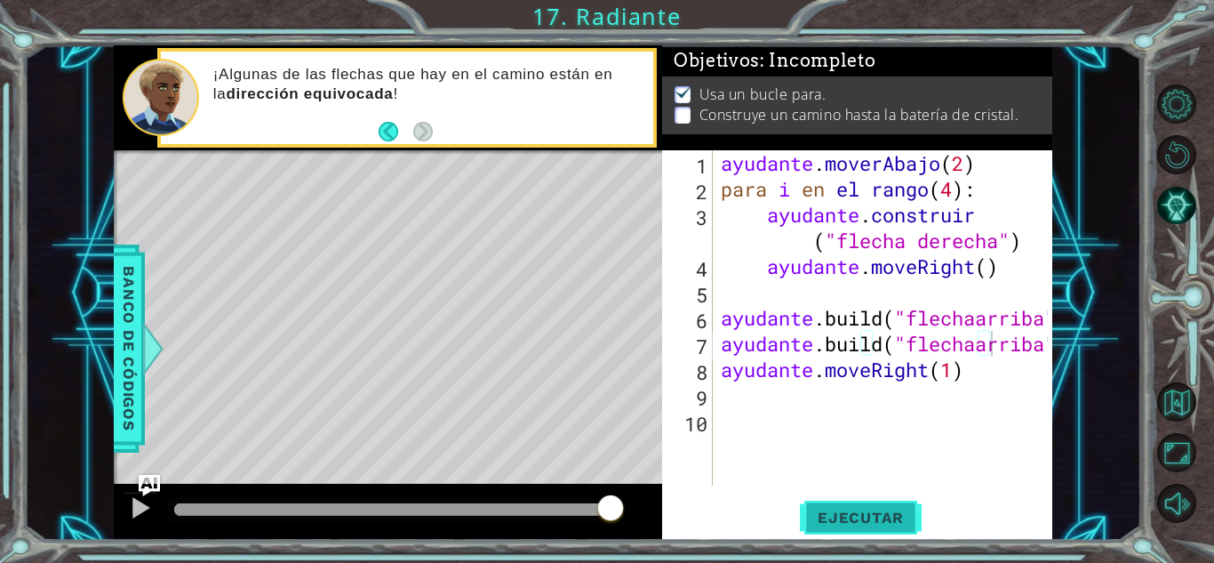
click at [869, 516] on font "Ejecutar" at bounding box center [861, 517] width 86 height 18
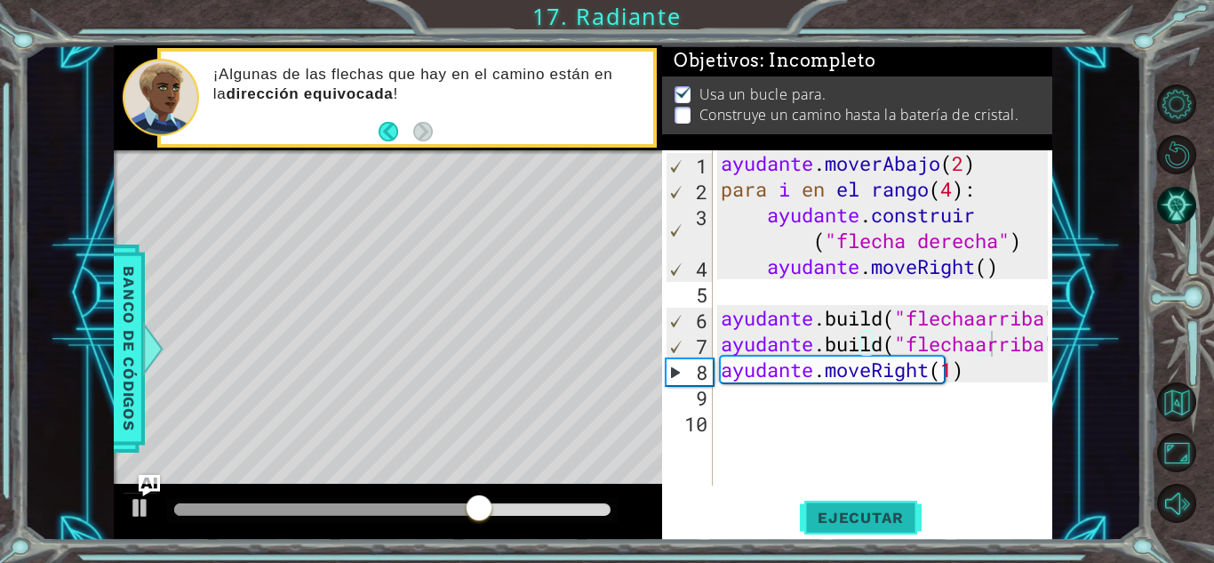
click at [869, 516] on font "Ejecutar" at bounding box center [861, 517] width 86 height 18
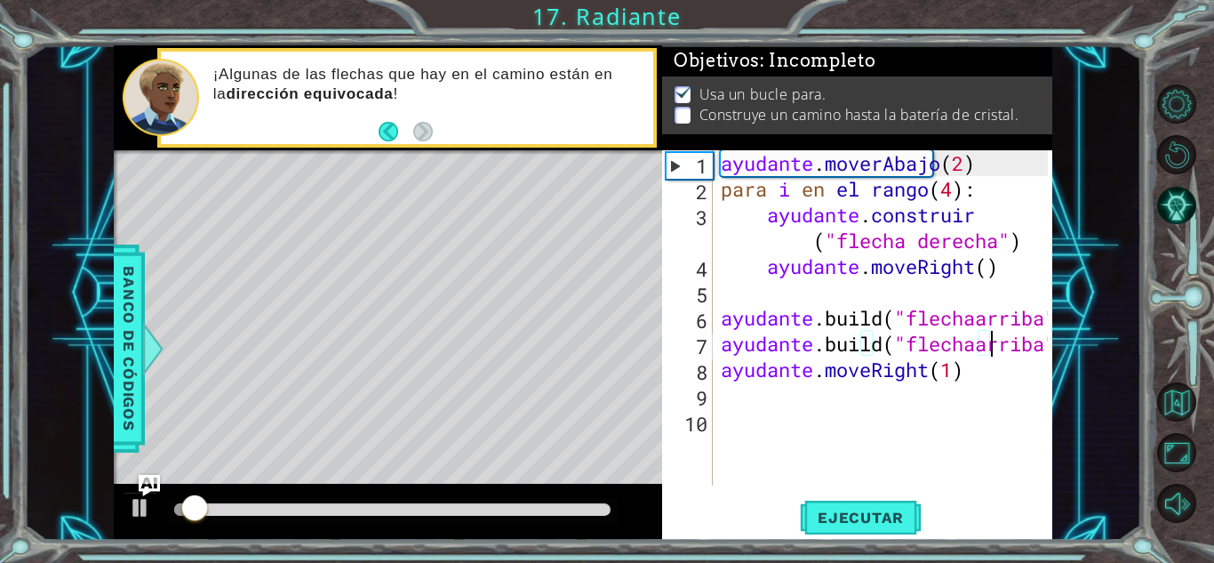
click at [952, 365] on div "ayudante . moverAbajo ( 2 ) para i en el rango ( 4 ) : ayudante . construir ( "…" at bounding box center [887, 343] width 340 height 387
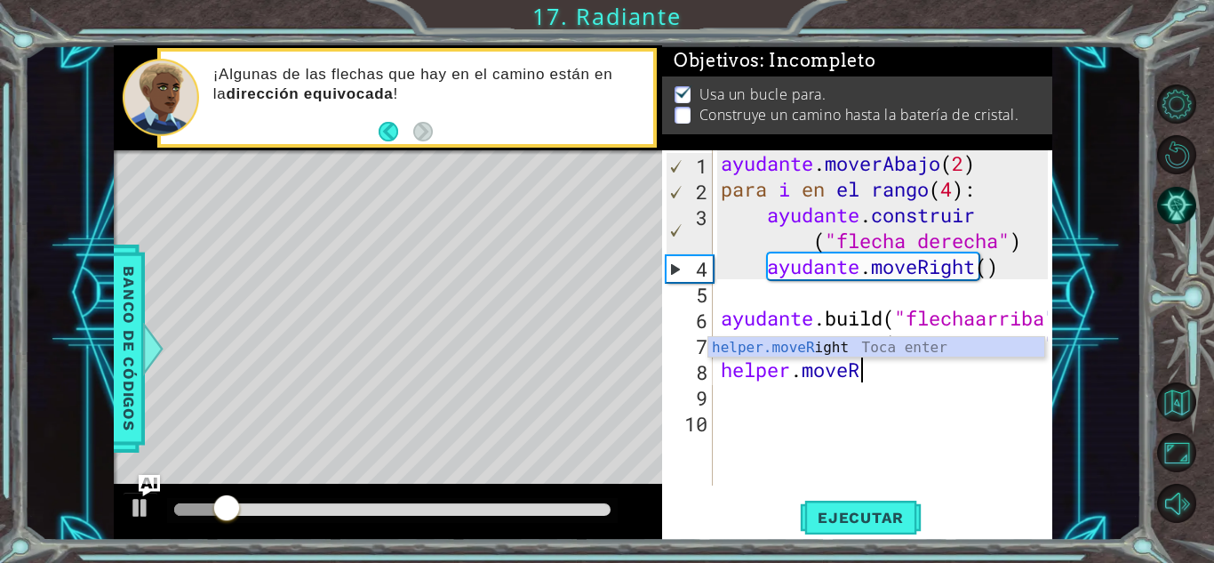
scroll to position [0, 5]
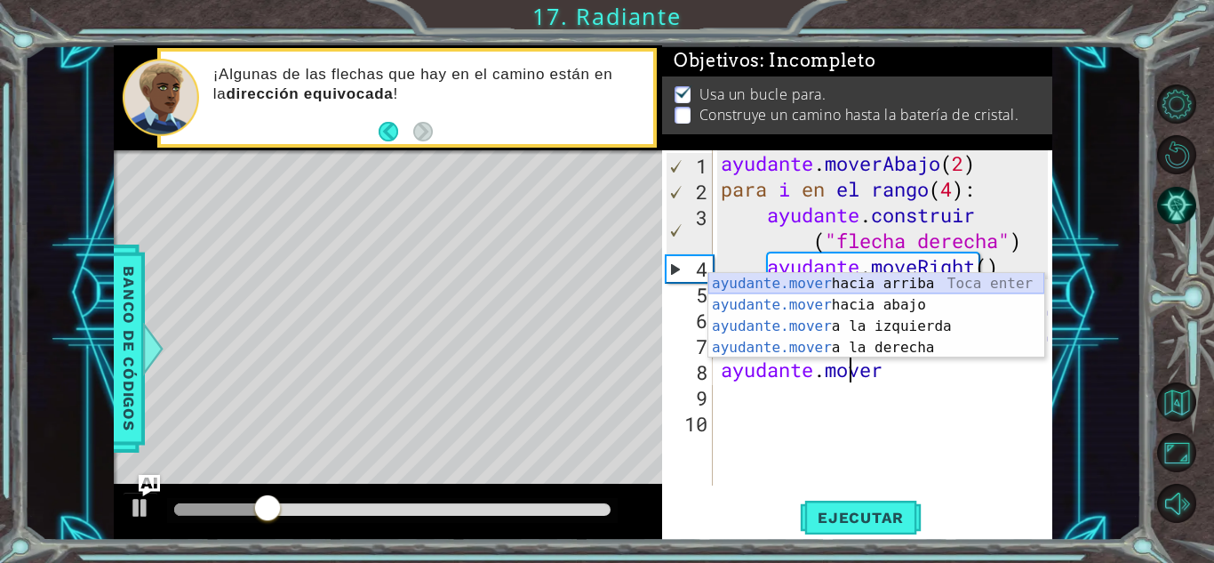
click at [876, 286] on div "ayudante.mover hacia arriba [PERSON_NAME] enter ayudante.mover hacia abajo [PER…" at bounding box center [876, 337] width 336 height 128
type textarea "helper.moveUp(1)"
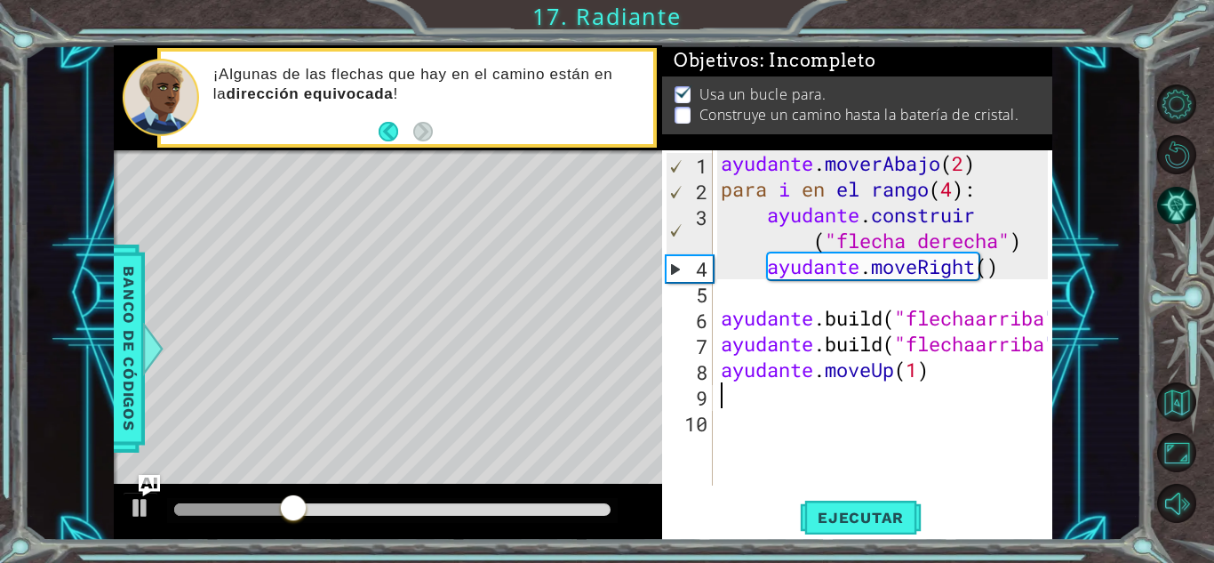
click at [925, 405] on div "ayudante . moverAbajo ( 2 ) para i en el rango ( 4 ) : ayudante . construir ( "…" at bounding box center [887, 343] width 340 height 387
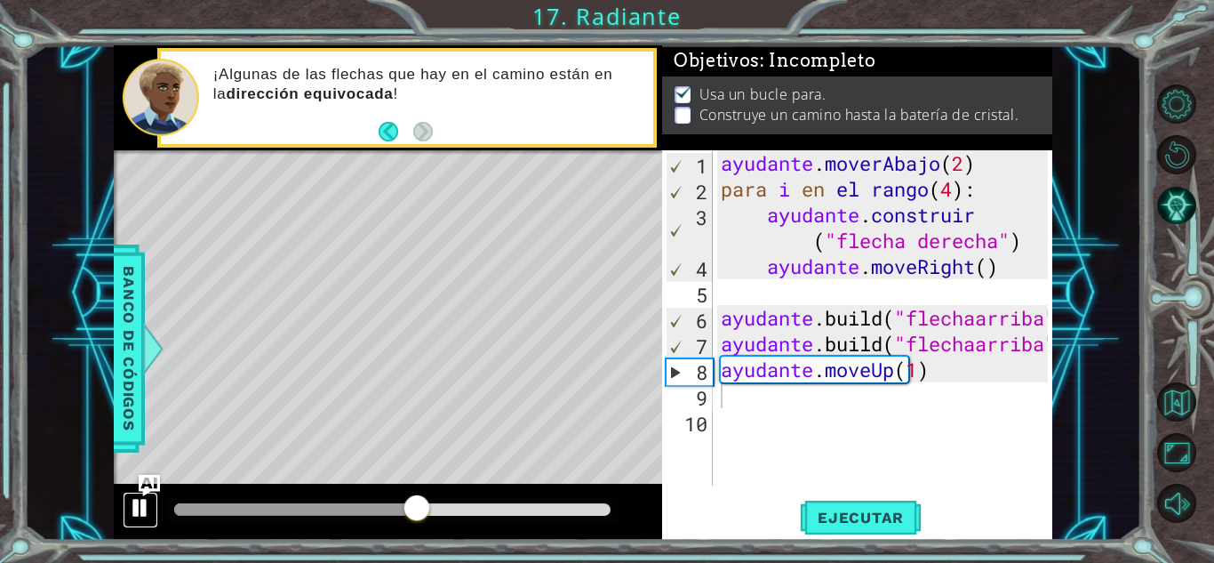
click at [148, 508] on div at bounding box center [140, 507] width 23 height 23
click at [716, 341] on div "1 2 3 4 5 6 7 8 9 10 ayudante . moverAbajo ( 2 ) para i en el rango ( 4 ) : ayu…" at bounding box center [855, 317] width 386 height 335
click at [721, 340] on div "ayudante . moverAbajo ( 2 ) para i en el rango ( 4 ) : ayudante . construir ( "…" at bounding box center [887, 343] width 340 height 387
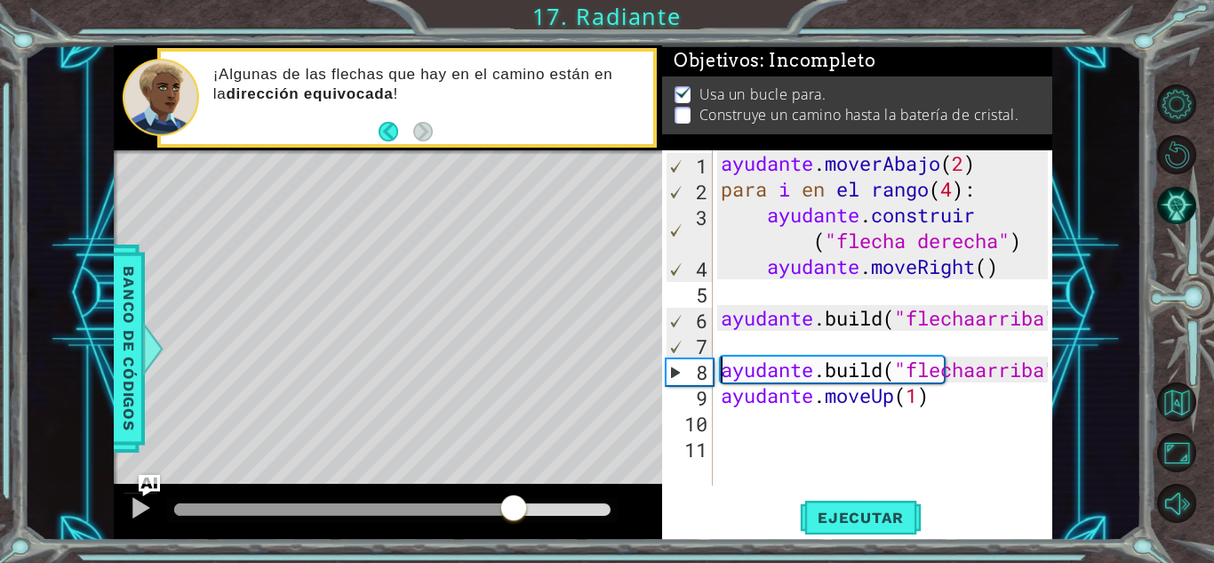
click at [514, 505] on div at bounding box center [392, 509] width 436 height 12
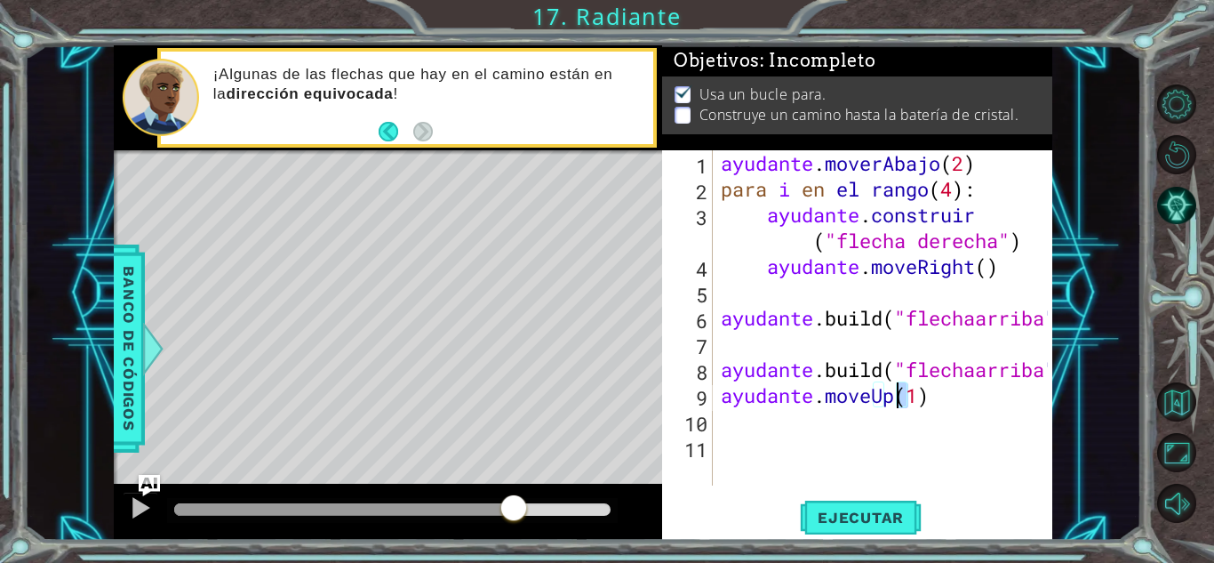
drag, startPoint x: 1004, startPoint y: 396, endPoint x: 831, endPoint y: 404, distance: 173.5
click at [831, 404] on div "ayudante . moverAbajo ( 2 ) para i en el rango ( 4 ) : ayudante . construir ( "…" at bounding box center [887, 343] width 340 height 387
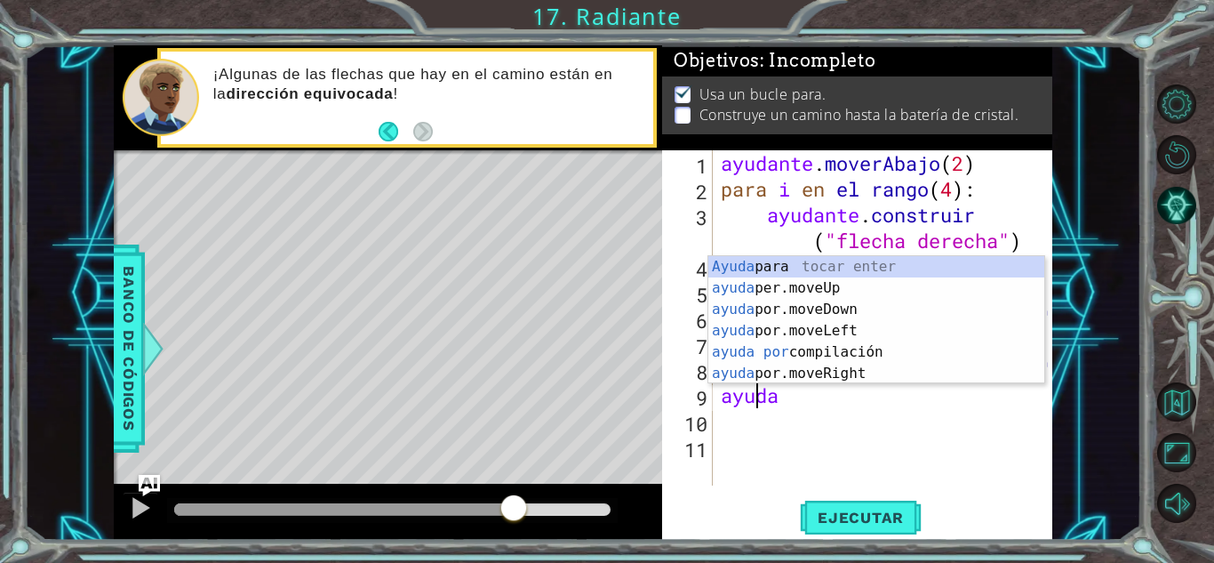
type textarea "h"
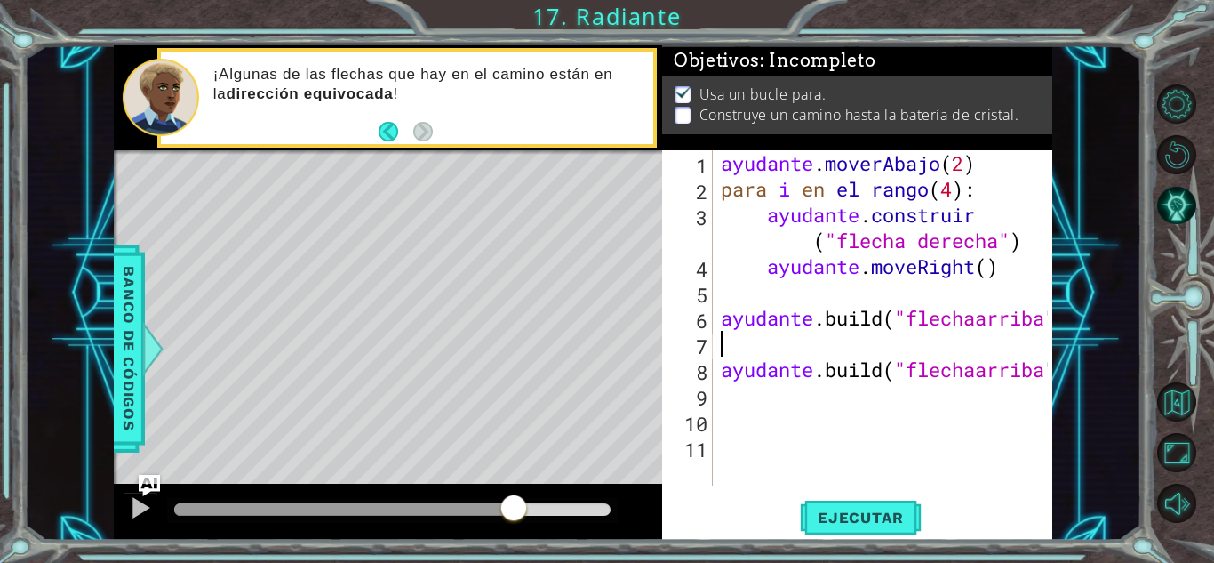
click at [800, 356] on div "ayudante . moverAbajo ( 2 ) para i en el rango ( 4 ) : ayudante . construir ( "…" at bounding box center [887, 343] width 340 height 387
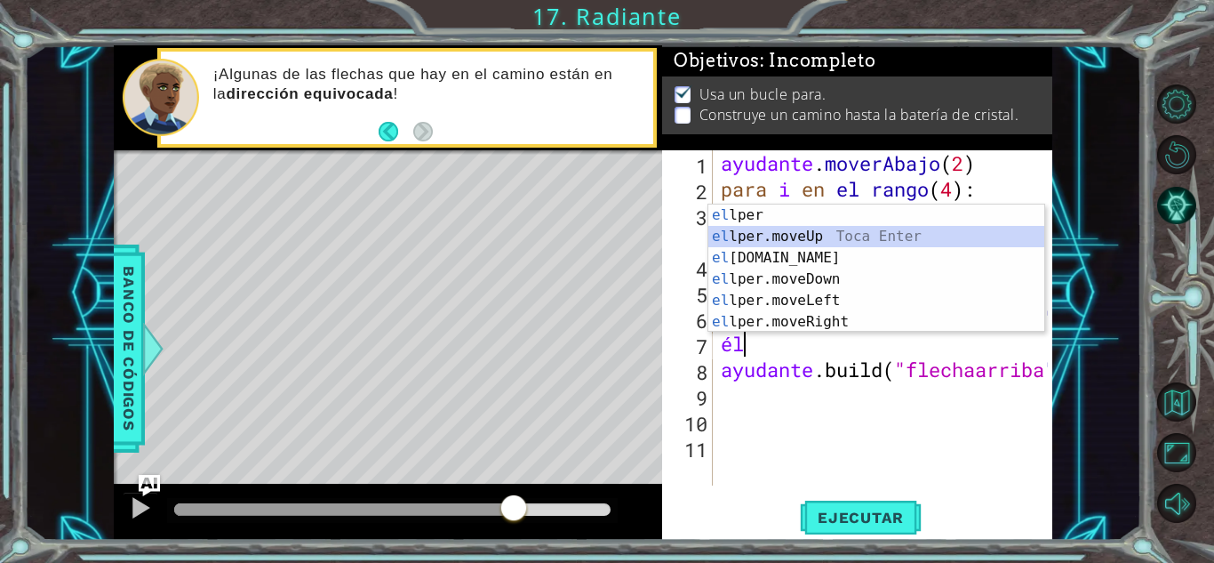
click at [797, 233] on div "el lper Toca entrar el lper.moveUp Toca Enter el [DOMAIN_NAME] Toca Enter el lp…" at bounding box center [876, 289] width 336 height 171
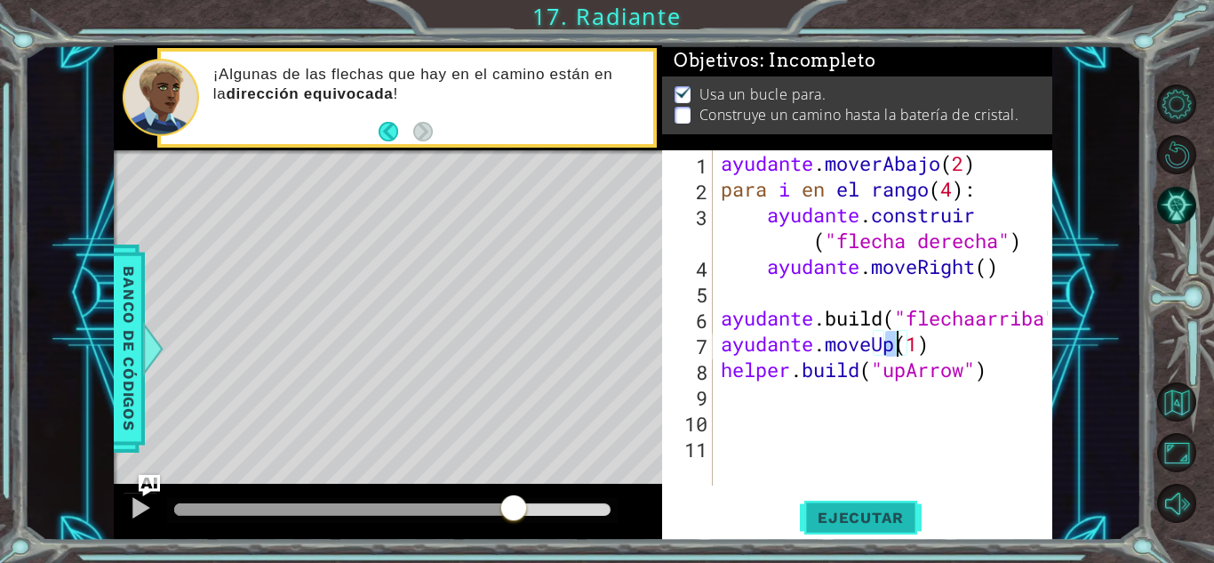
type textarea "helper.moveUp(1)"
click at [821, 516] on font "Ejecutar" at bounding box center [861, 517] width 86 height 18
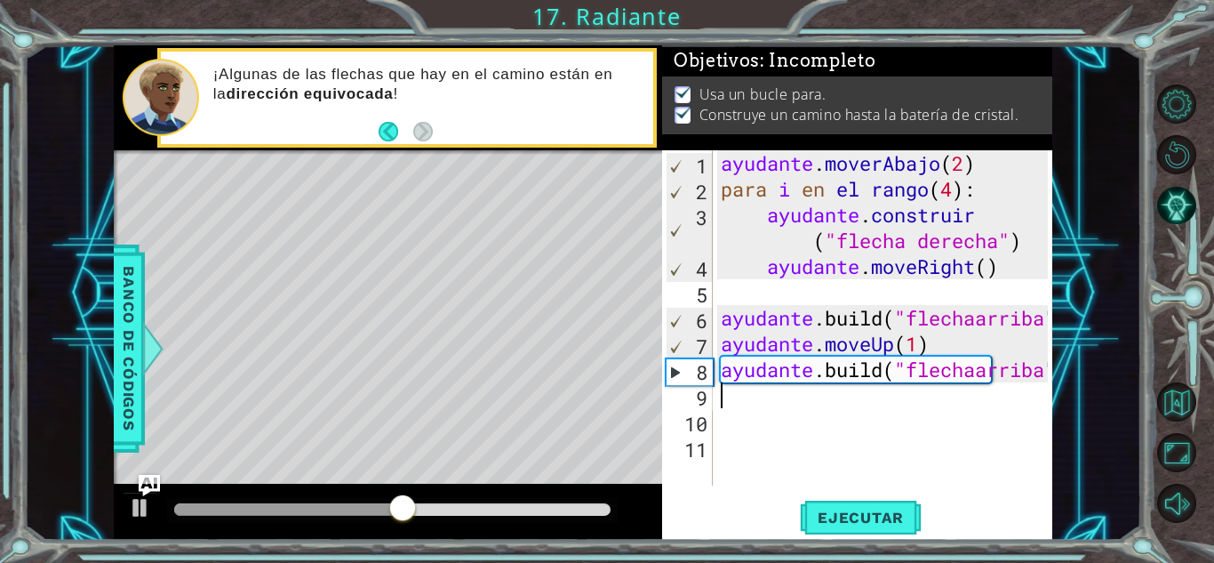
click at [740, 401] on div "ayudante . moverAbajo ( 2 ) para i en el rango ( 4 ) : ayudante . construir ( "…" at bounding box center [887, 343] width 340 height 387
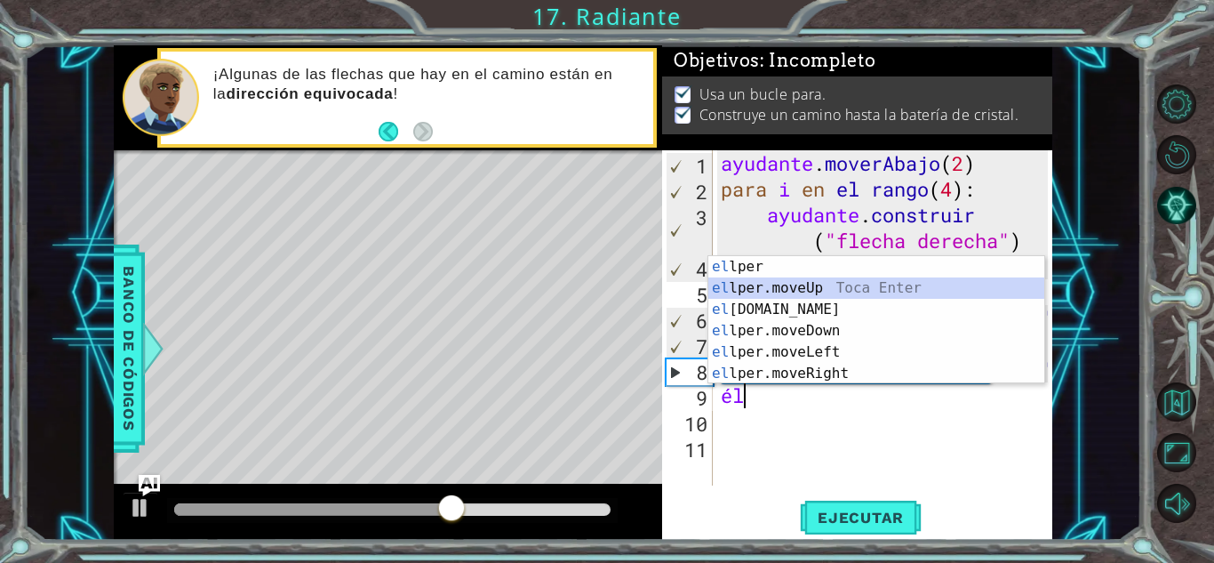
click at [779, 289] on div "el lper Toca entrar el lper.moveUp Toca Enter el [DOMAIN_NAME] Toca Enter el lp…" at bounding box center [876, 341] width 336 height 171
type textarea "helper.moveUp(1)"
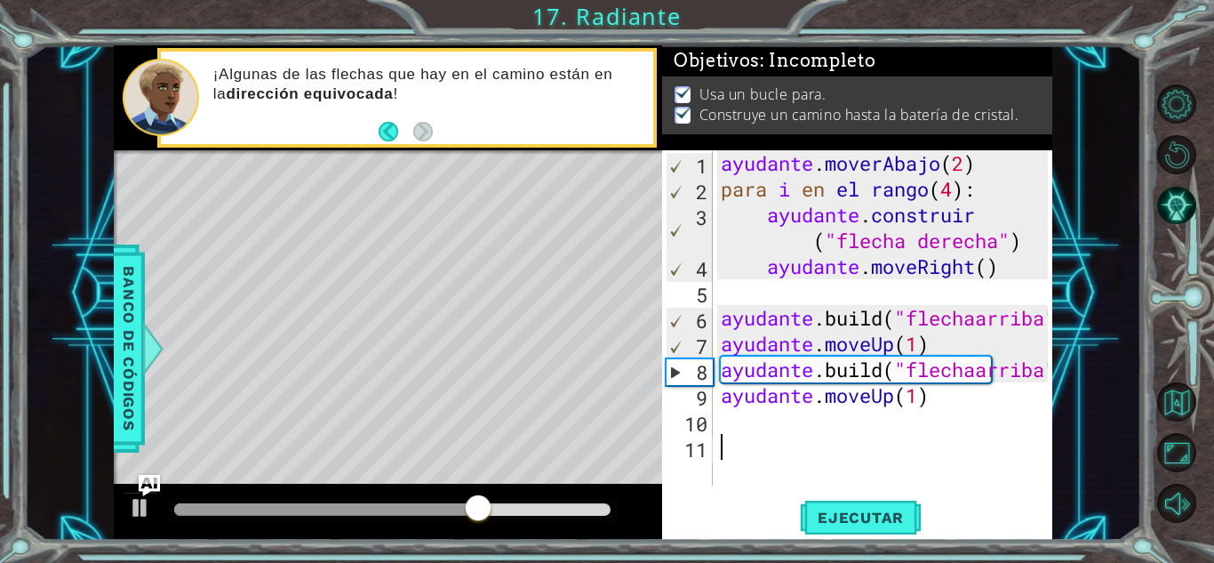
click at [846, 453] on div "ayudante . moverAbajo ( 2 ) para i en el rango ( 4 ) : ayudante . construir ( "…" at bounding box center [887, 343] width 340 height 387
click at [876, 509] on font "Ejecutar" at bounding box center [861, 517] width 86 height 18
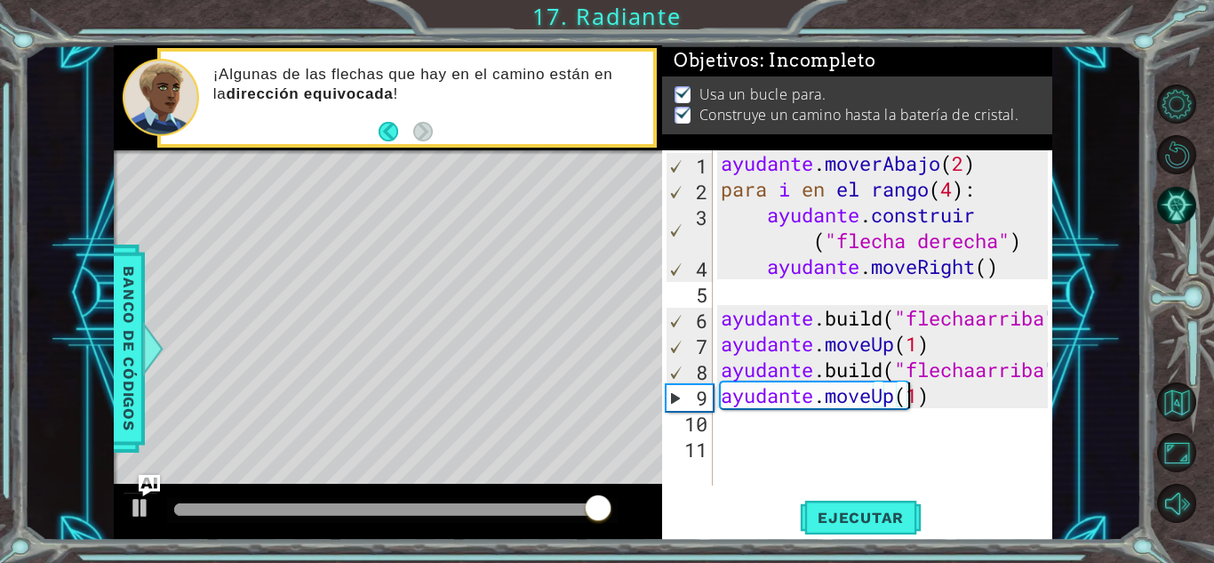
click at [991, 389] on div "ayudante . moverAbajo ( 2 ) para i en el rango ( 4 ) : ayudante . construir ( "…" at bounding box center [887, 343] width 340 height 387
type textarea "helper.moveUp(1)"
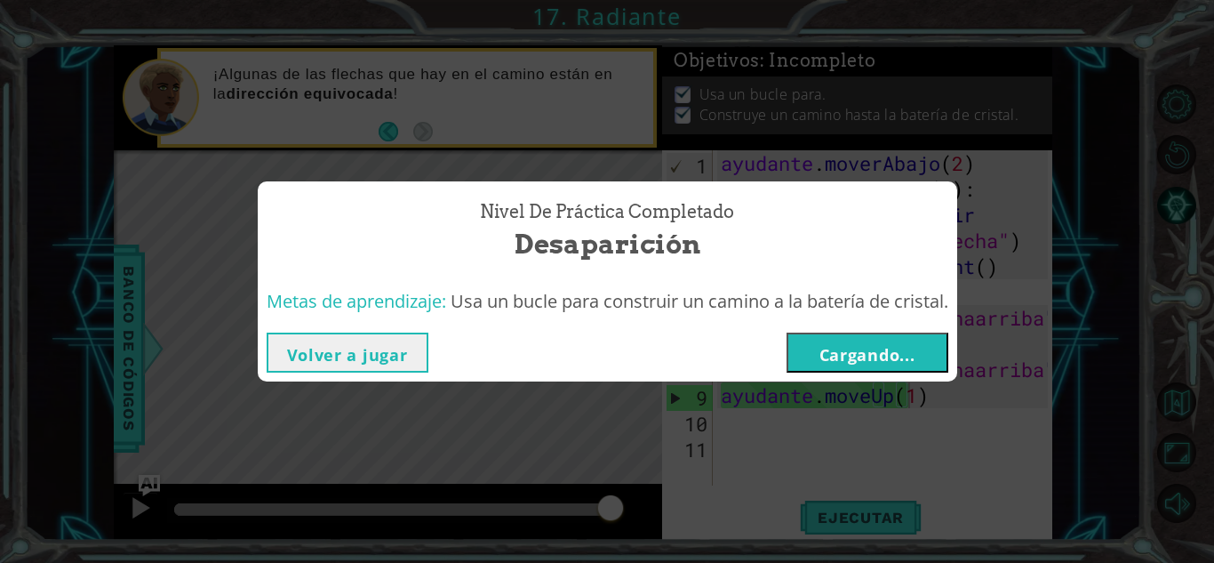
click at [906, 355] on font "Cargando..." at bounding box center [868, 354] width 96 height 21
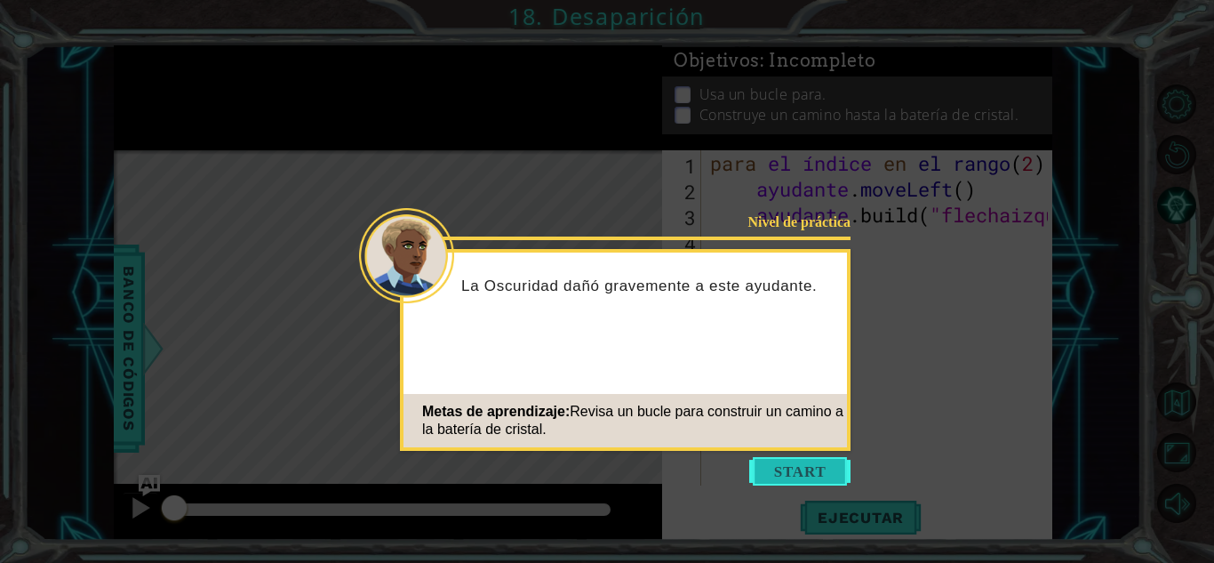
click at [799, 469] on button "Comenzar" at bounding box center [799, 471] width 101 height 28
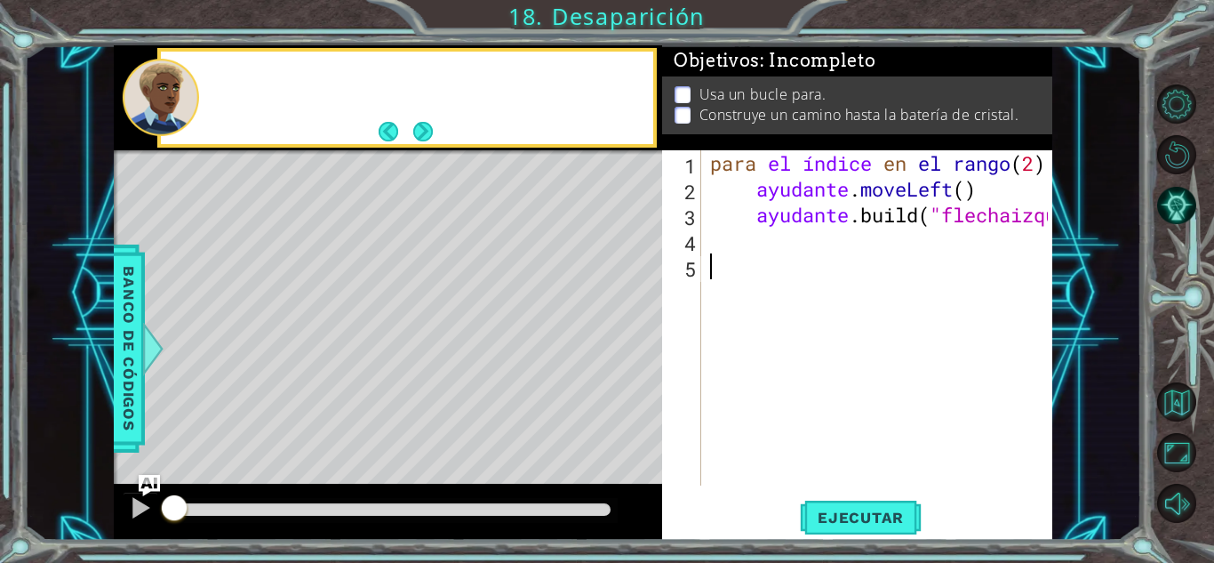
click at [799, 469] on div "para el índice en el rango ( 2 ) : ayudante . moveLeft ( ) ayudante .build ( "f…" at bounding box center [882, 343] width 350 height 387
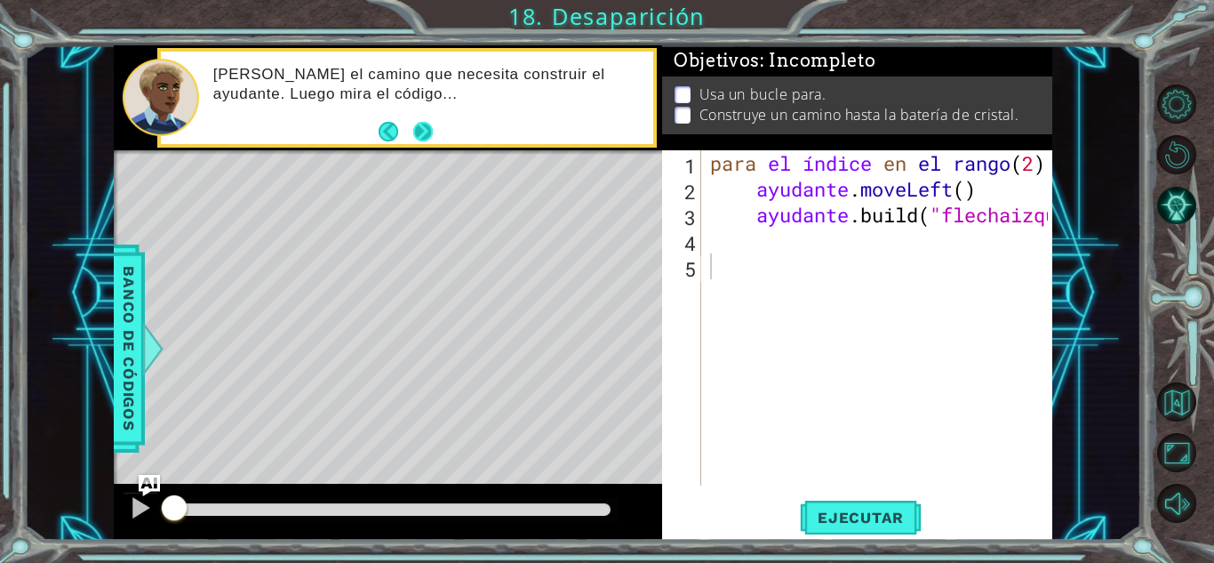
click at [424, 128] on button "Próximo" at bounding box center [423, 132] width 20 height 20
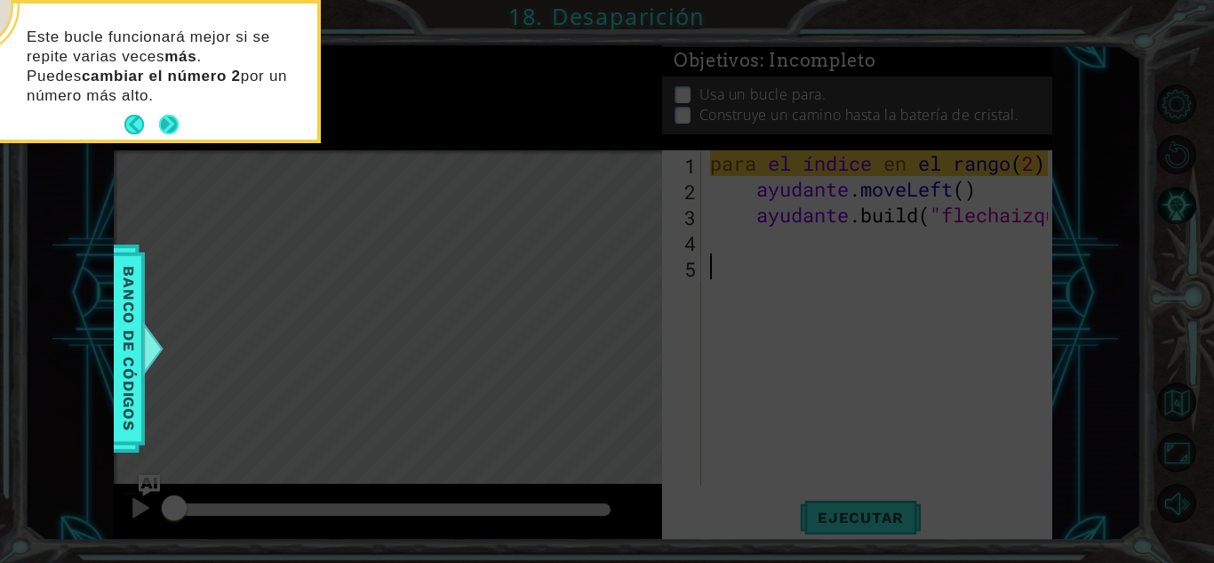
click at [163, 117] on button "Próximo" at bounding box center [169, 125] width 20 height 20
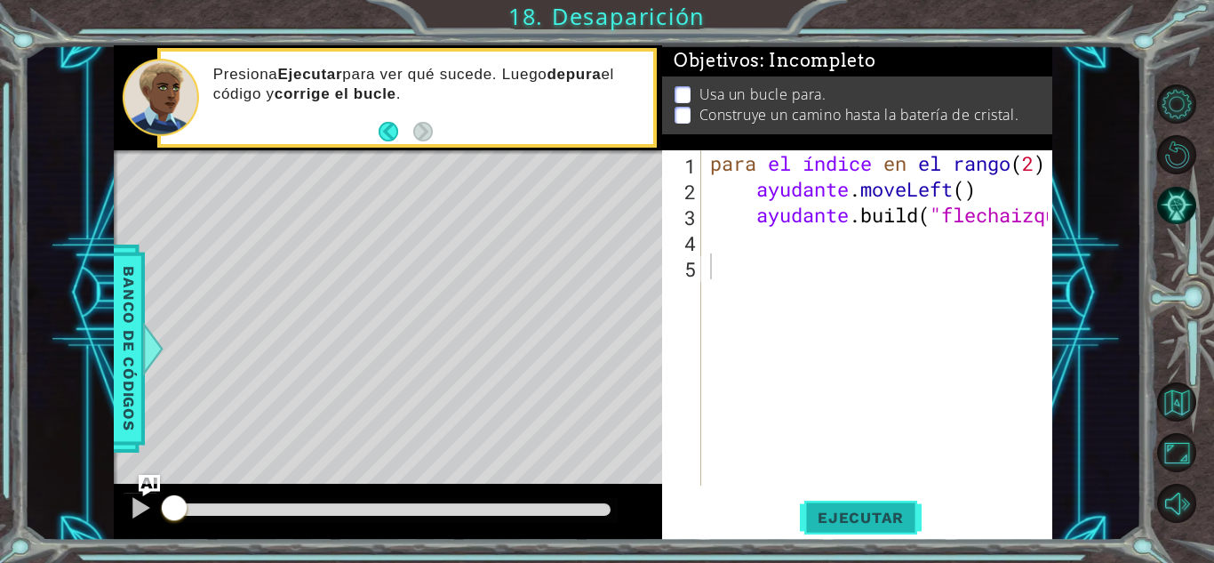
click at [860, 523] on font "Ejecutar" at bounding box center [861, 517] width 86 height 18
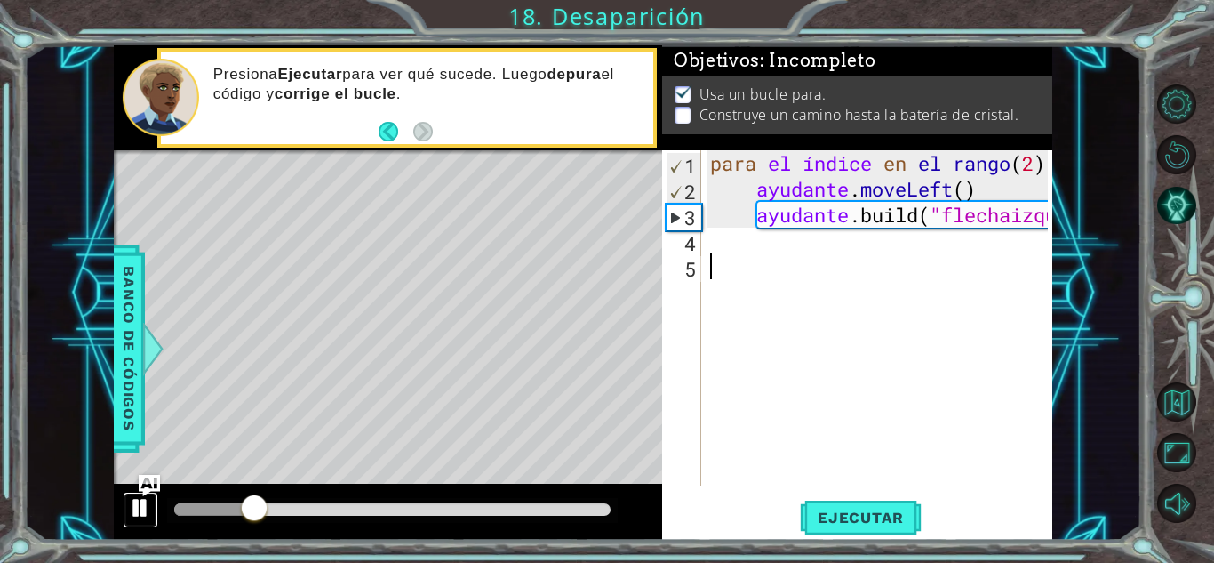
click at [132, 508] on div at bounding box center [140, 507] width 23 height 23
click at [705, 245] on div "1 2 3 4 5 para el índice en el rango ( 2 ) : ayudante . moveLeft ( ) ayudante .…" at bounding box center [855, 317] width 386 height 335
click at [755, 250] on div "para el índice en el rango ( 2 ) : ayudante . moveLeft ( ) ayudante .build ( "f…" at bounding box center [882, 343] width 350 height 387
click at [952, 163] on div "para el índice en el rango ( 2 ) : ayudante . moveLeft ( ) ayudante .build ( "f…" at bounding box center [882, 343] width 350 height 387
click at [1044, 162] on div "para el índice en el rango ( 2 ) : ayudante . moveLeft ( ) ayudante .build ( "f…" at bounding box center [882, 343] width 350 height 387
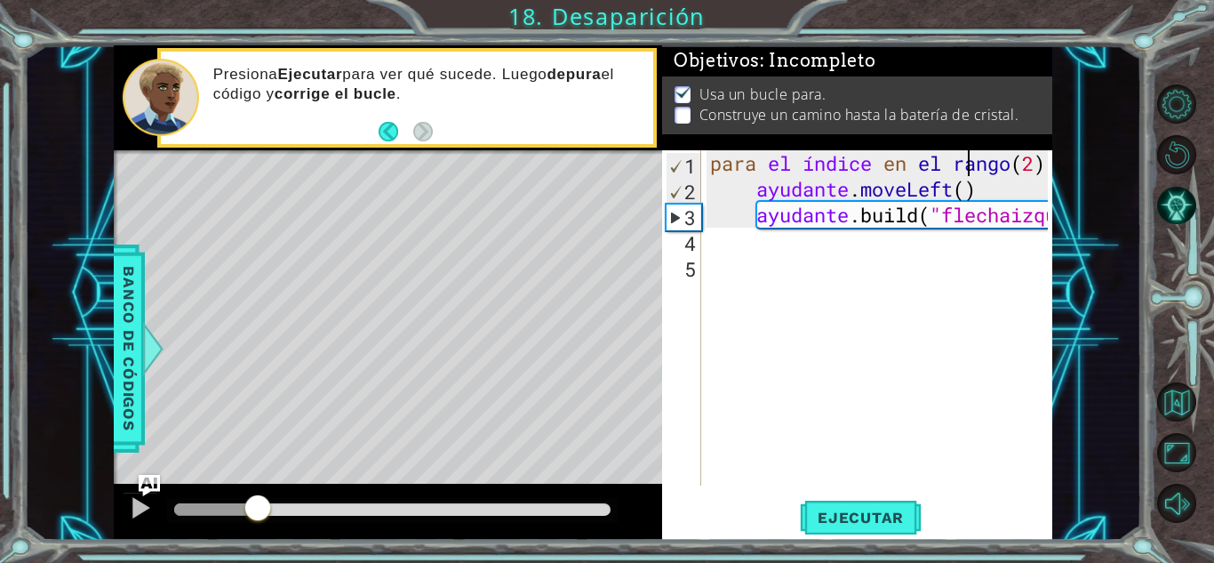
click at [1048, 159] on div "para el índice en el rango ( 2 ) : ayudante . moveLeft ( ) ayudante .build ( "f…" at bounding box center [882, 343] width 350 height 387
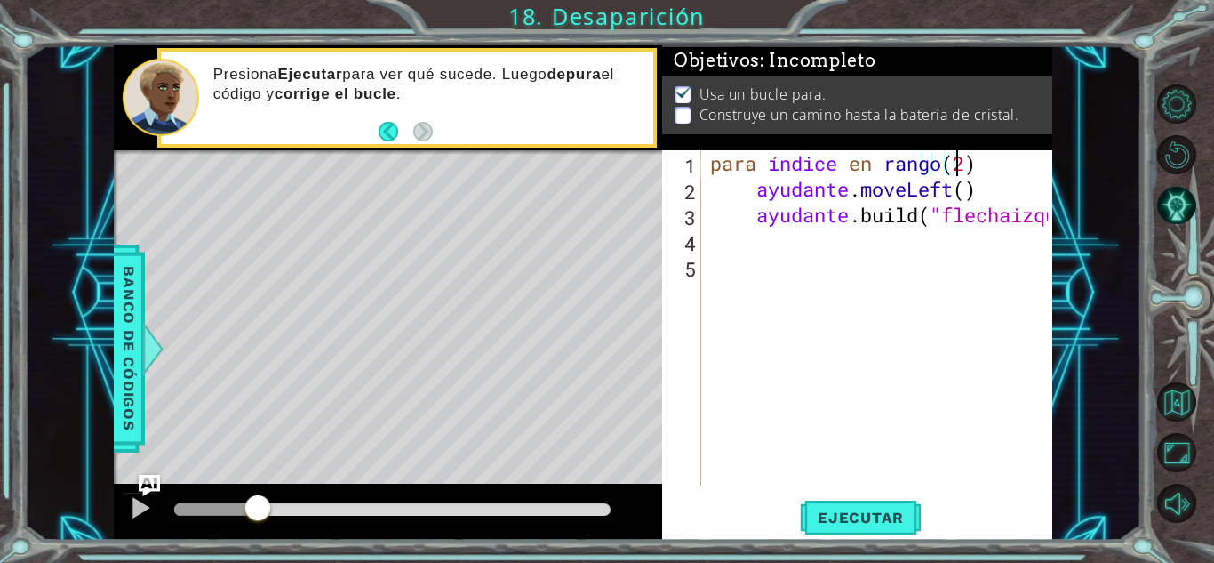
click at [1035, 170] on div "para índice en rango ( 2 ) ayudante . moveLeft ( ) ayudante .build ( "flechaizq…" at bounding box center [882, 343] width 350 height 387
click at [929, 156] on div "para índice en rango ( 4 ) ayudante . moveLeft ( ) ayudante .build ( "flechaizq…" at bounding box center [882, 343] width 350 height 387
type textarea "for index in range(4)"
click at [844, 527] on button "Ejecutar" at bounding box center [861, 517] width 122 height 39
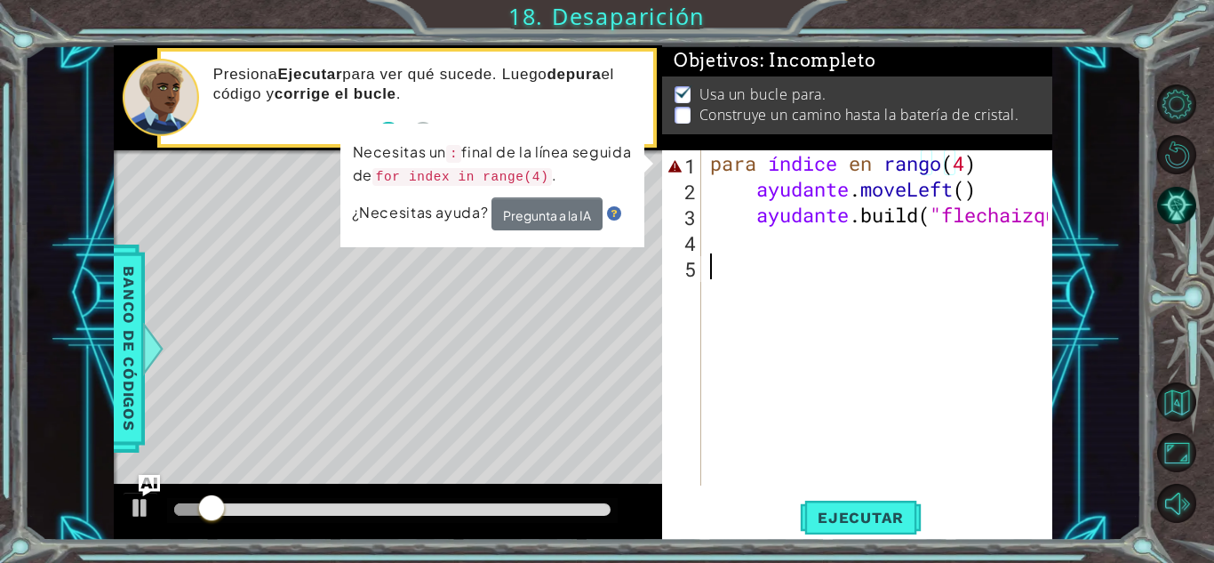
click at [813, 397] on div "para índice en rango ( 4 ) ayudante . moveLeft ( ) ayudante .build ( "flechaizq…" at bounding box center [882, 343] width 350 height 387
click at [981, 154] on div "para índice en rango ( 4 ) ayudante . moveLeft ( ) ayudante .build ( "flechaizq…" at bounding box center [882, 343] width 350 height 387
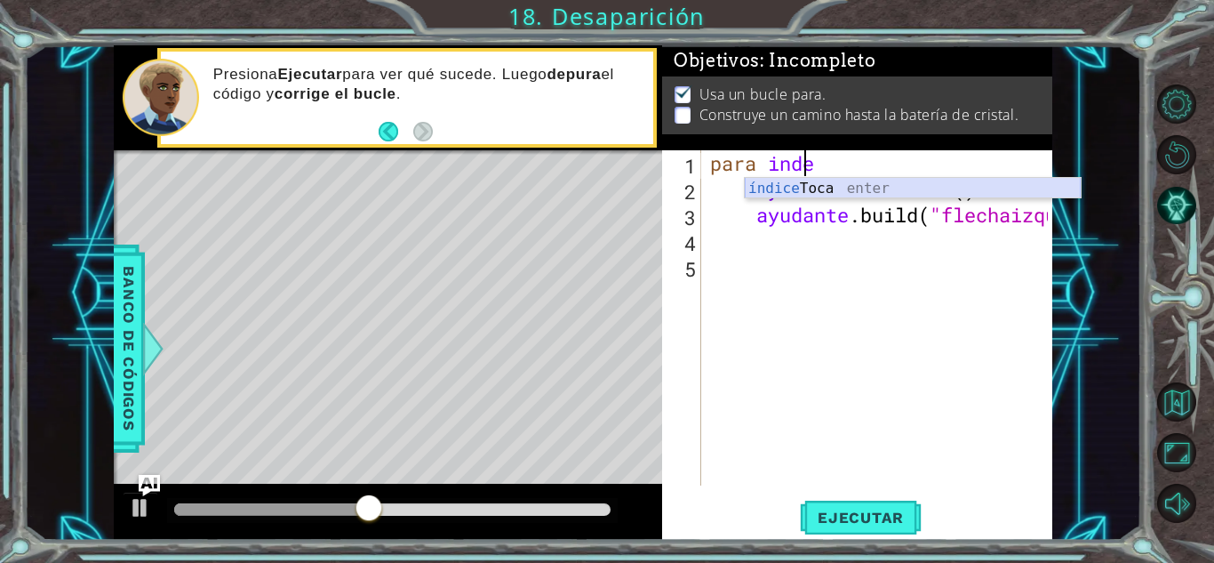
click at [807, 192] on div "índice Toca enter" at bounding box center [913, 210] width 336 height 64
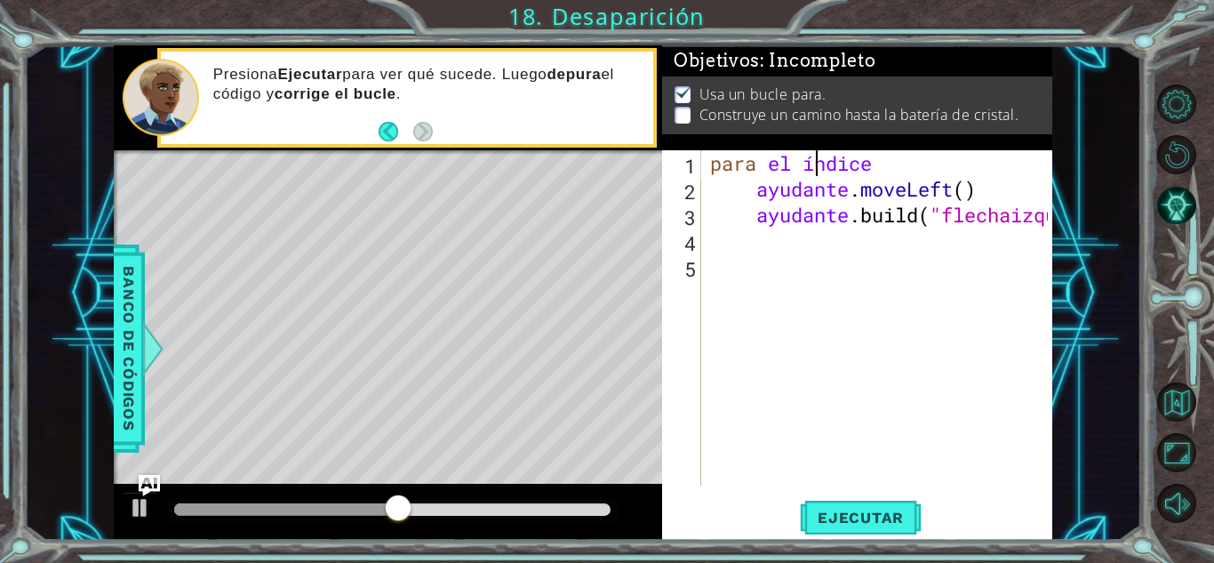
click at [914, 161] on div "para el índice ayudante . moveLeft ( ) ayudante .build ( "flechaizquierda " )" at bounding box center [882, 343] width 350 height 387
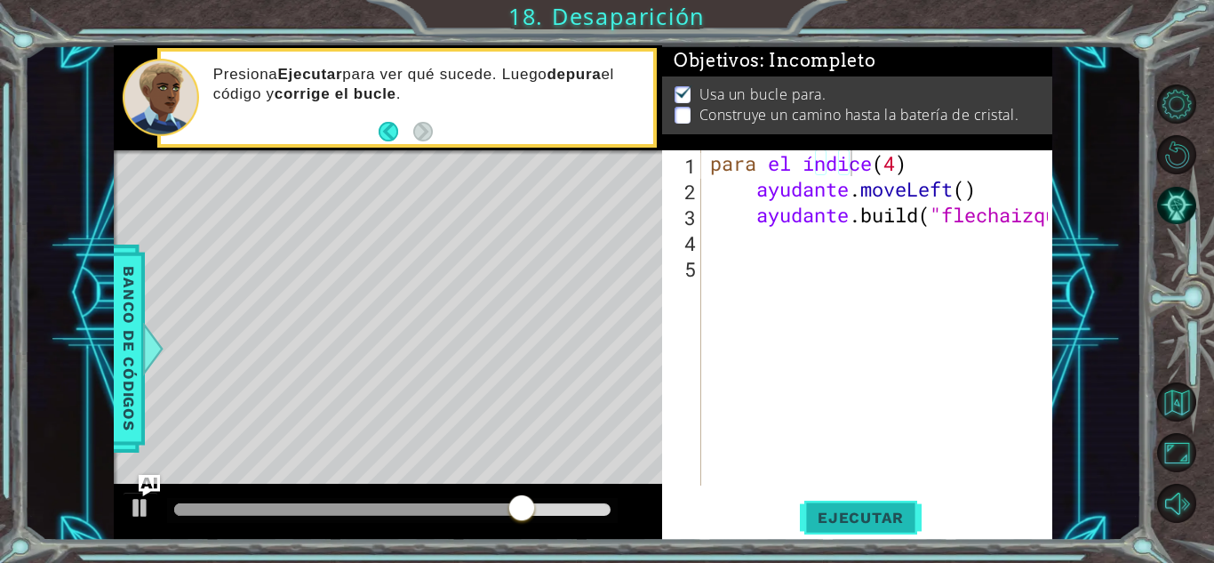
click at [829, 509] on font "Ejecutar" at bounding box center [861, 517] width 86 height 18
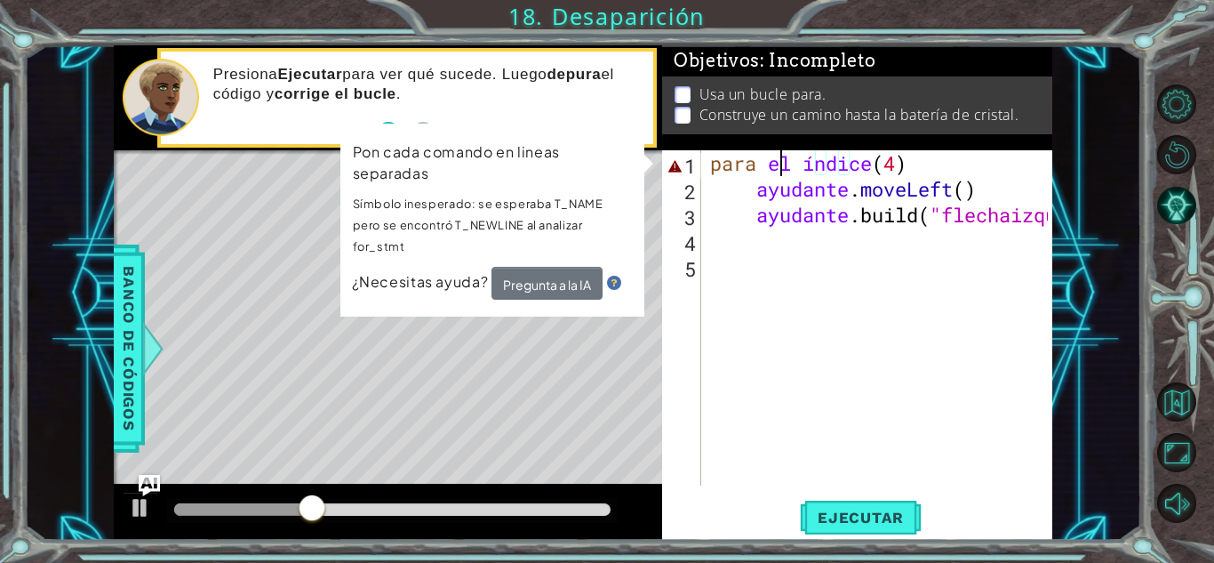
click at [782, 164] on div "para el índice ( 4 ) ayudante . moveLeft ( ) ayudante .build ( "flechaizquierda…" at bounding box center [882, 343] width 350 height 387
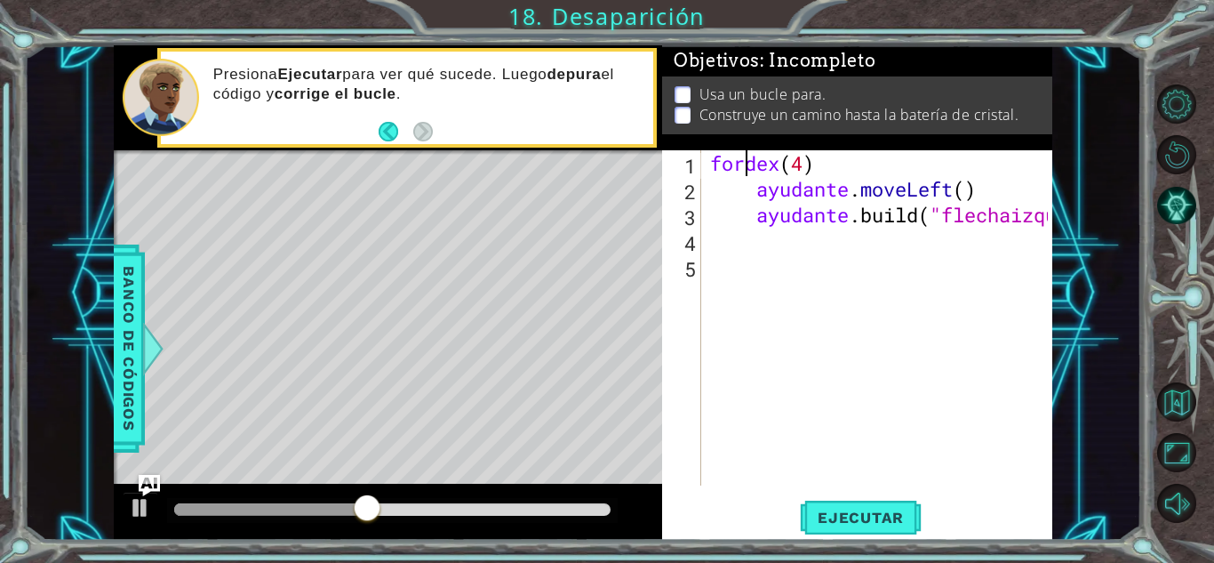
scroll to position [0, 1]
click at [853, 164] on div "dex ( 4 ) ayudante . moveLeft ( ) ayudante .build ( "flechaizquierda " )" at bounding box center [882, 343] width 350 height 387
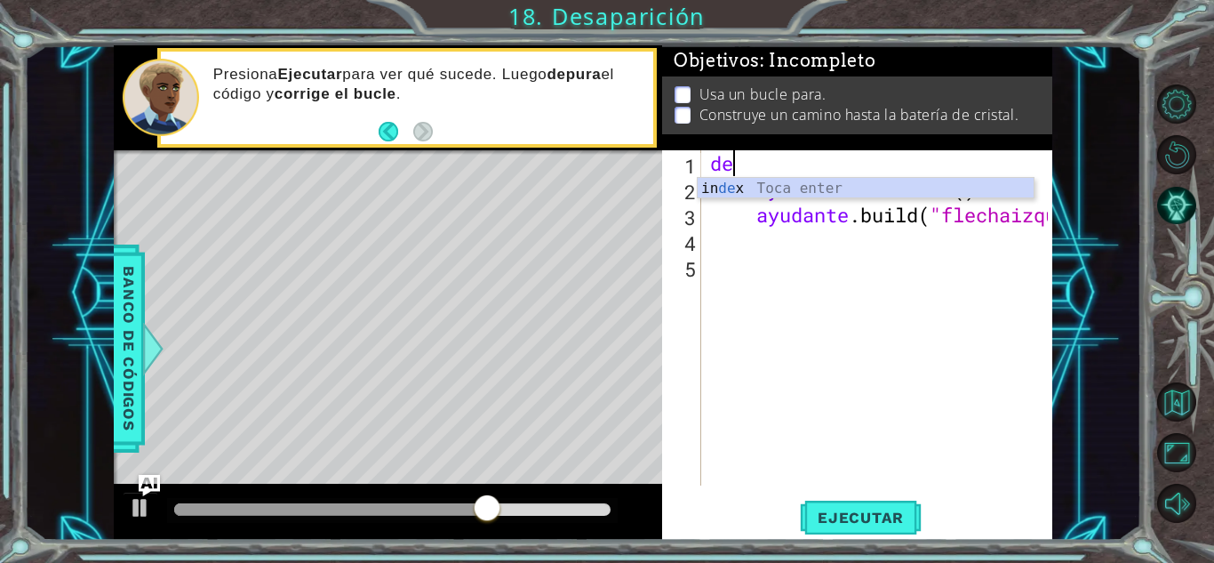
scroll to position [0, 0]
type textarea "d"
type textarea "i"
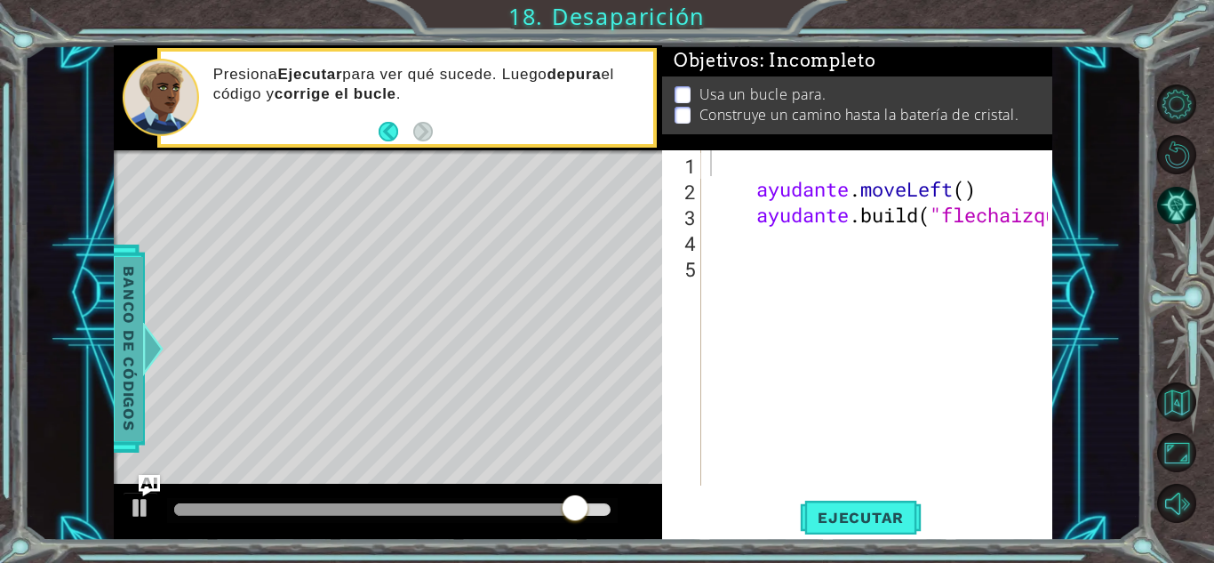
click at [132, 351] on font "Banco de códigos" at bounding box center [129, 348] width 18 height 164
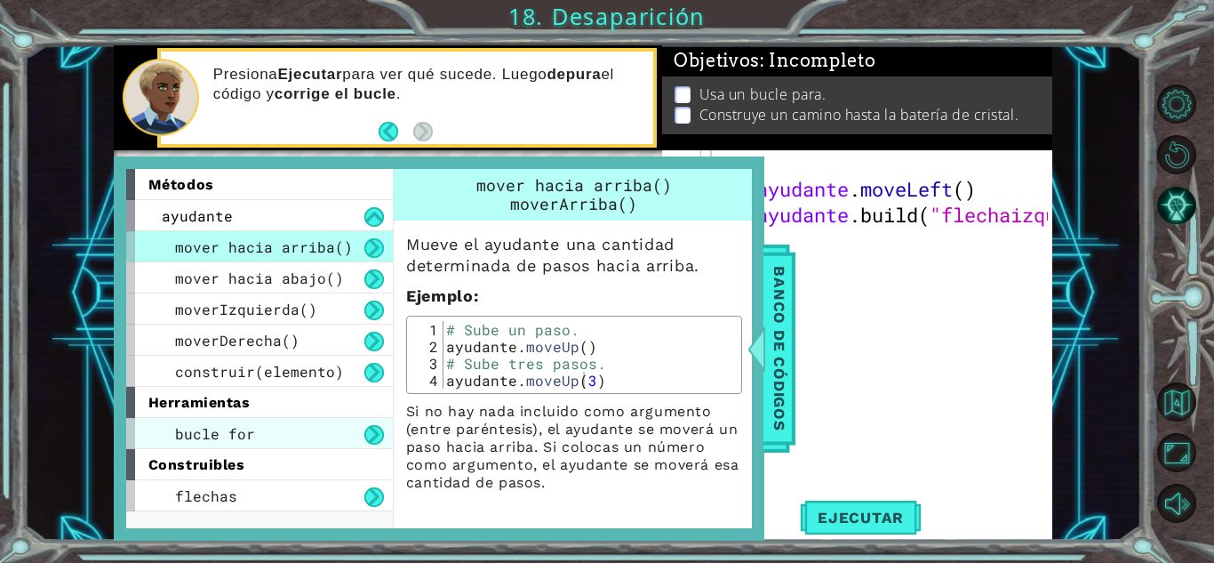
click at [251, 431] on font "bucle for" at bounding box center [215, 433] width 80 height 19
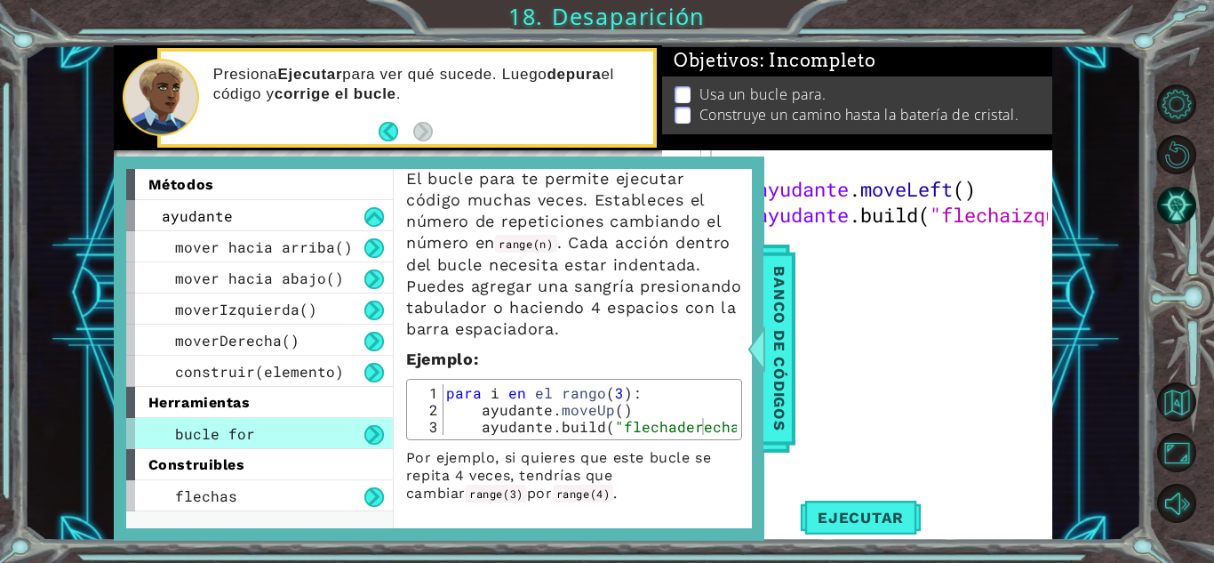
scroll to position [88, 0]
click at [919, 230] on div "ayudante . moveLeft ( ) ayudante .build ( "flechaizquierda " )" at bounding box center [882, 343] width 350 height 387
click at [850, 164] on div "ayudante . moveLeft ( ) ayudante .build ( "flechaizquierda " )" at bounding box center [882, 343] width 350 height 387
click at [786, 324] on font "Banco de códigos" at bounding box center [780, 348] width 18 height 164
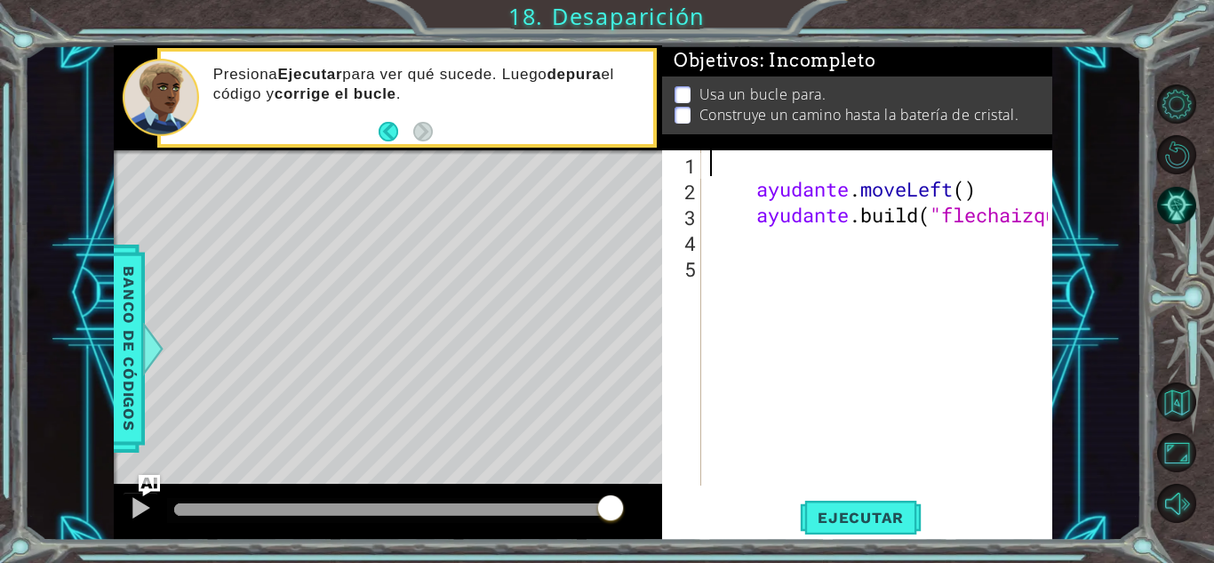
click at [756, 156] on div "ayudante . moveLeft ( ) ayudante .build ( "flechaizquierda " )" at bounding box center [882, 343] width 350 height 387
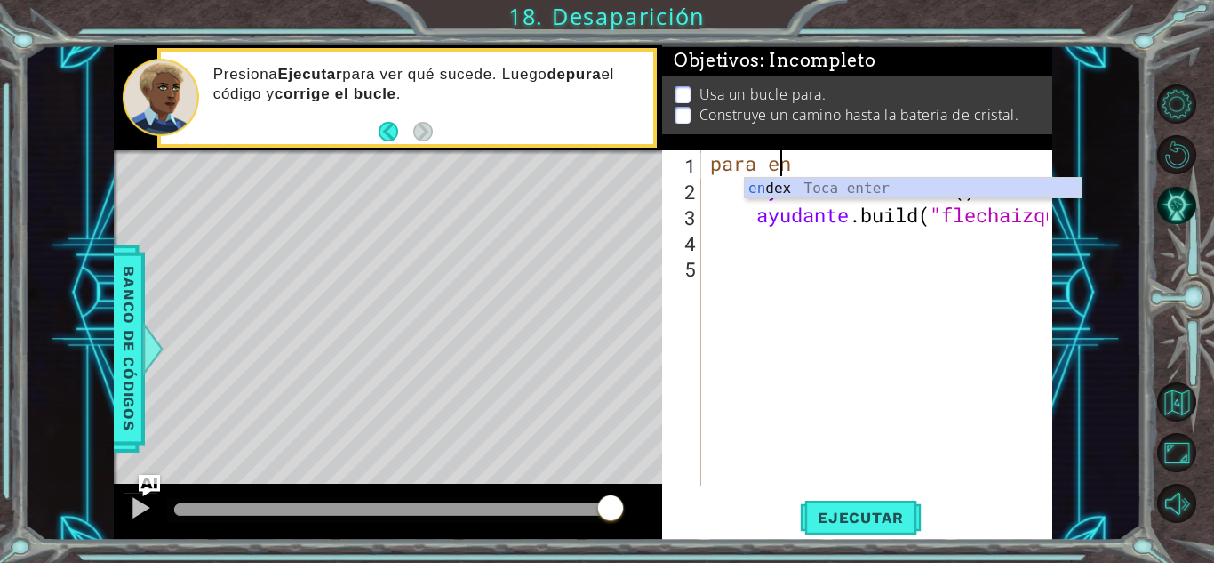
click at [788, 187] on div "en dex Toca enter" at bounding box center [913, 210] width 336 height 64
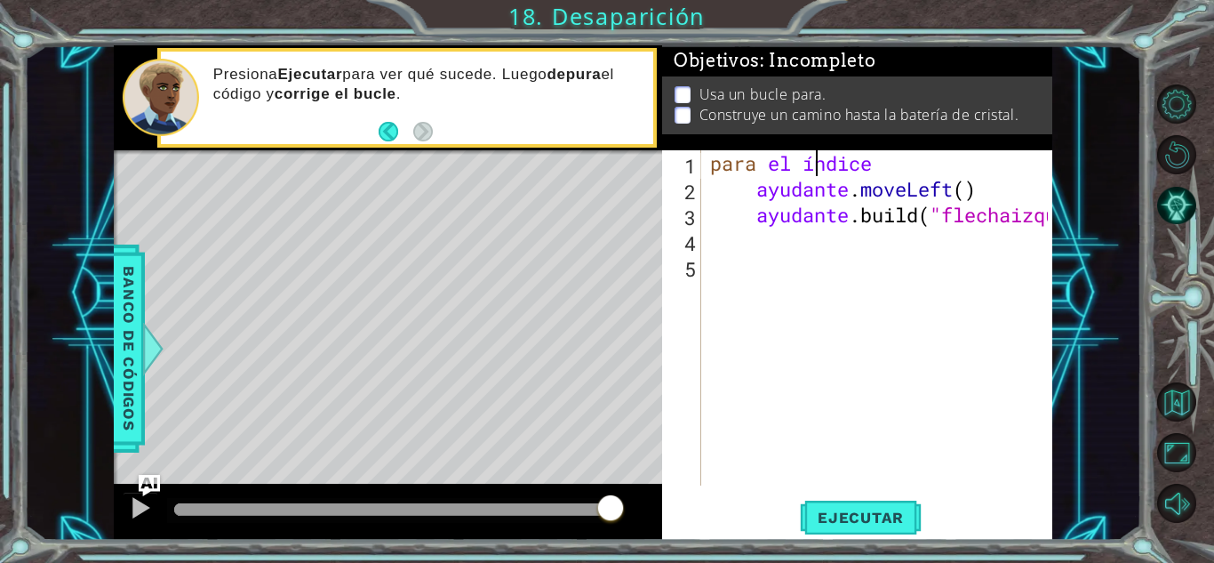
click at [895, 161] on div "para el índice ayudante . moveLeft ( ) ayudante .build ( "flechaizquierda " )" at bounding box center [882, 343] width 350 height 387
type textarea "for index"
click at [122, 322] on font "Banco de códigos" at bounding box center [129, 348] width 18 height 164
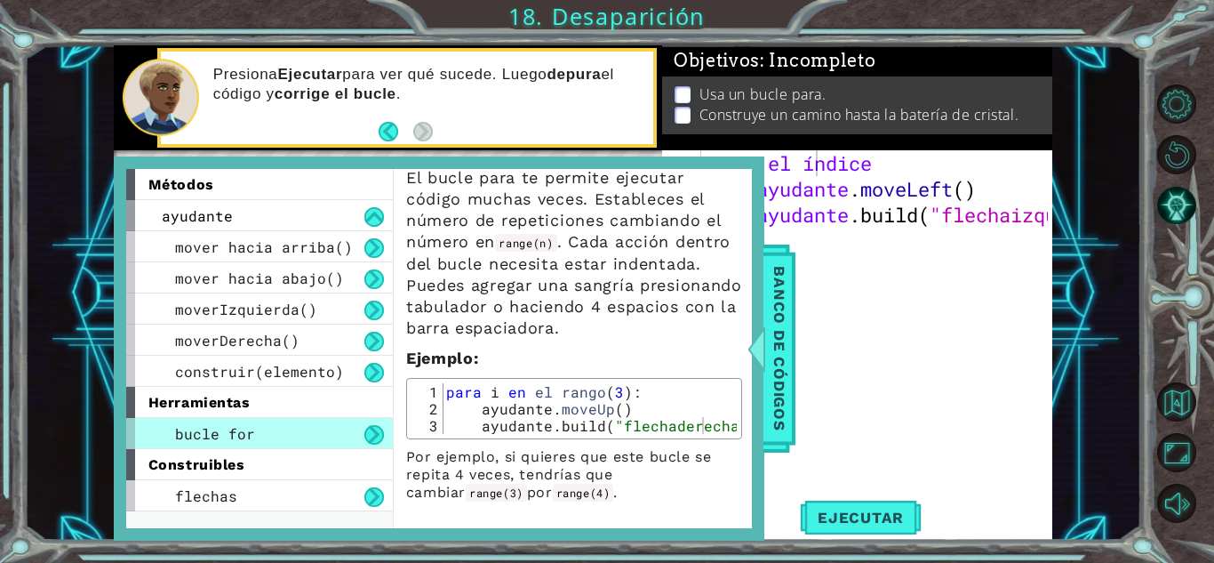
scroll to position [0, 0]
click at [856, 395] on div "para el índice ayudante . moveLeft ( ) ayudante .build ( "flechaizquierda " )" at bounding box center [882, 343] width 350 height 387
click at [922, 156] on div "para el índice ayudante . moveLeft ( ) ayudante .build ( "flechaizquierda " )" at bounding box center [882, 343] width 350 height 387
click at [768, 330] on span "Banco de códigos" at bounding box center [779, 348] width 28 height 184
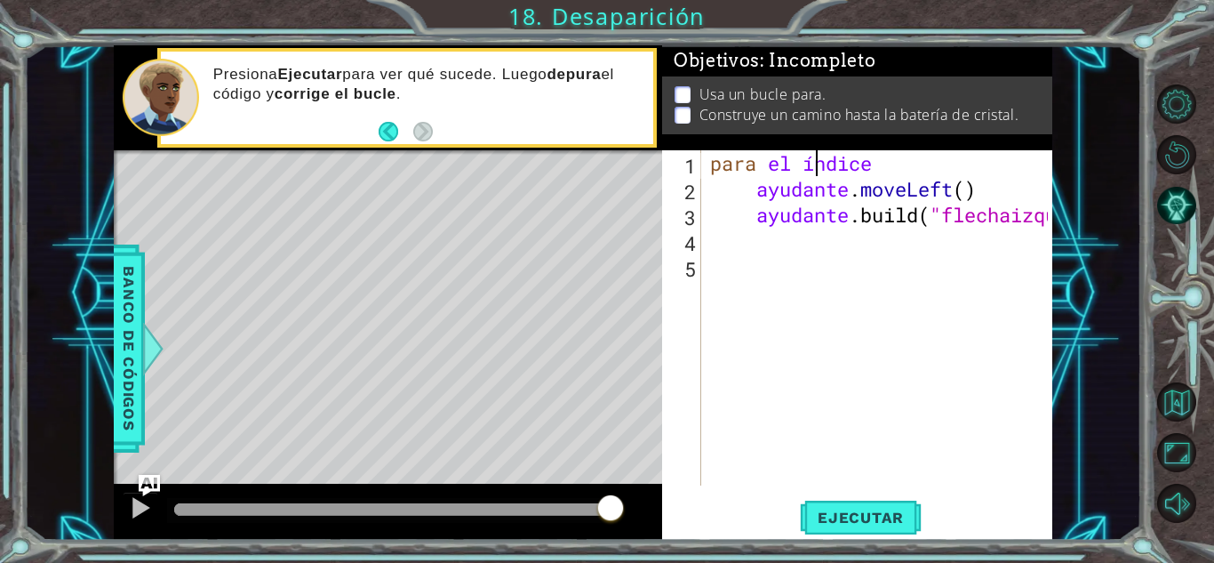
click at [915, 174] on div "para el índice ayudante . moveLeft ( ) ayudante .build ( "flechaizquierda " )" at bounding box center [882, 343] width 350 height 387
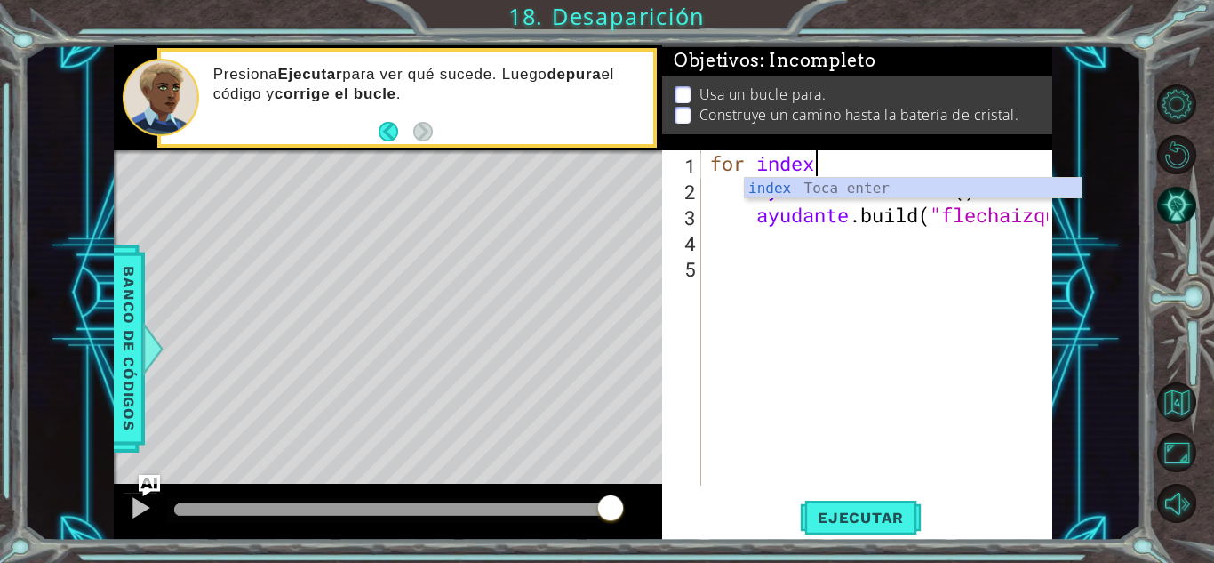
scroll to position [0, 4]
click at [867, 185] on div "índice Toca enter" at bounding box center [913, 210] width 336 height 64
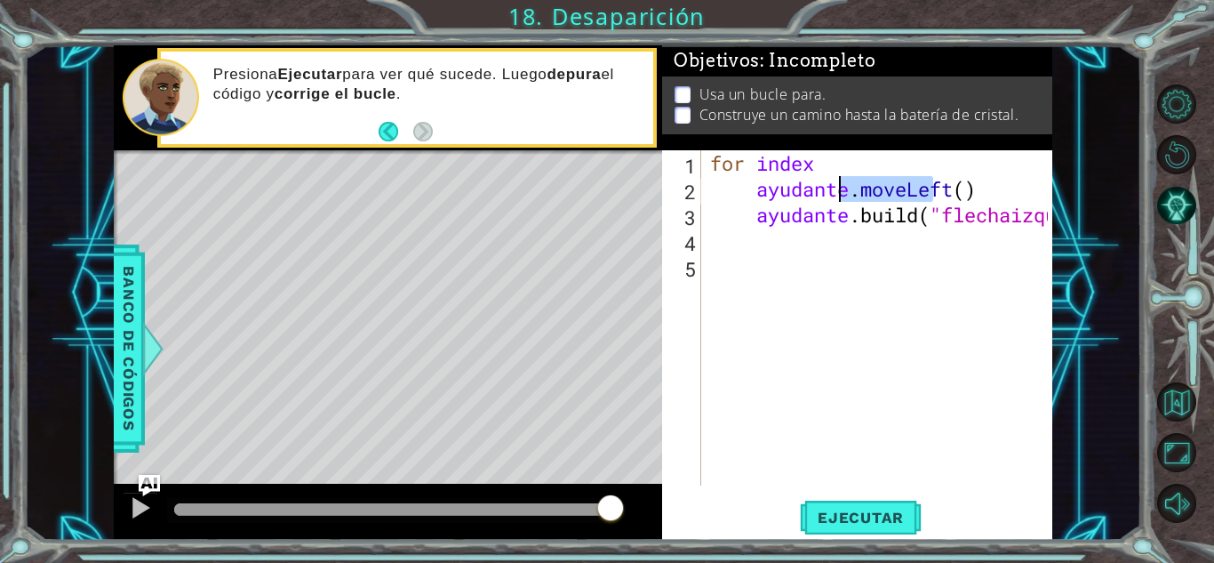
click at [867, 185] on div "for index ayudante . moveLeft ( ) ayudante .build ( "flechaizquierda " )" at bounding box center [882, 343] width 350 height 387
click at [921, 163] on div "para el índice ayudante . moveLeft ( ) ayudante .build ( "flechaizquierda " )" at bounding box center [882, 343] width 350 height 387
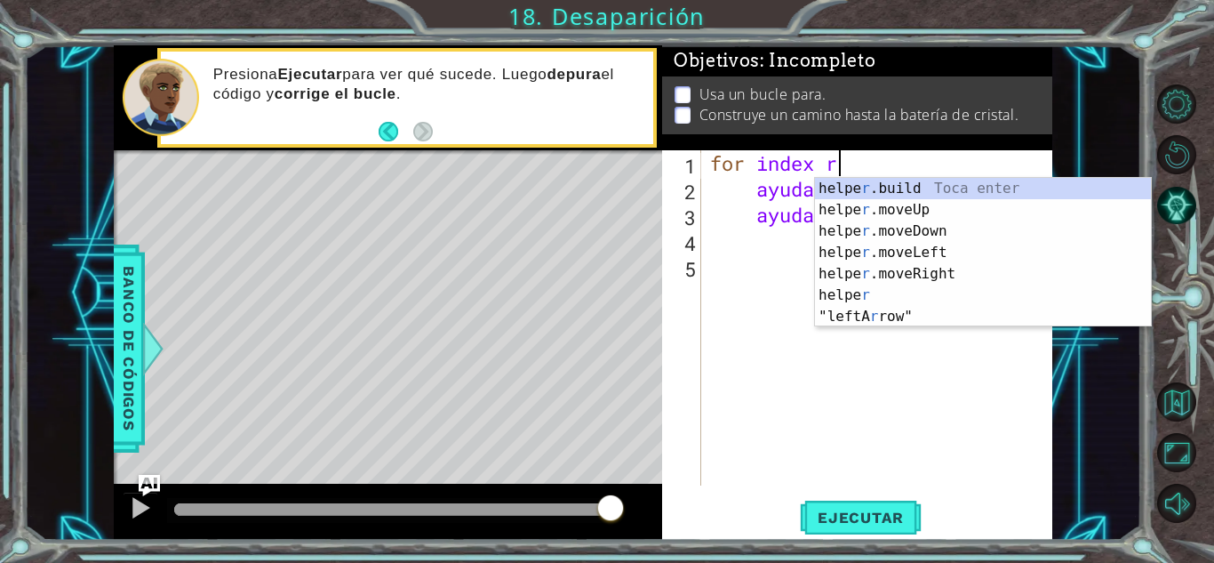
scroll to position [0, 5]
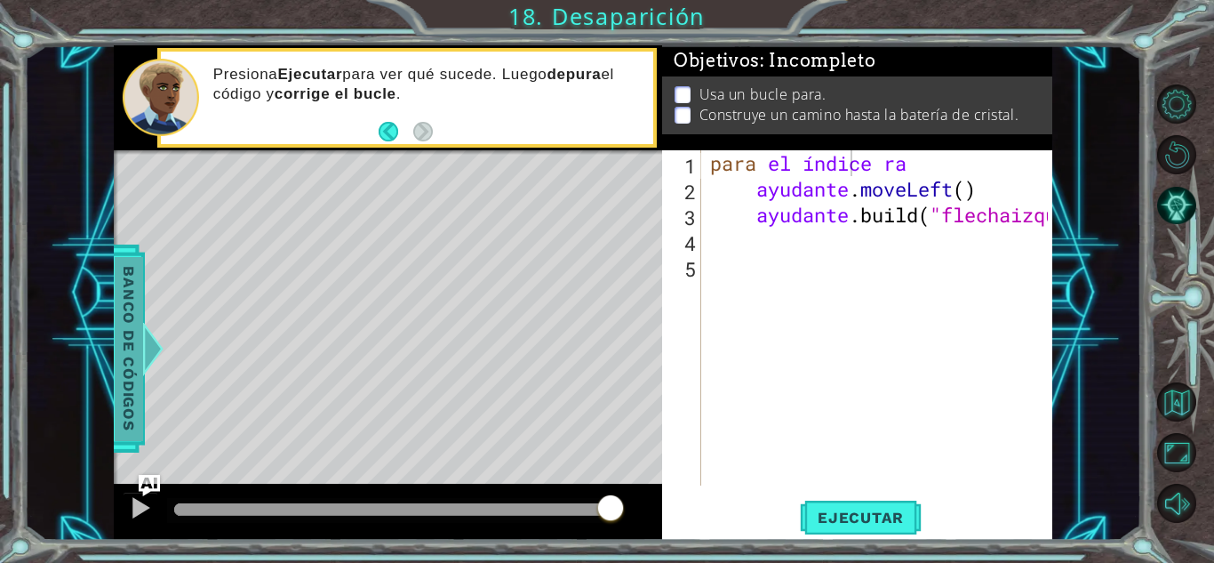
click at [125, 353] on font "Banco de códigos" at bounding box center [129, 348] width 18 height 164
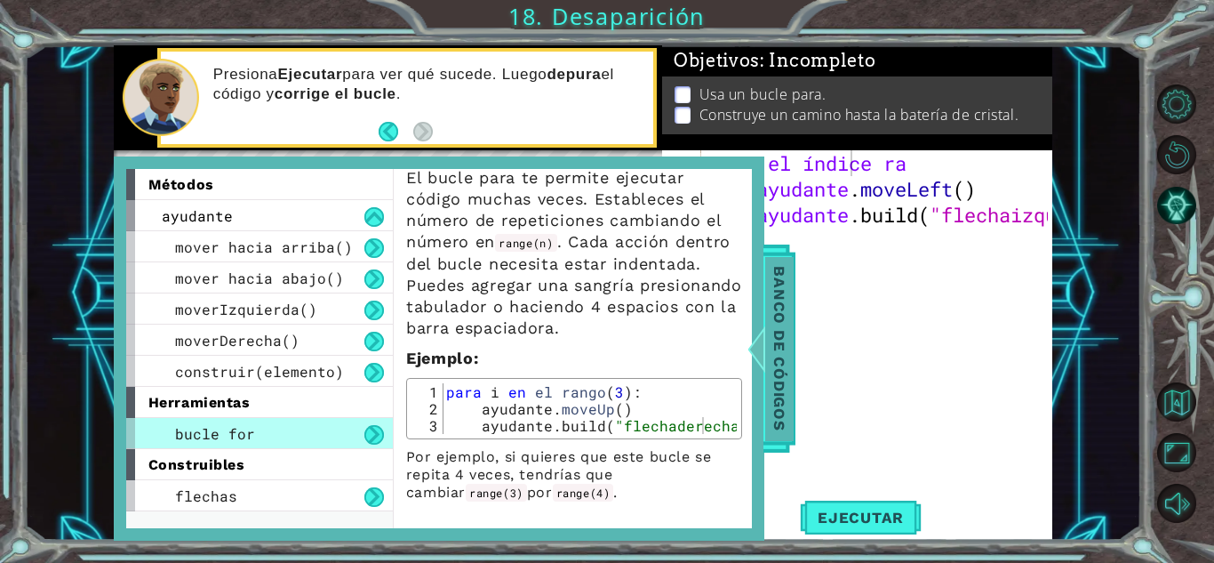
click at [767, 411] on span "Banco de códigos" at bounding box center [779, 348] width 28 height 184
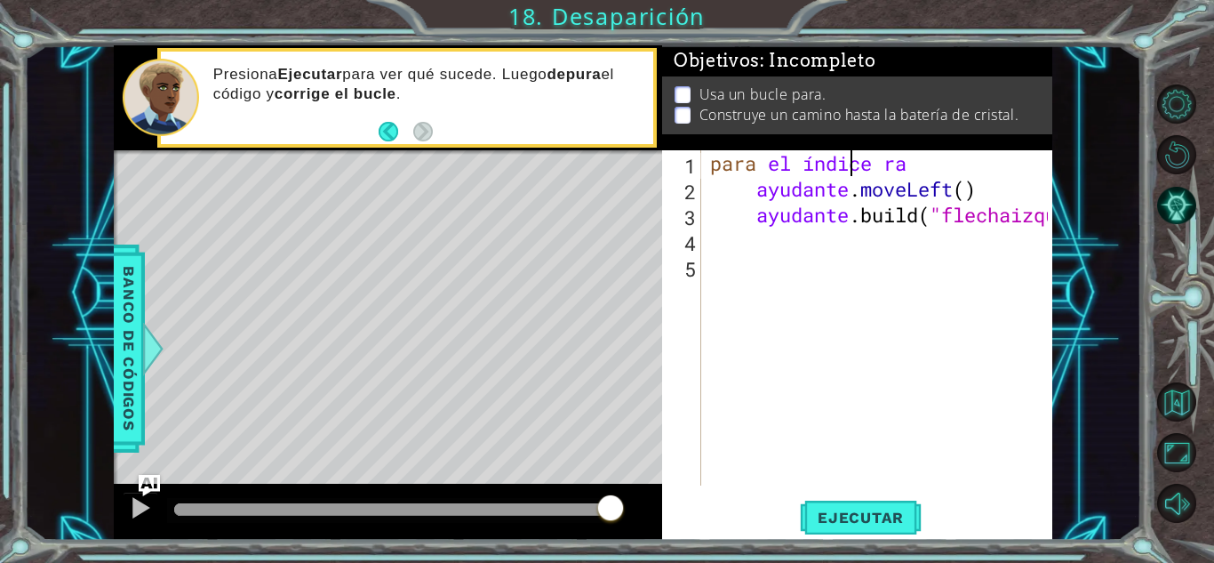
click at [952, 164] on div "para el índice ra ayudante . moveLeft ( ) ayudante .build ( "flechaizquierda " )" at bounding box center [882, 343] width 350 height 387
click at [1015, 154] on div "para el índice enrang o ayudante . moveLeft ( ) ayudante .build ( "flechaizquie…" at bounding box center [882, 343] width 350 height 387
type textarea "for index en el rango (4)"
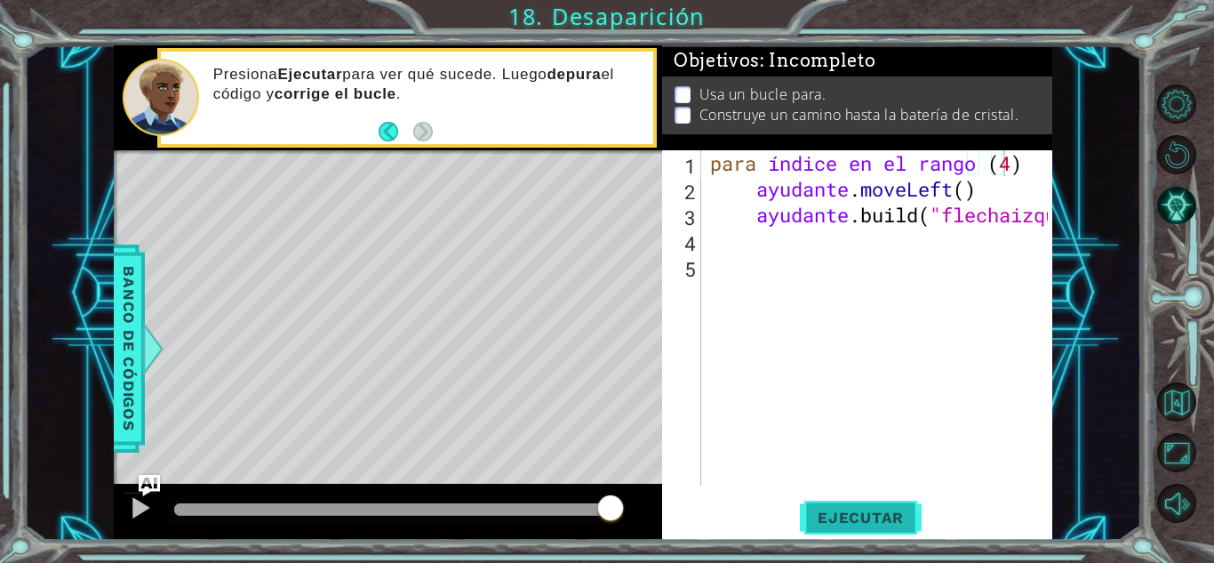
click at [860, 516] on font "Ejecutar" at bounding box center [861, 517] width 86 height 18
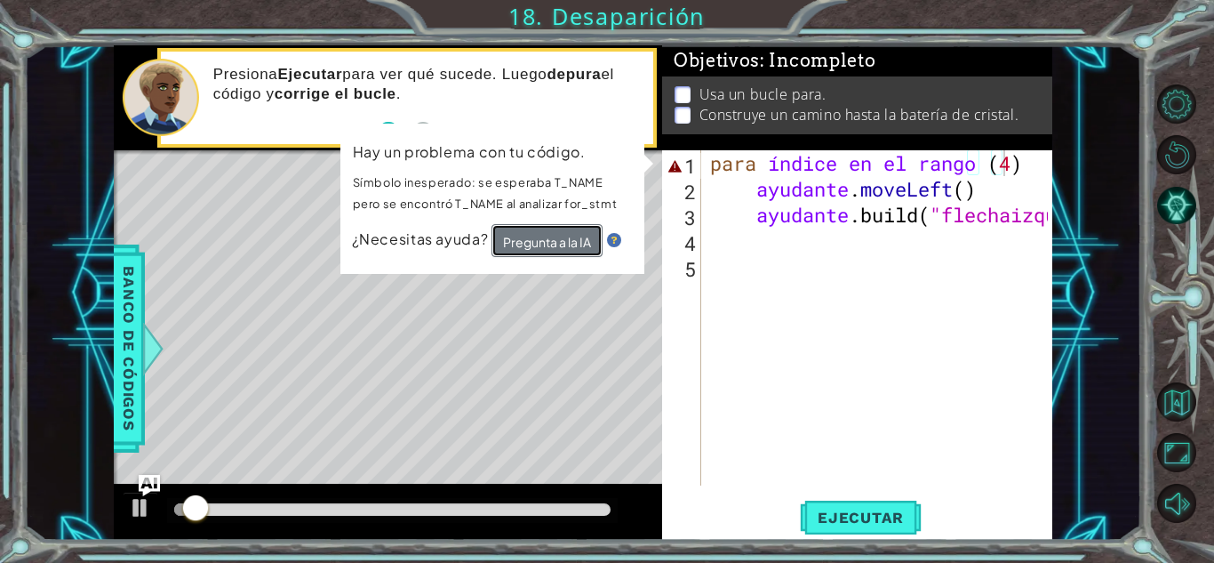
click at [587, 239] on font "Pregunta a la IA" at bounding box center [547, 242] width 88 height 16
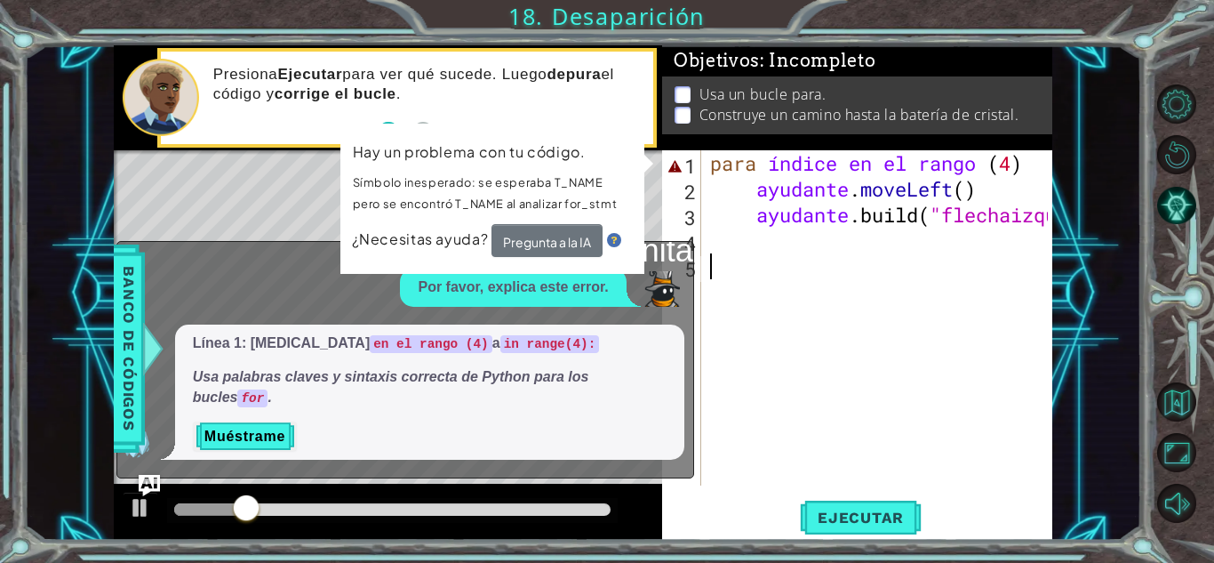
click at [817, 396] on div "para índice en el rango ( 4 ) ayudante . moveLeft ( ) ayudante .build ( "flecha…" at bounding box center [882, 343] width 350 height 387
click at [1024, 168] on div "para índice en el rango ( 4 ) ayudante . moveLeft ( ) ayudante .build ( "flecha…" at bounding box center [882, 343] width 350 height 387
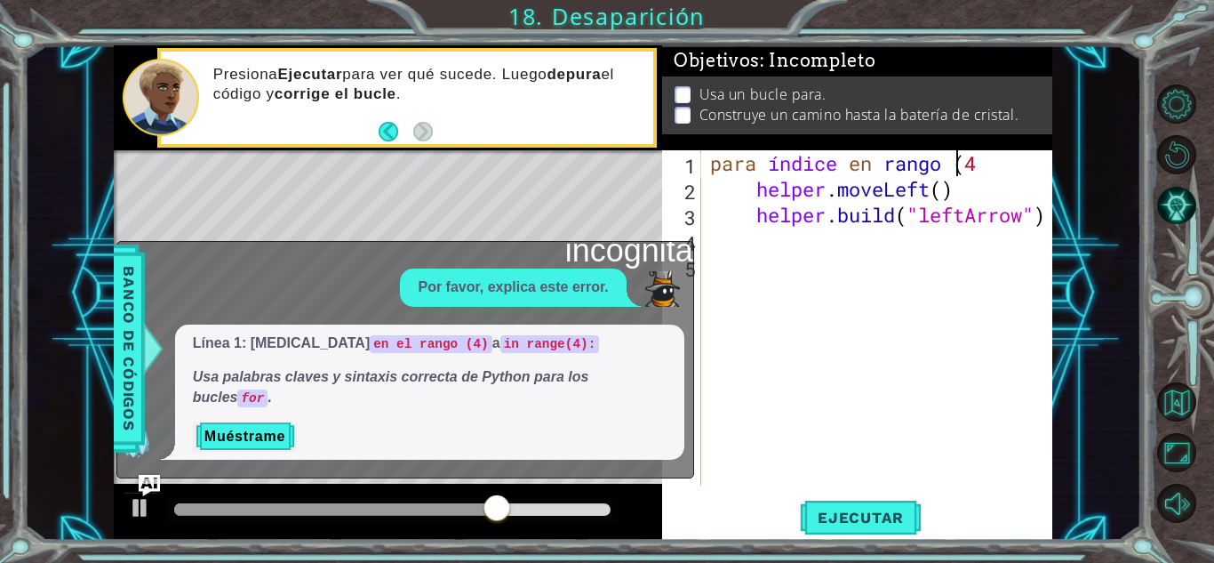
scroll to position [0, 11]
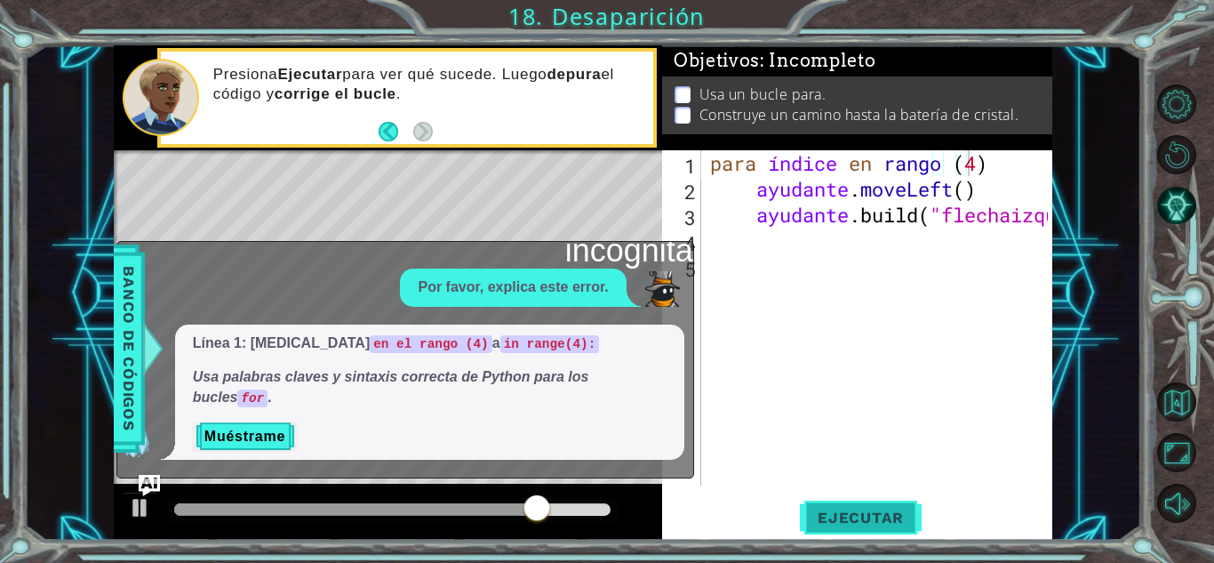
click at [816, 516] on span "Ejecutar" at bounding box center [861, 517] width 122 height 18
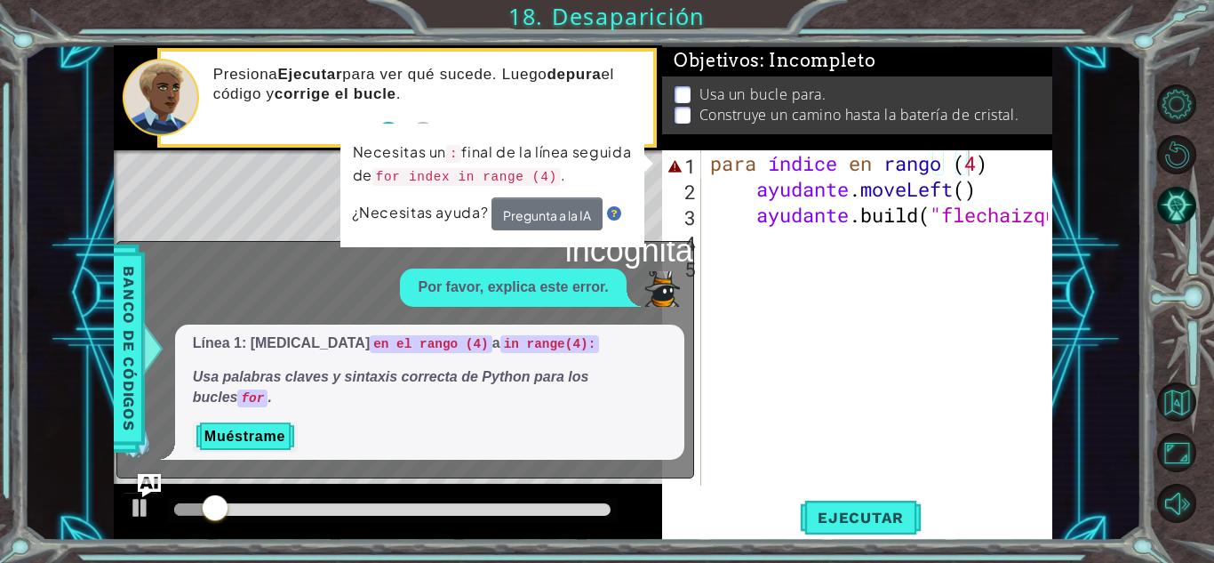
click at [158, 483] on img "Pregúntale a la IA" at bounding box center [149, 484] width 23 height 23
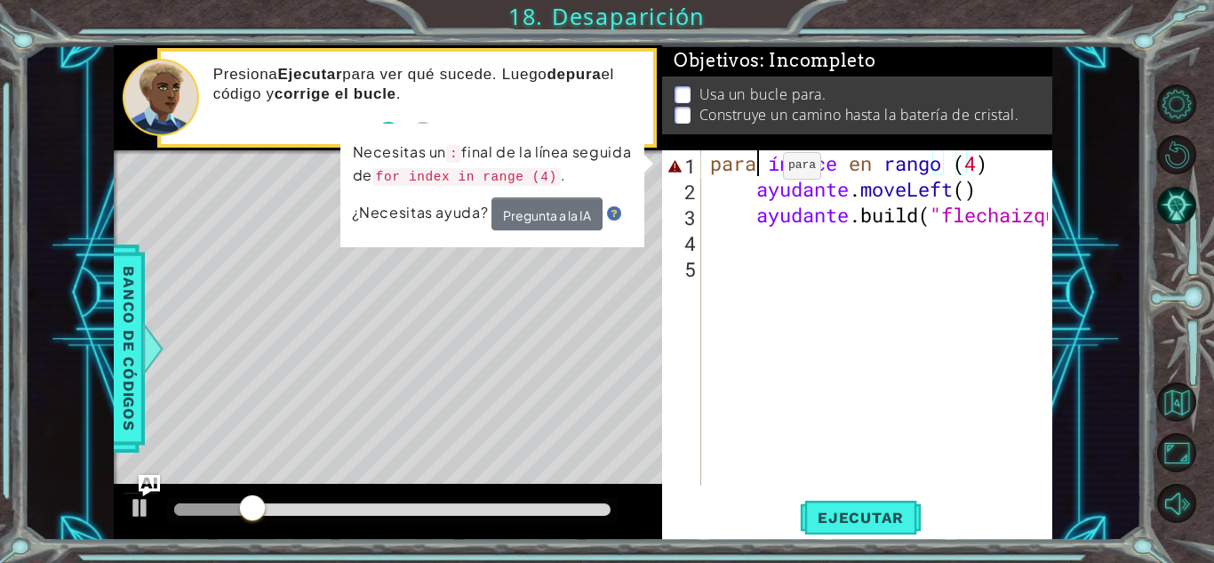
click at [756, 170] on div "para índice en rango ( 4 ) ayudante . moveLeft ( ) ayudante .build ( "flechaizq…" at bounding box center [882, 343] width 350 height 387
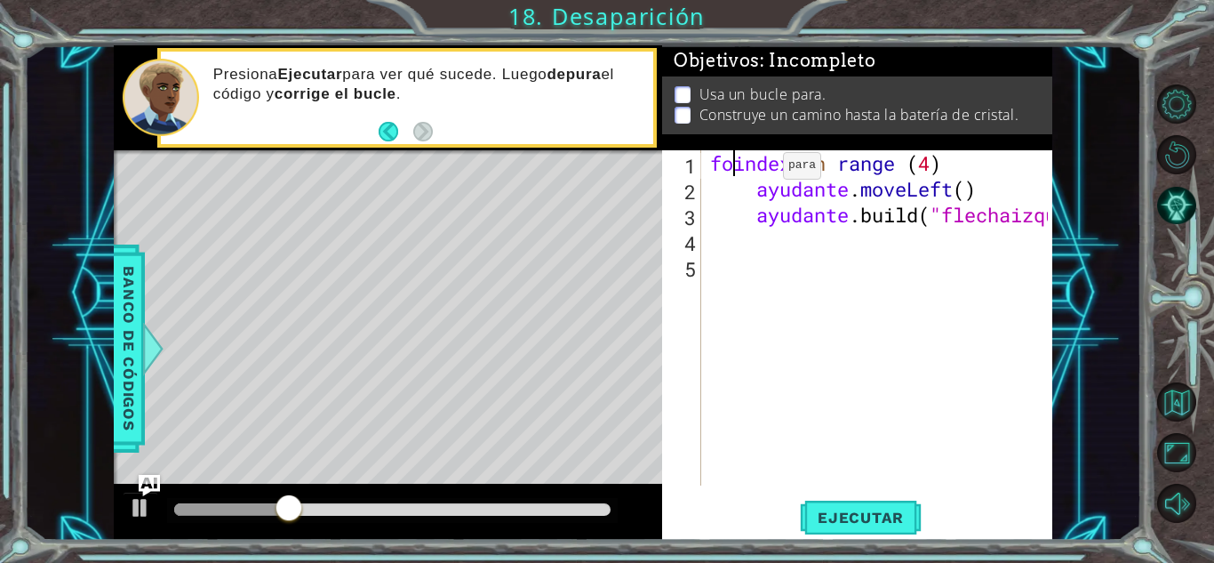
scroll to position [0, 1]
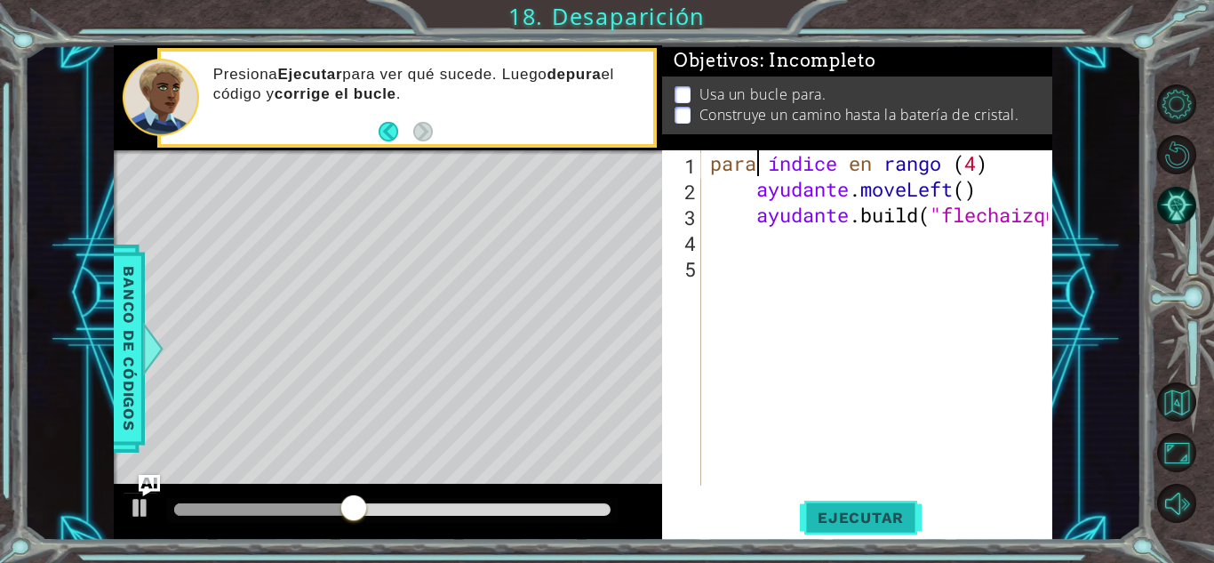
type textarea "for index in range (4)"
click at [844, 509] on font "Ejecutar" at bounding box center [861, 517] width 86 height 18
